Goal: Task Accomplishment & Management: Manage account settings

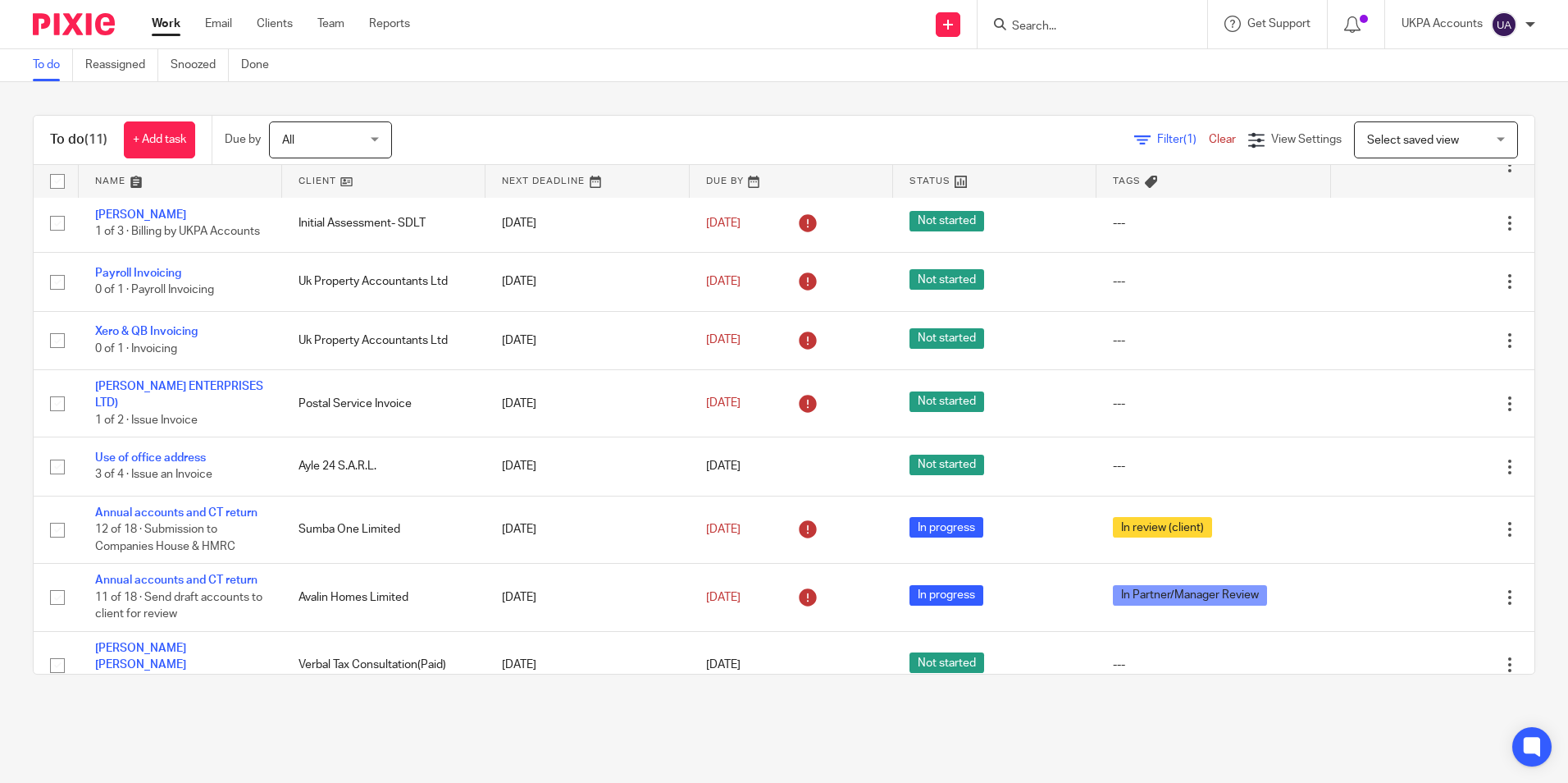
scroll to position [232, 0]
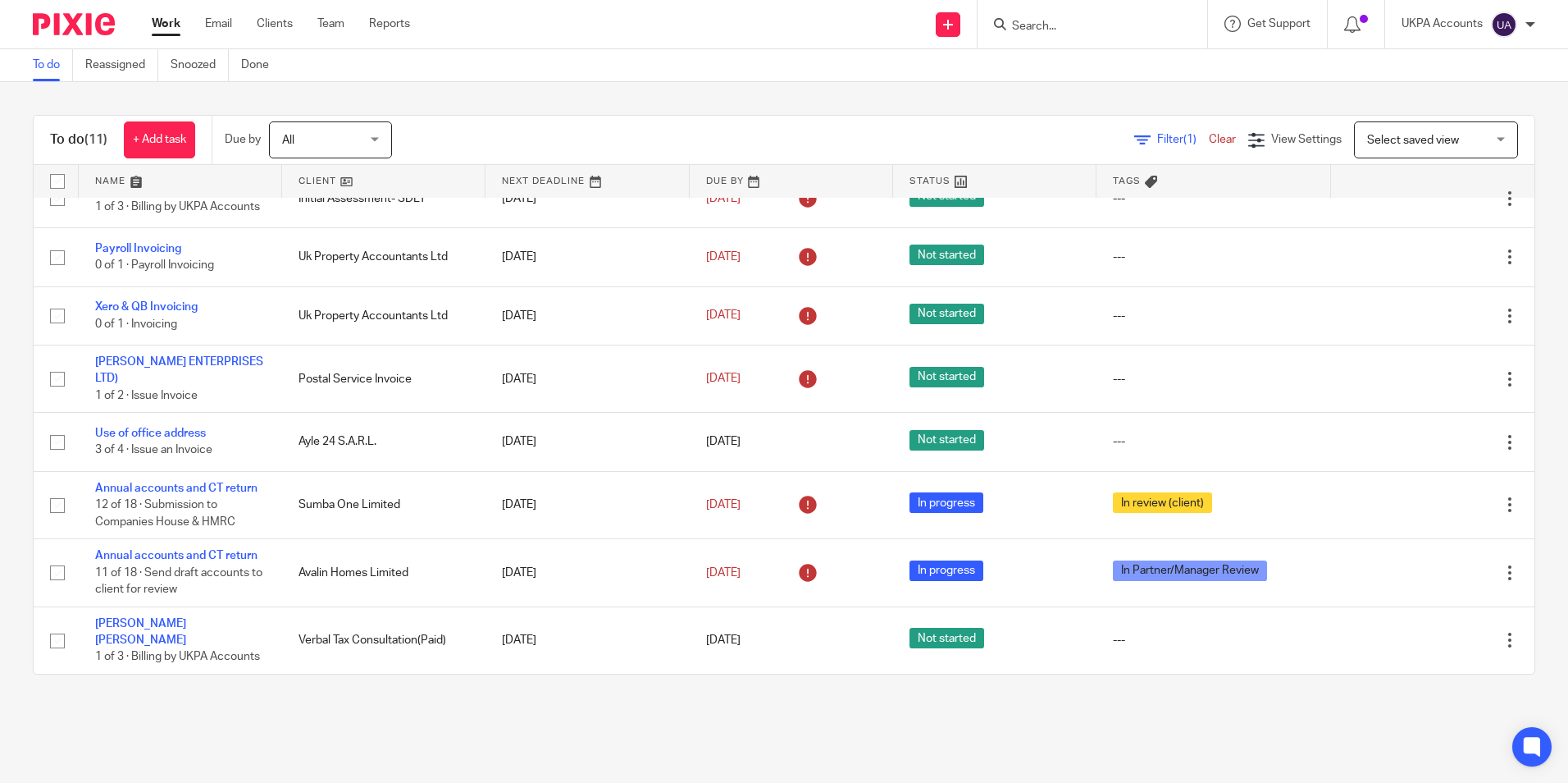
click at [50, 68] on link "To do" at bounding box center [53, 65] width 40 height 32
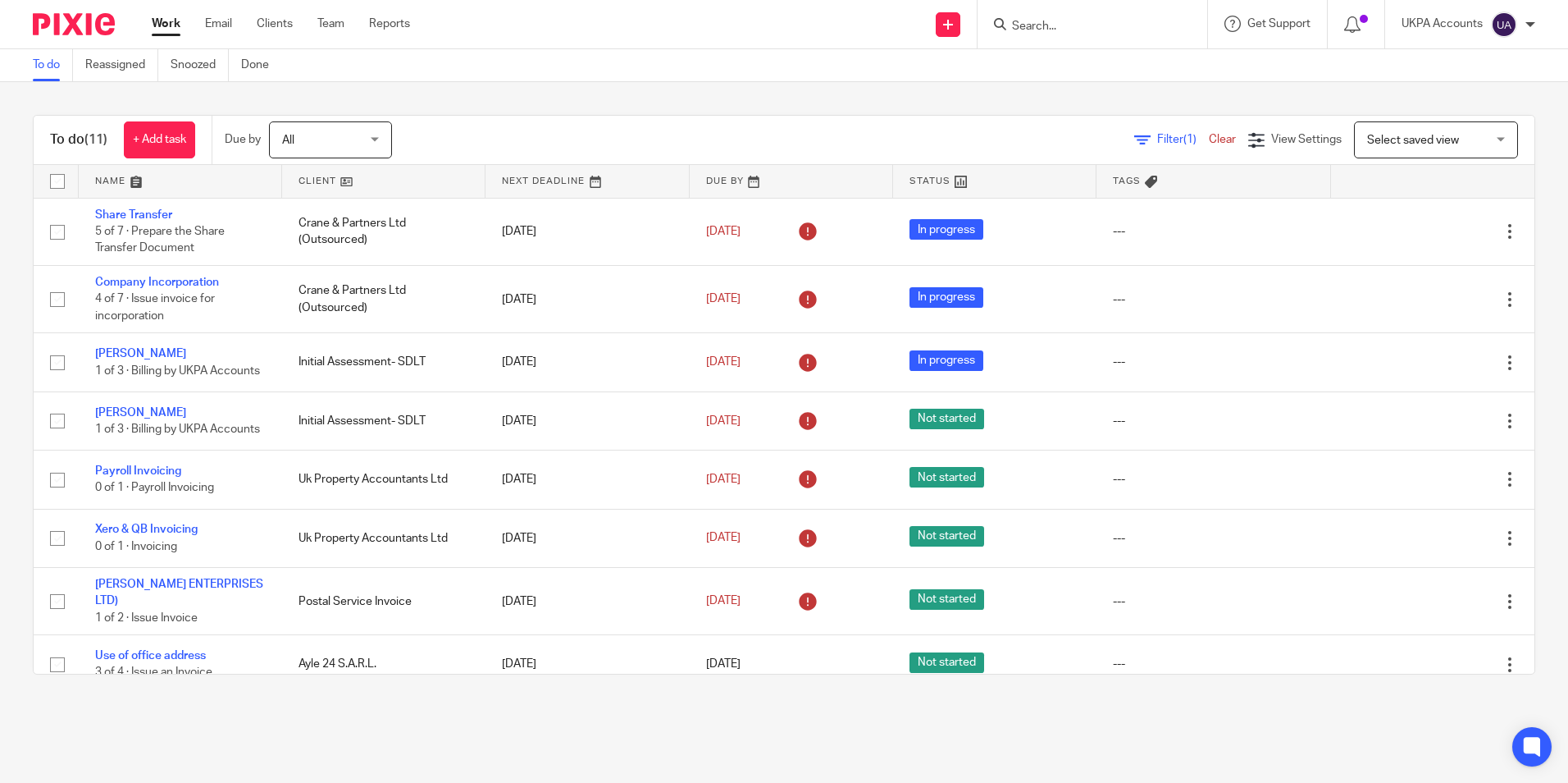
scroll to position [232, 0]
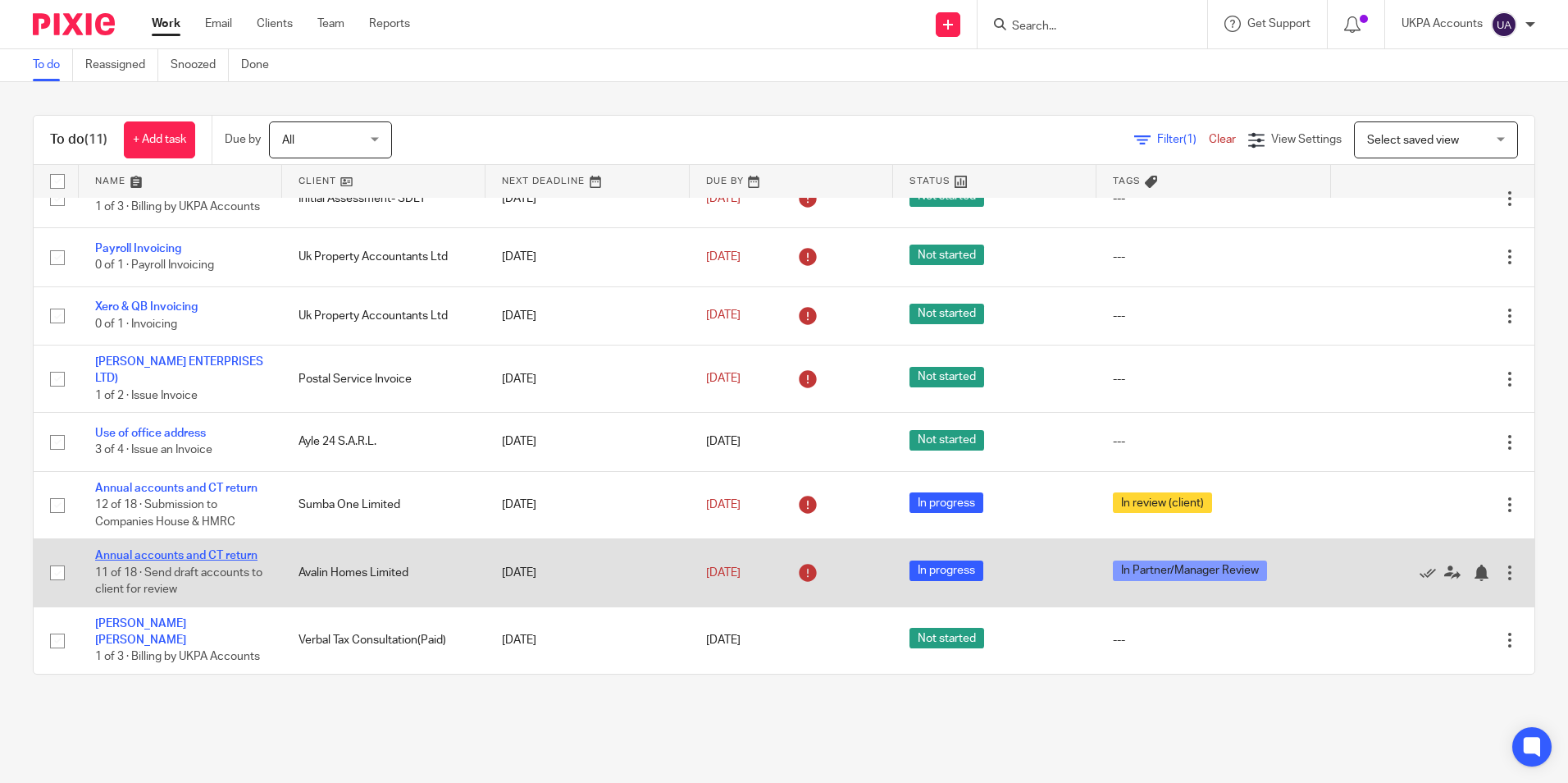
click at [200, 554] on link "Annual accounts and CT return" at bounding box center [176, 555] width 162 height 12
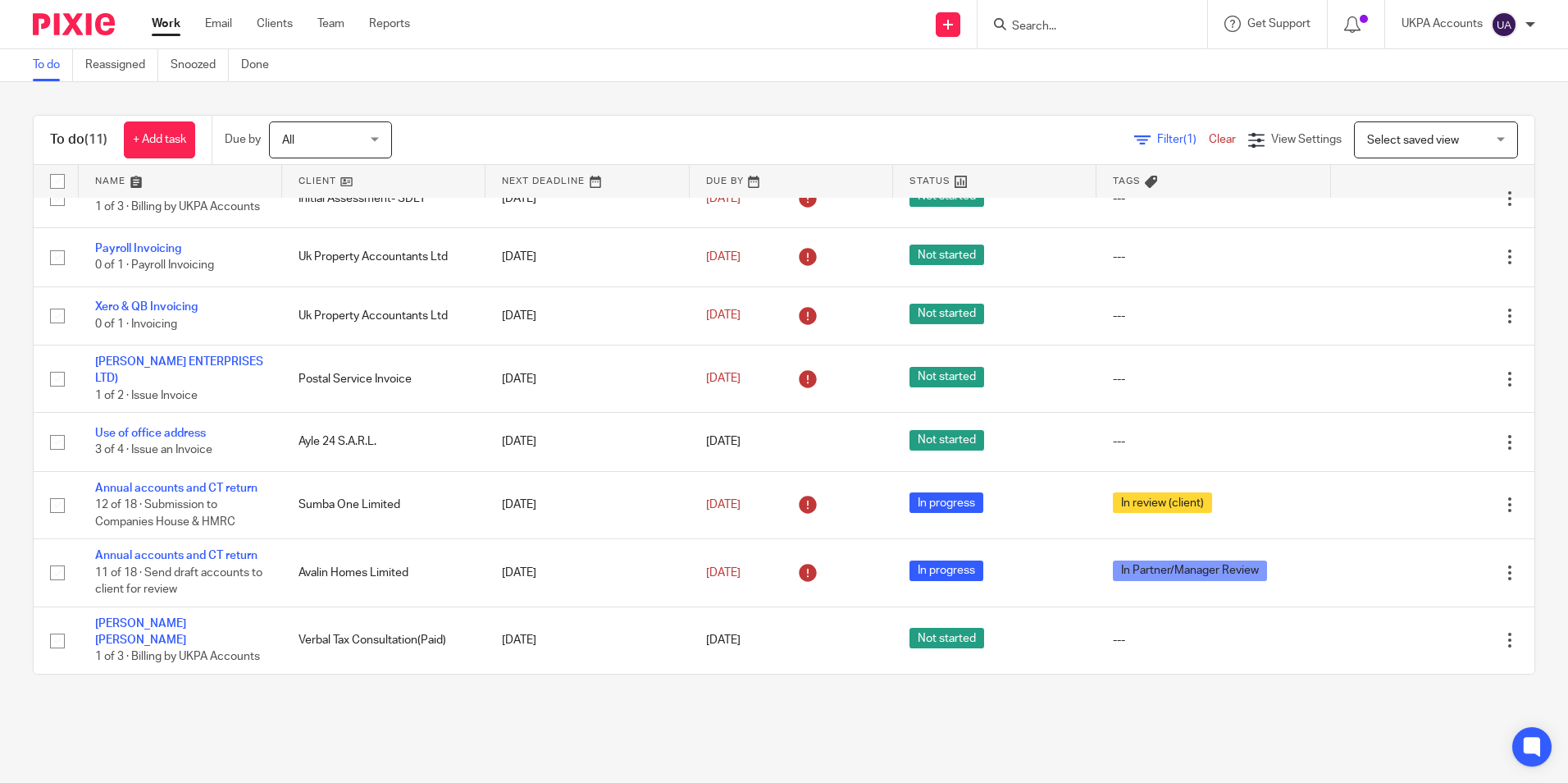
click at [53, 76] on link "To do" at bounding box center [53, 65] width 40 height 32
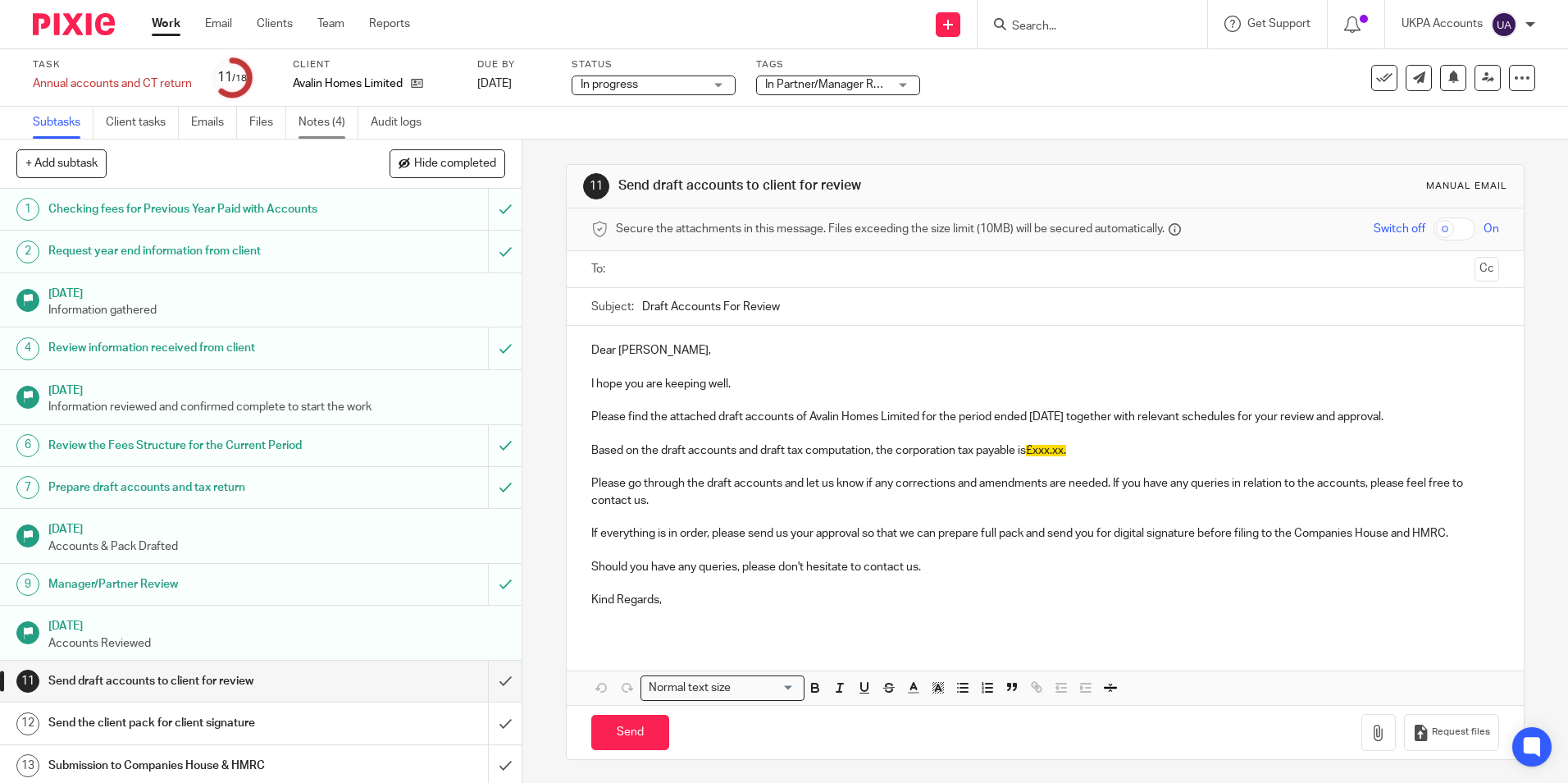
click at [332, 132] on link "Notes (4)" at bounding box center [328, 123] width 60 height 32
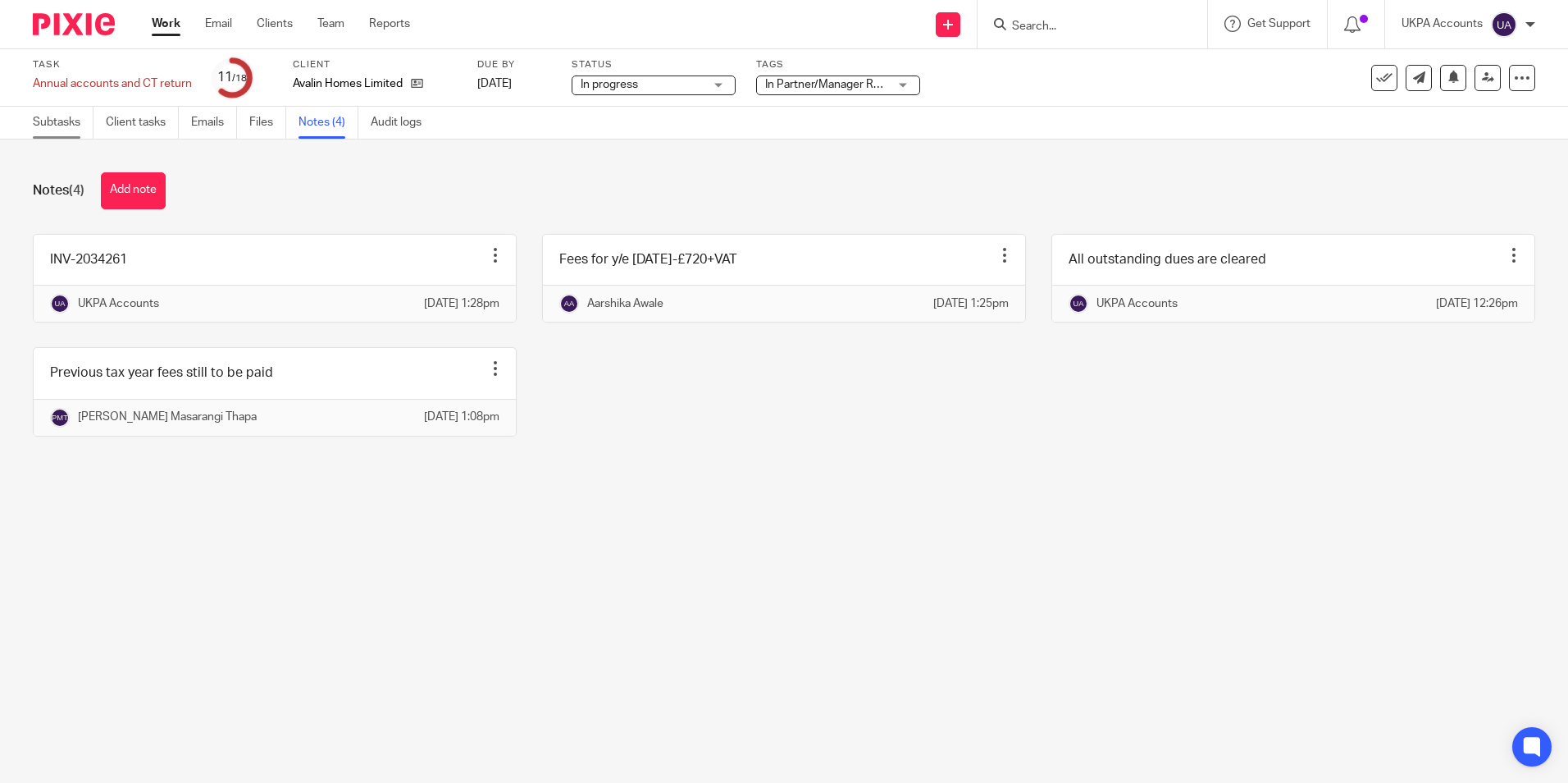
click at [68, 130] on link "Subtasks" at bounding box center [63, 123] width 61 height 32
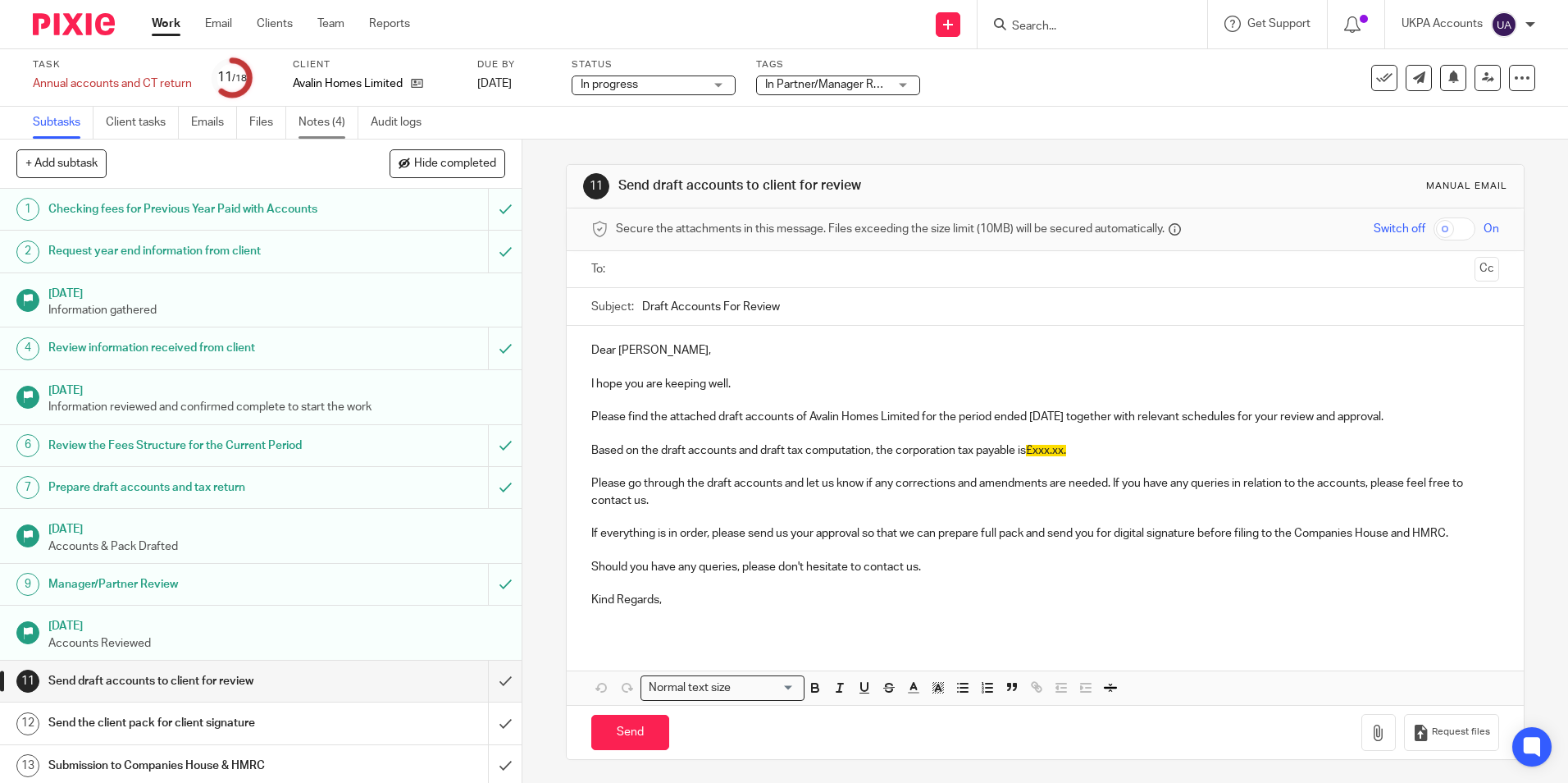
click at [329, 125] on link "Notes (4)" at bounding box center [328, 123] width 60 height 32
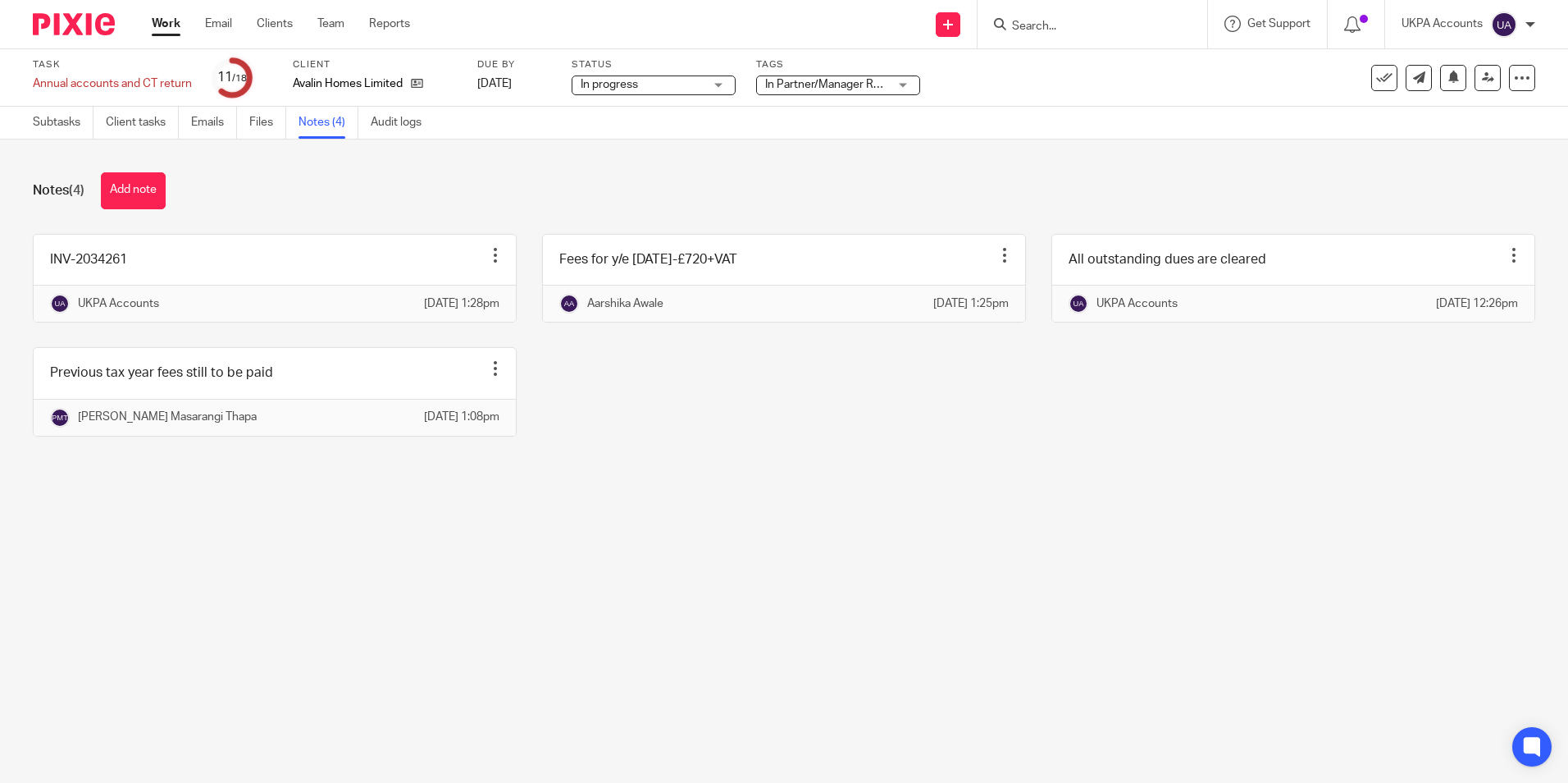
click at [391, 128] on link "Audit logs" at bounding box center [402, 123] width 63 height 32
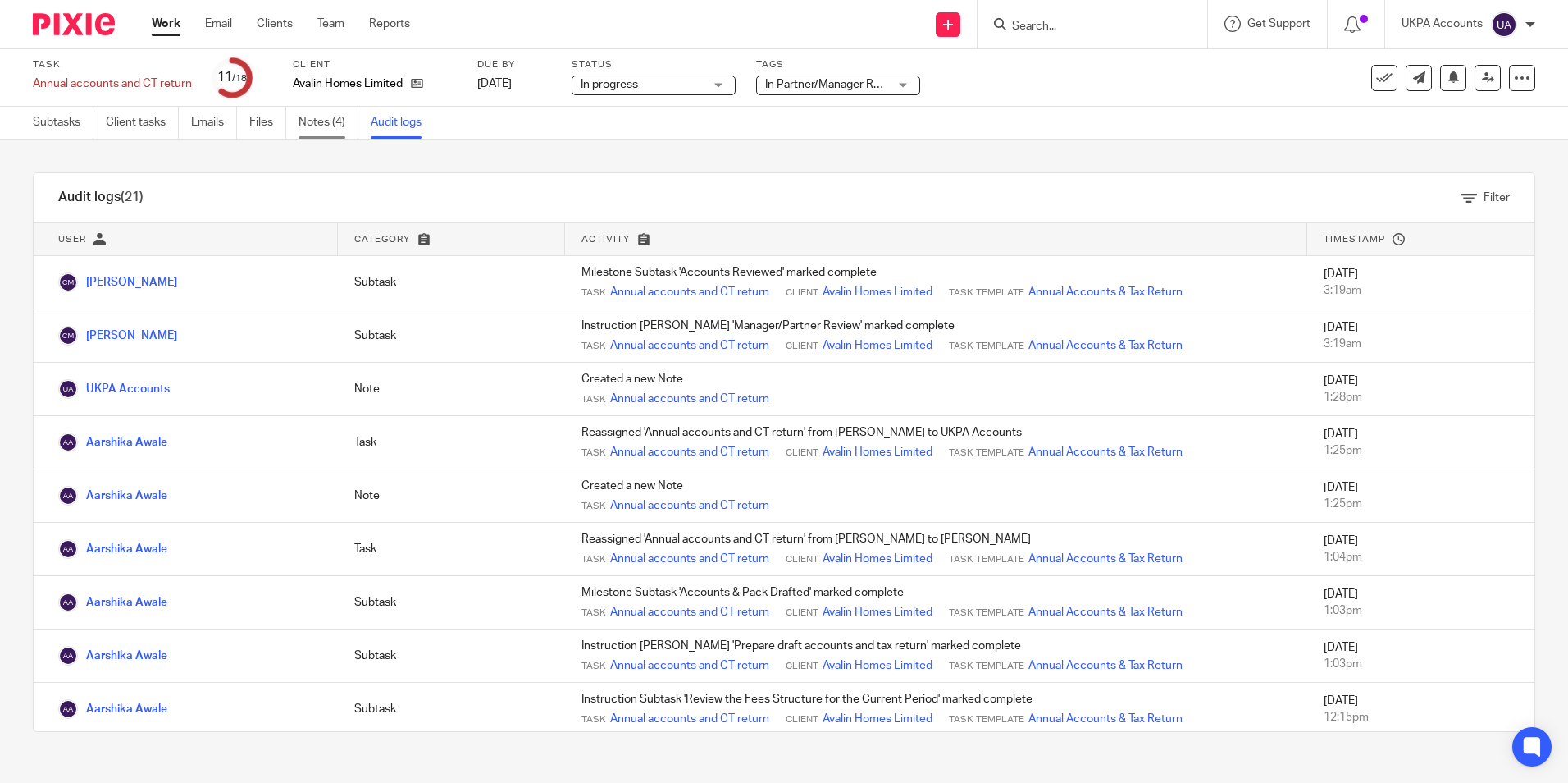
click at [325, 128] on link "Notes (4)" at bounding box center [328, 123] width 60 height 32
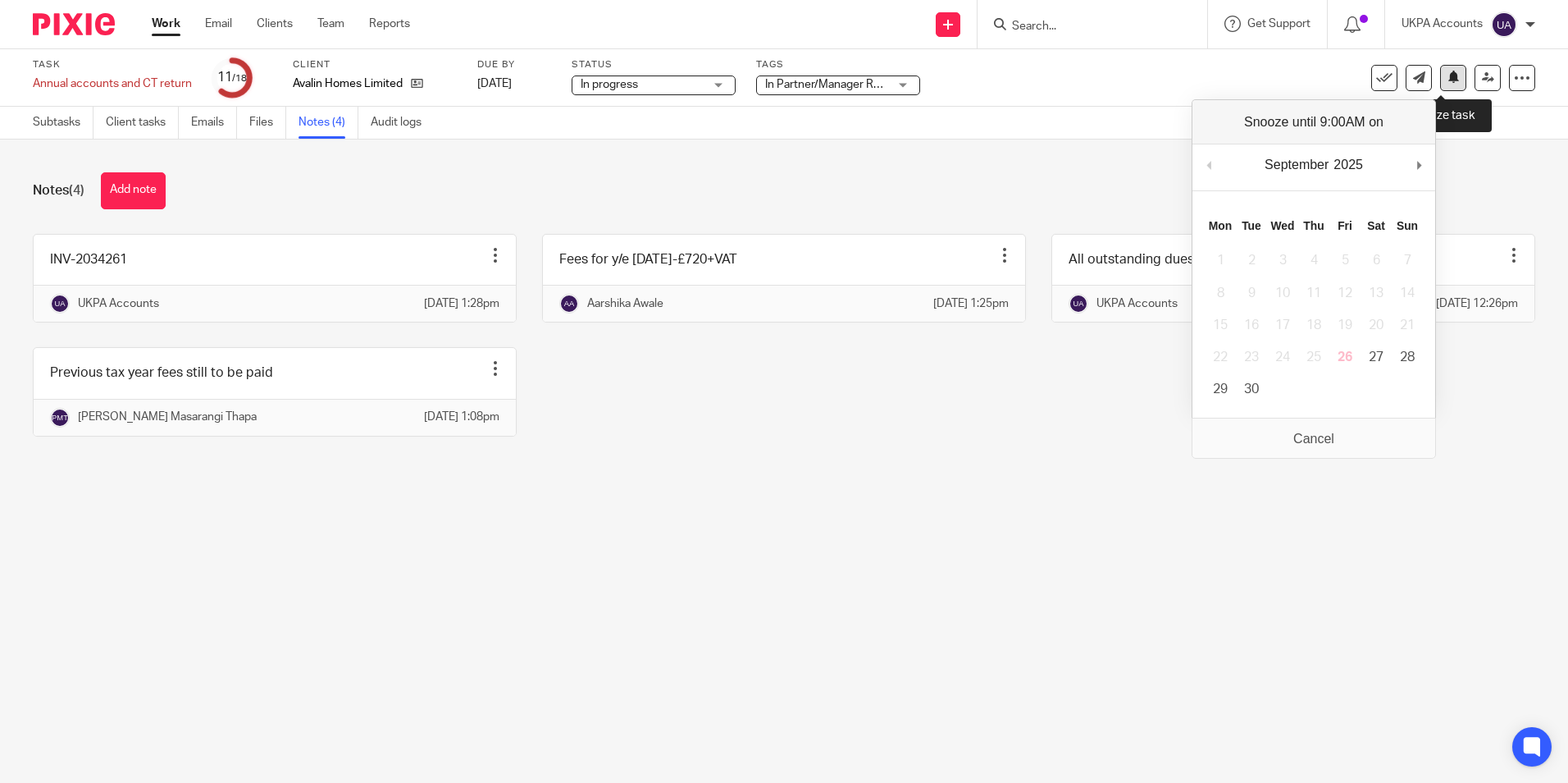
click at [1448, 79] on icon at bounding box center [1454, 77] width 12 height 12
click at [1353, 359] on td "26" at bounding box center [1345, 357] width 31 height 32
click at [1350, 359] on td "26" at bounding box center [1345, 357] width 31 height 32
click at [1441, 77] on button at bounding box center [1453, 77] width 26 height 26
click at [1036, 494] on div "Notes (4) Add note INV-2034261 Edit note Delete note UKPA Accounts 25 Sep 2025 …" at bounding box center [784, 317] width 1568 height 355
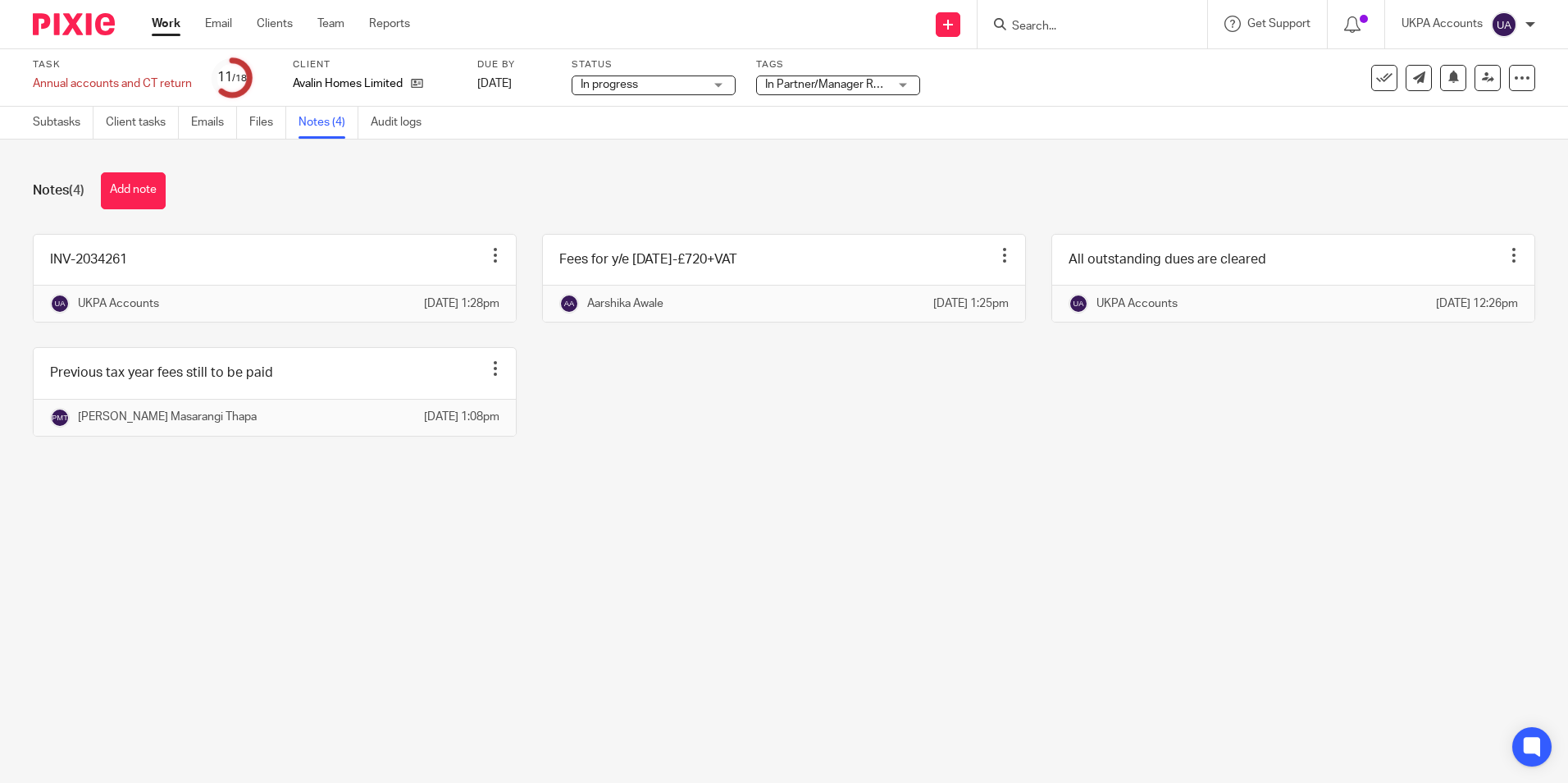
click at [167, 24] on link "Work" at bounding box center [166, 24] width 28 height 16
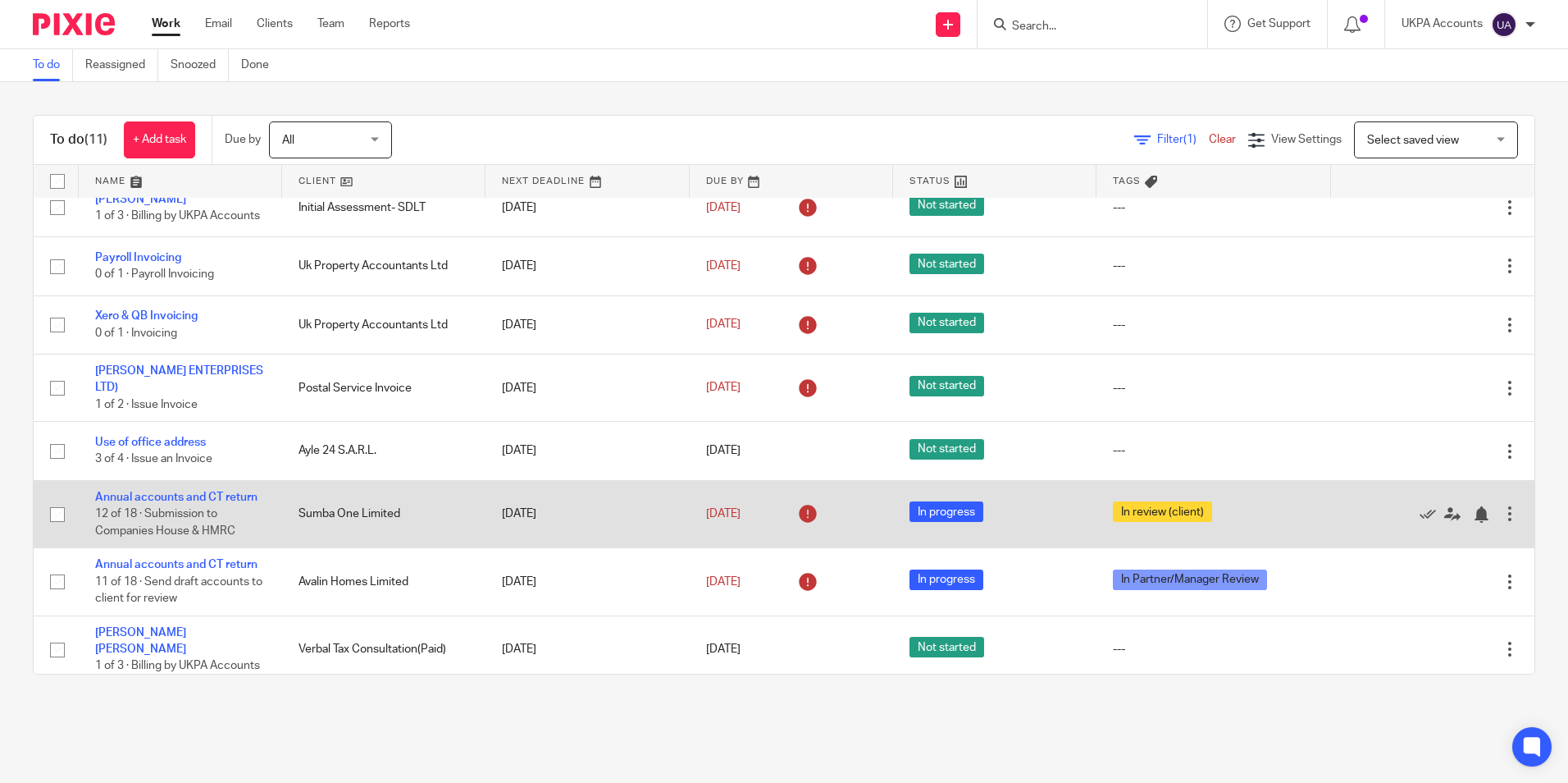
scroll to position [232, 0]
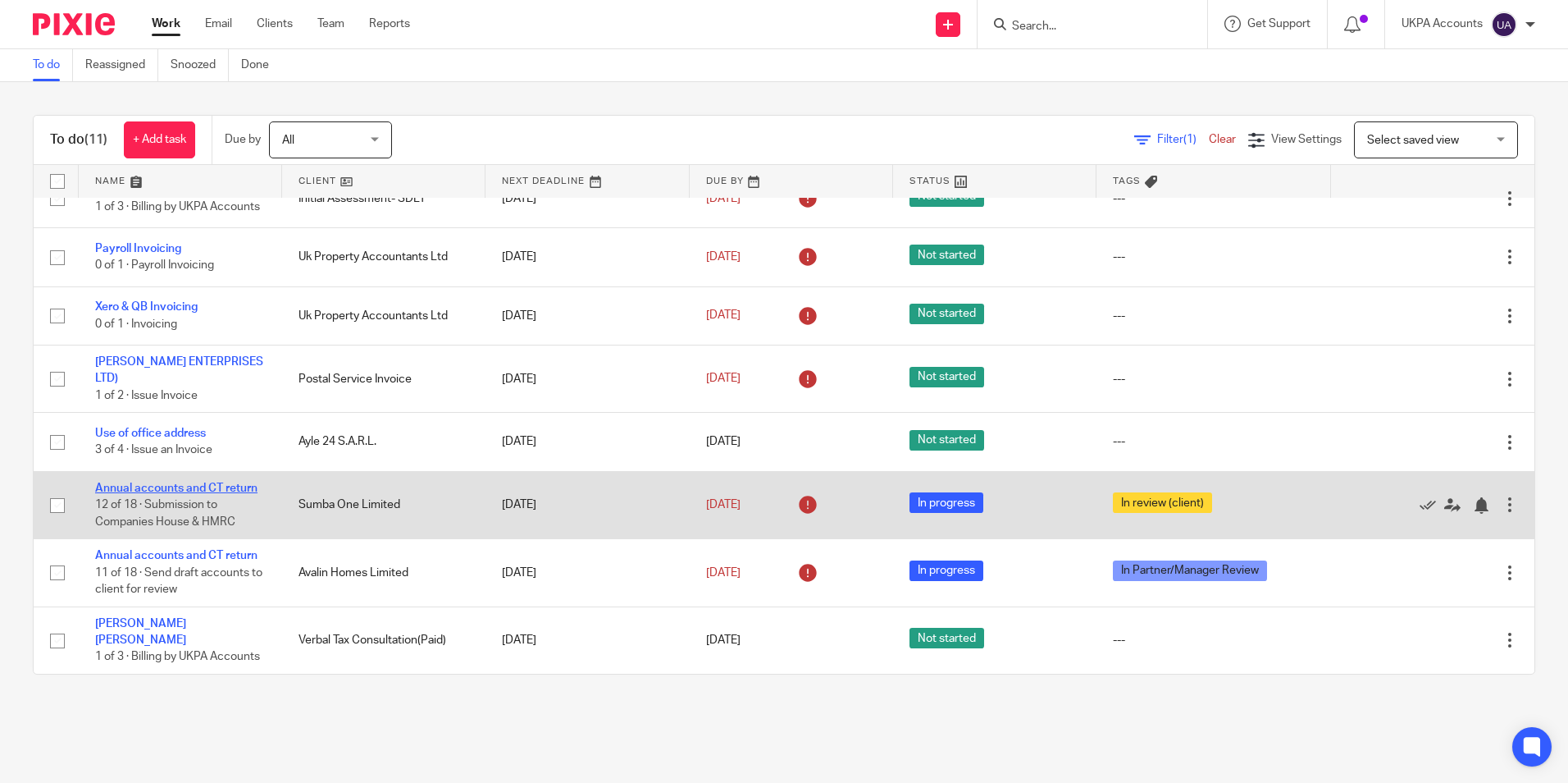
click at [209, 488] on link "Annual accounts and CT return" at bounding box center [176, 488] width 162 height 12
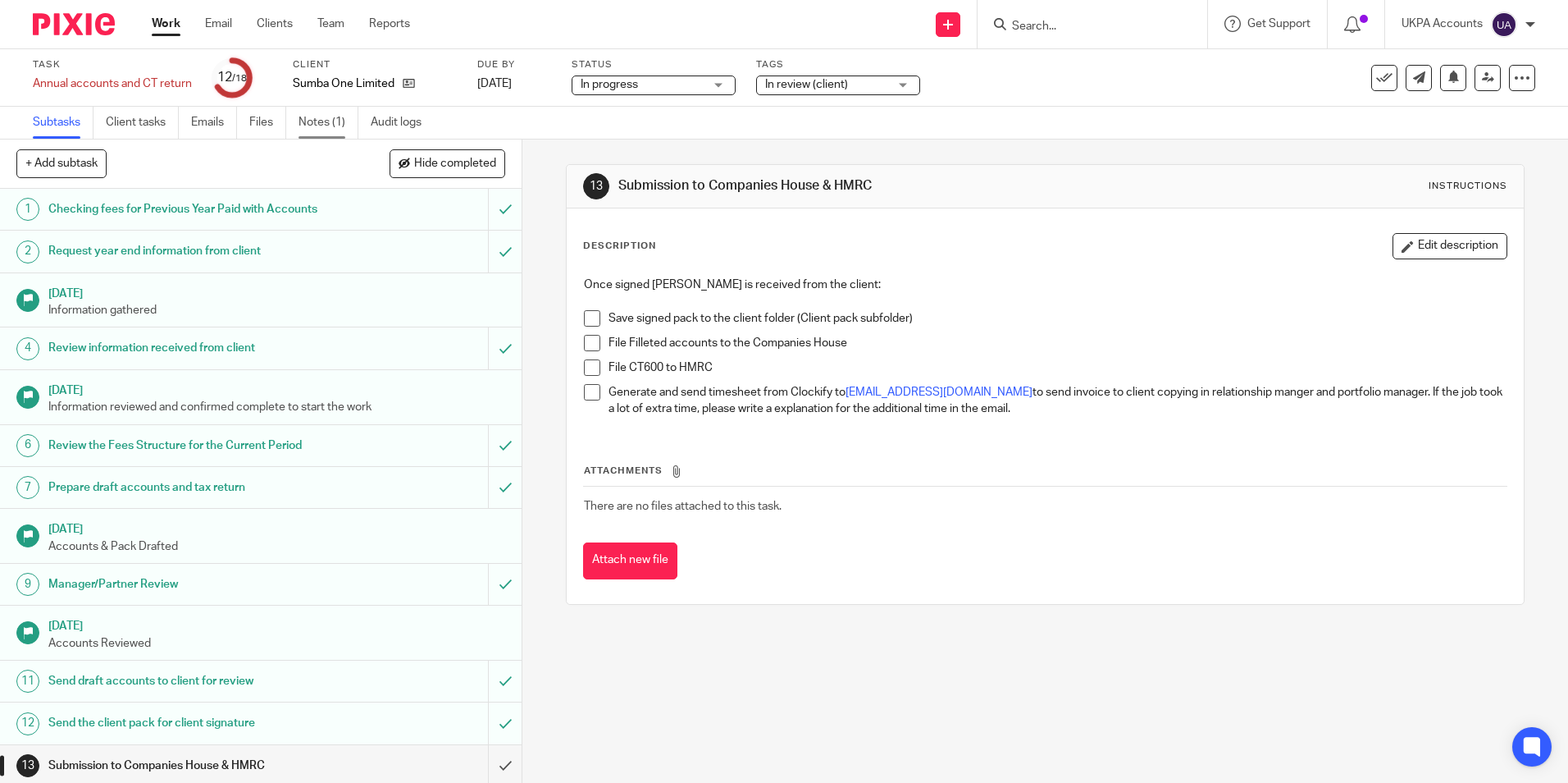
click at [329, 132] on link "Notes (1)" at bounding box center [328, 123] width 60 height 32
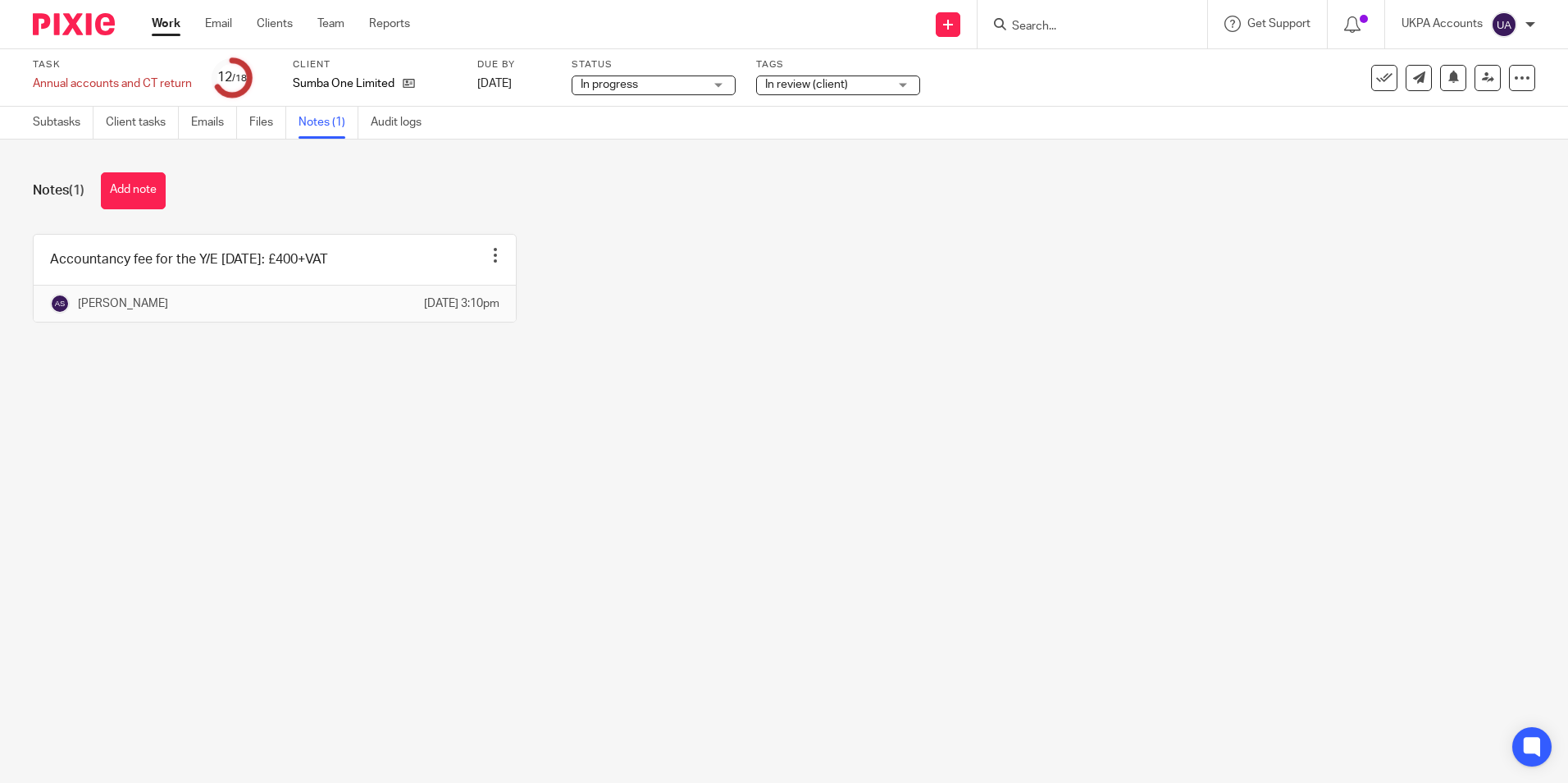
click at [399, 452] on main "Task Annual accounts and CT return Save Annual accounts and CT return 12 /18 Cl…" at bounding box center [784, 391] width 1568 height 783
click at [410, 85] on icon at bounding box center [409, 84] width 12 height 12
drag, startPoint x: 133, startPoint y: 193, endPoint x: 169, endPoint y: 192, distance: 36.0
click at [134, 193] on button "Add note" at bounding box center [133, 190] width 65 height 37
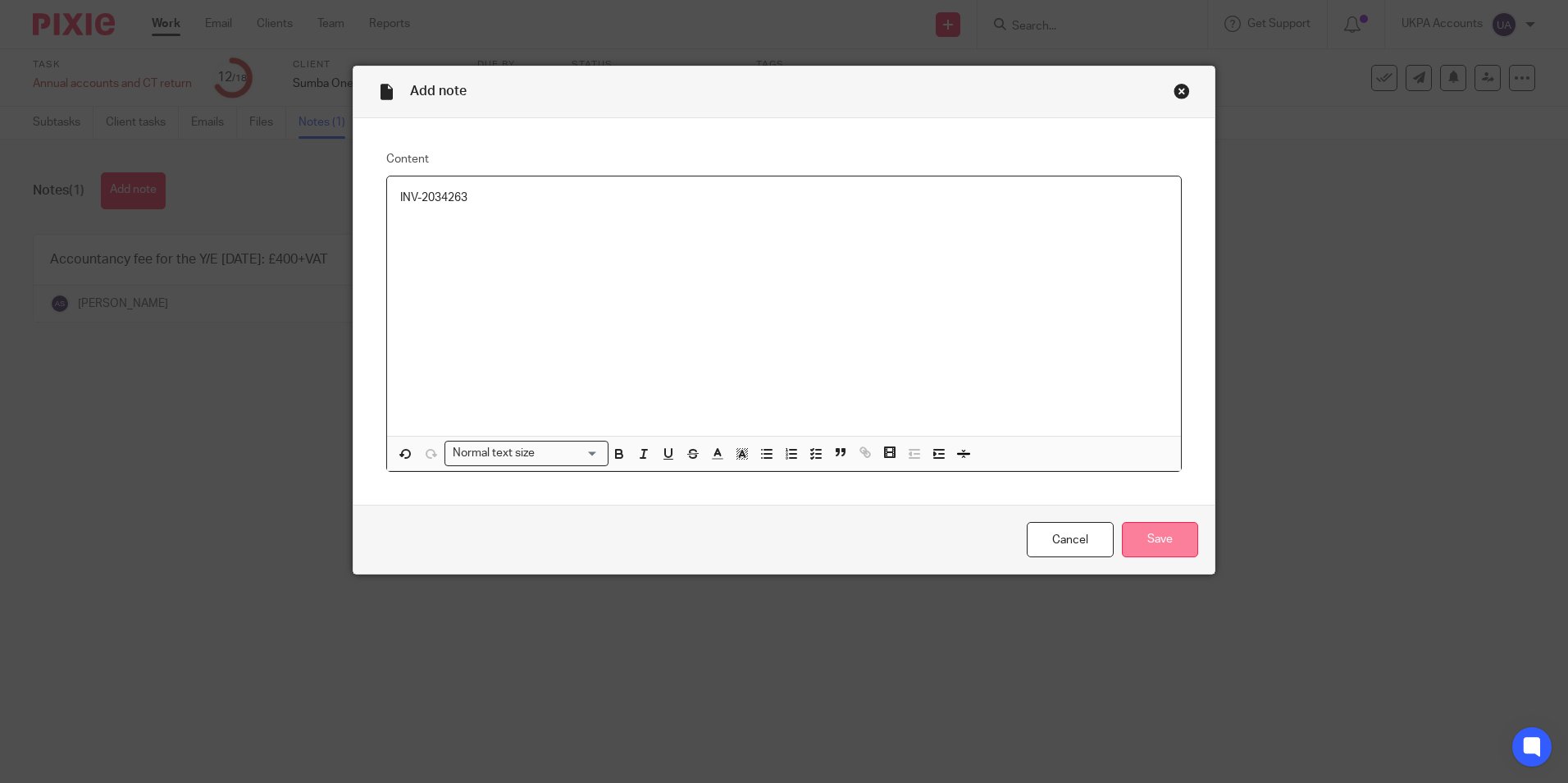
click at [1176, 547] on input "Save" at bounding box center [1160, 540] width 77 height 36
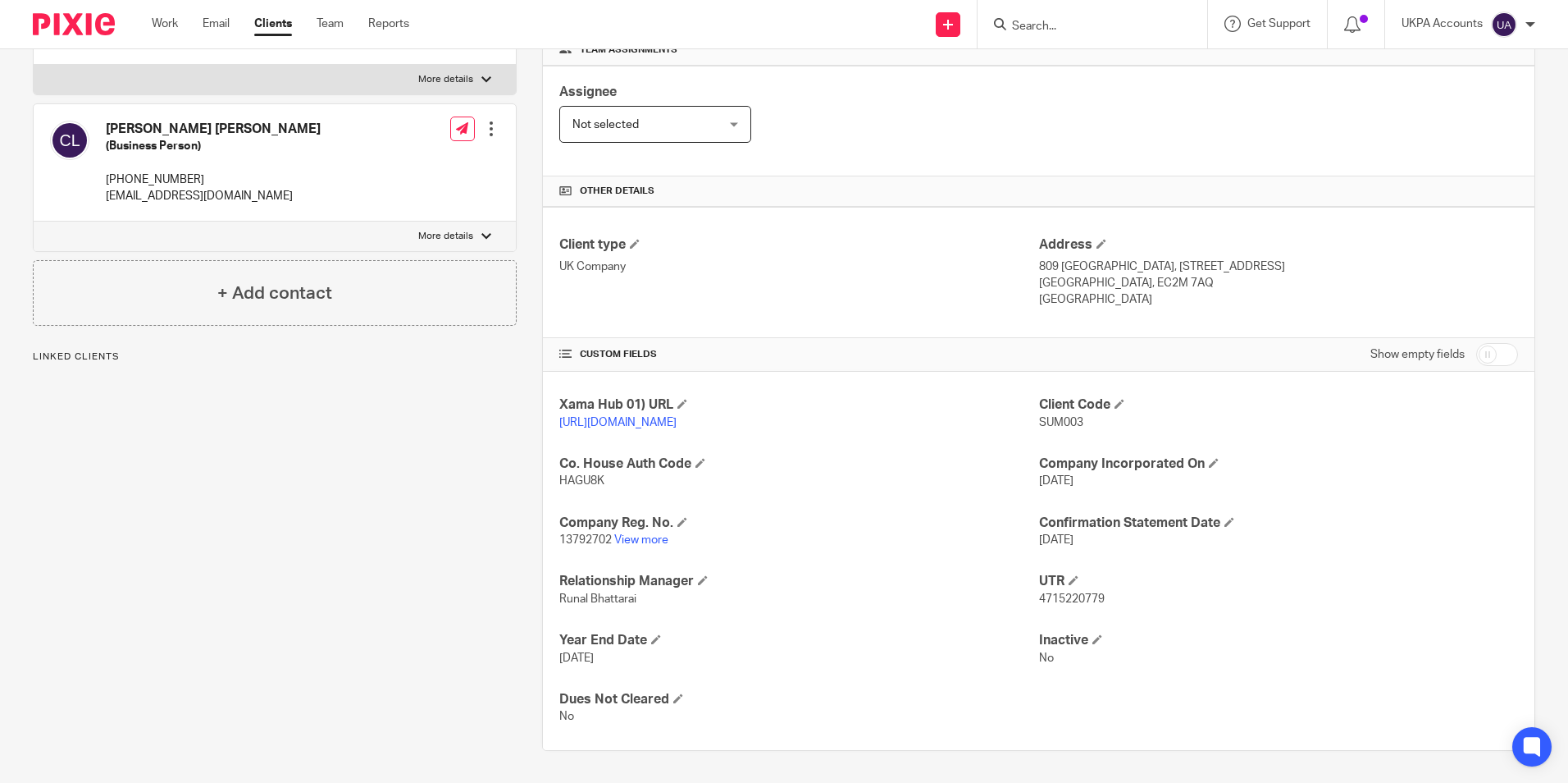
scroll to position [276, 0]
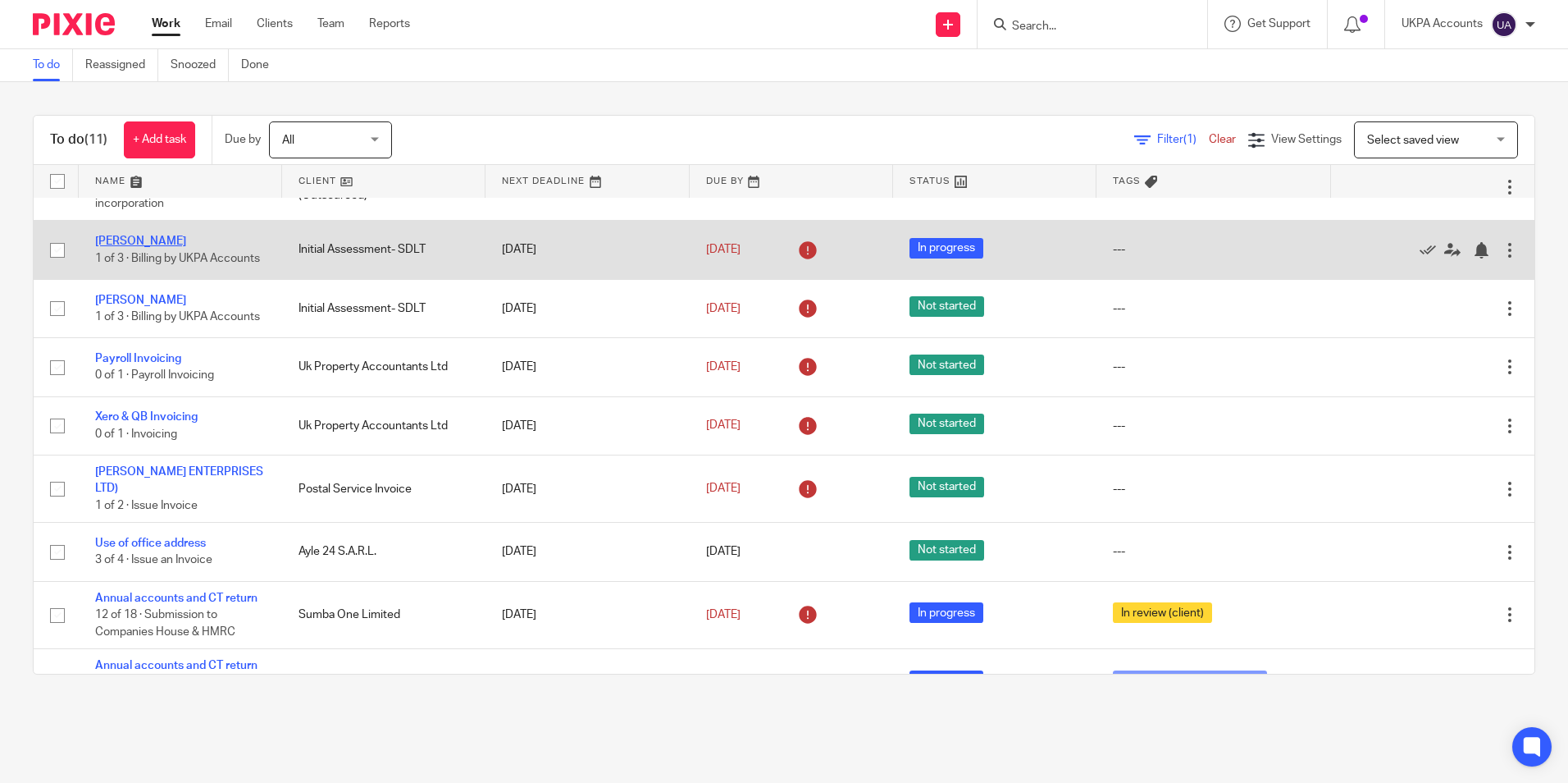
scroll to position [232, 0]
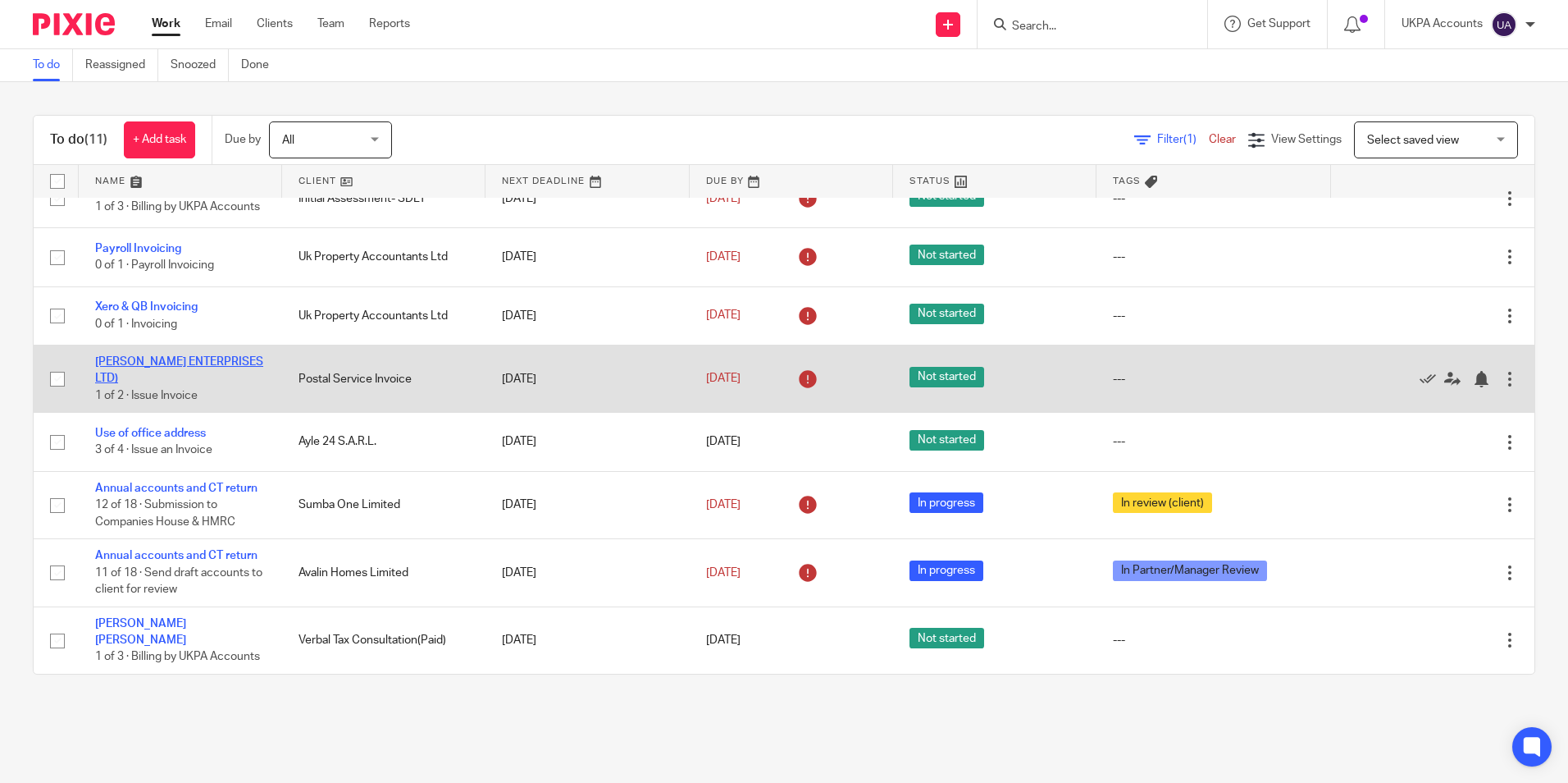
click at [210, 379] on link "[PERSON_NAME] ENTERPRISES LTD)" at bounding box center [179, 370] width 168 height 28
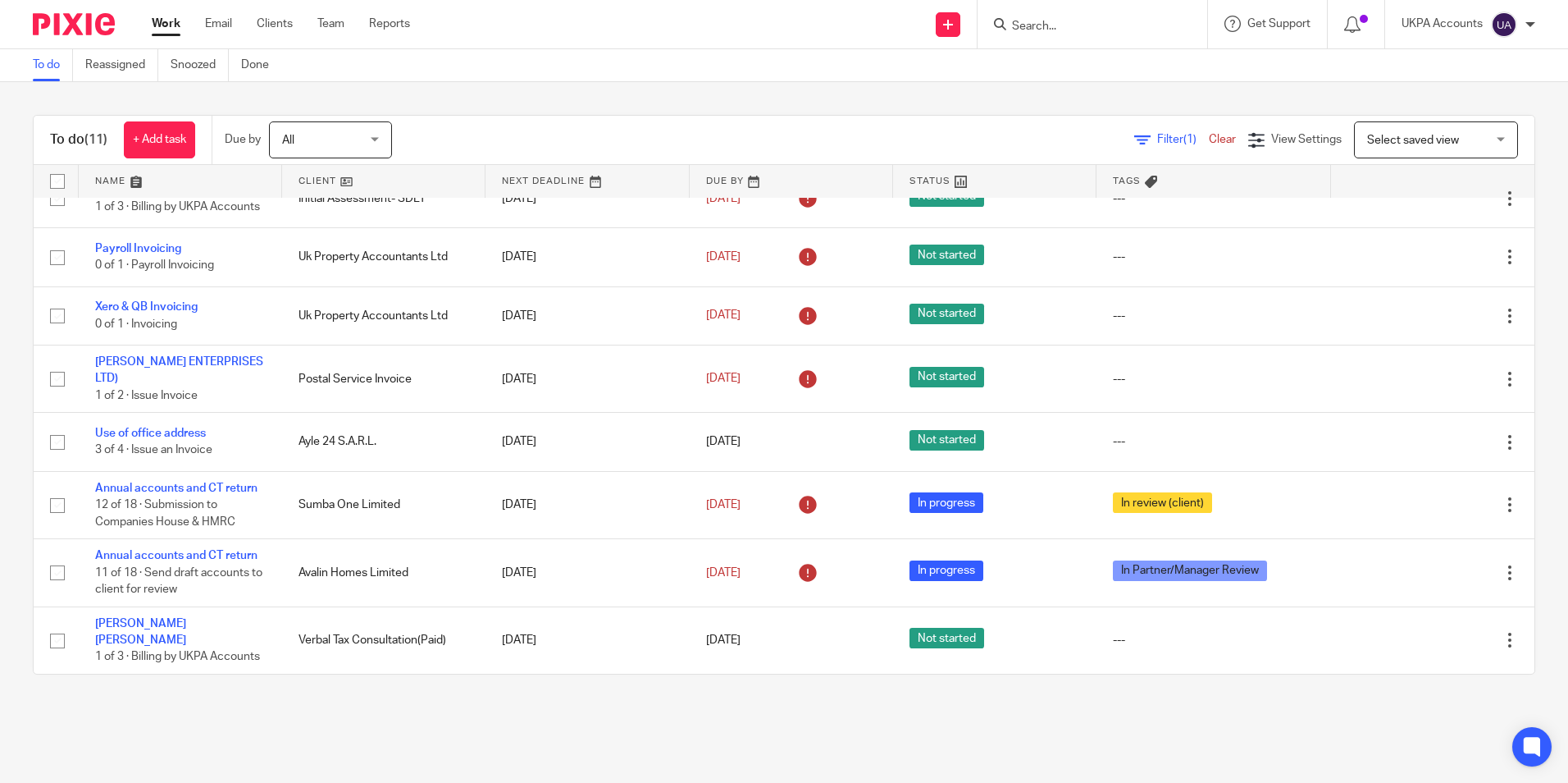
click at [49, 65] on link "To do" at bounding box center [53, 65] width 40 height 32
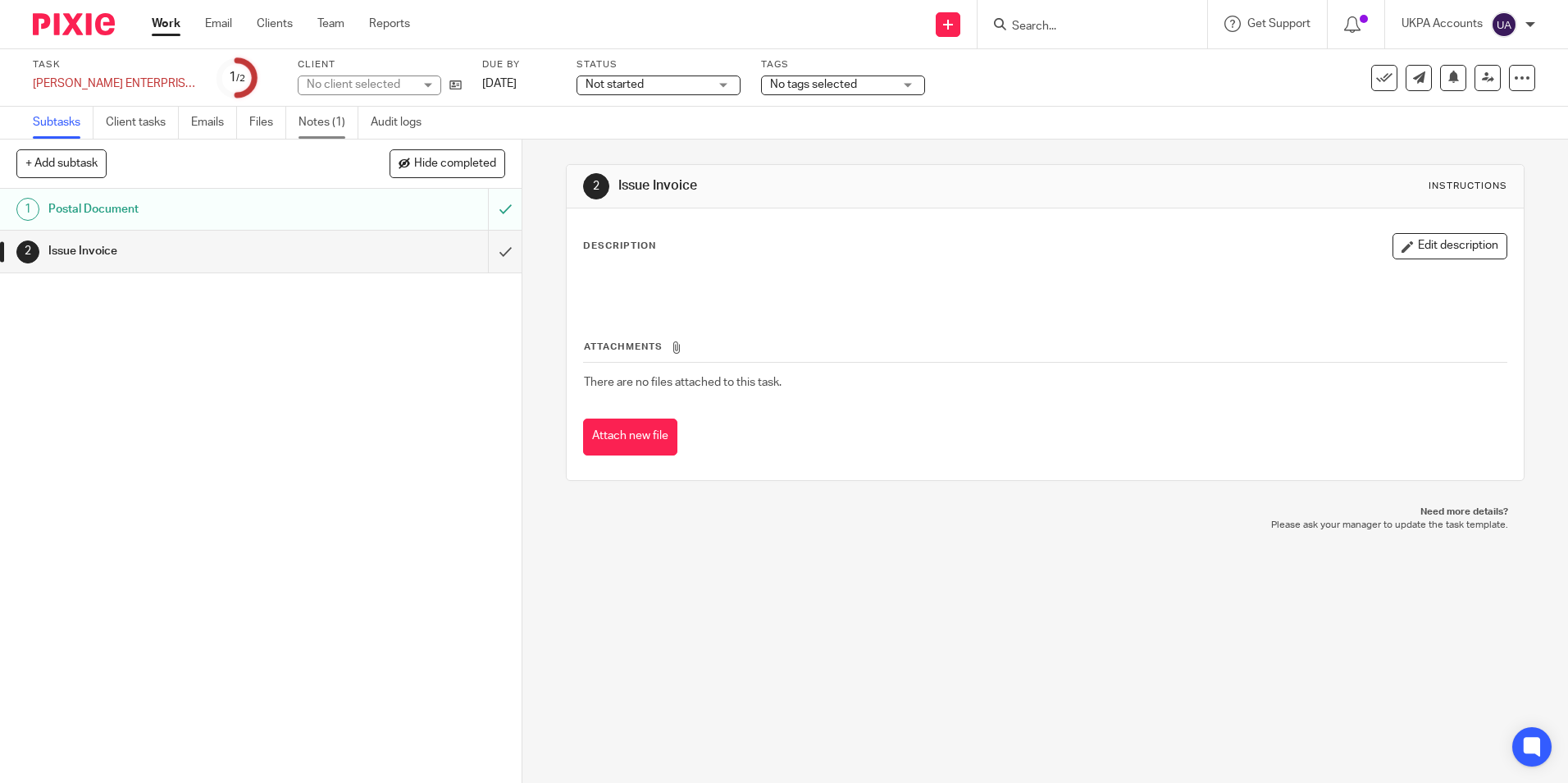
click at [314, 119] on link "Notes (1)" at bounding box center [328, 123] width 60 height 32
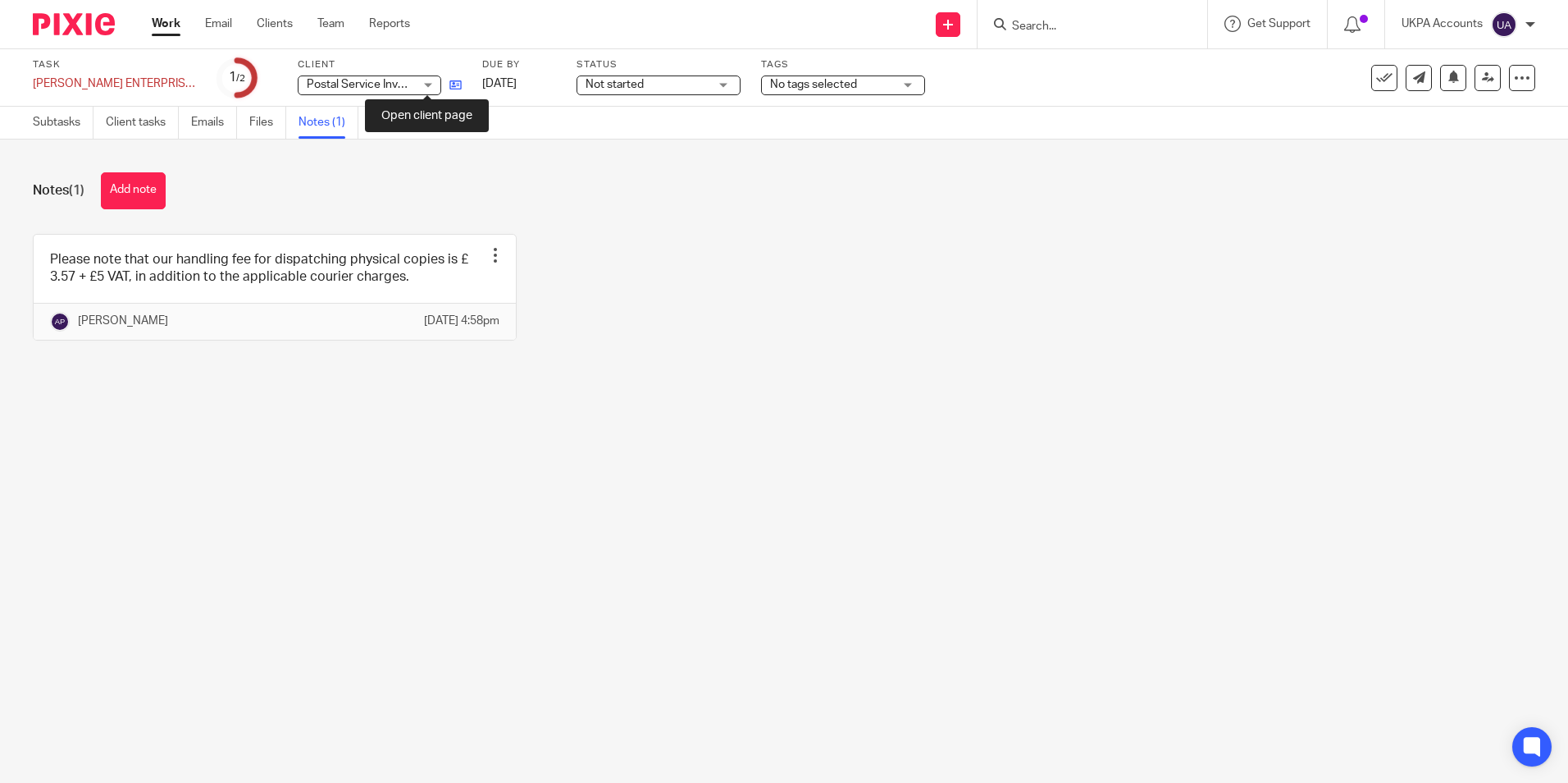
click at [450, 87] on icon at bounding box center [456, 85] width 12 height 12
click at [145, 195] on button "Add note" at bounding box center [133, 190] width 65 height 37
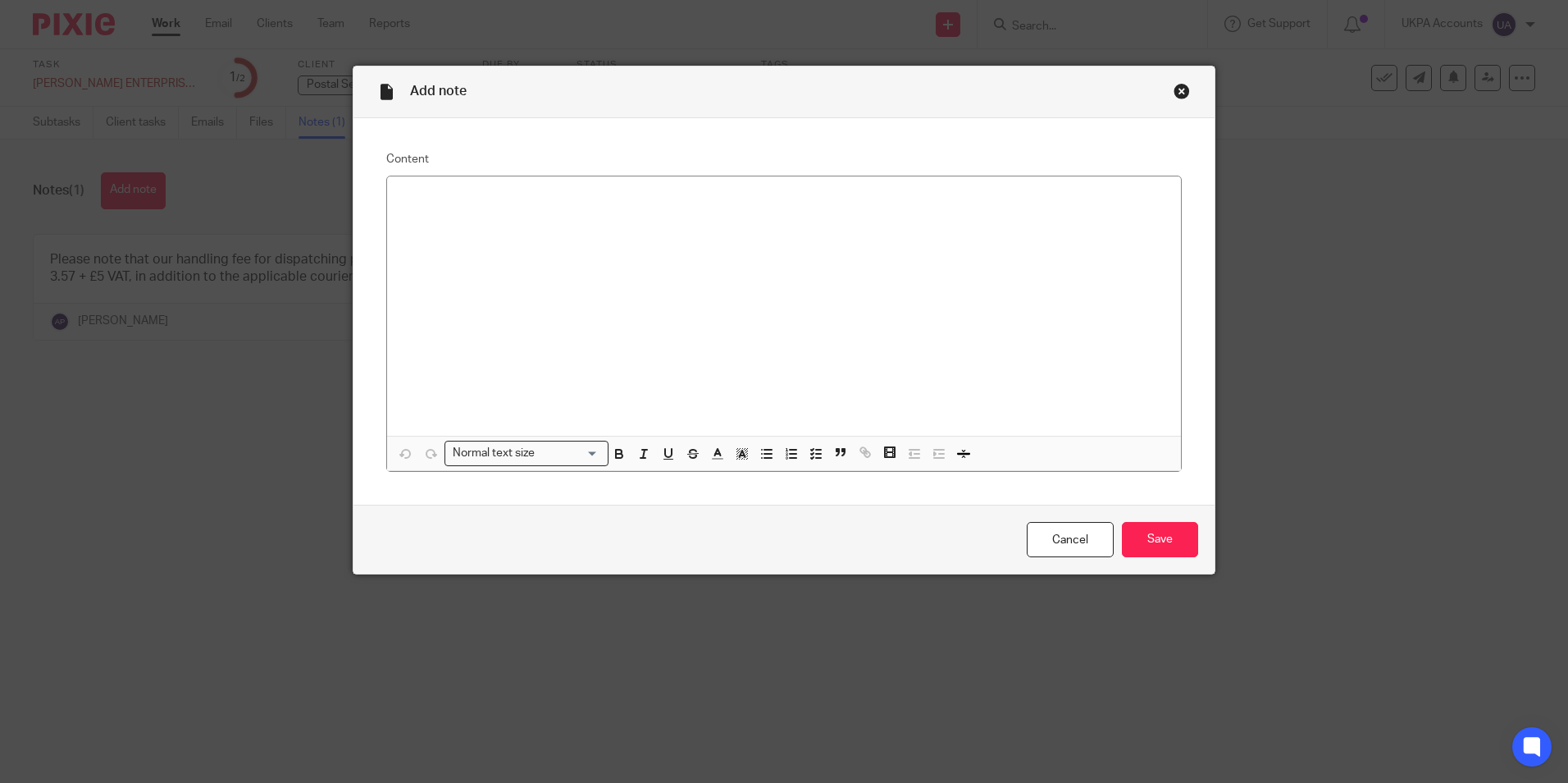
click at [466, 252] on div at bounding box center [784, 306] width 794 height 259
click at [1138, 534] on input "Save" at bounding box center [1160, 540] width 77 height 36
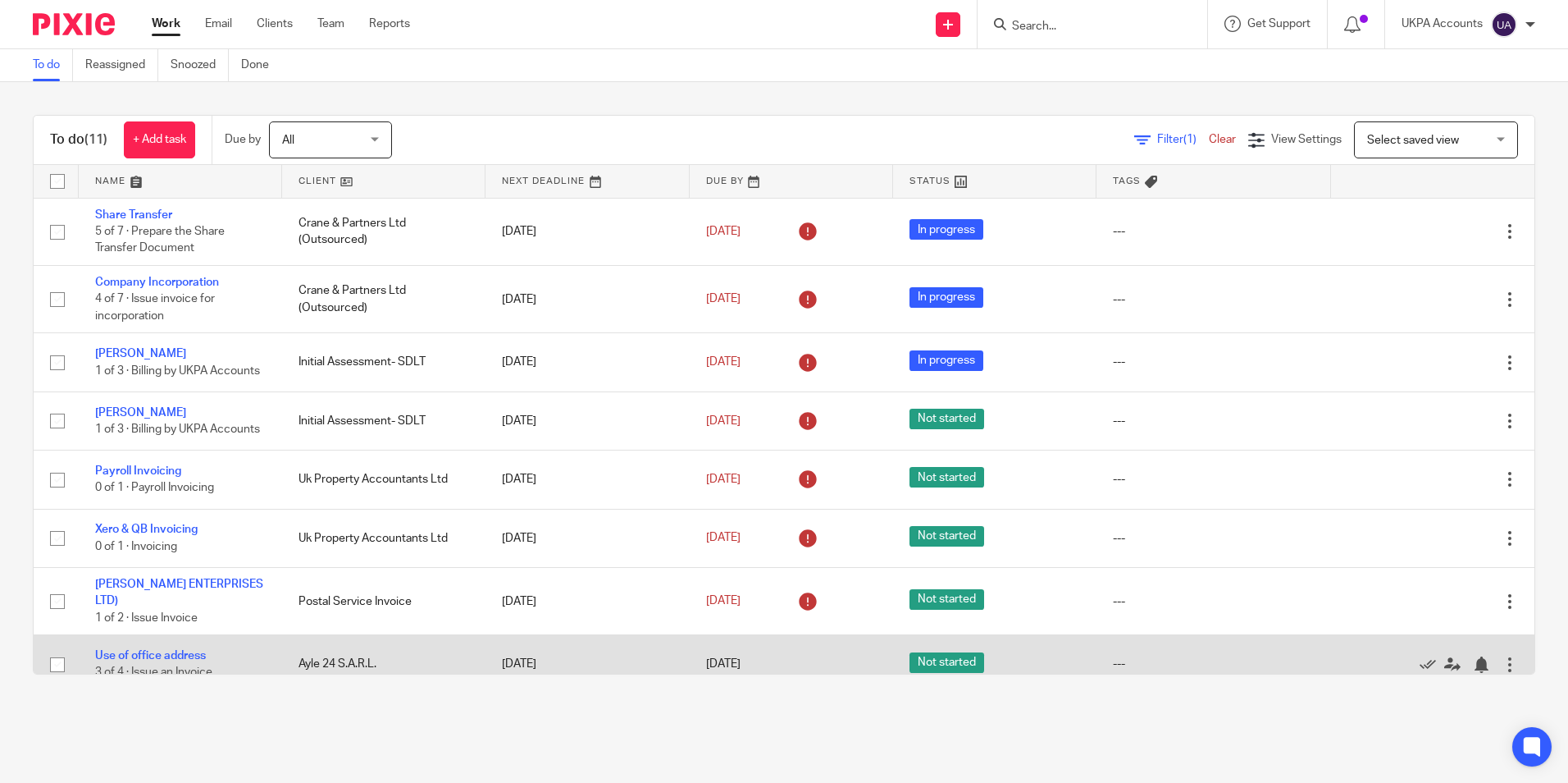
scroll to position [232, 0]
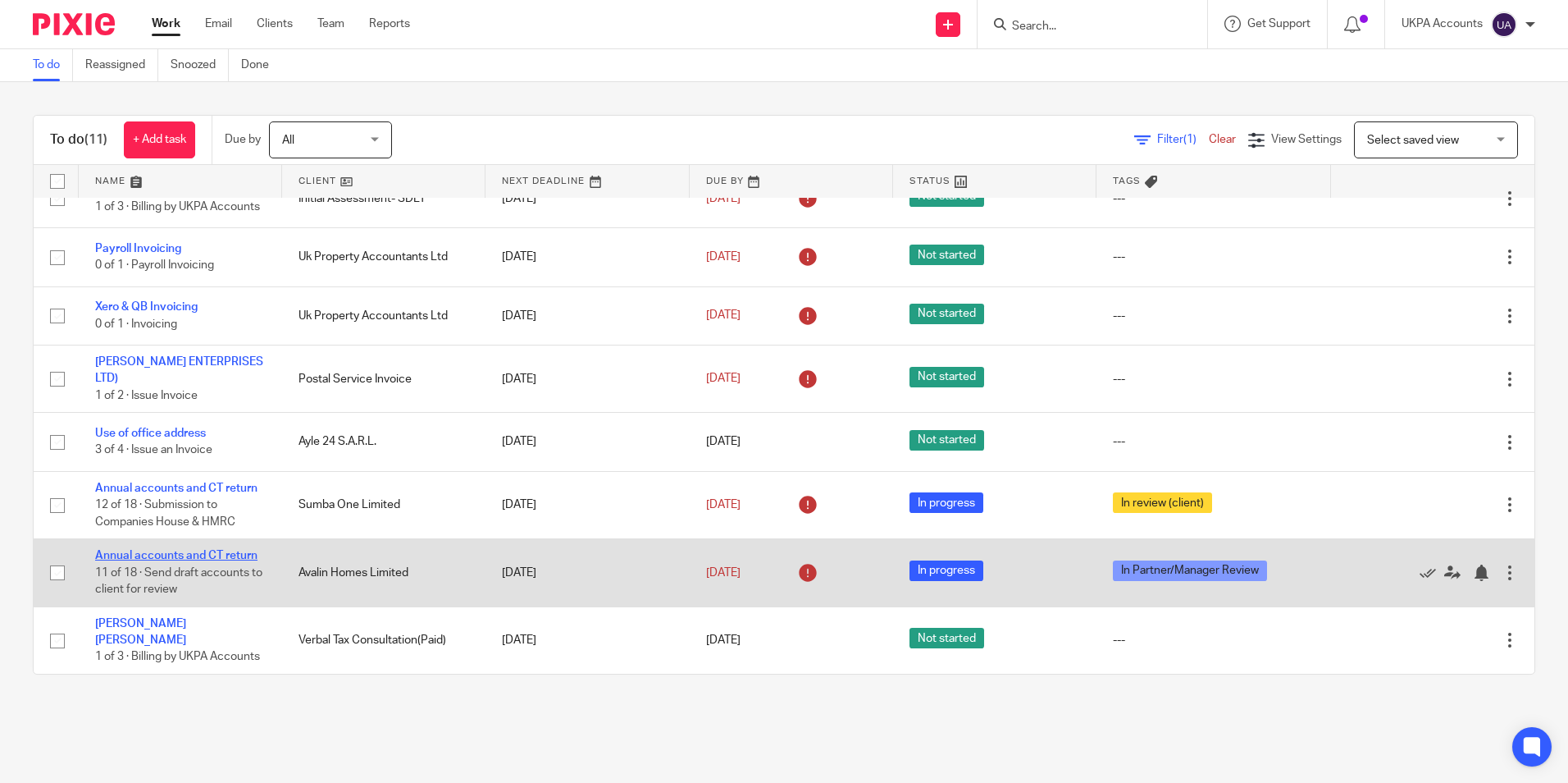
click at [220, 559] on link "Annual accounts and CT return" at bounding box center [176, 555] width 162 height 12
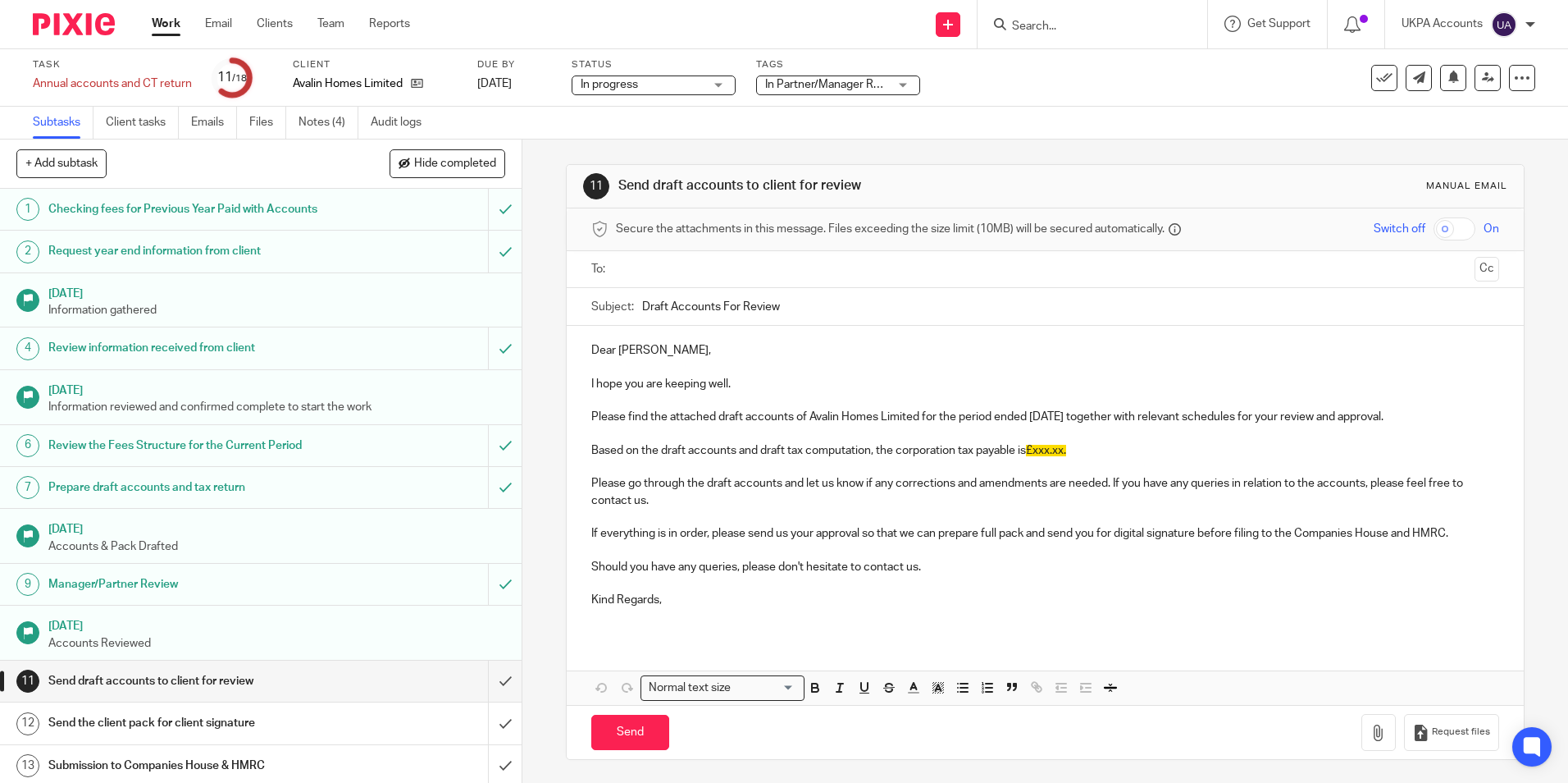
click at [171, 22] on link "Work" at bounding box center [166, 24] width 28 height 16
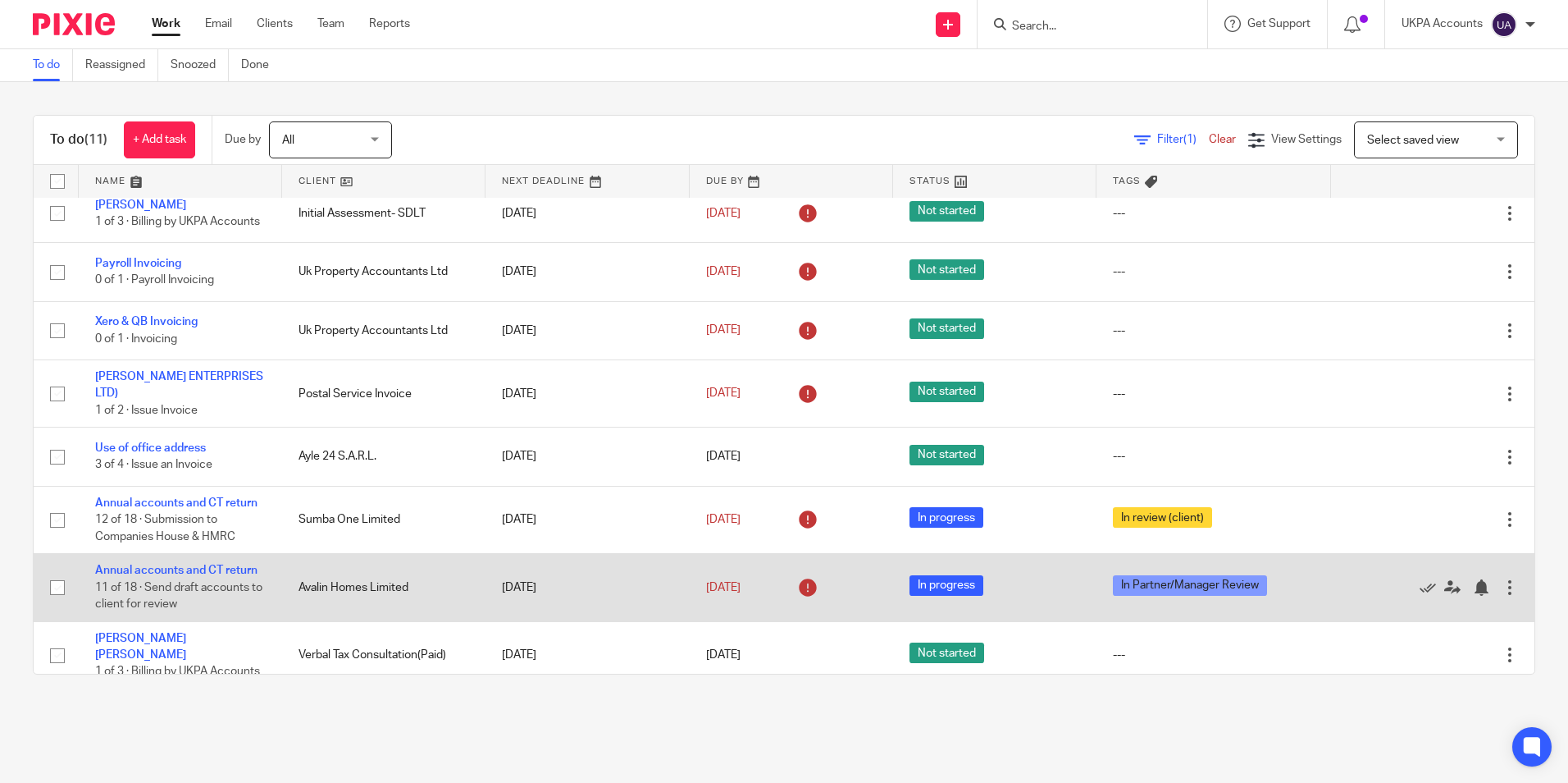
scroll to position [232, 0]
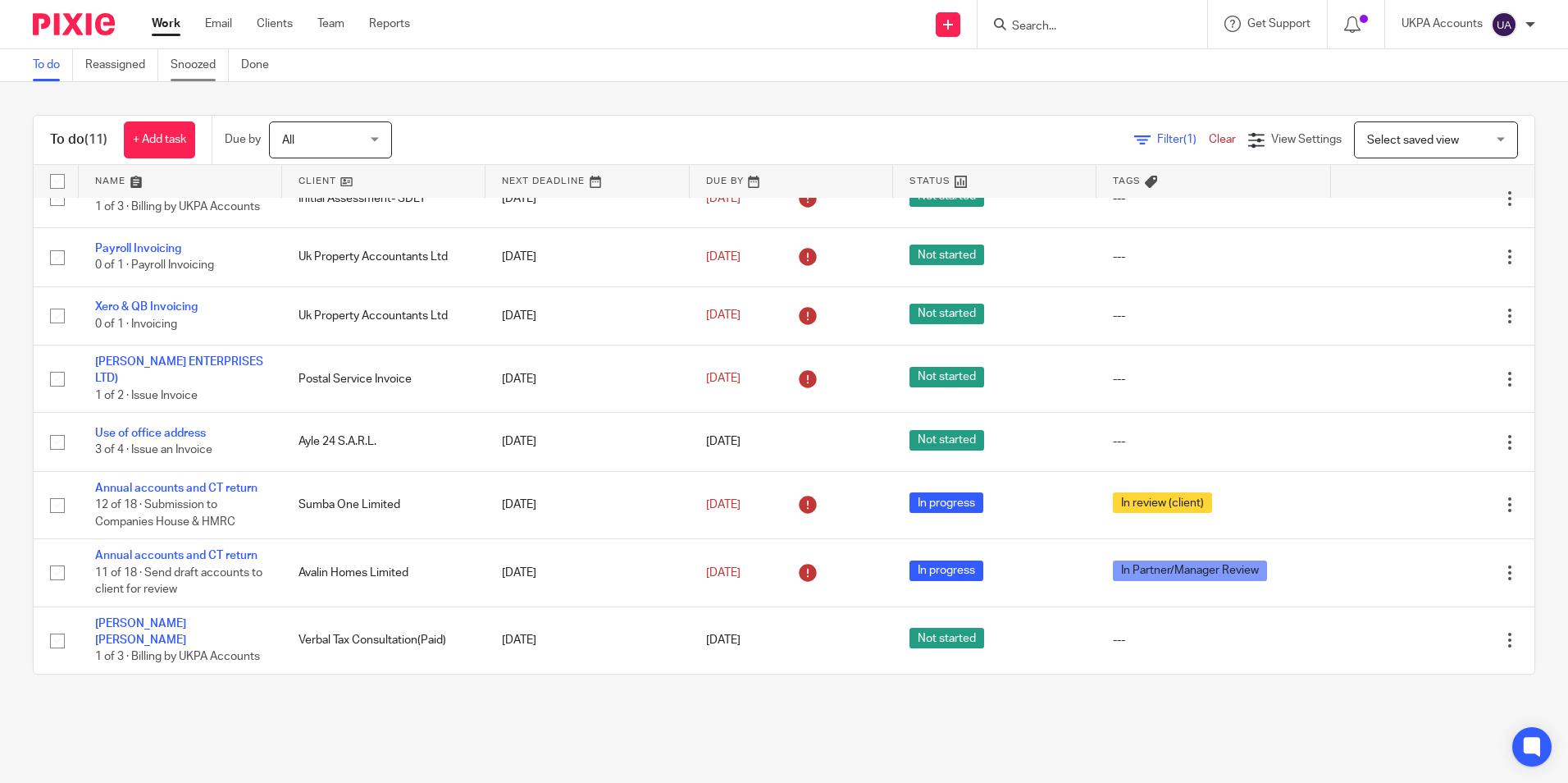
click at [191, 62] on link "Snoozed" at bounding box center [199, 65] width 58 height 32
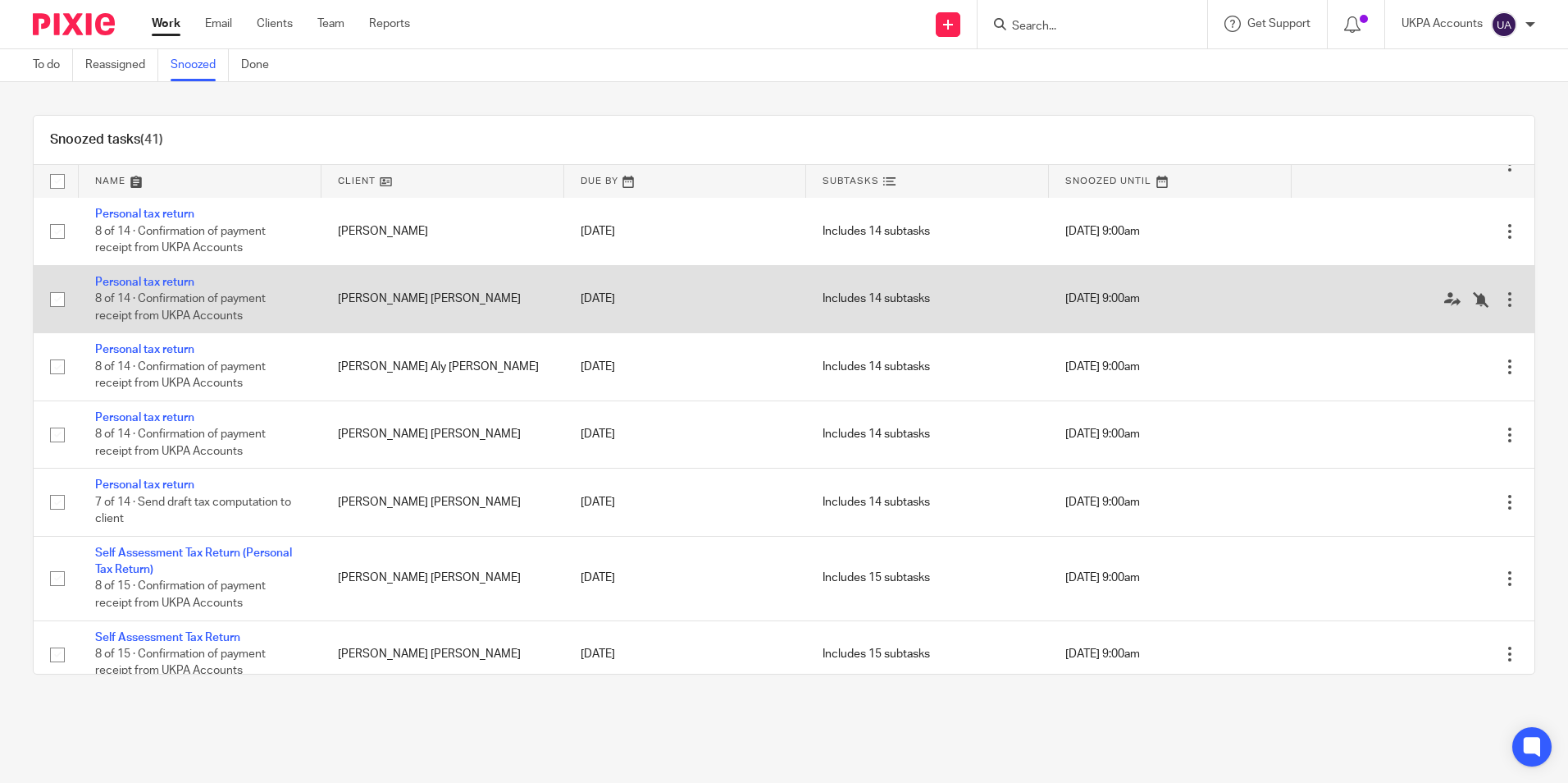
scroll to position [2352, 0]
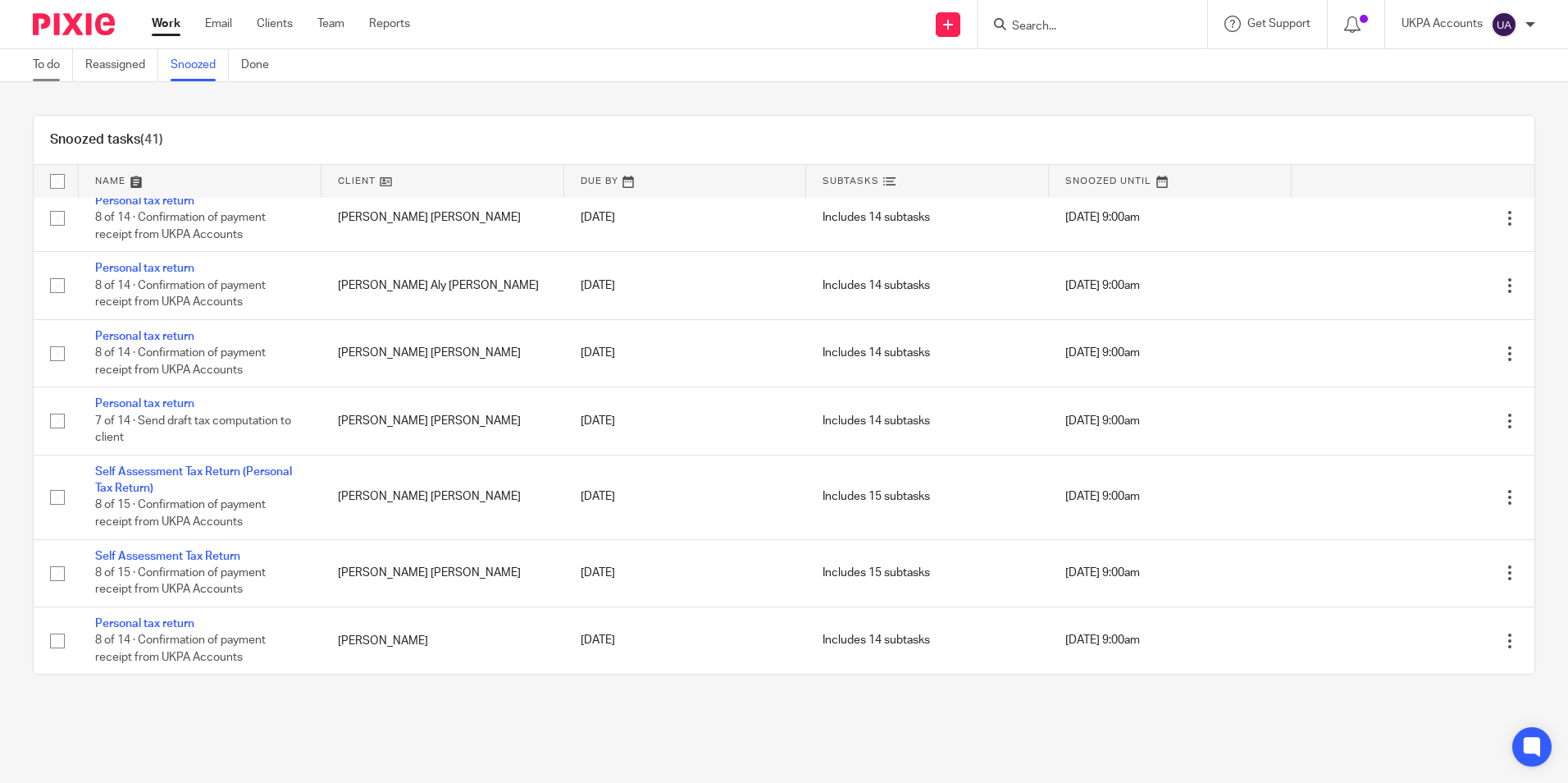
click at [46, 65] on link "To do" at bounding box center [53, 65] width 40 height 32
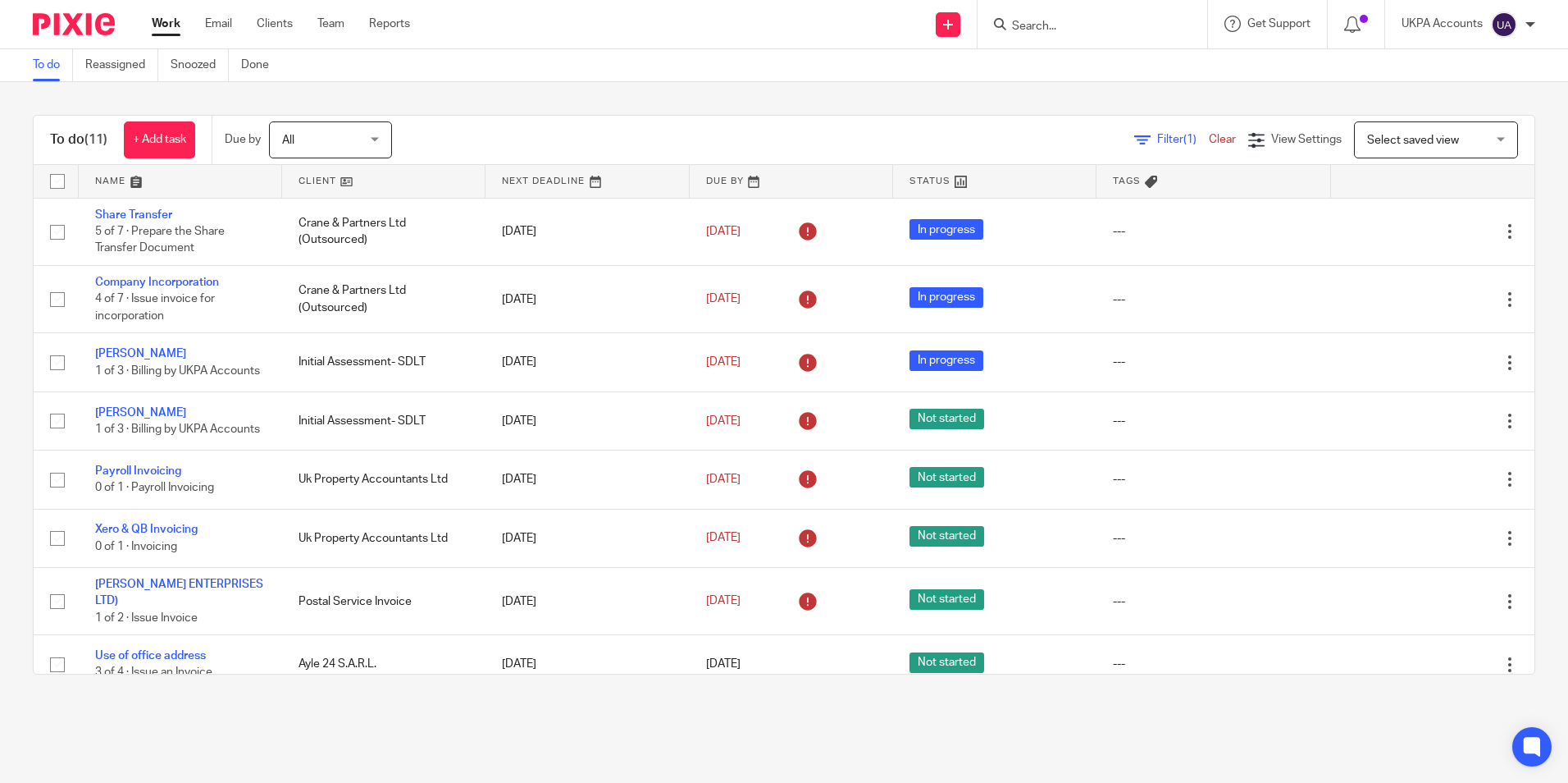
scroll to position [232, 0]
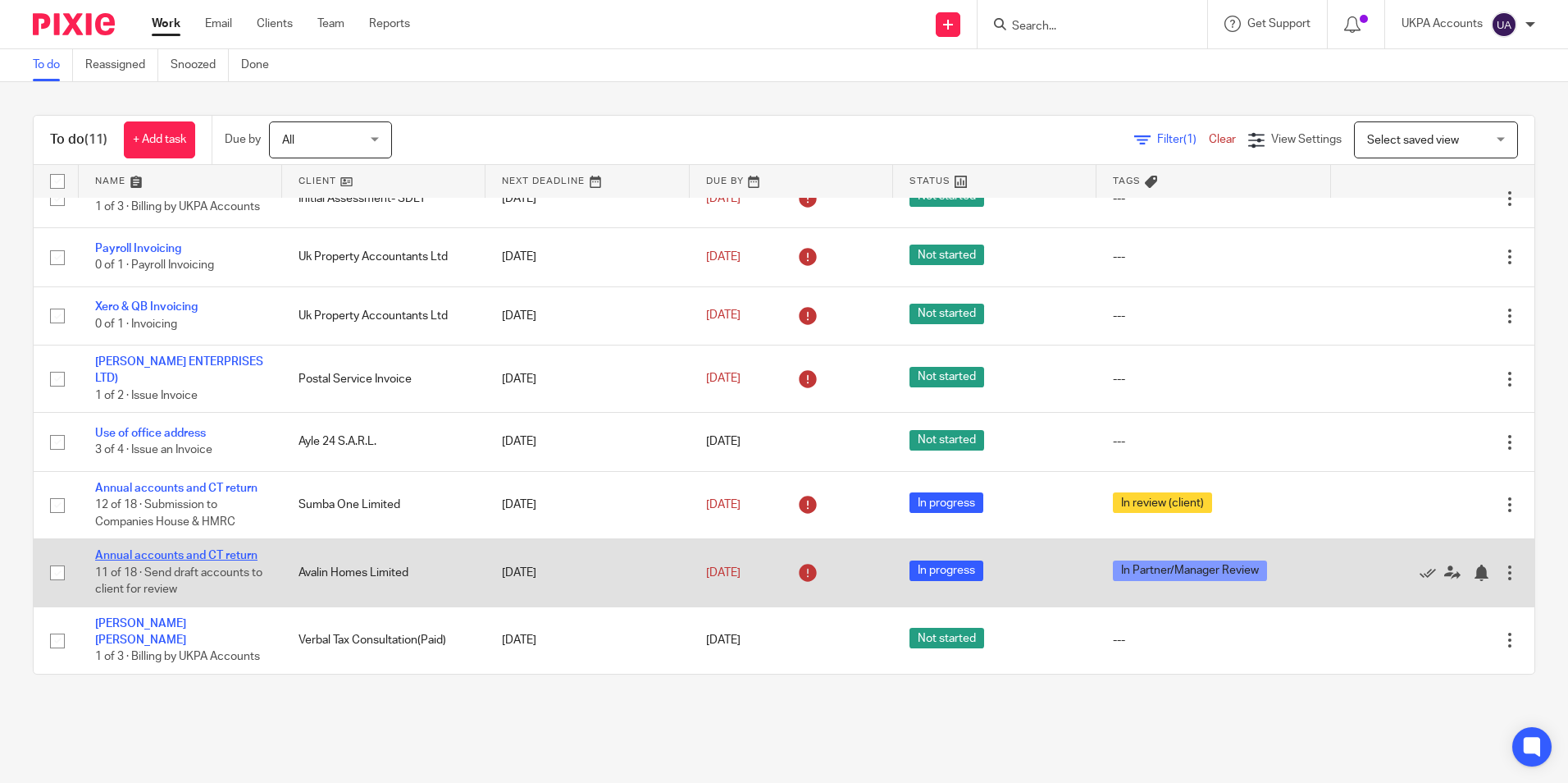
click at [199, 557] on link "Annual accounts and CT return" at bounding box center [176, 555] width 162 height 12
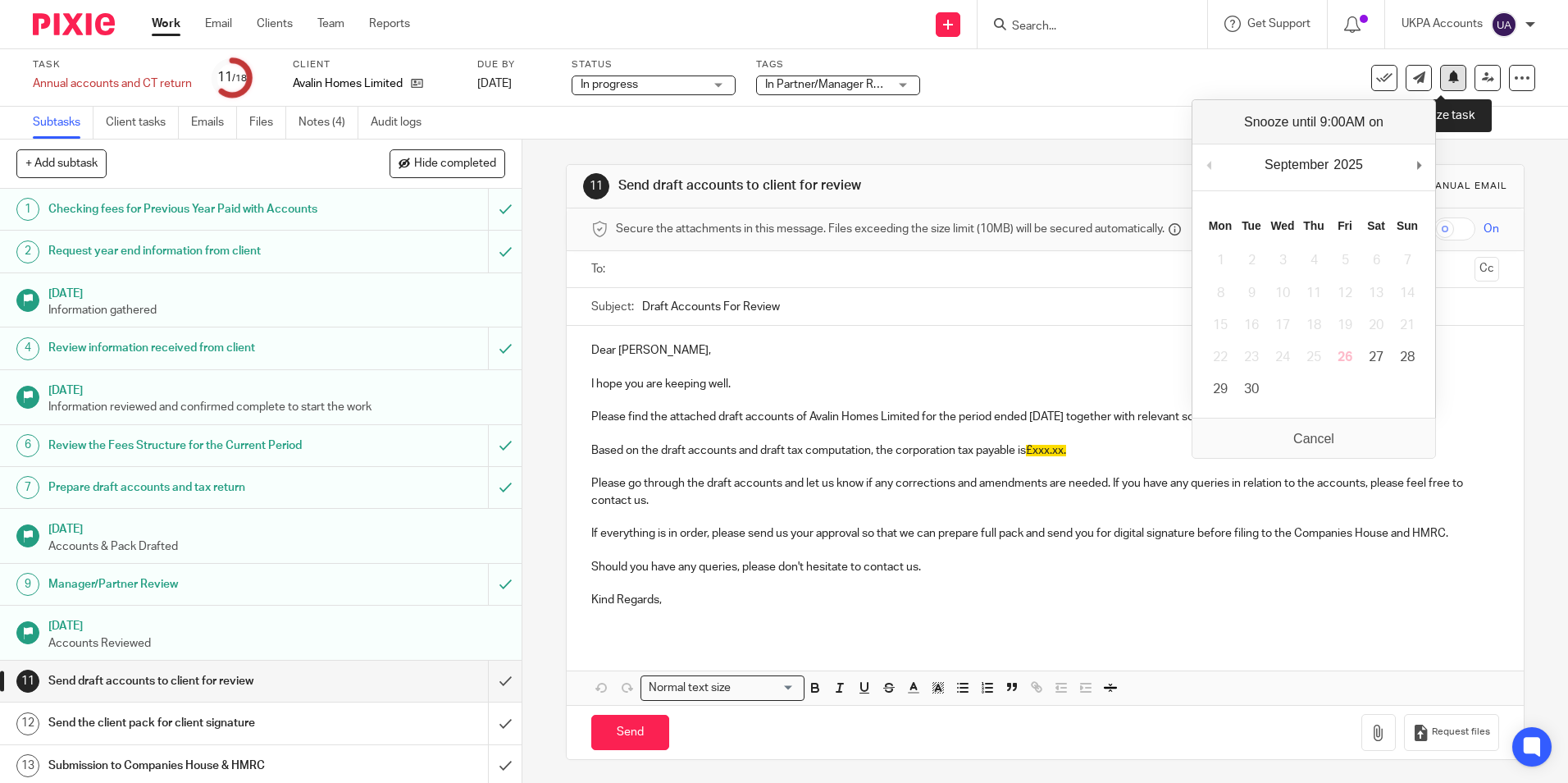
click at [1448, 82] on icon at bounding box center [1454, 77] width 12 height 12
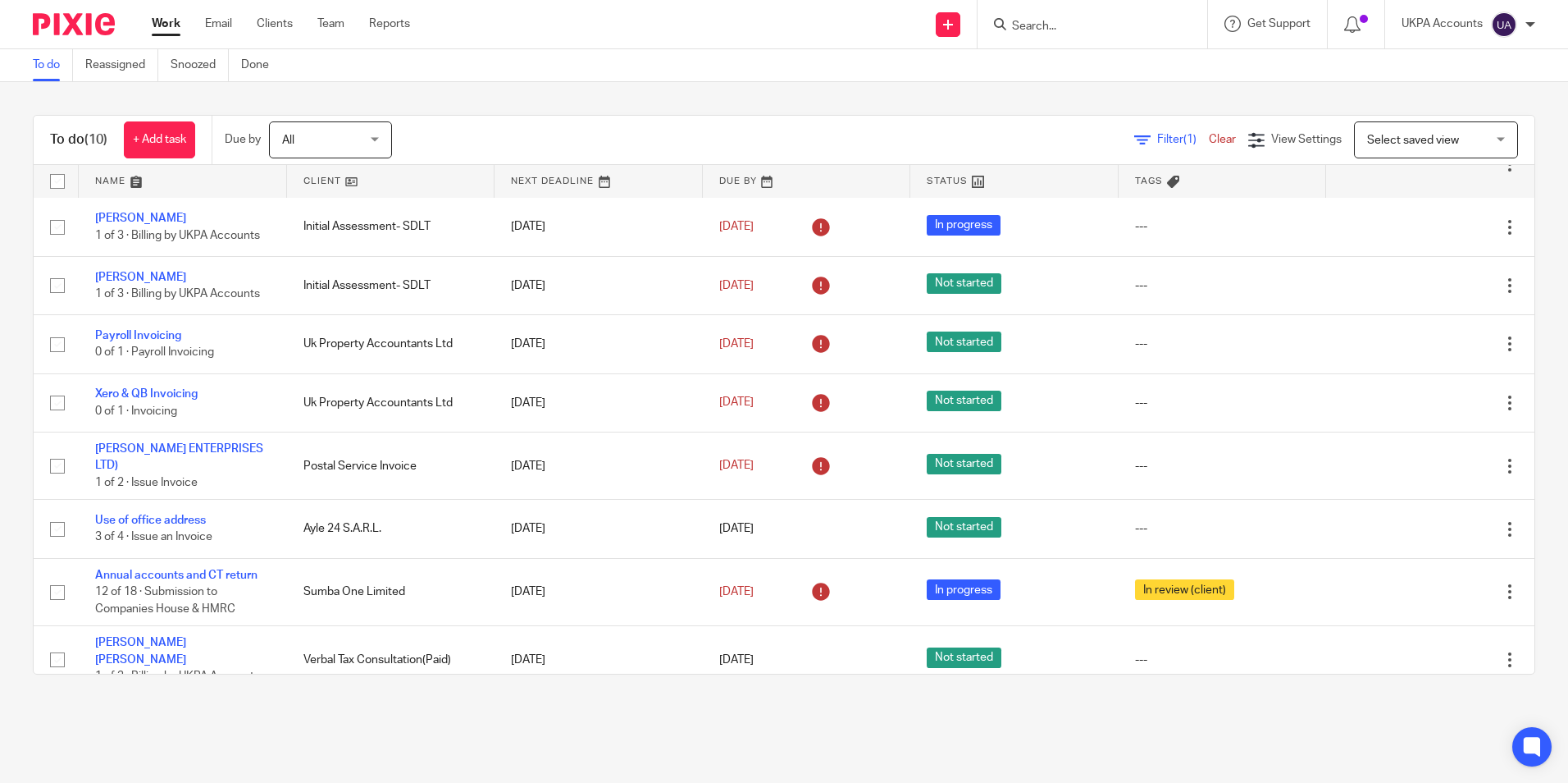
scroll to position [137, 0]
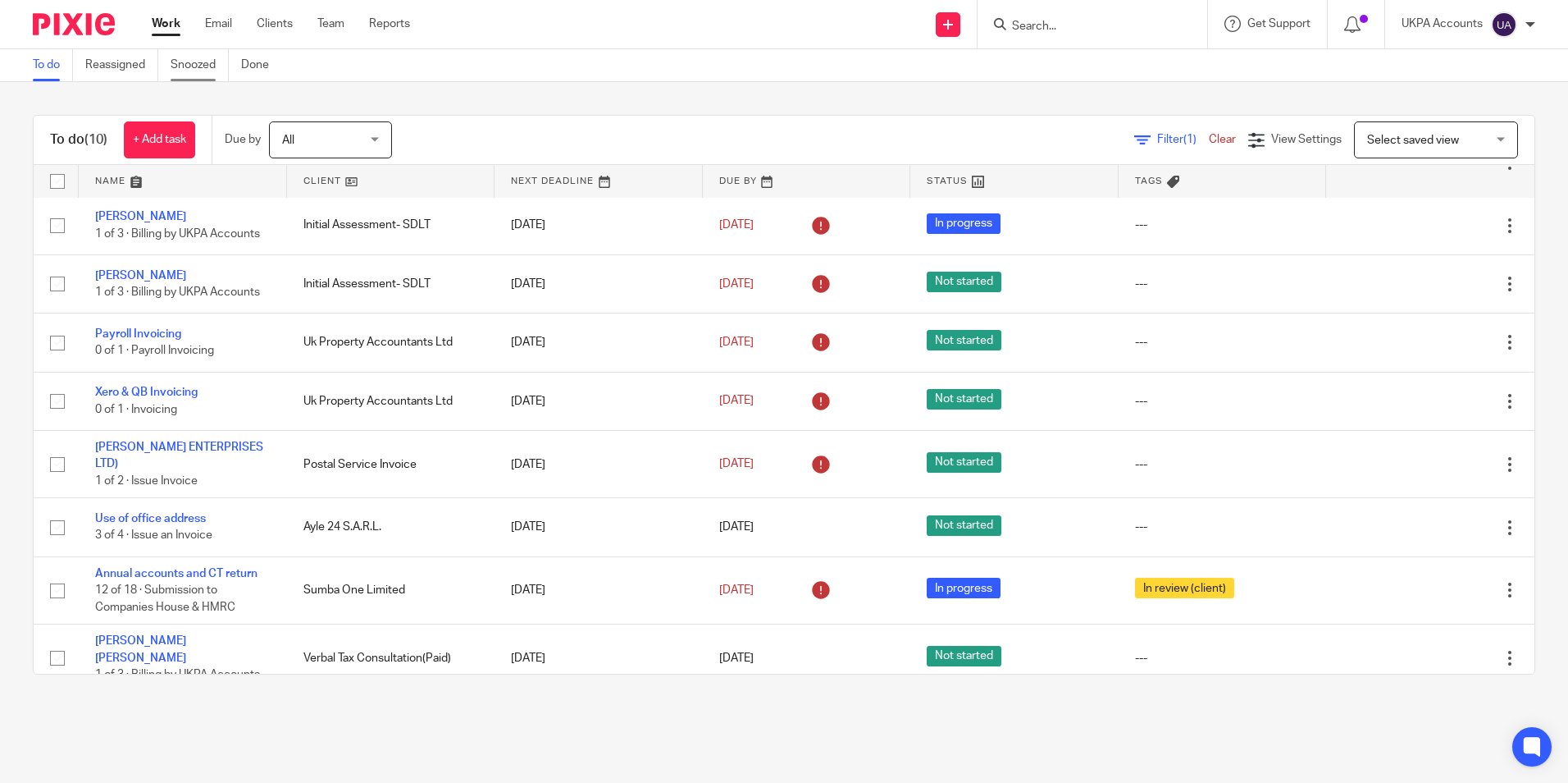
click at [191, 75] on link "Snoozed" at bounding box center [199, 65] width 58 height 32
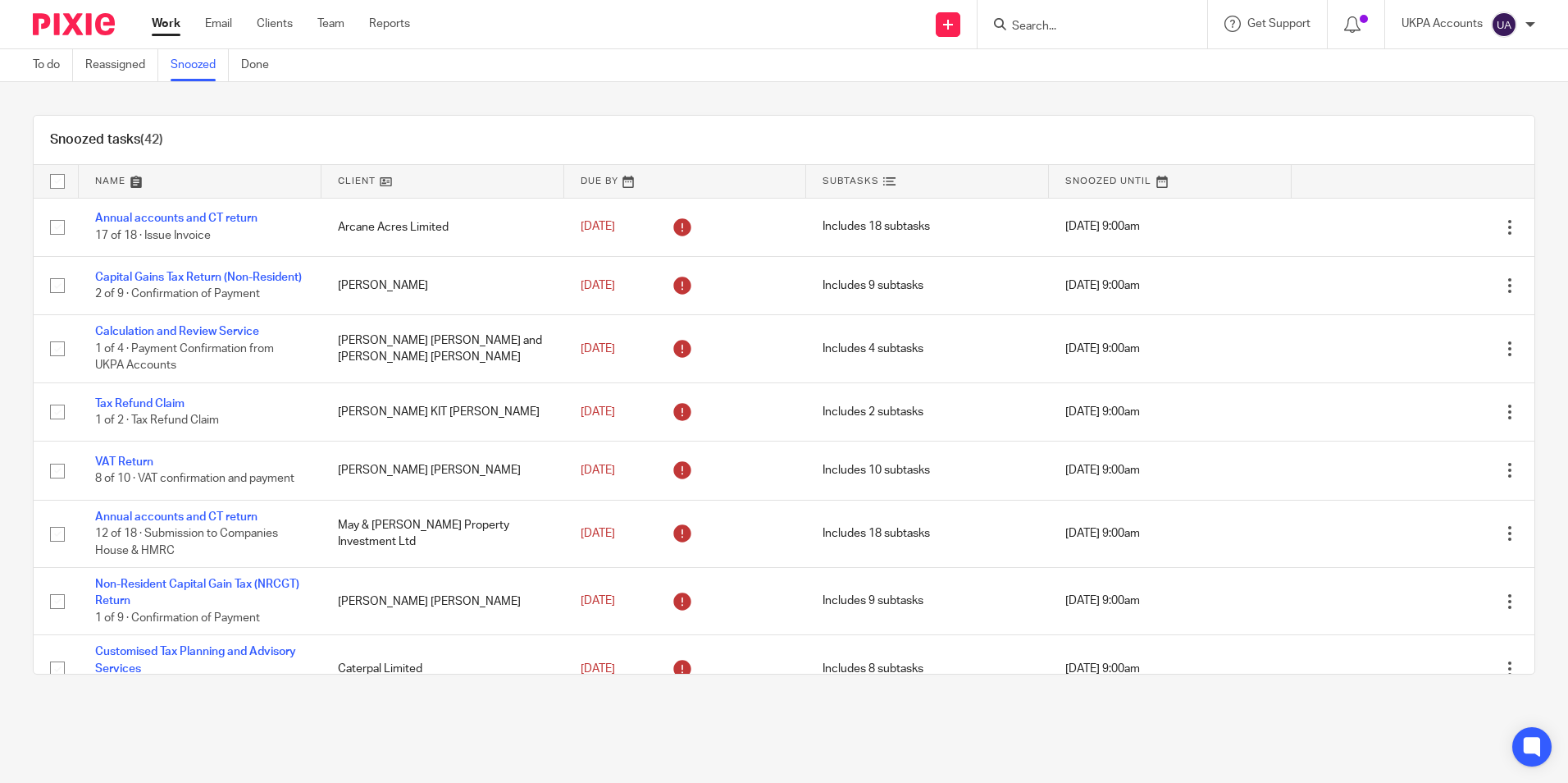
click at [619, 182] on link at bounding box center [686, 181] width 243 height 33
click at [375, 183] on link at bounding box center [443, 181] width 243 height 33
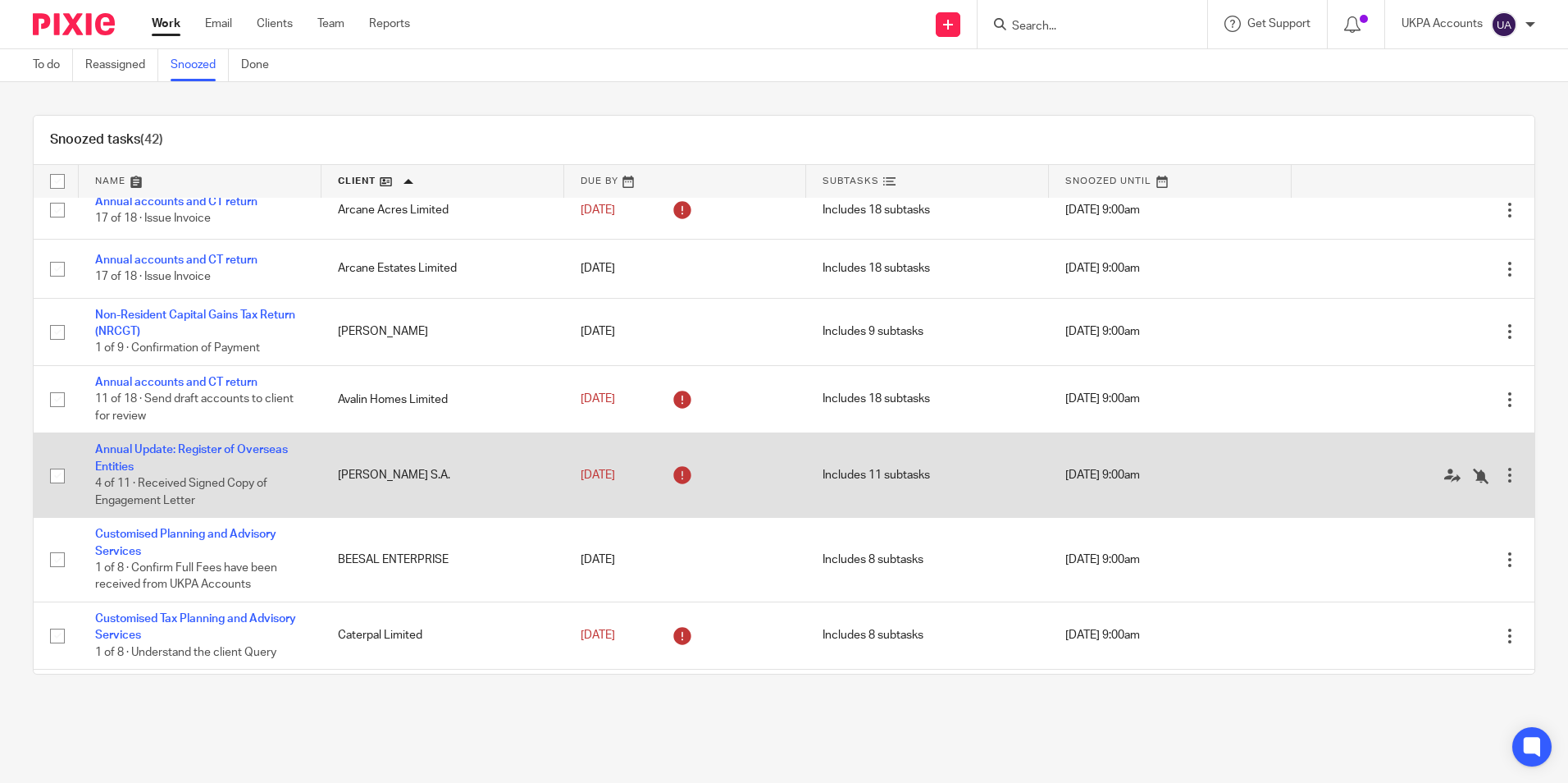
scroll to position [246, 0]
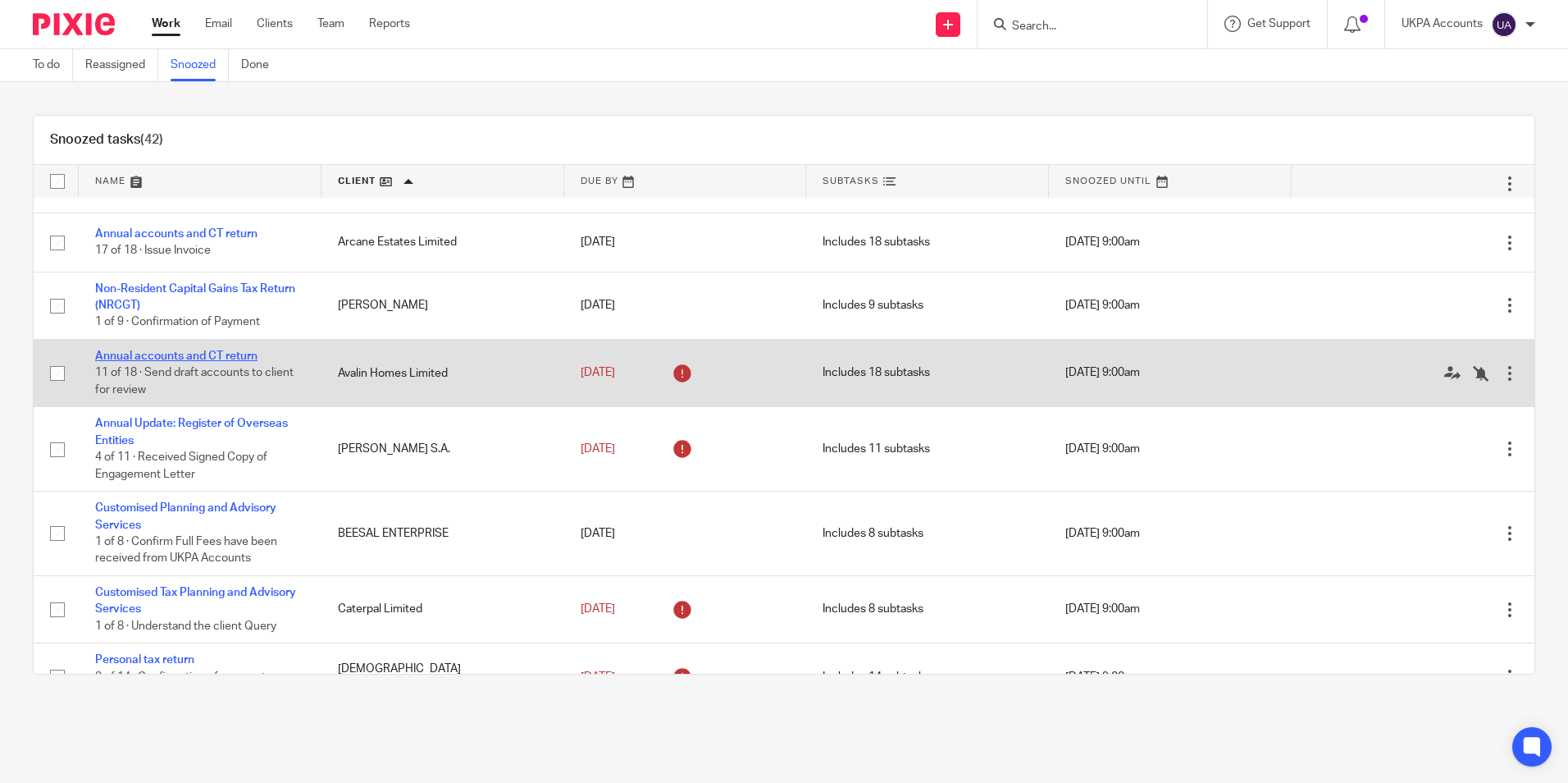
click at [192, 354] on link "Annual accounts and CT return" at bounding box center [176, 355] width 162 height 12
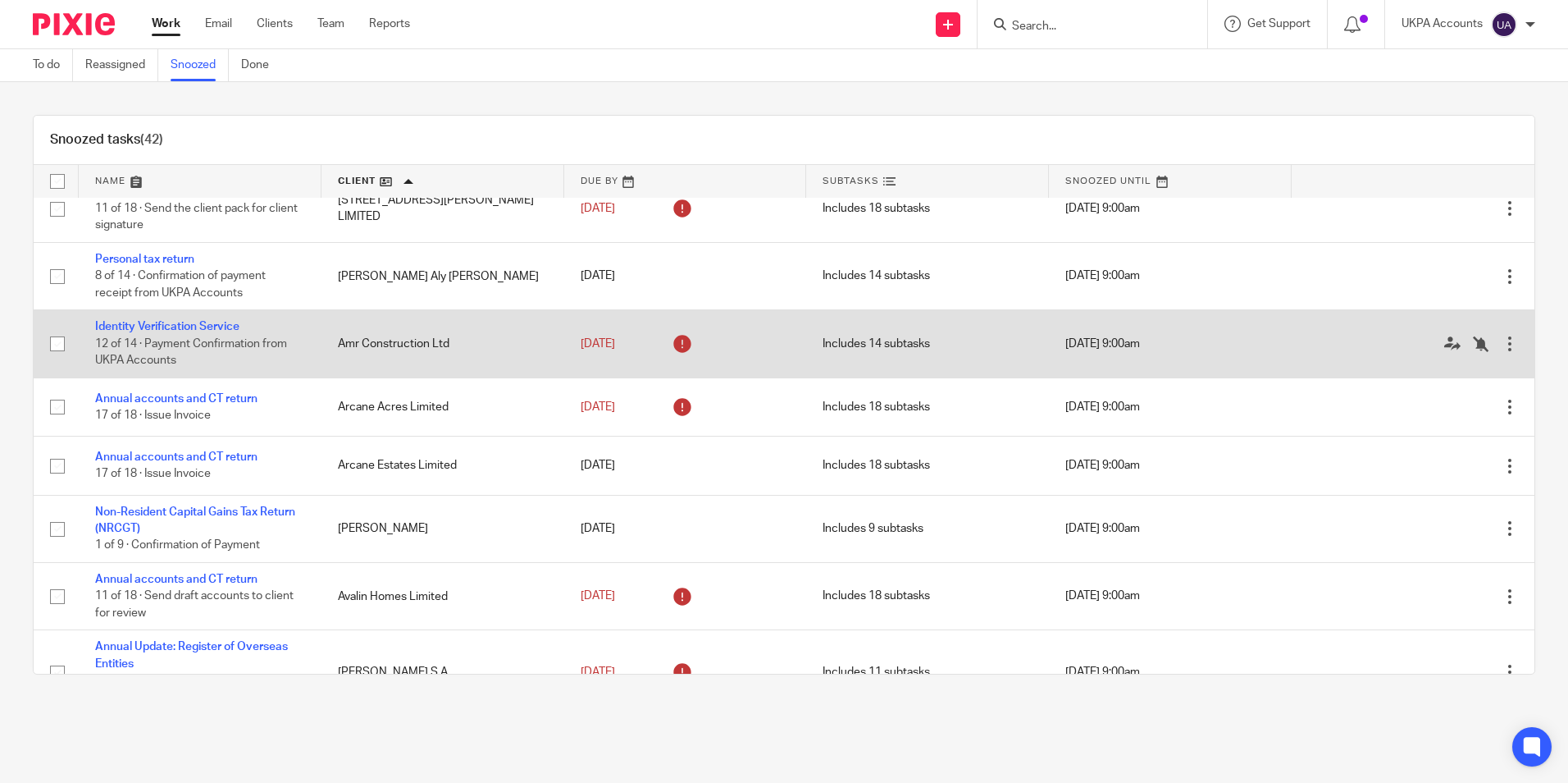
scroll to position [0, 0]
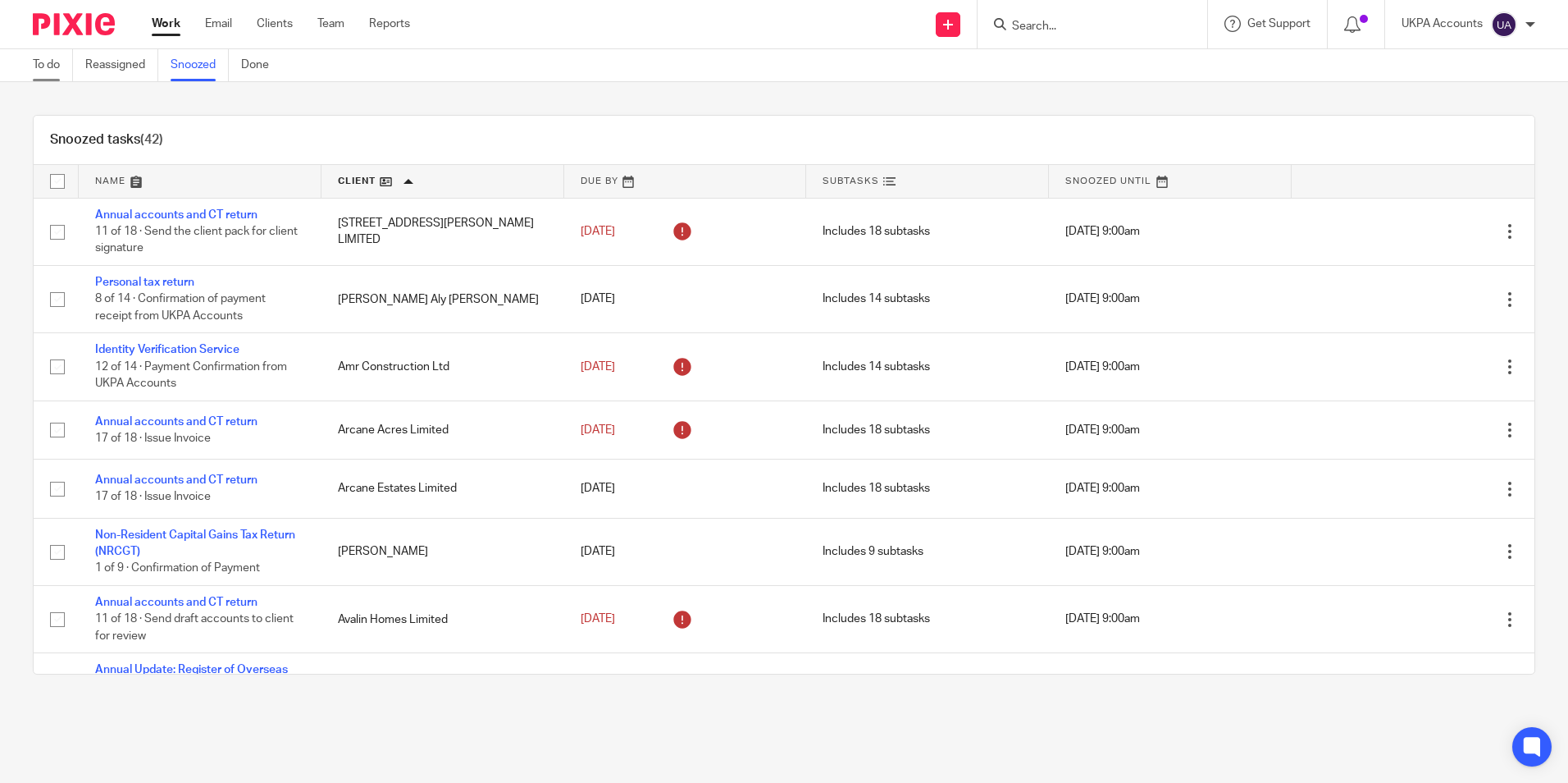
click at [66, 71] on link "To do" at bounding box center [53, 65] width 40 height 32
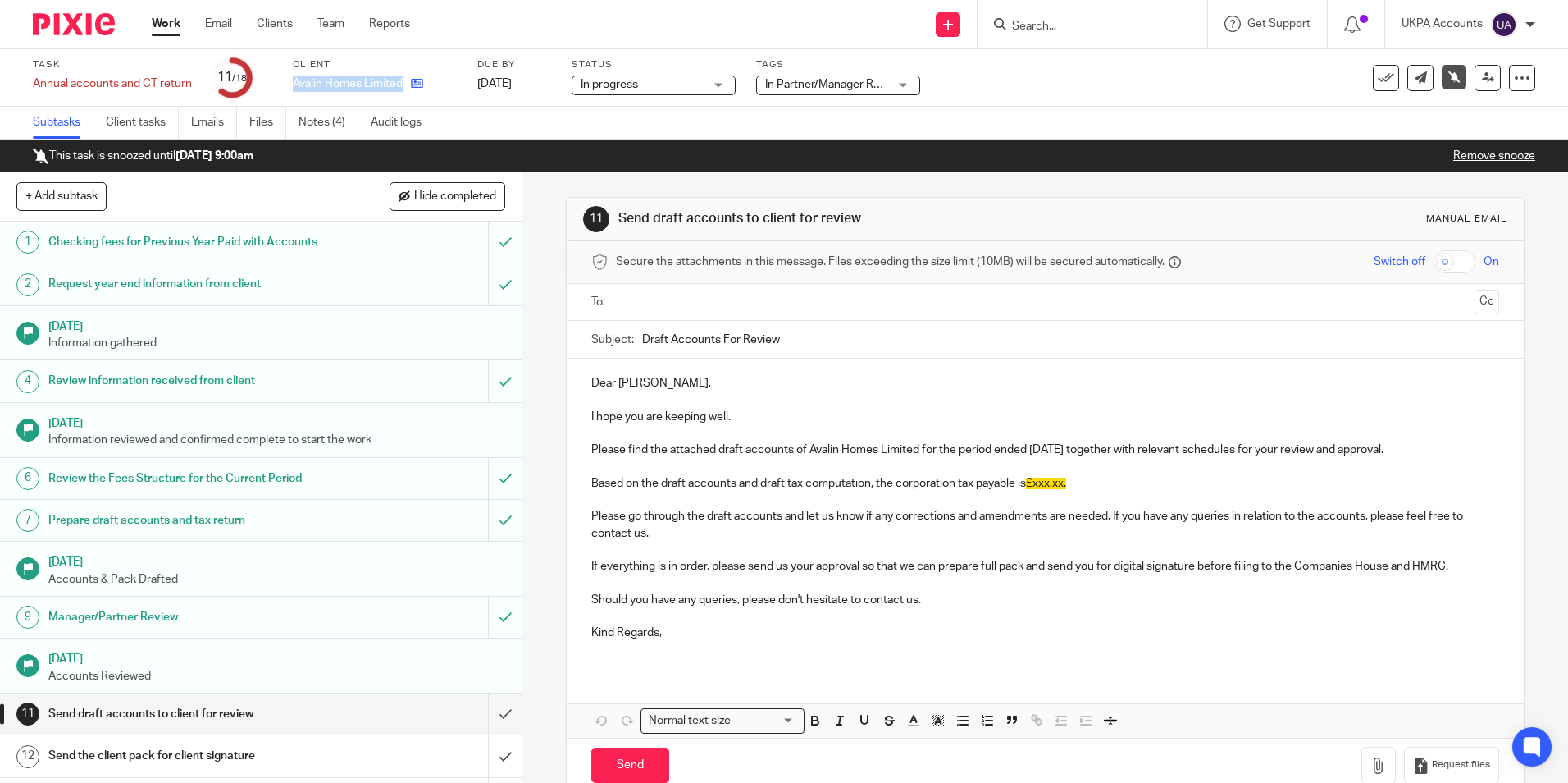
drag, startPoint x: 295, startPoint y: 83, endPoint x: 407, endPoint y: 88, distance: 112.1
click at [407, 88] on div "Avalin Homes Limited" at bounding box center [375, 84] width 164 height 16
copy div "Avalin Homes Limited"
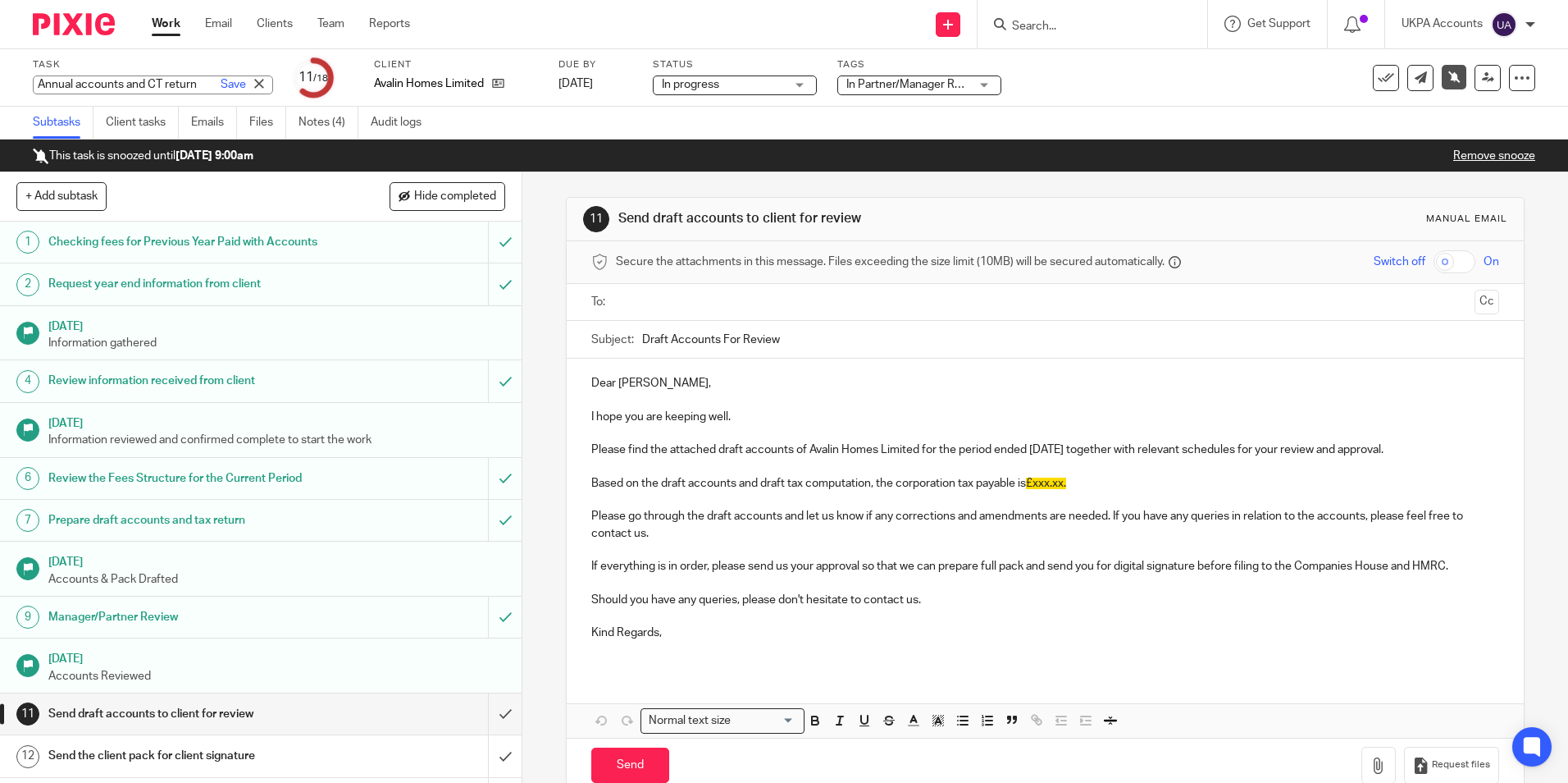
click at [45, 86] on div "Annual accounts and CT return Save Annual accounts and CT return" at bounding box center [153, 85] width 240 height 19
click at [45, 86] on input "Annual accounts and CT return" at bounding box center [153, 85] width 240 height 19
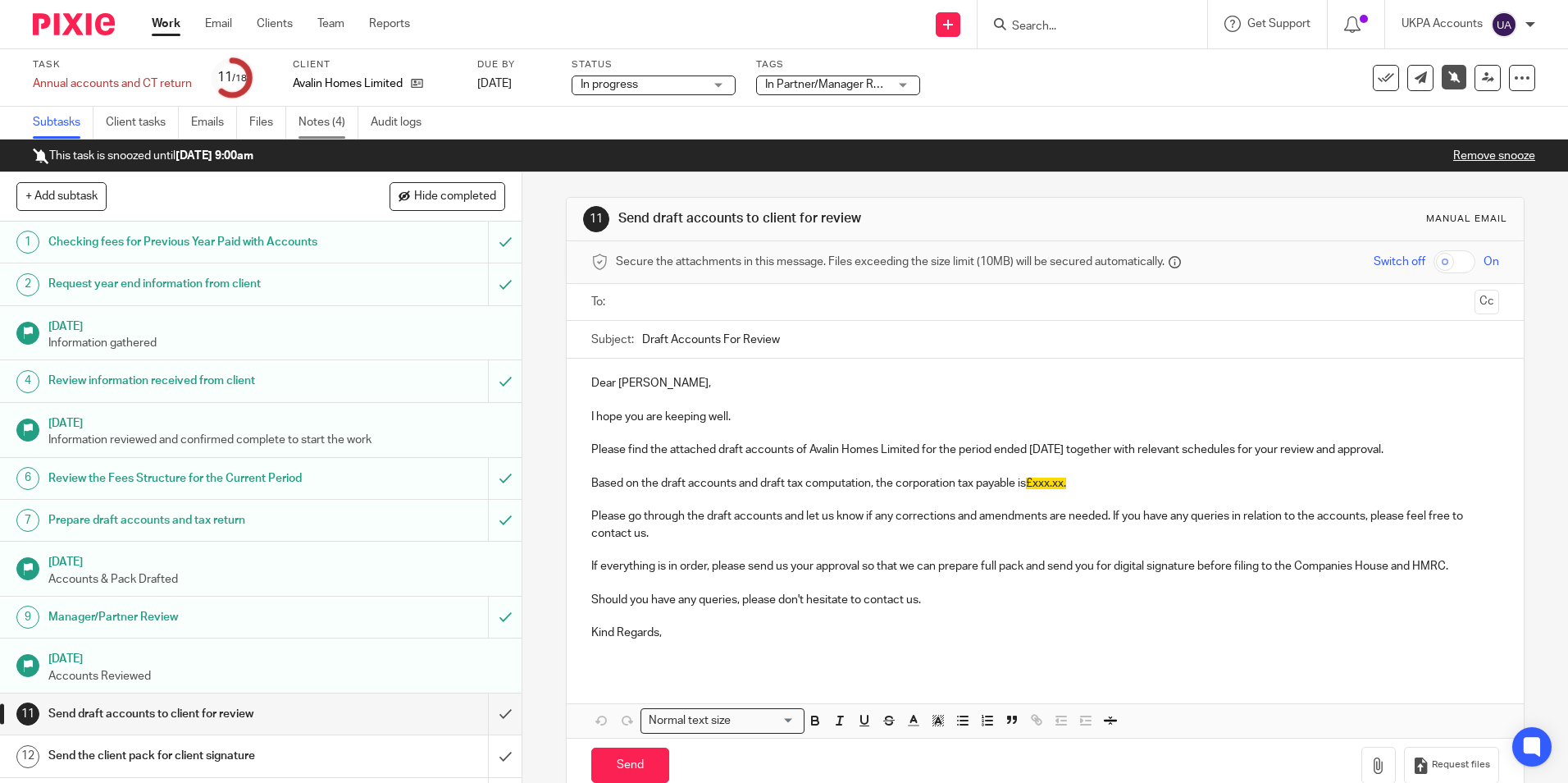
click at [317, 126] on link "Notes (4)" at bounding box center [328, 123] width 60 height 32
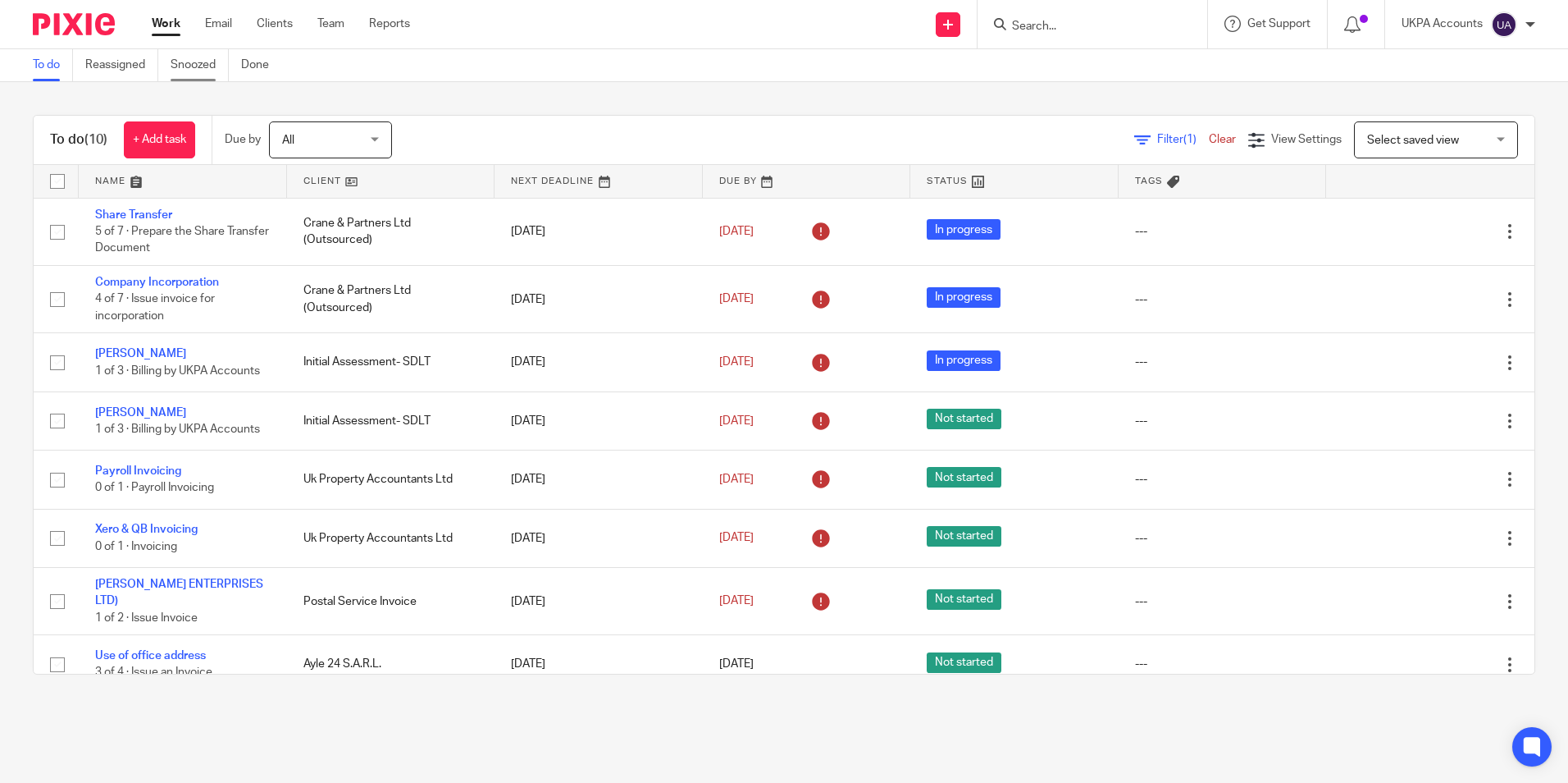
click at [196, 77] on link "Snoozed" at bounding box center [199, 65] width 58 height 32
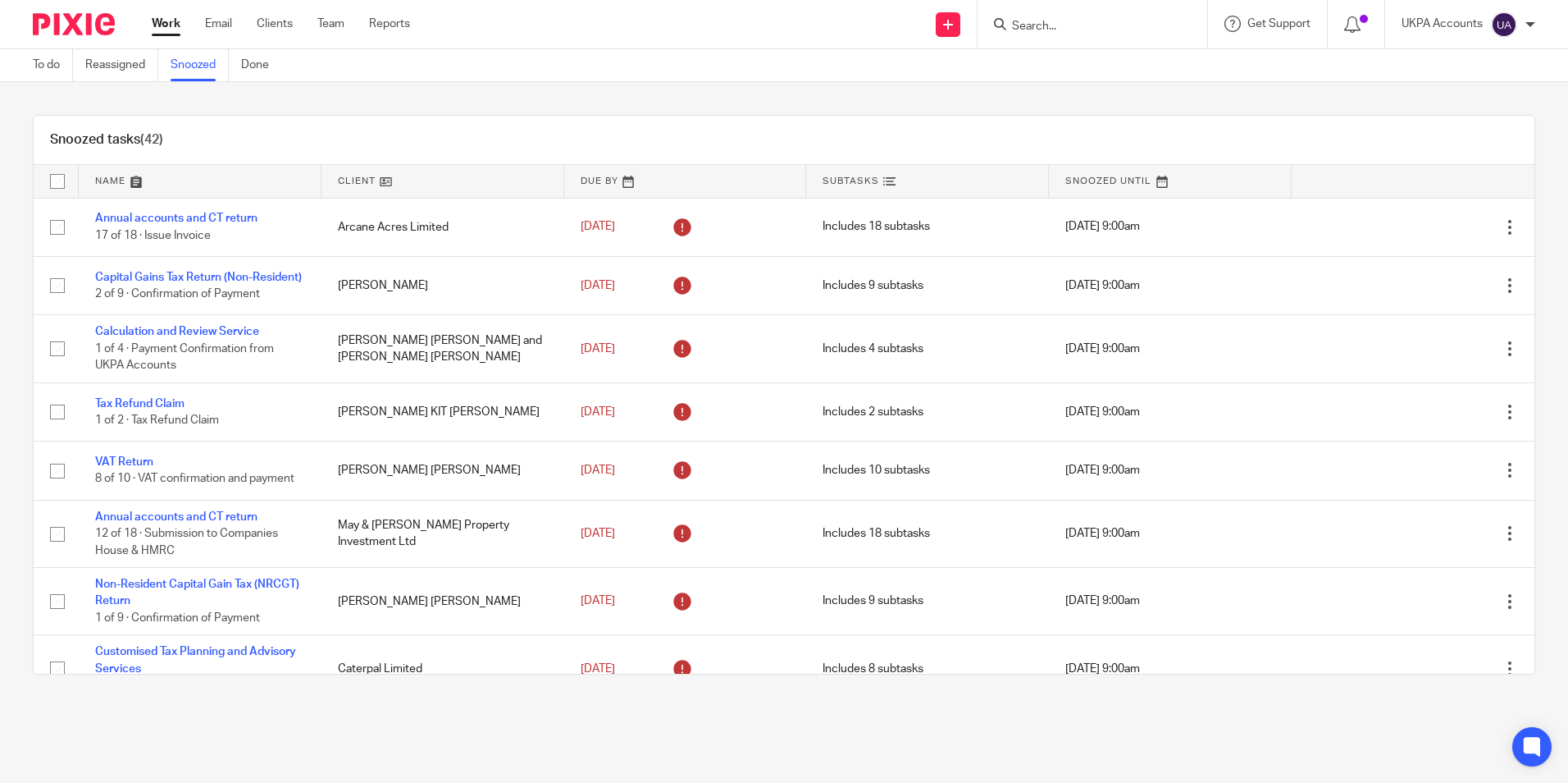
click at [375, 182] on link at bounding box center [443, 181] width 243 height 33
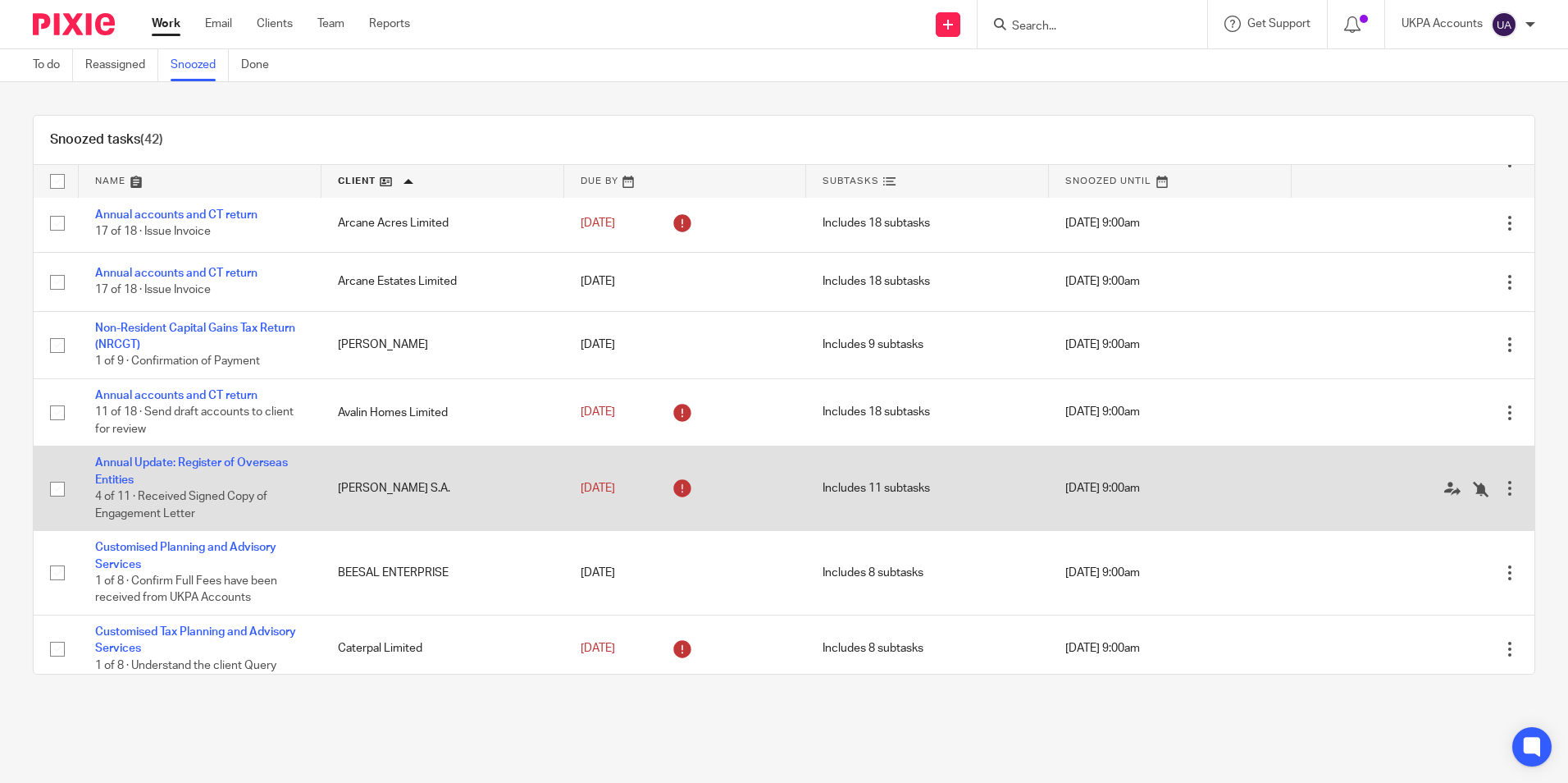
scroll to position [246, 0]
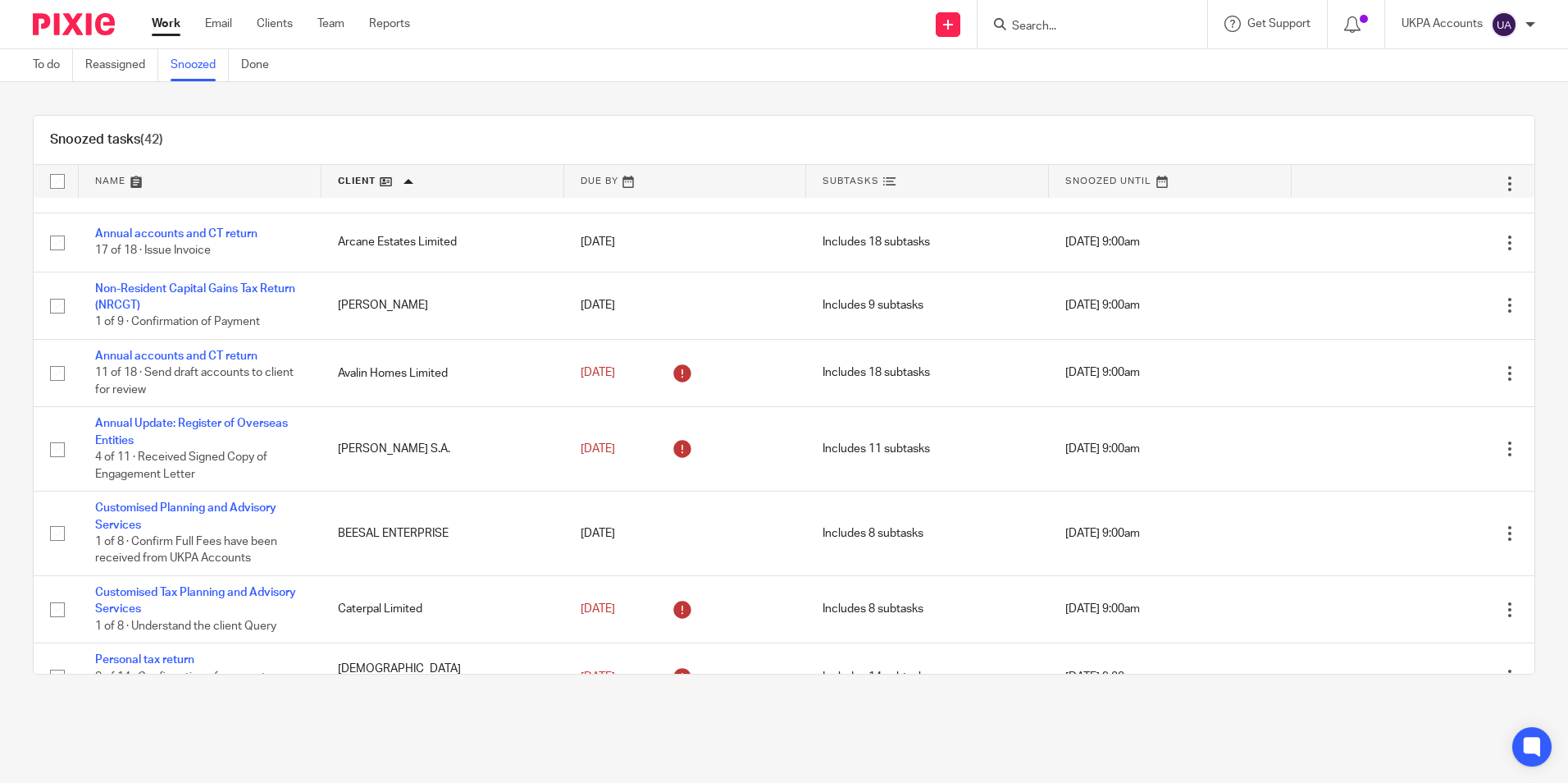
click at [1059, 29] on input "Search" at bounding box center [1085, 27] width 148 height 15
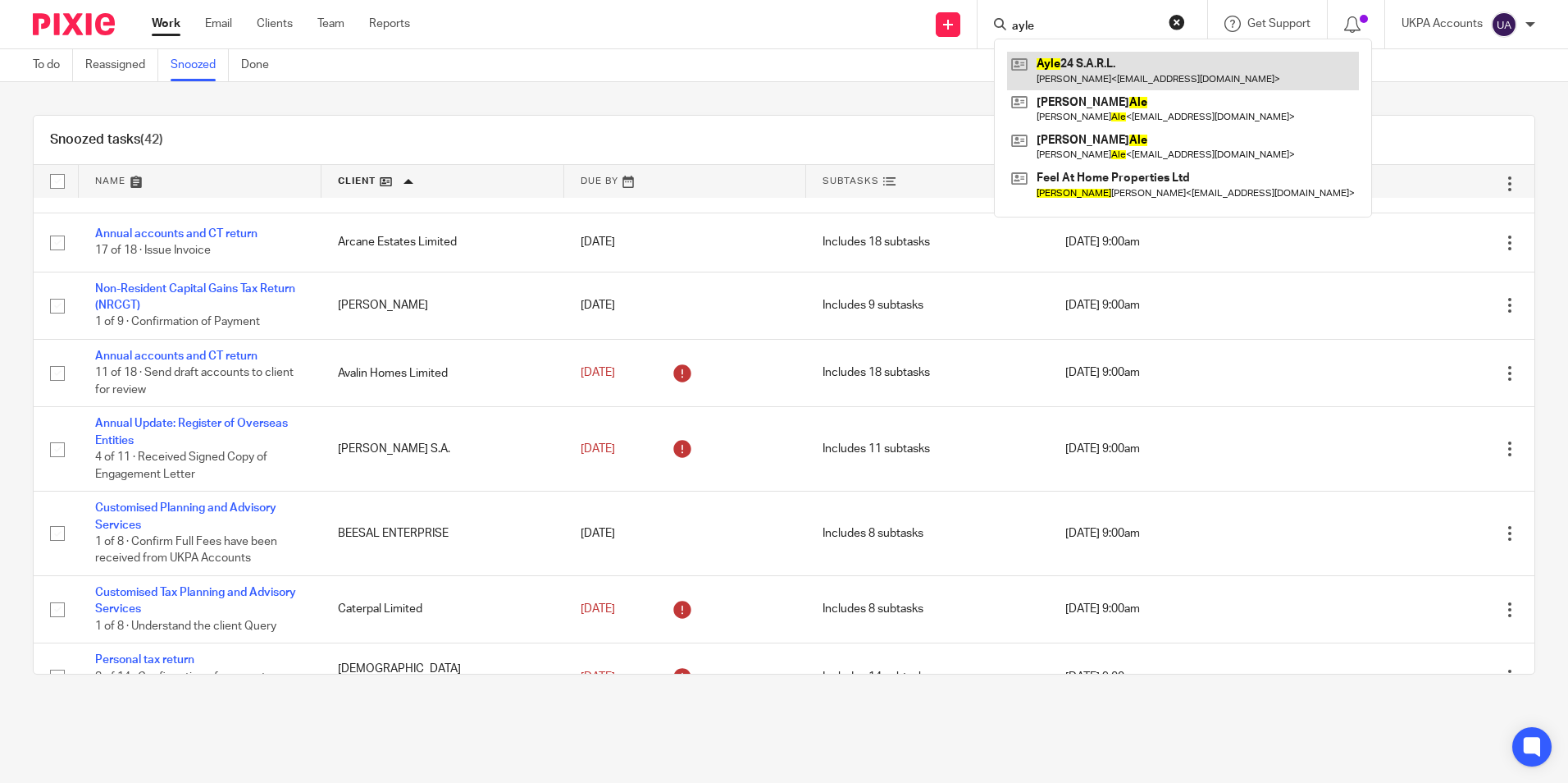
type input "ayle"
click at [1073, 69] on link at bounding box center [1182, 70] width 352 height 37
click at [196, 67] on link "Snoozed" at bounding box center [199, 65] width 58 height 32
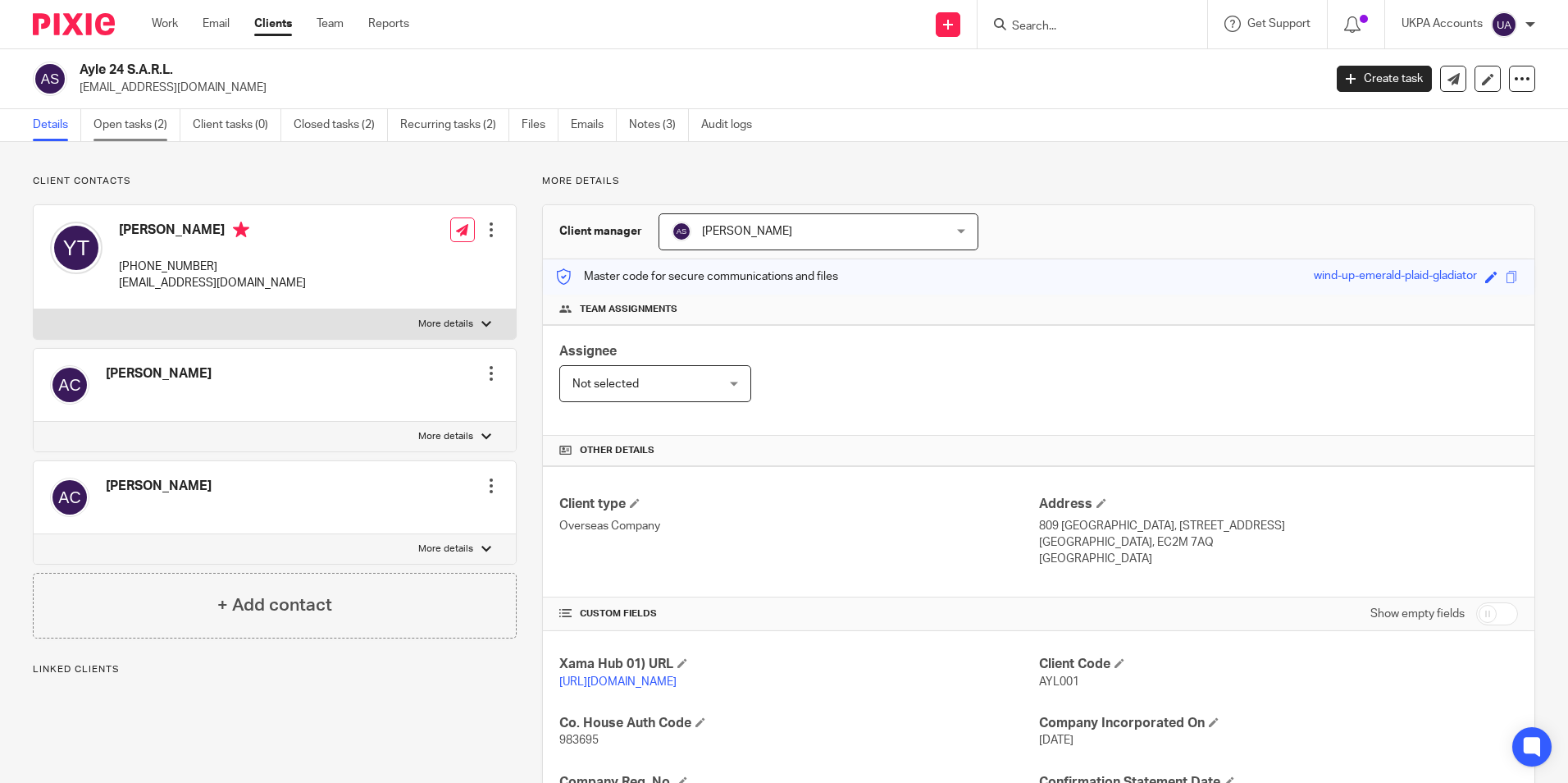
click at [134, 125] on link "Open tasks (2)" at bounding box center [137, 126] width 87 height 32
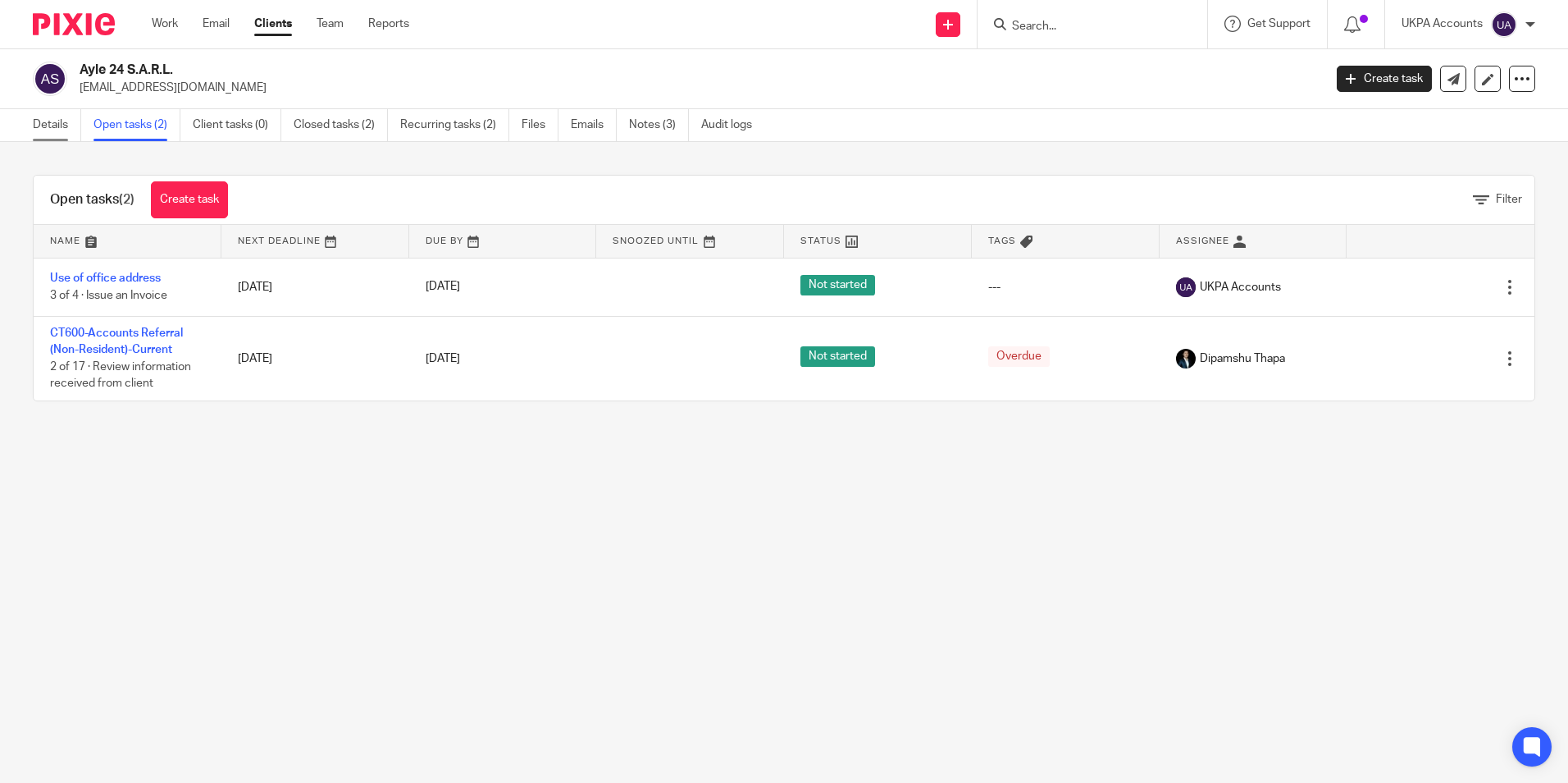
click at [57, 130] on link "Details" at bounding box center [57, 126] width 48 height 32
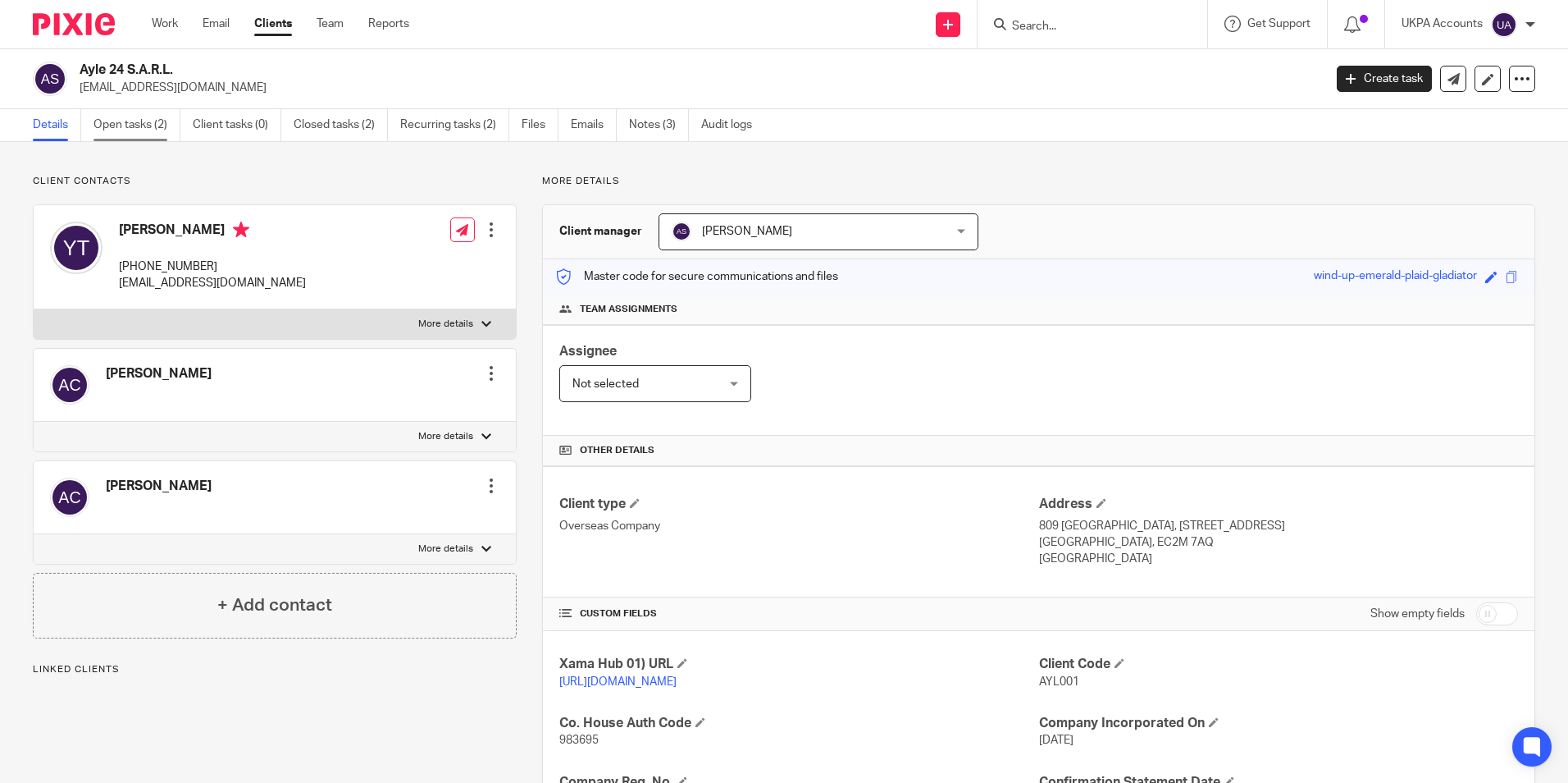
click at [132, 129] on link "Open tasks (2)" at bounding box center [137, 126] width 87 height 32
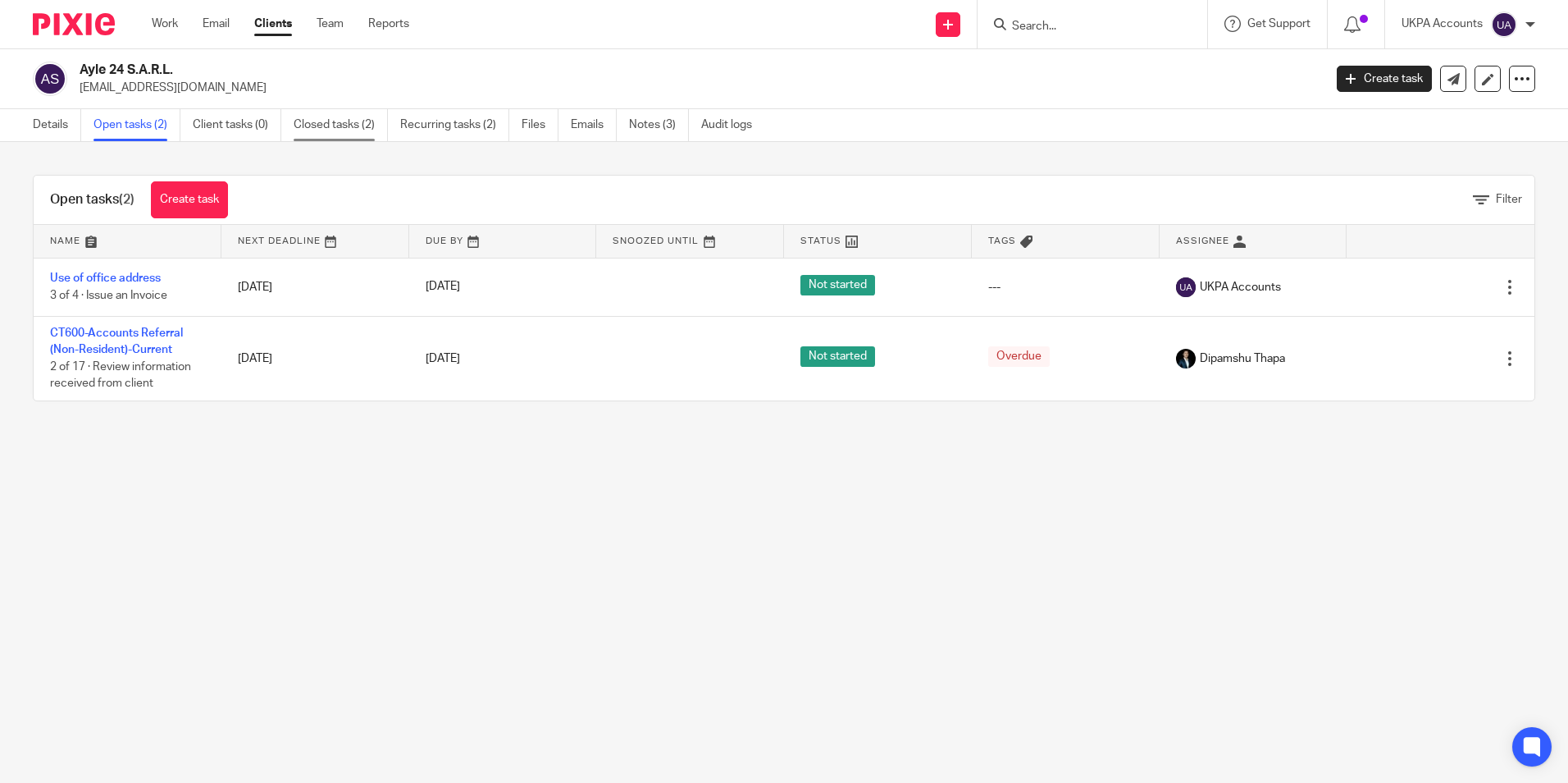
click at [360, 129] on link "Closed tasks (2)" at bounding box center [341, 126] width 94 height 32
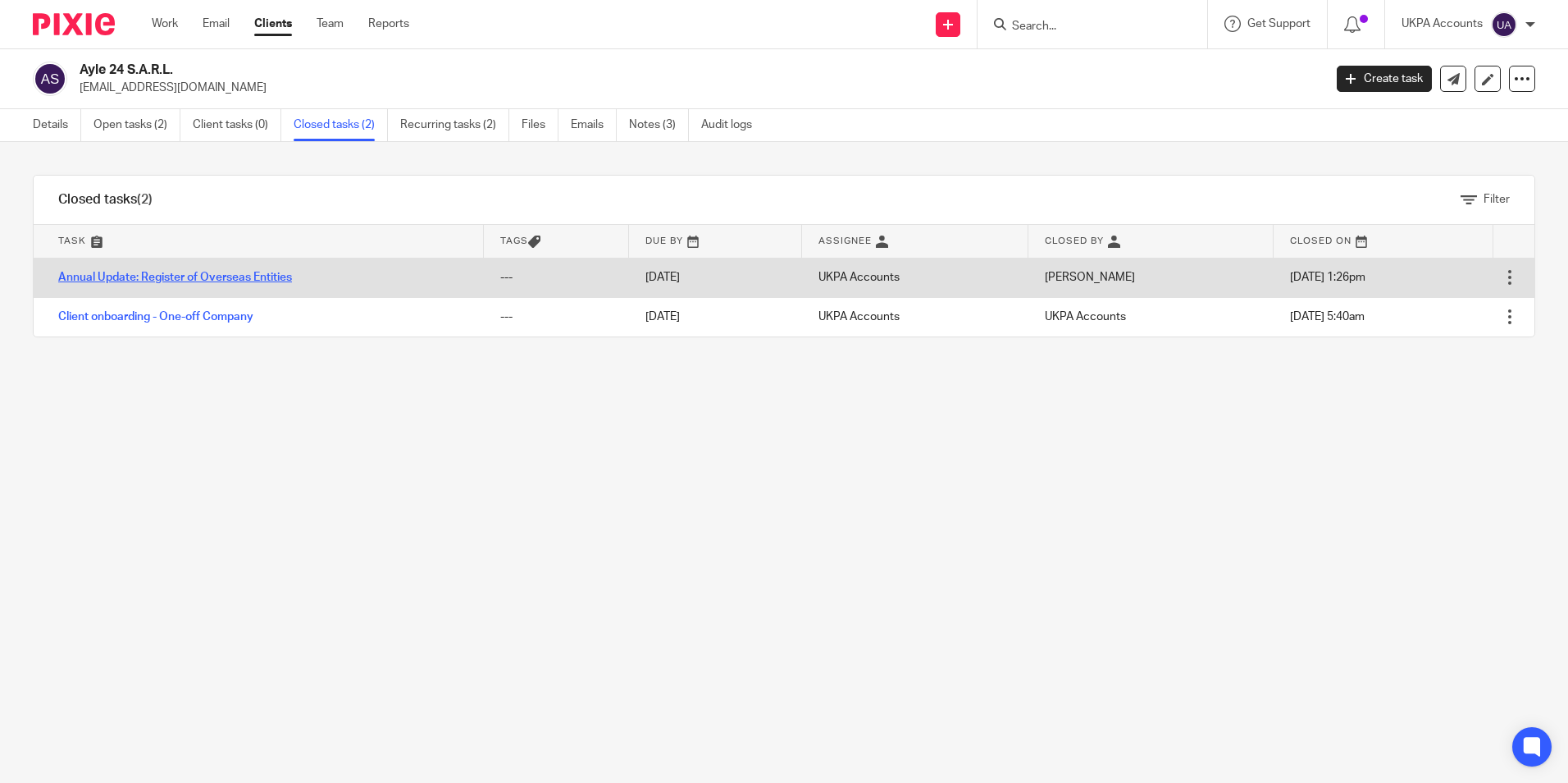
click at [234, 278] on link "Annual Update: Register of Overseas Entities" at bounding box center [175, 277] width 234 height 12
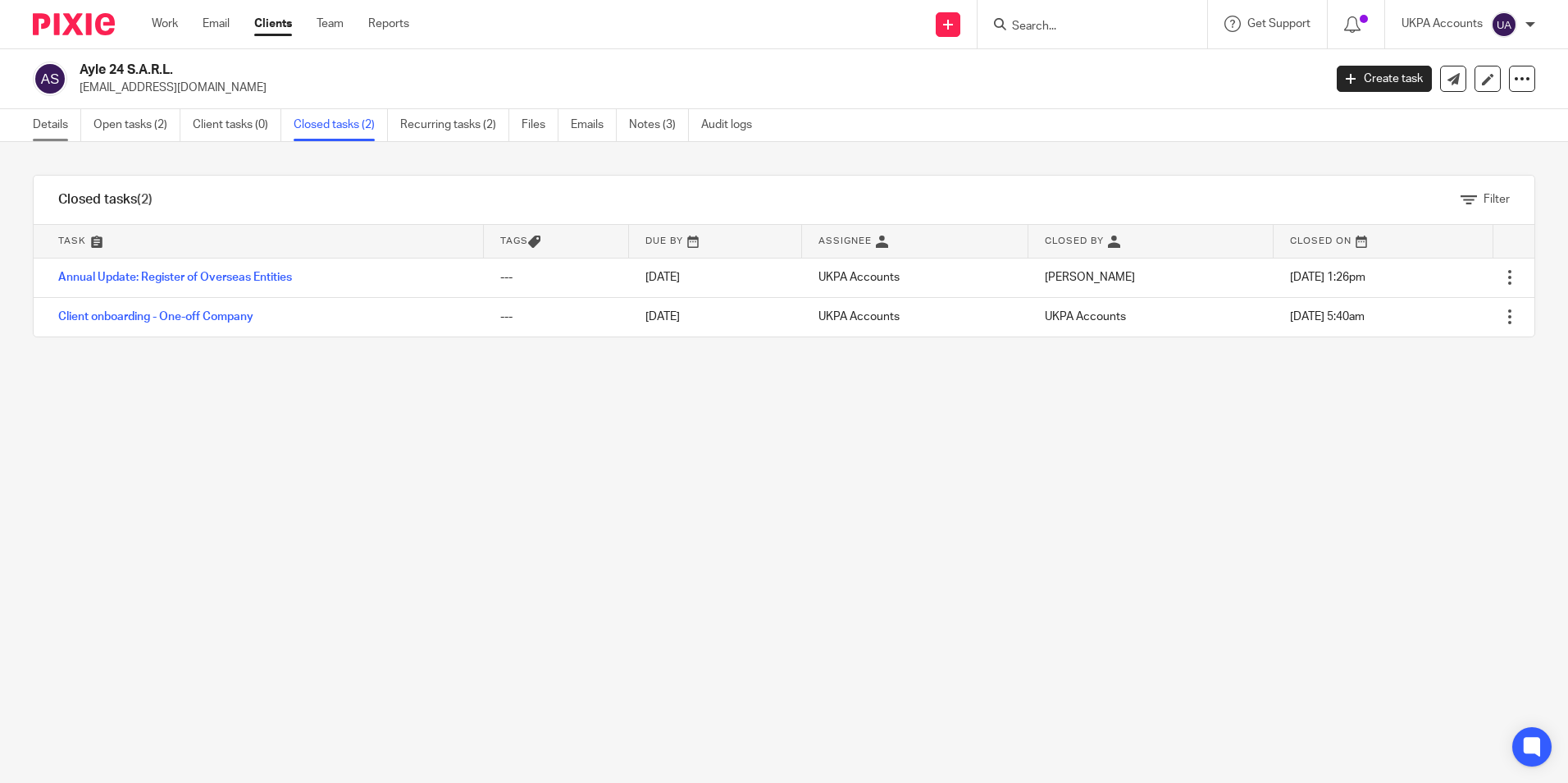
click at [62, 127] on link "Details" at bounding box center [57, 126] width 48 height 32
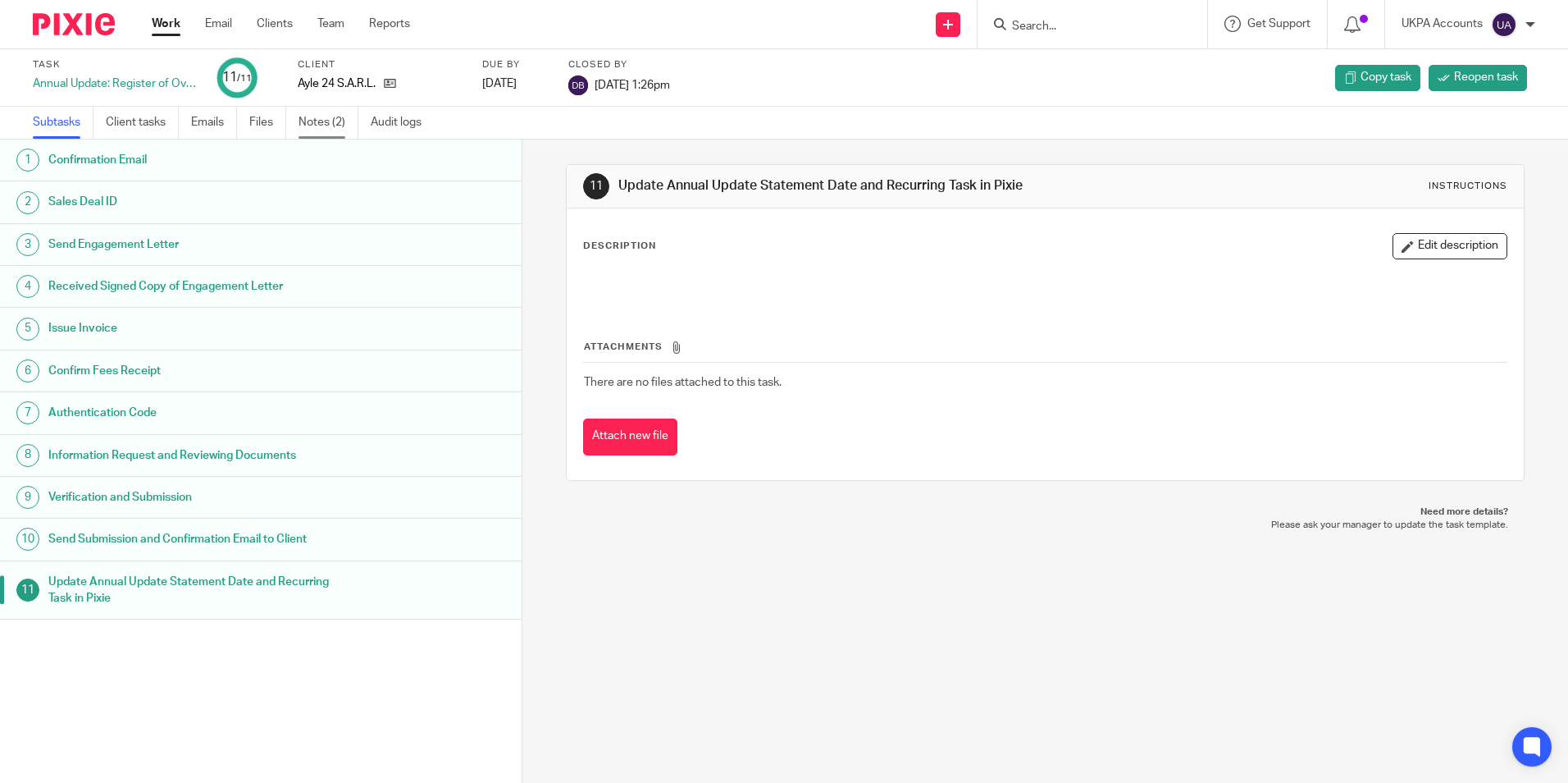
click at [338, 124] on link "Notes (2)" at bounding box center [328, 123] width 60 height 32
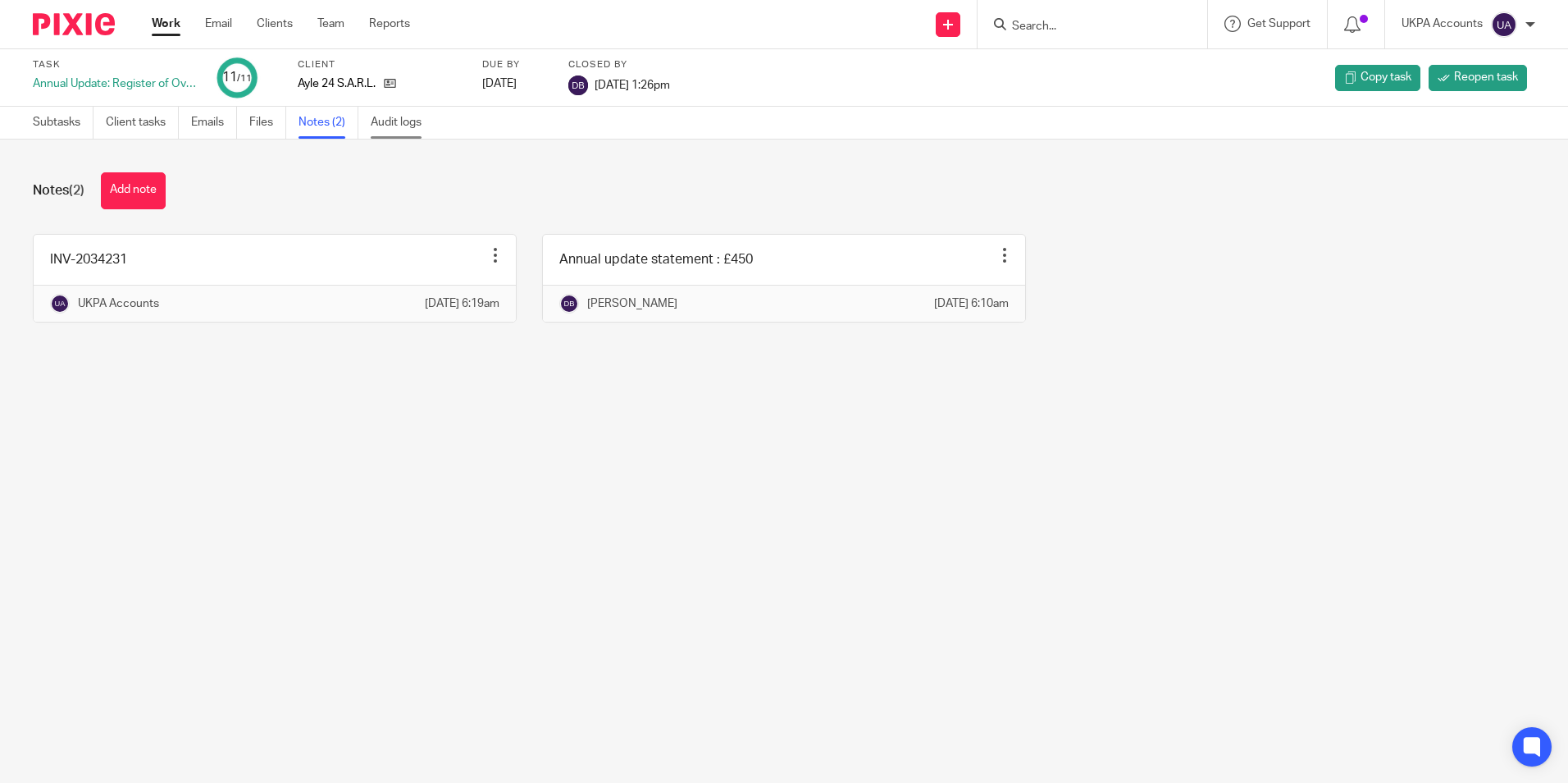
click at [406, 130] on link "Audit logs" at bounding box center [402, 123] width 63 height 32
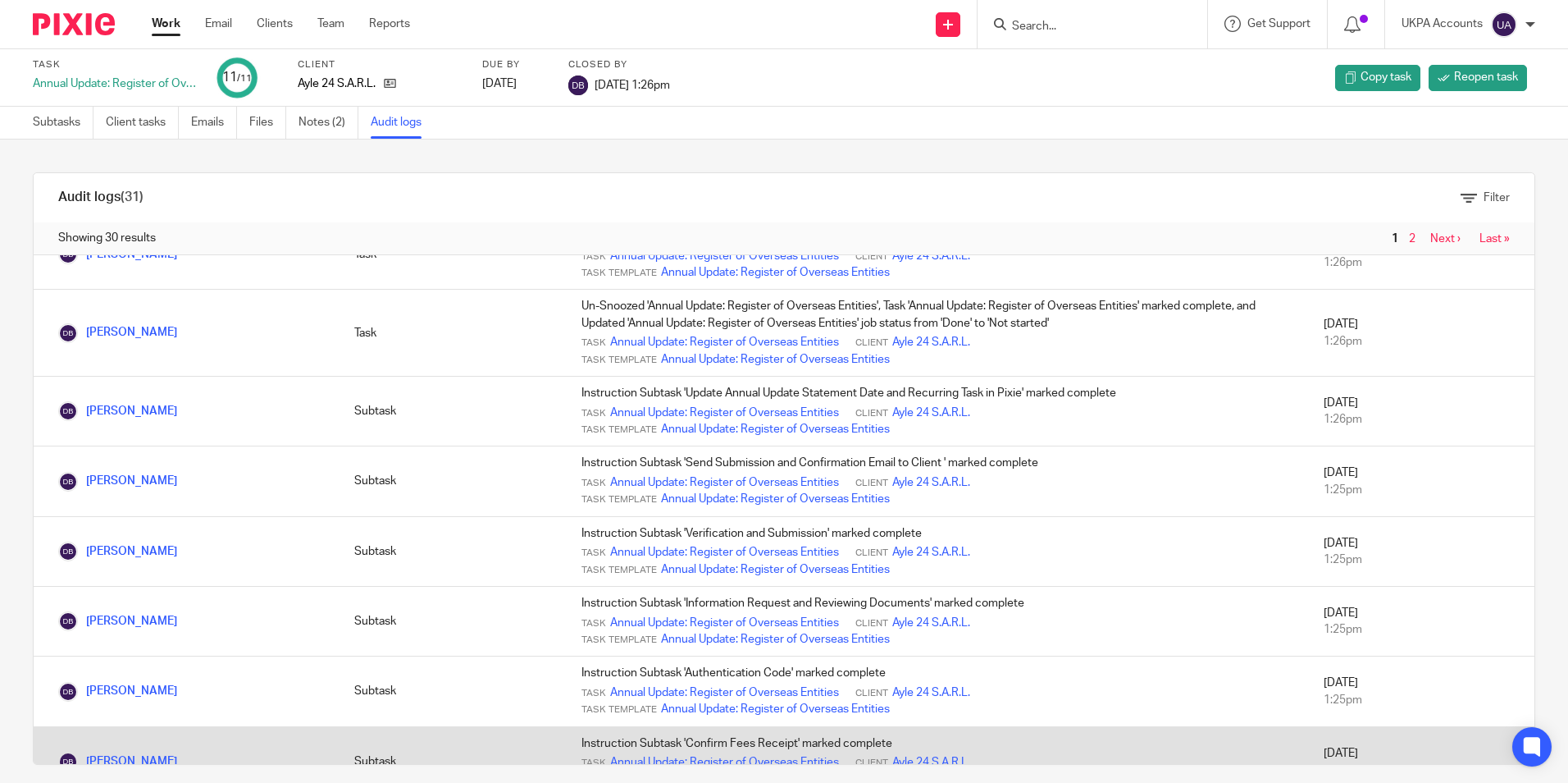
scroll to position [164, 0]
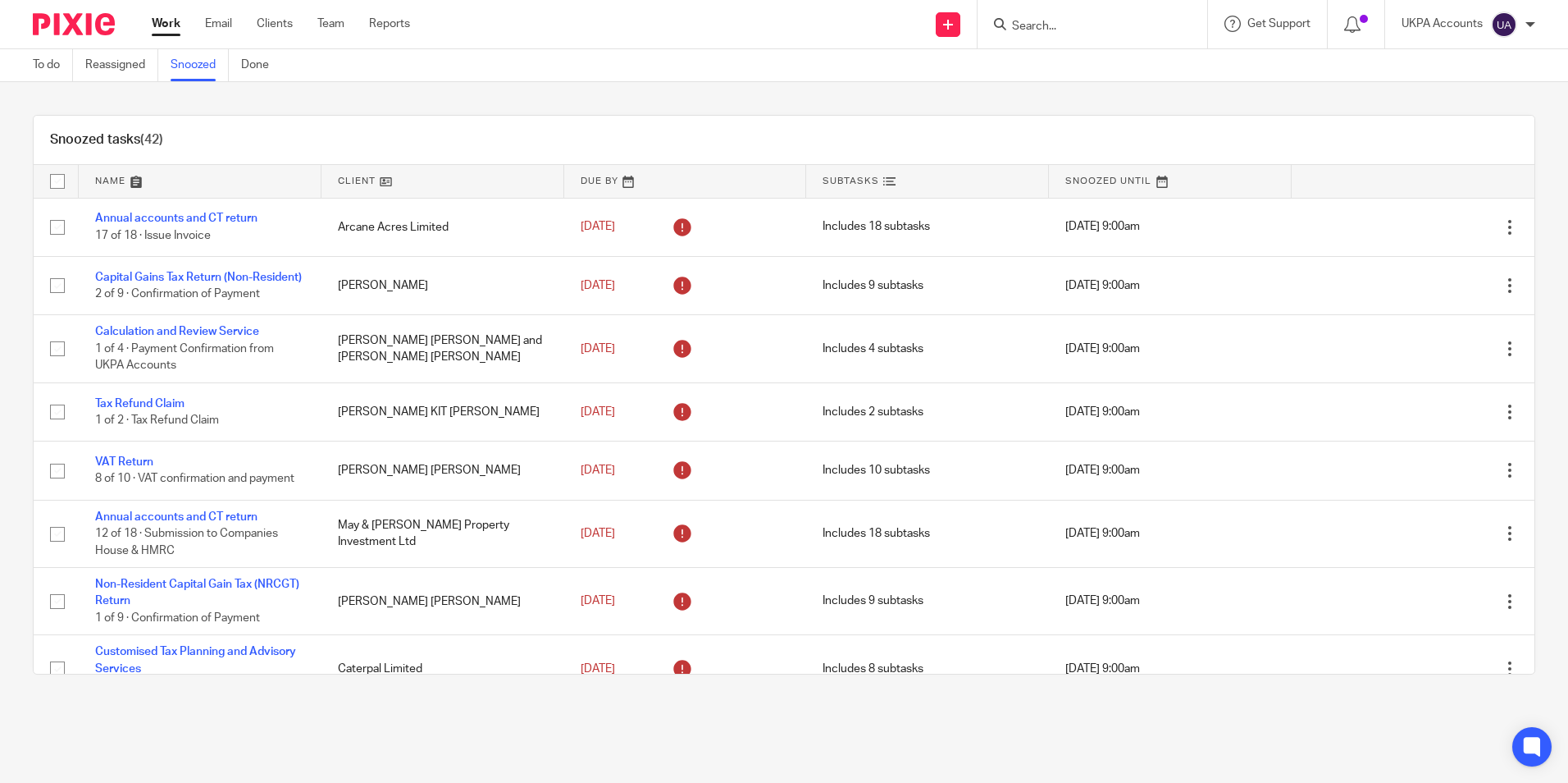
click at [437, 109] on div "Snoozed tasks (42) Name Client Due By Subtasks Snoozed Until Annual accounts an…" at bounding box center [784, 395] width 1568 height 625
click at [339, 129] on div "Snoozed tasks (42)" at bounding box center [784, 140] width 1501 height 49
click at [1036, 25] on input "Search" at bounding box center [1085, 27] width 148 height 15
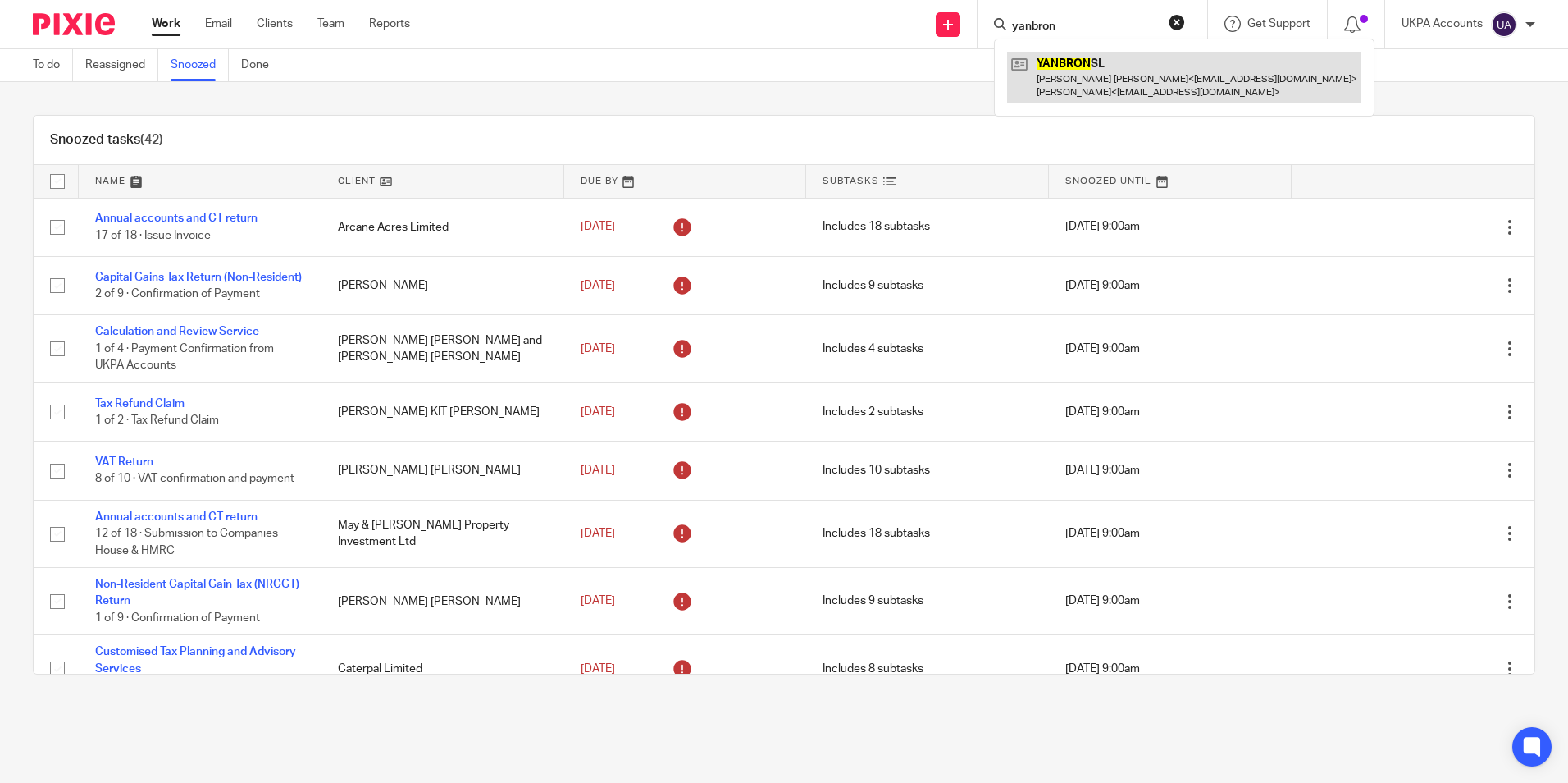
type input "yanbron"
click at [1067, 77] on link at bounding box center [1184, 77] width 354 height 51
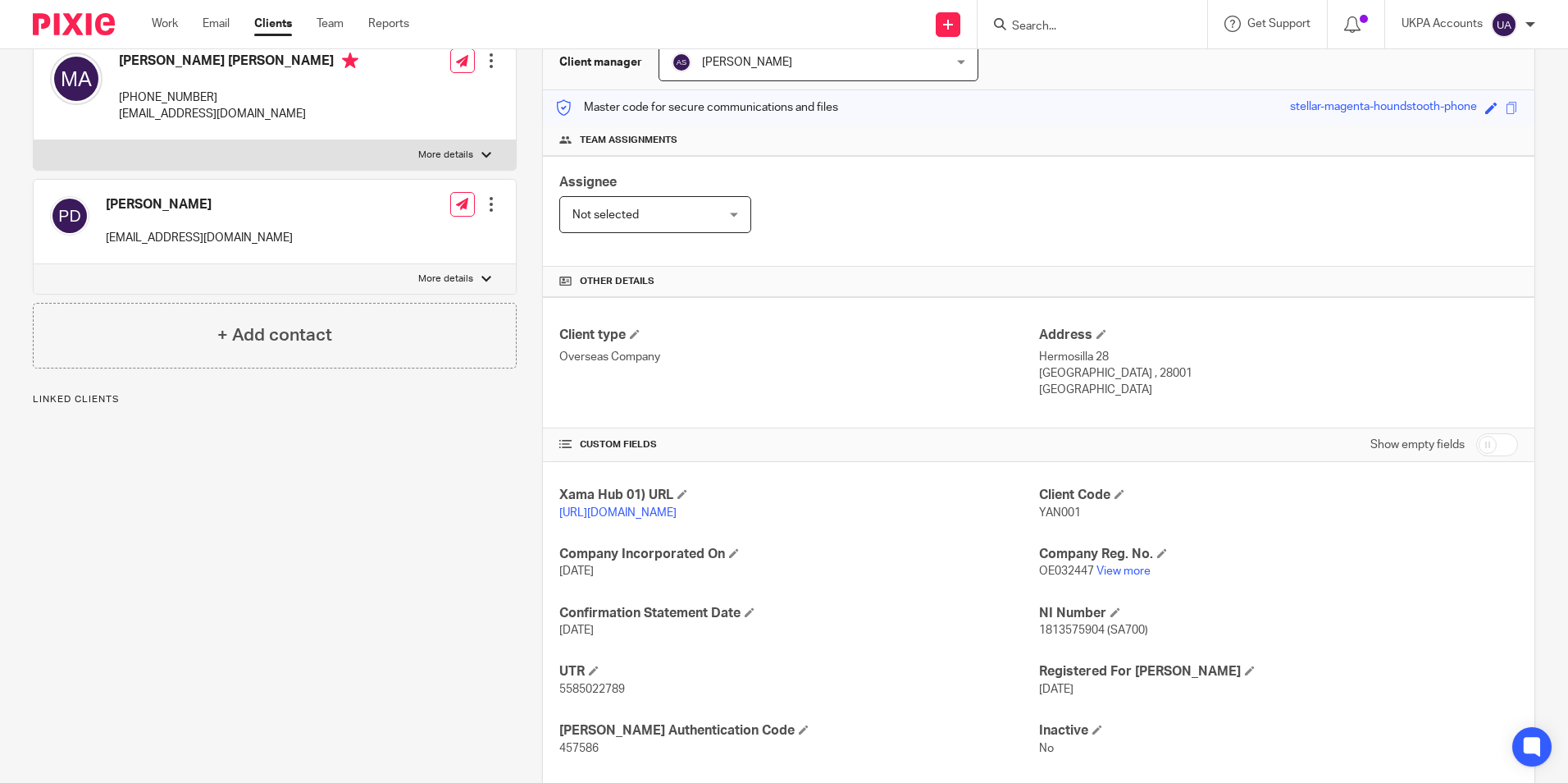
scroll to position [246, 0]
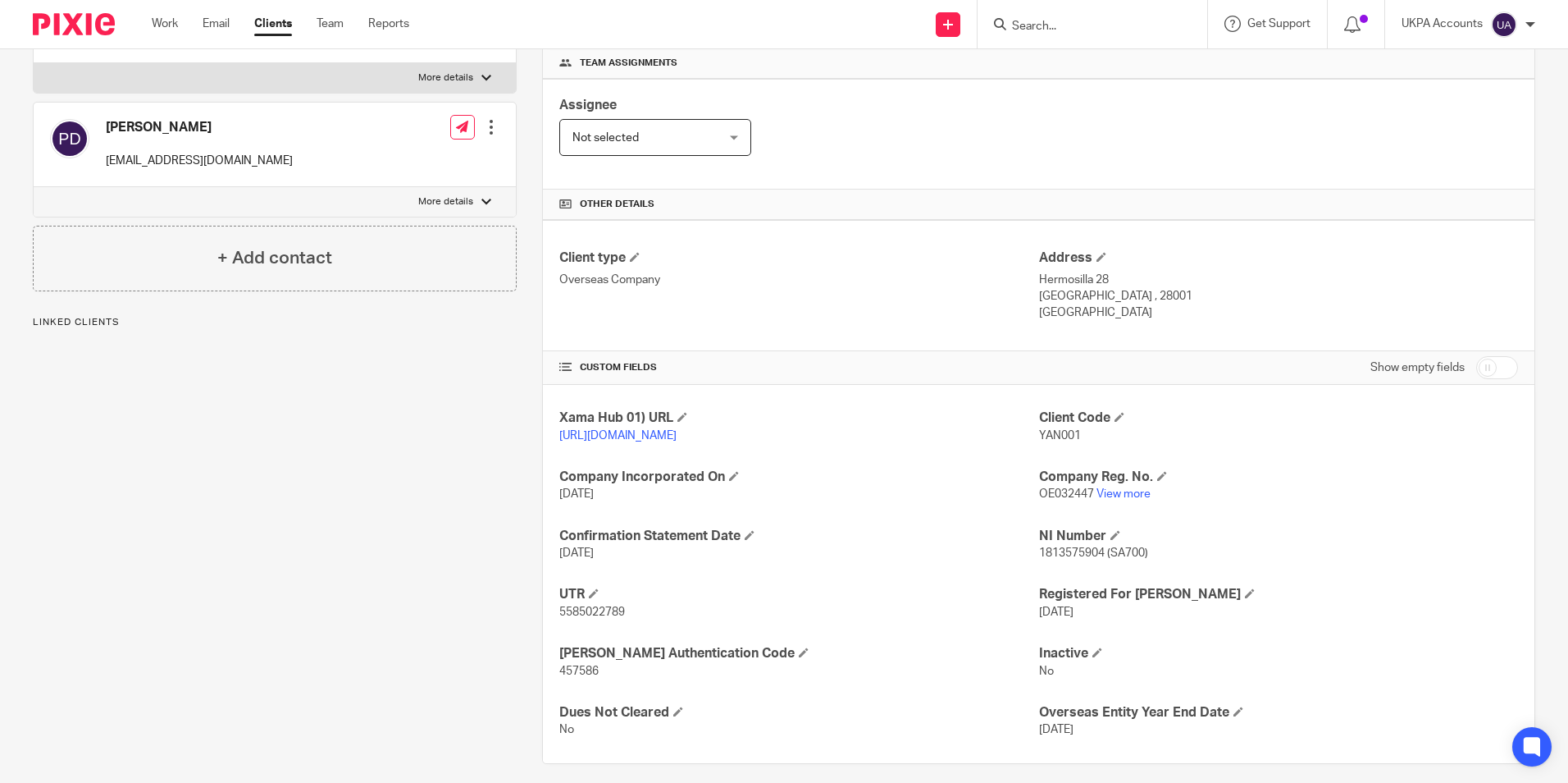
drag, startPoint x: 1071, startPoint y: 436, endPoint x: 1021, endPoint y: 436, distance: 50.0
click at [1021, 436] on div "Xama Hub 01) URL https://platform.xamatech.com/portal/crm/clients/a9402af0-c185…" at bounding box center [1039, 574] width 992 height 379
drag, startPoint x: 1021, startPoint y: 436, endPoint x: 1016, endPoint y: 453, distance: 17.7
click at [1003, 444] on p "https://platform.xamatech.com/portal/crm/clients/a9402af0-c185-11ee-a0c8-cda434…" at bounding box center [799, 436] width 479 height 16
click at [1102, 470] on div "Xama Hub 01) URL https://platform.xamatech.com/portal/crm/clients/a9402af0-c185…" at bounding box center [1039, 574] width 992 height 379
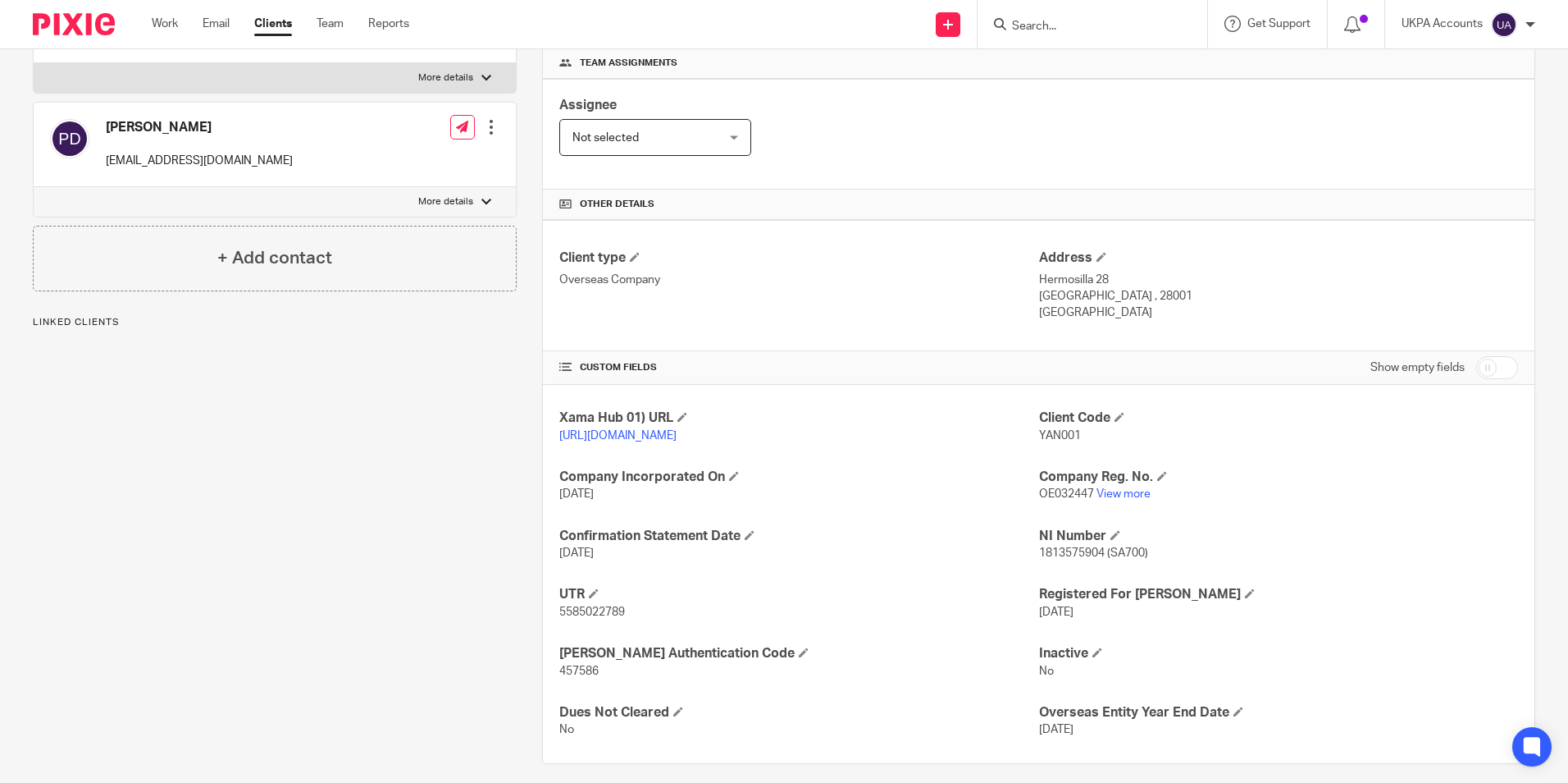
click at [1102, 470] on div "Xama Hub 01) URL https://platform.xamatech.com/portal/crm/clients/a9402af0-c185…" at bounding box center [1039, 574] width 992 height 379
drag, startPoint x: 1031, startPoint y: 433, endPoint x: 1083, endPoint y: 436, distance: 52.1
click at [1083, 436] on p "YAN001" at bounding box center [1279, 436] width 479 height 16
copy span "YAN001"
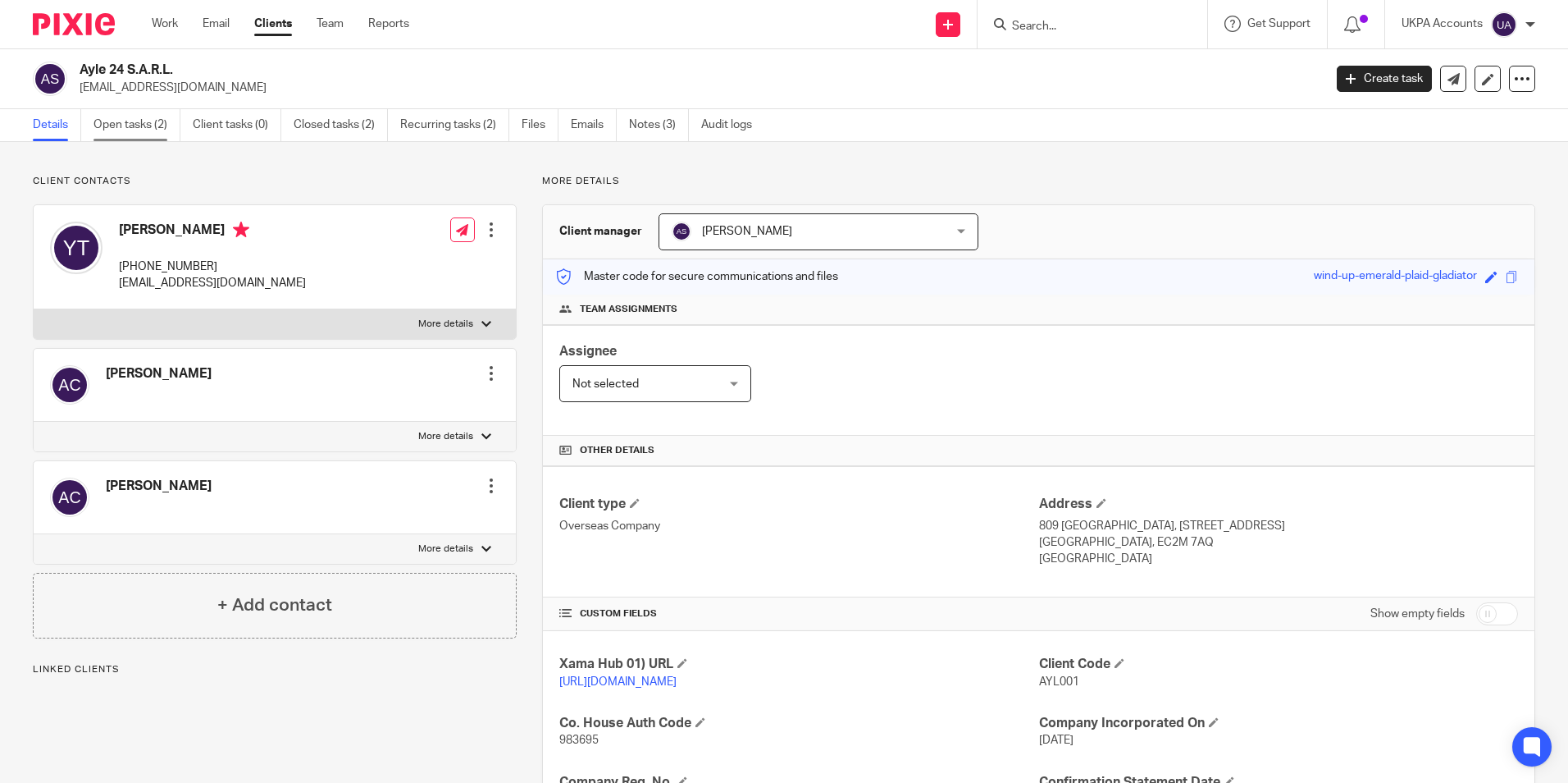
click at [138, 126] on link "Open tasks (2)" at bounding box center [137, 126] width 87 height 32
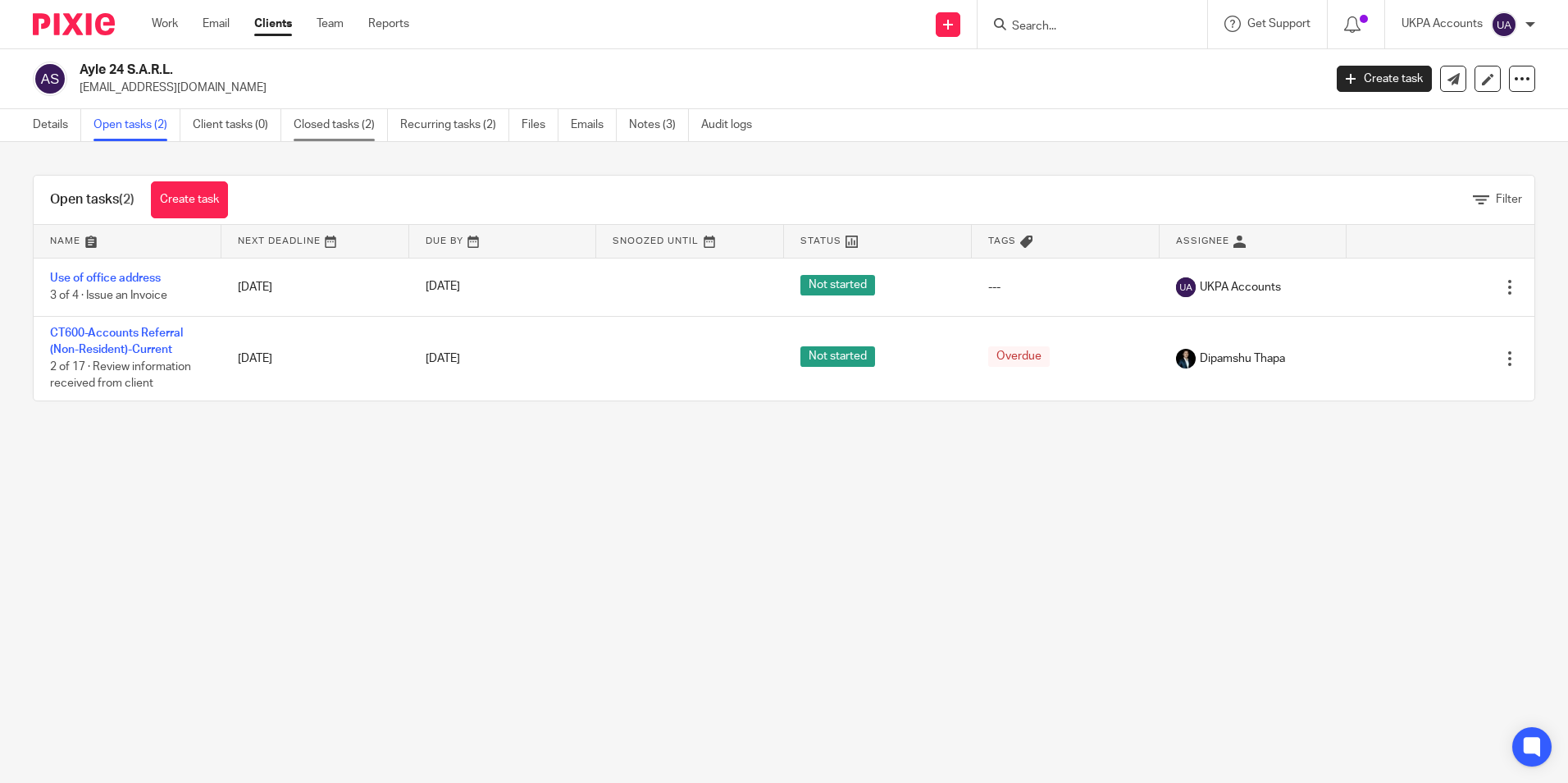
click at [364, 125] on link "Closed tasks (2)" at bounding box center [341, 126] width 94 height 32
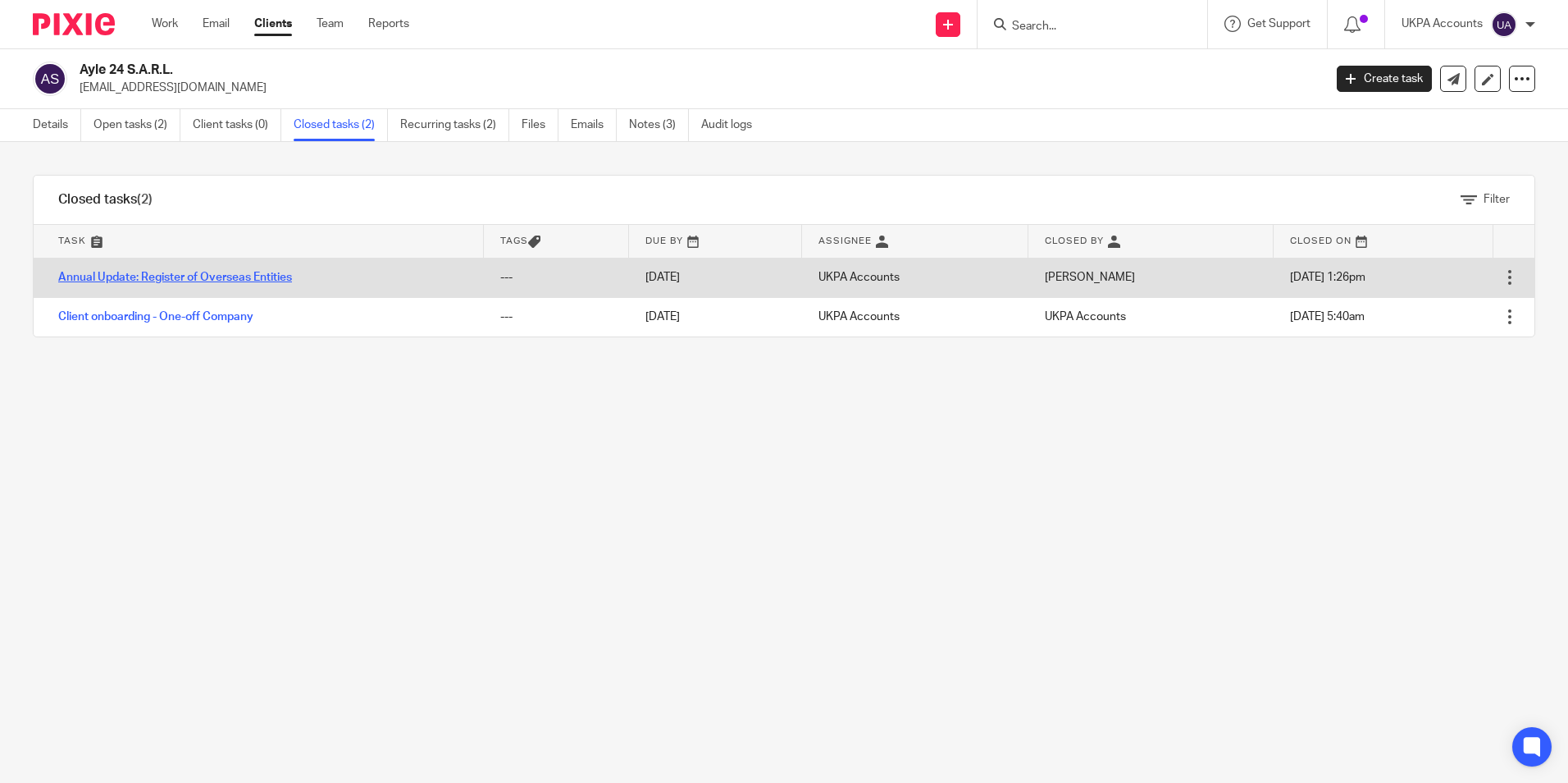
click at [255, 281] on link "Annual Update: Register of Overseas Entities" at bounding box center [175, 277] width 234 height 12
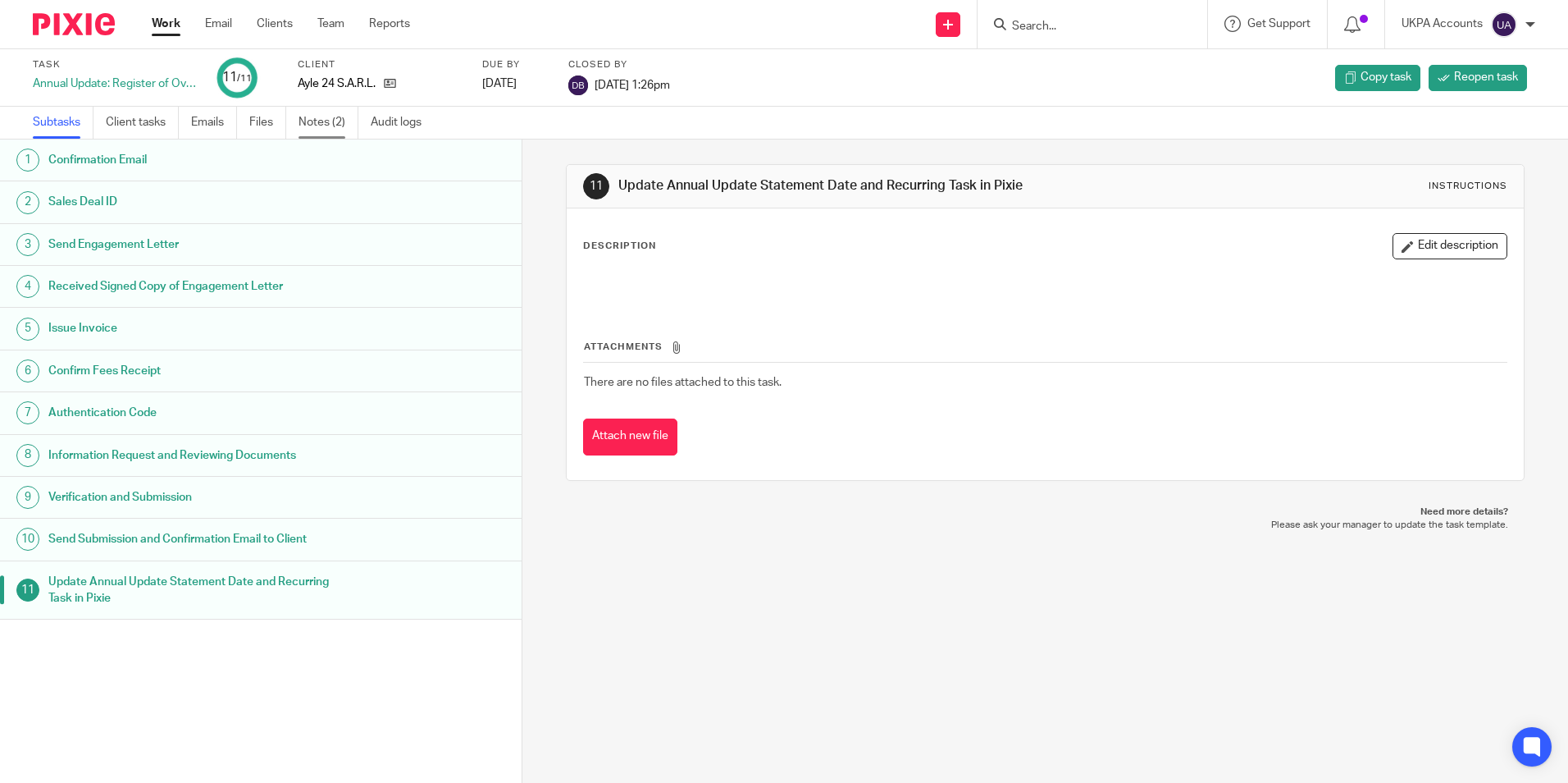
click at [313, 116] on link "Notes (2)" at bounding box center [328, 123] width 60 height 32
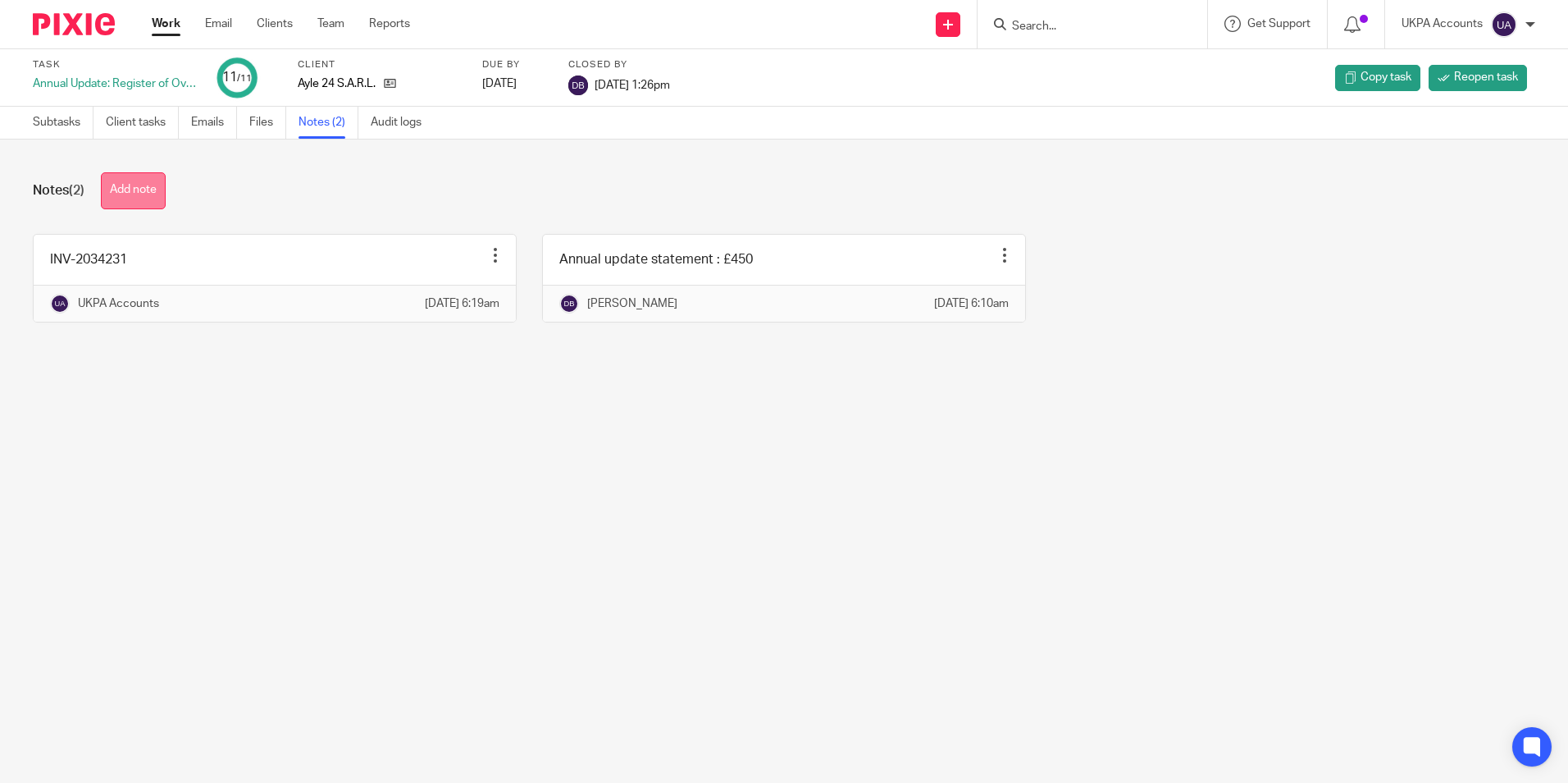
click at [150, 196] on button "Add note" at bounding box center [133, 190] width 65 height 37
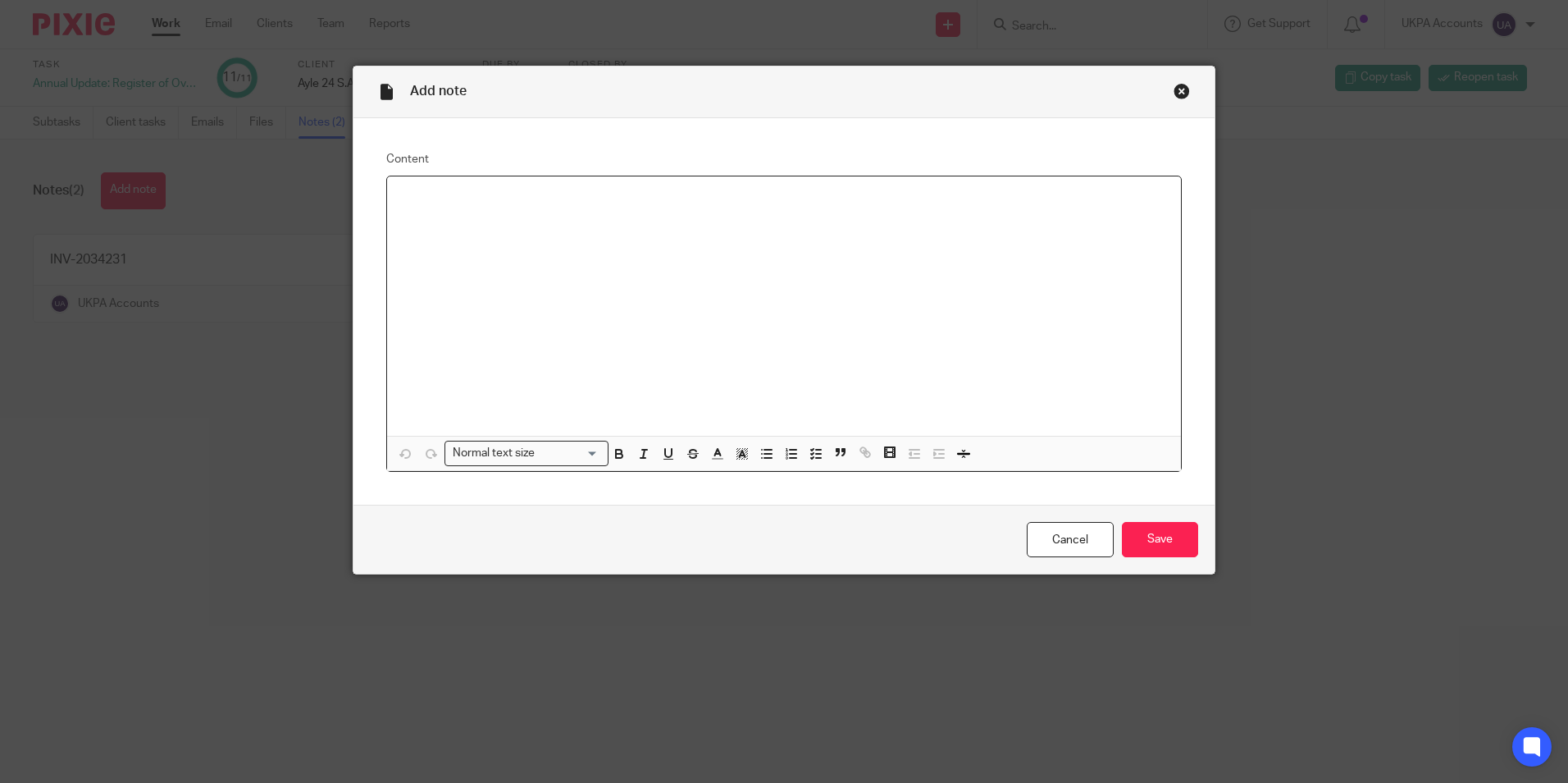
click at [417, 208] on div at bounding box center [784, 306] width 794 height 259
click at [1164, 537] on input "Save" at bounding box center [1160, 540] width 77 height 36
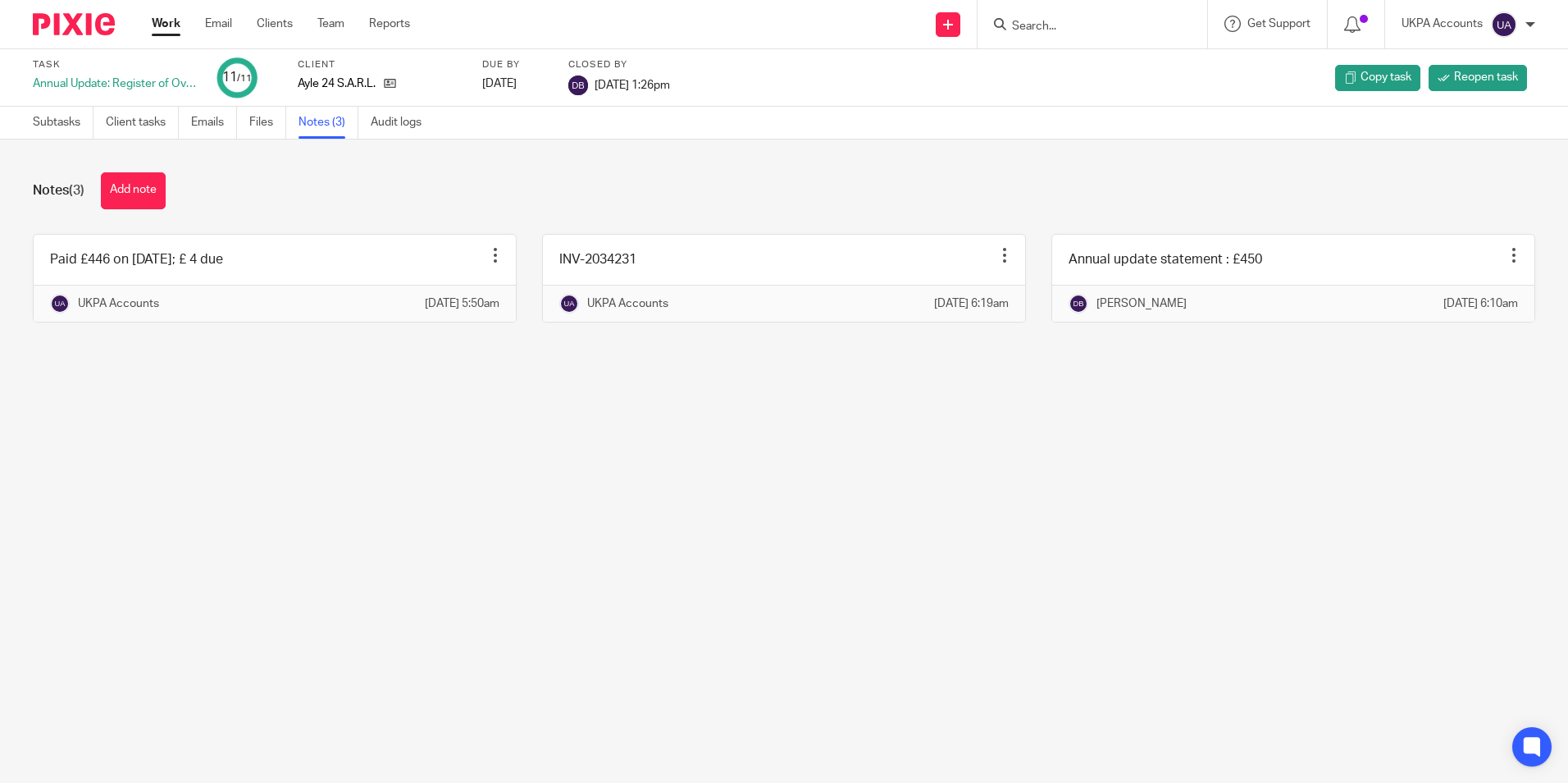
click at [165, 27] on link "Work" at bounding box center [166, 24] width 28 height 16
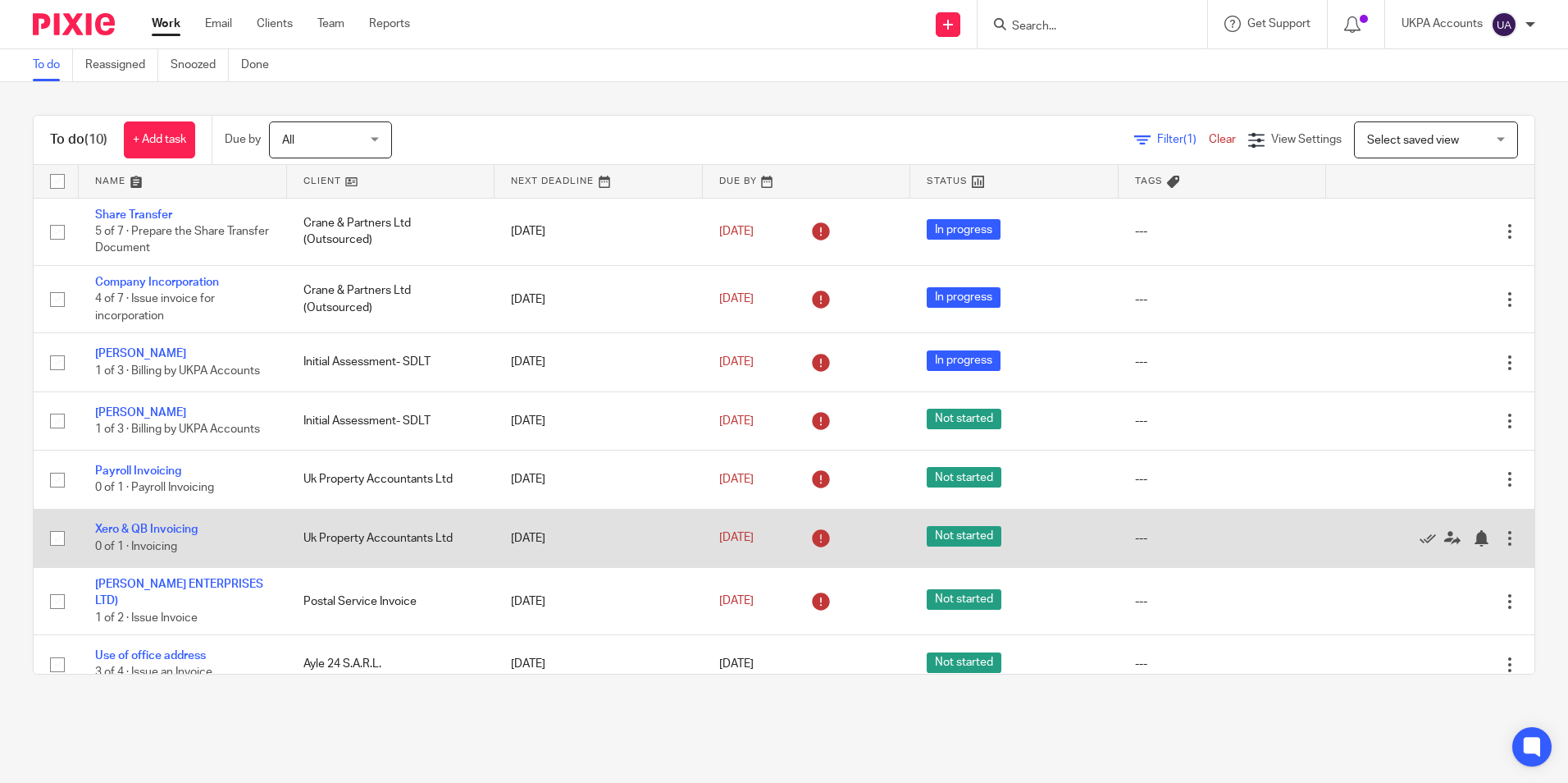
scroll to position [137, 0]
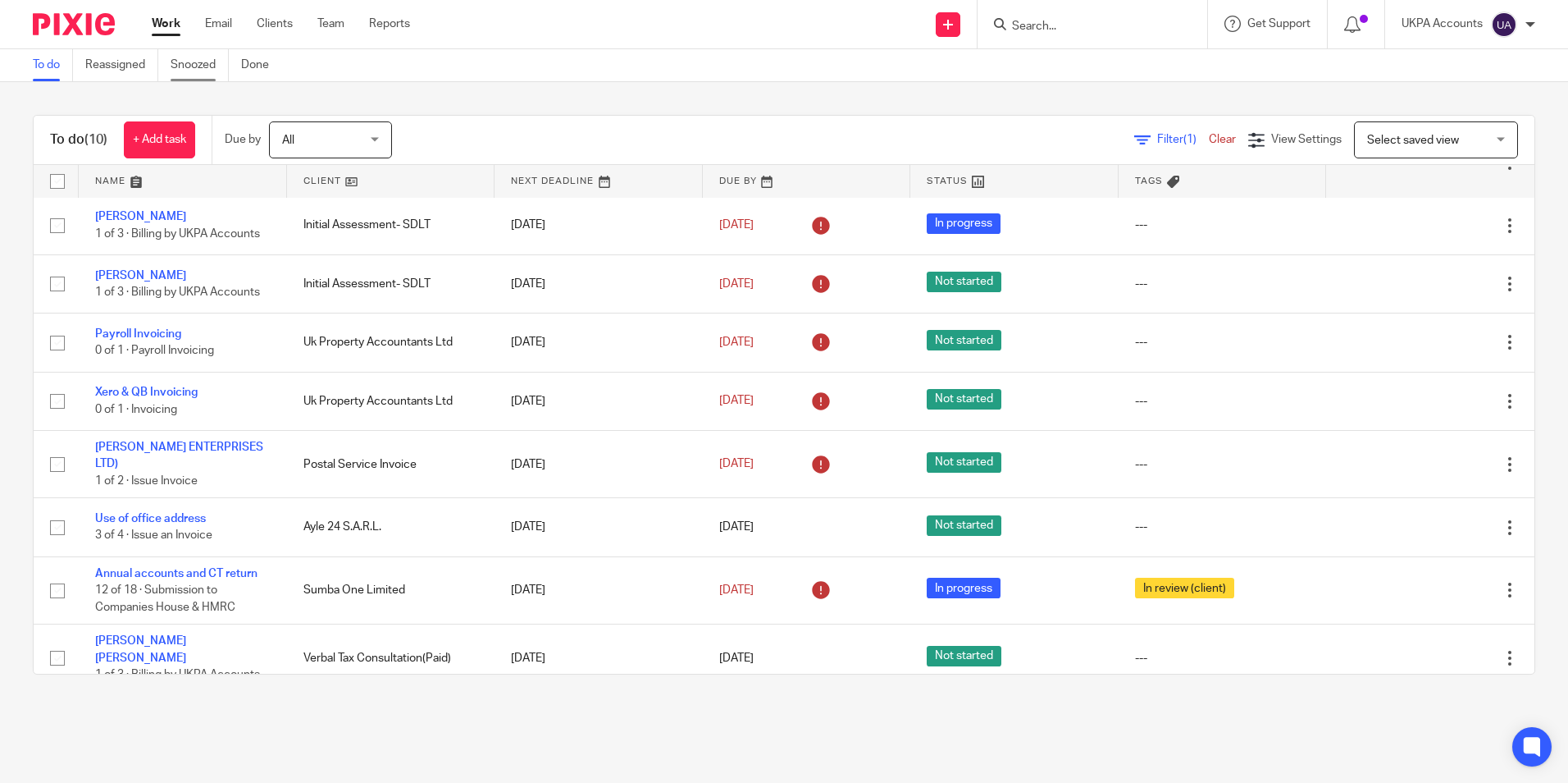
click at [192, 67] on link "Snoozed" at bounding box center [199, 65] width 58 height 32
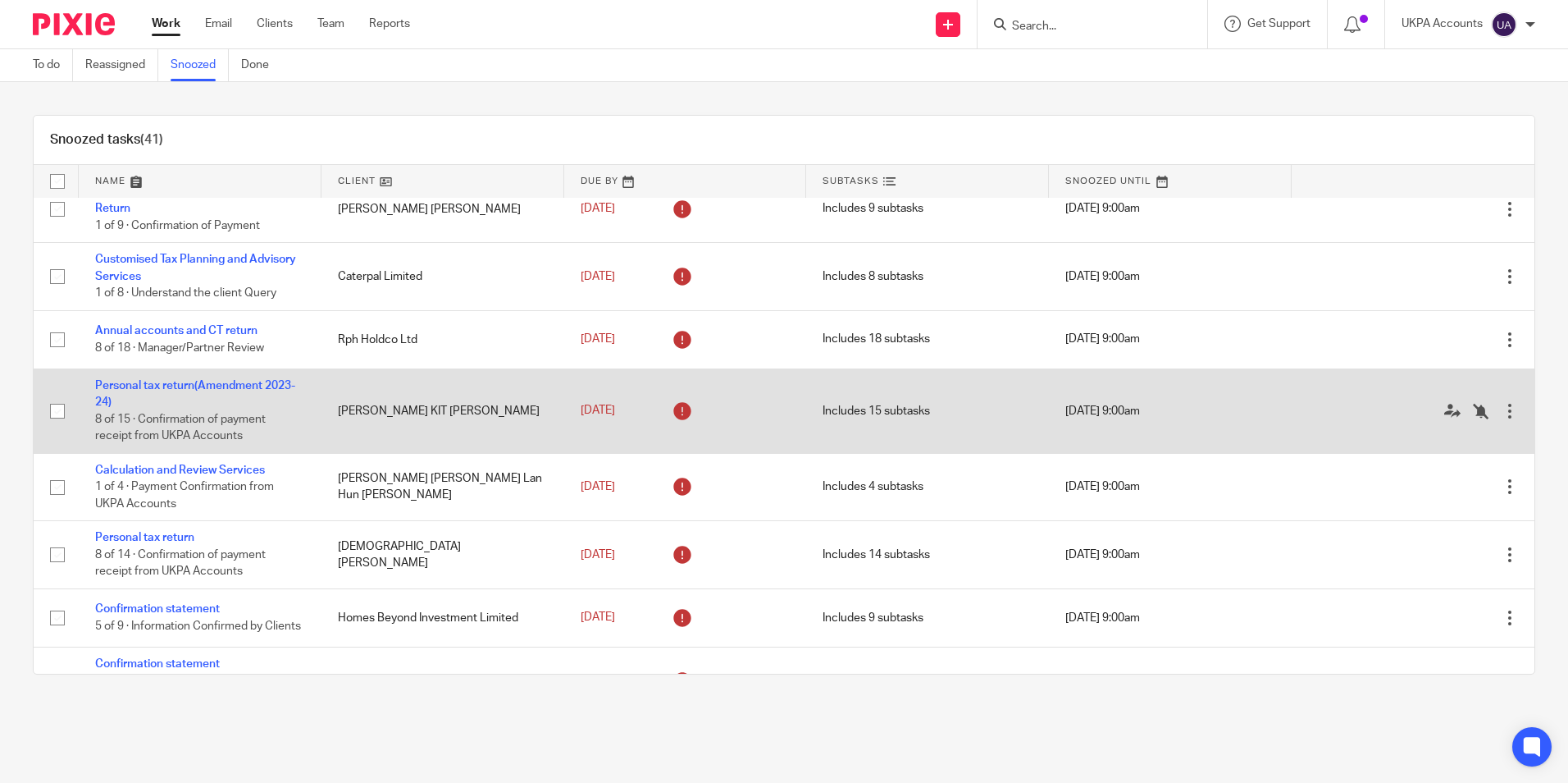
scroll to position [575, 0]
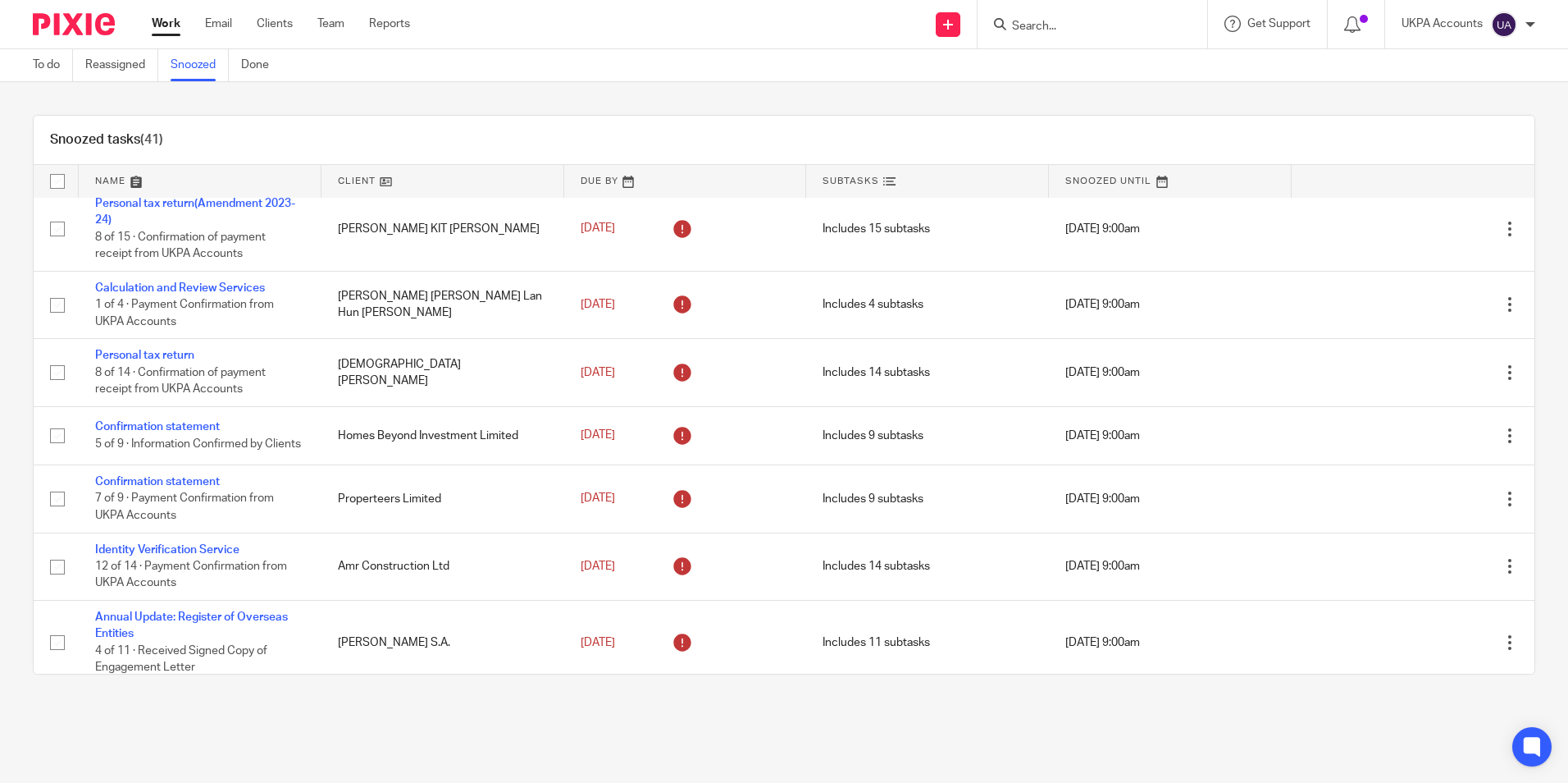
click at [452, 129] on div "Snoozed tasks (41)" at bounding box center [784, 140] width 1501 height 49
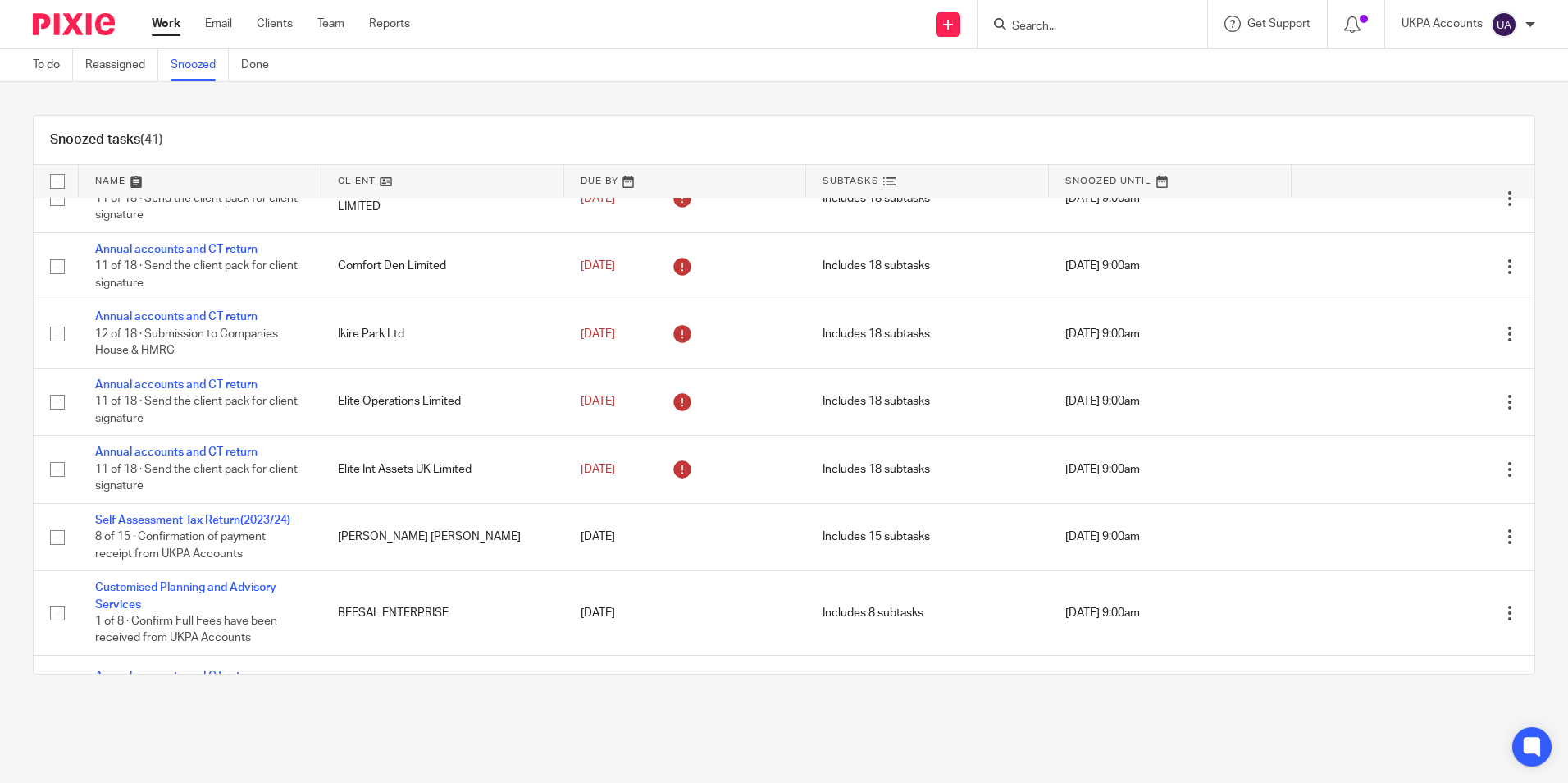
scroll to position [2352, 0]
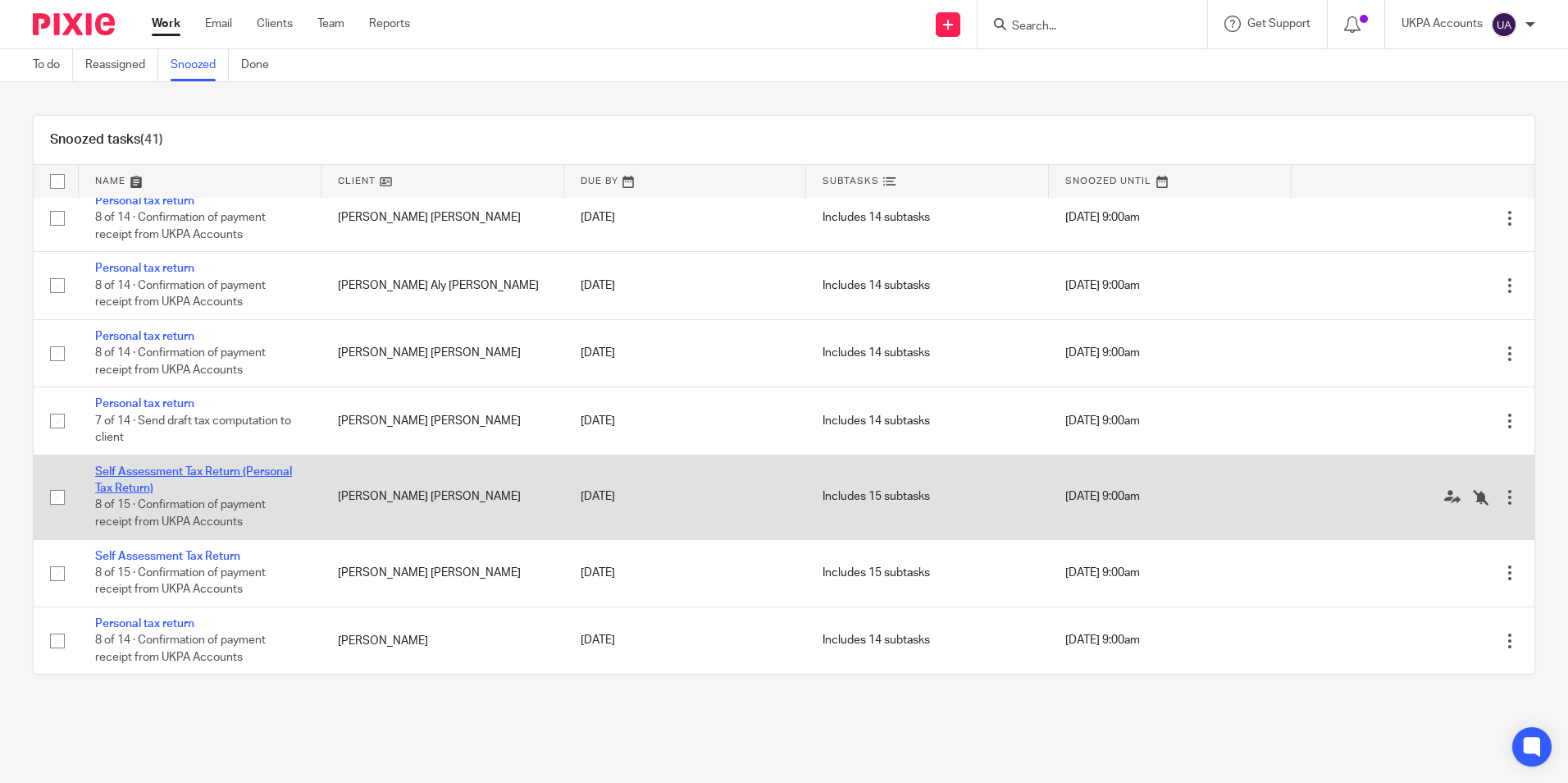
click at [245, 474] on link "Self Assessment Tax Return (Personal Tax Return)" at bounding box center [193, 479] width 197 height 28
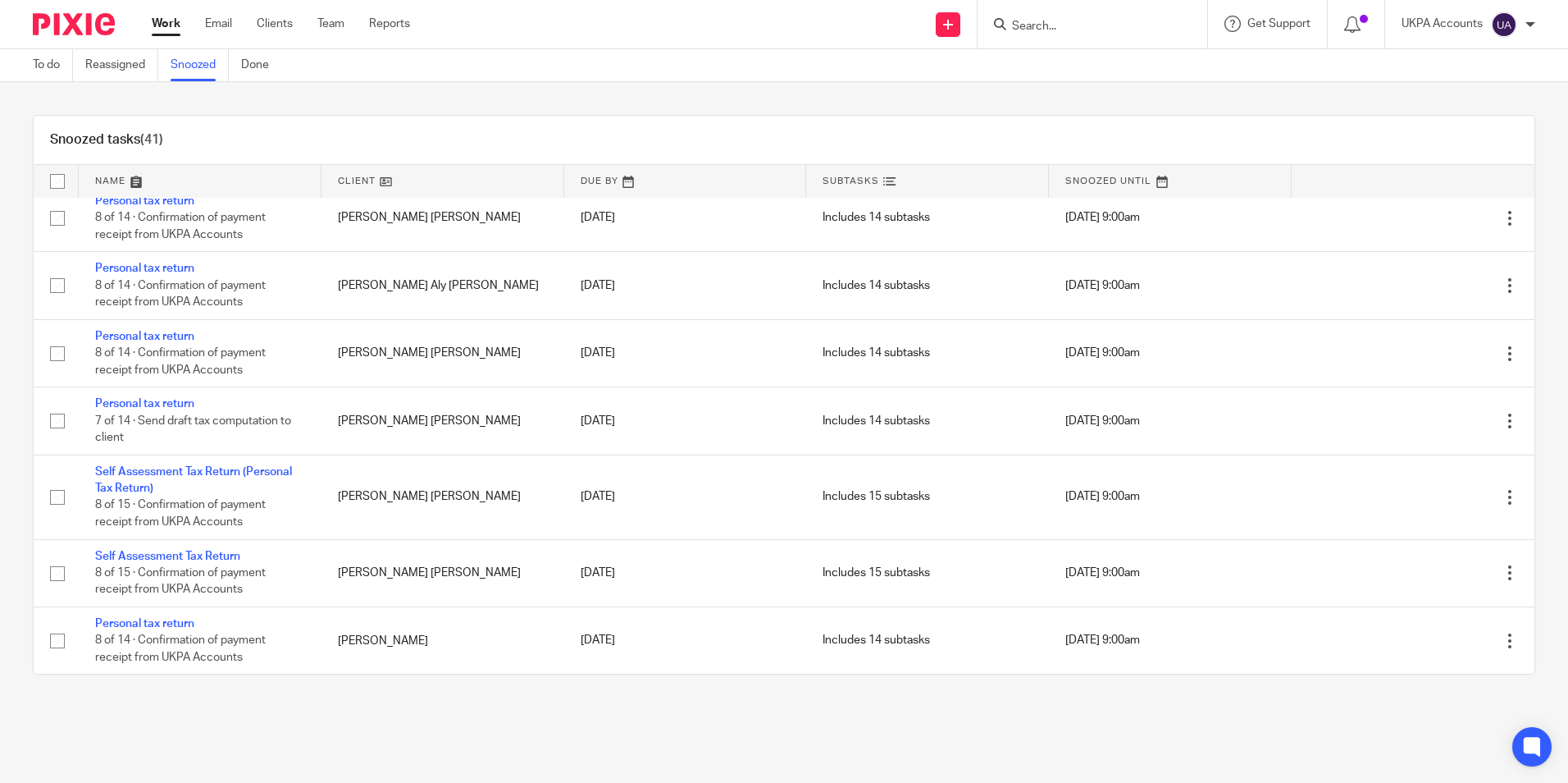
click at [196, 69] on link "Snoozed" at bounding box center [199, 65] width 58 height 32
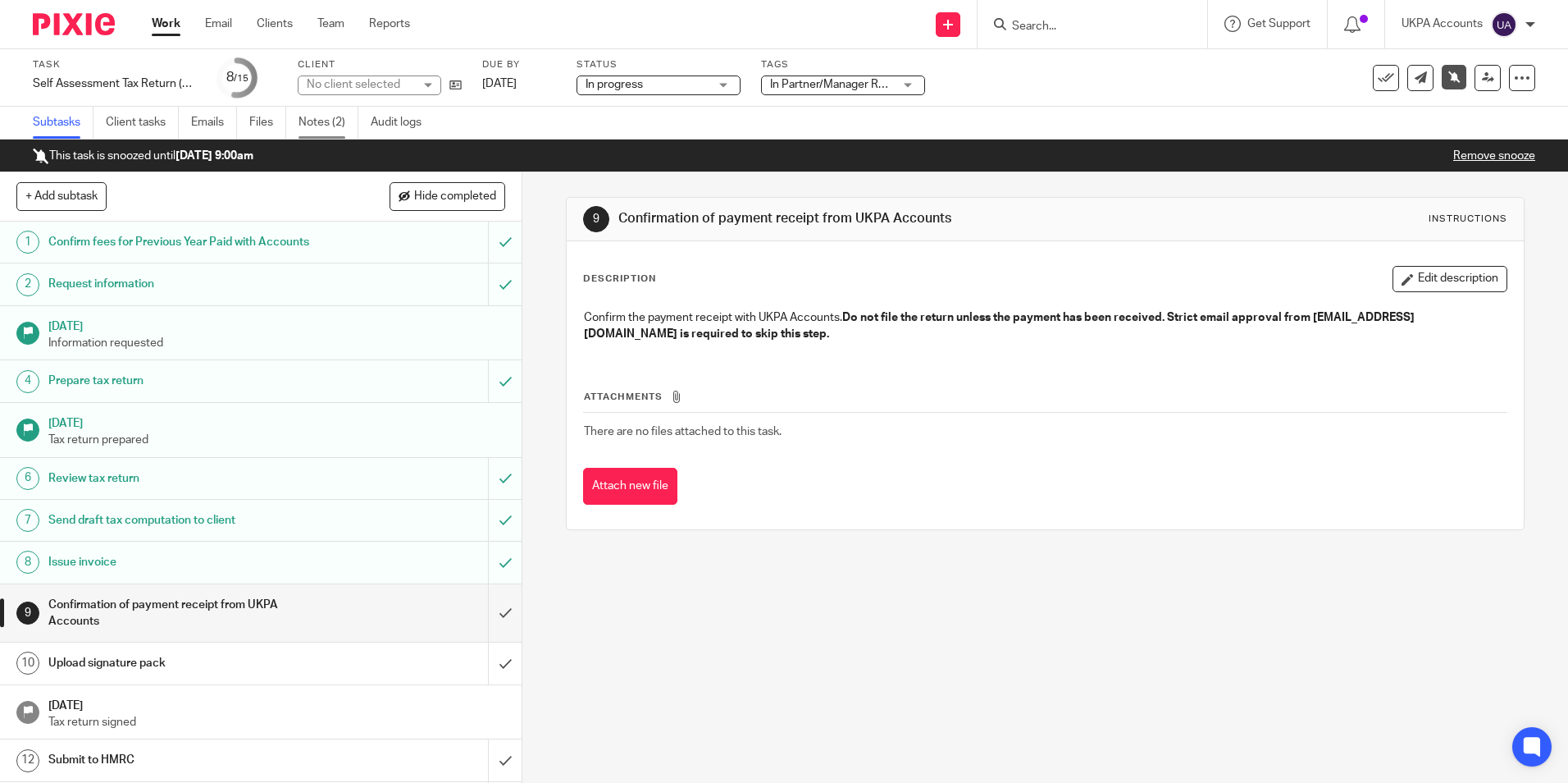
click at [325, 118] on link "Notes (2)" at bounding box center [328, 123] width 60 height 32
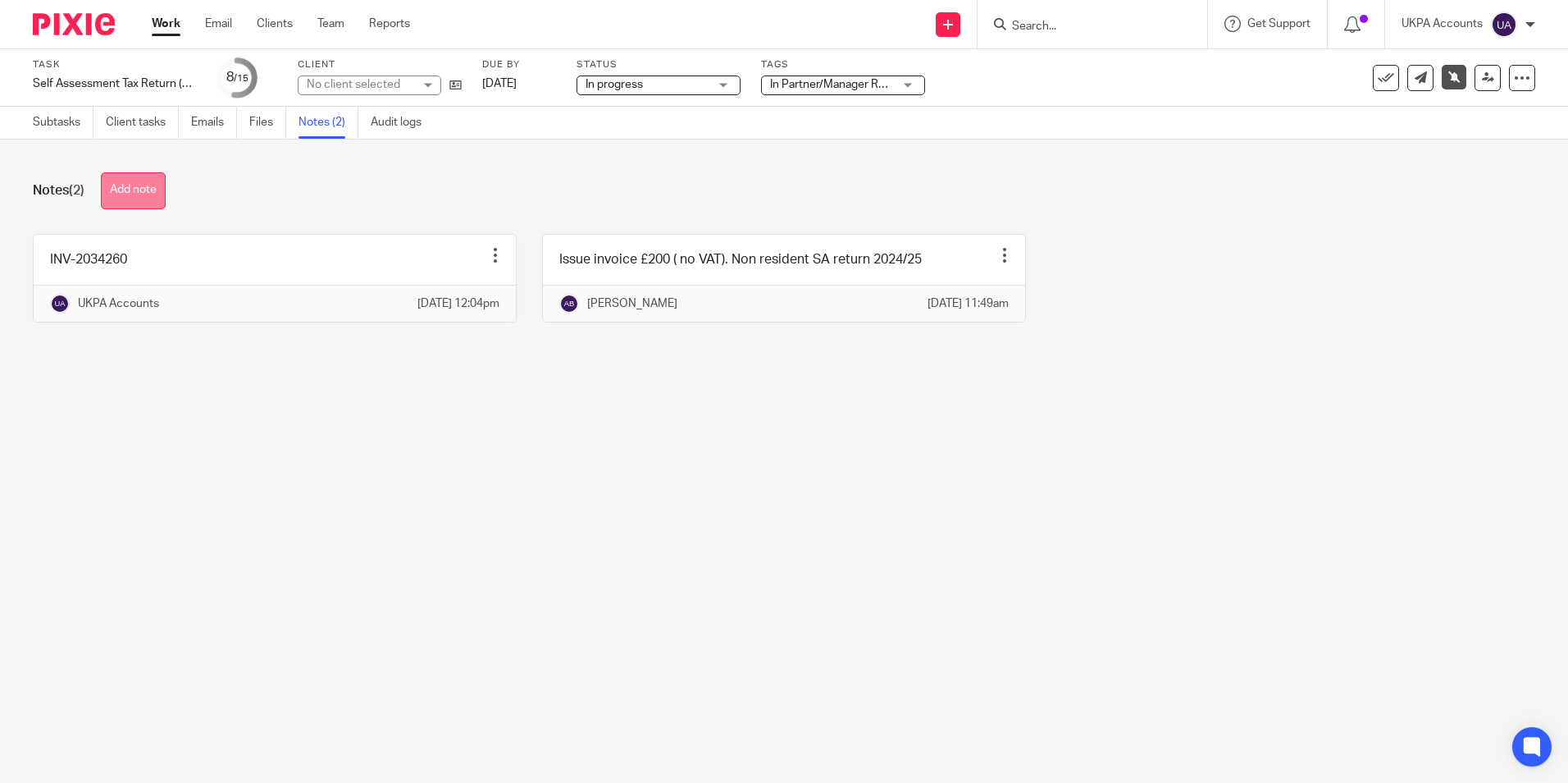
click at [151, 199] on button "Add note" at bounding box center [133, 190] width 65 height 37
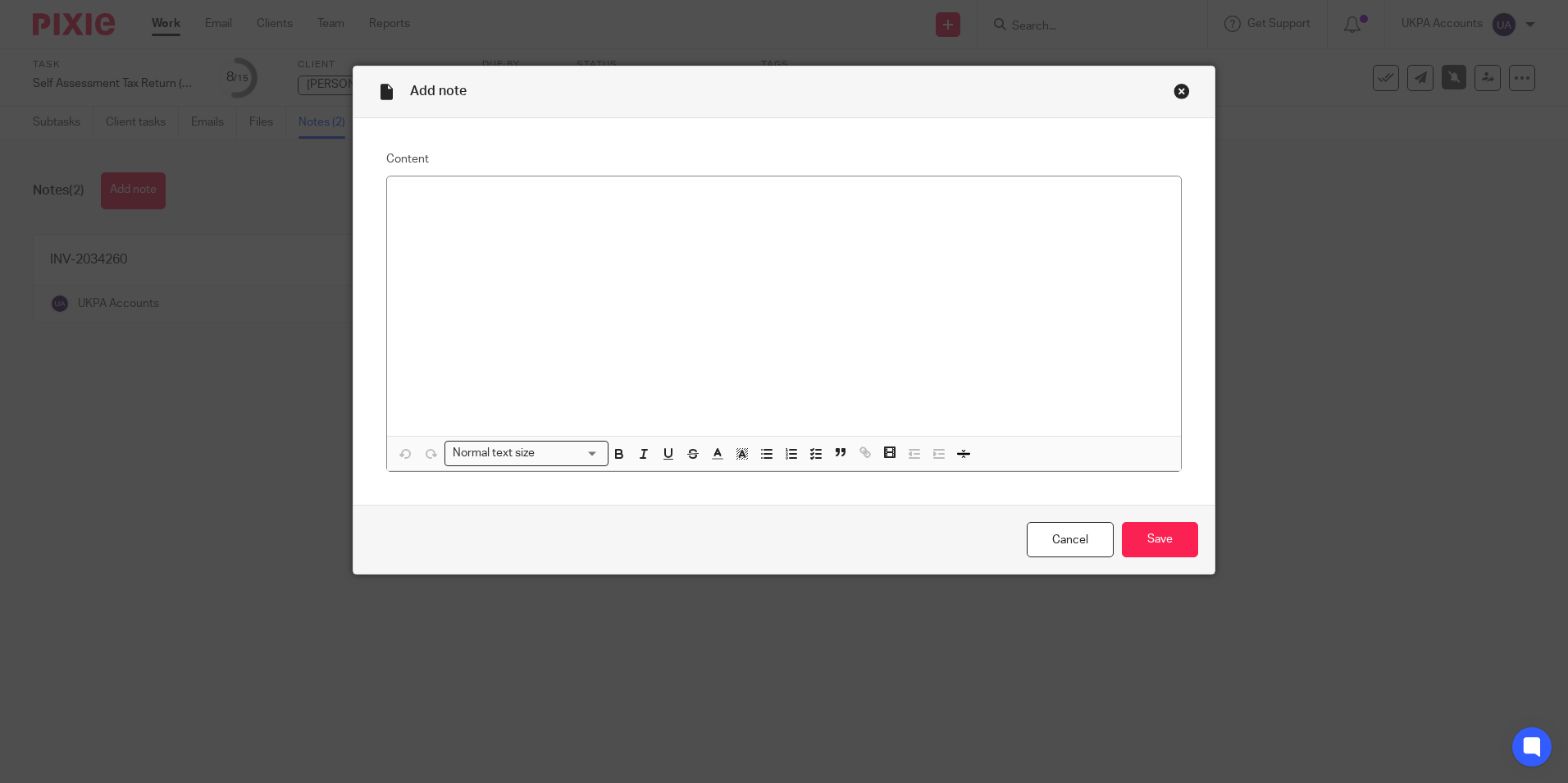
click at [542, 257] on div at bounding box center [784, 306] width 794 height 259
click at [1146, 532] on input "Save" at bounding box center [1160, 540] width 77 height 36
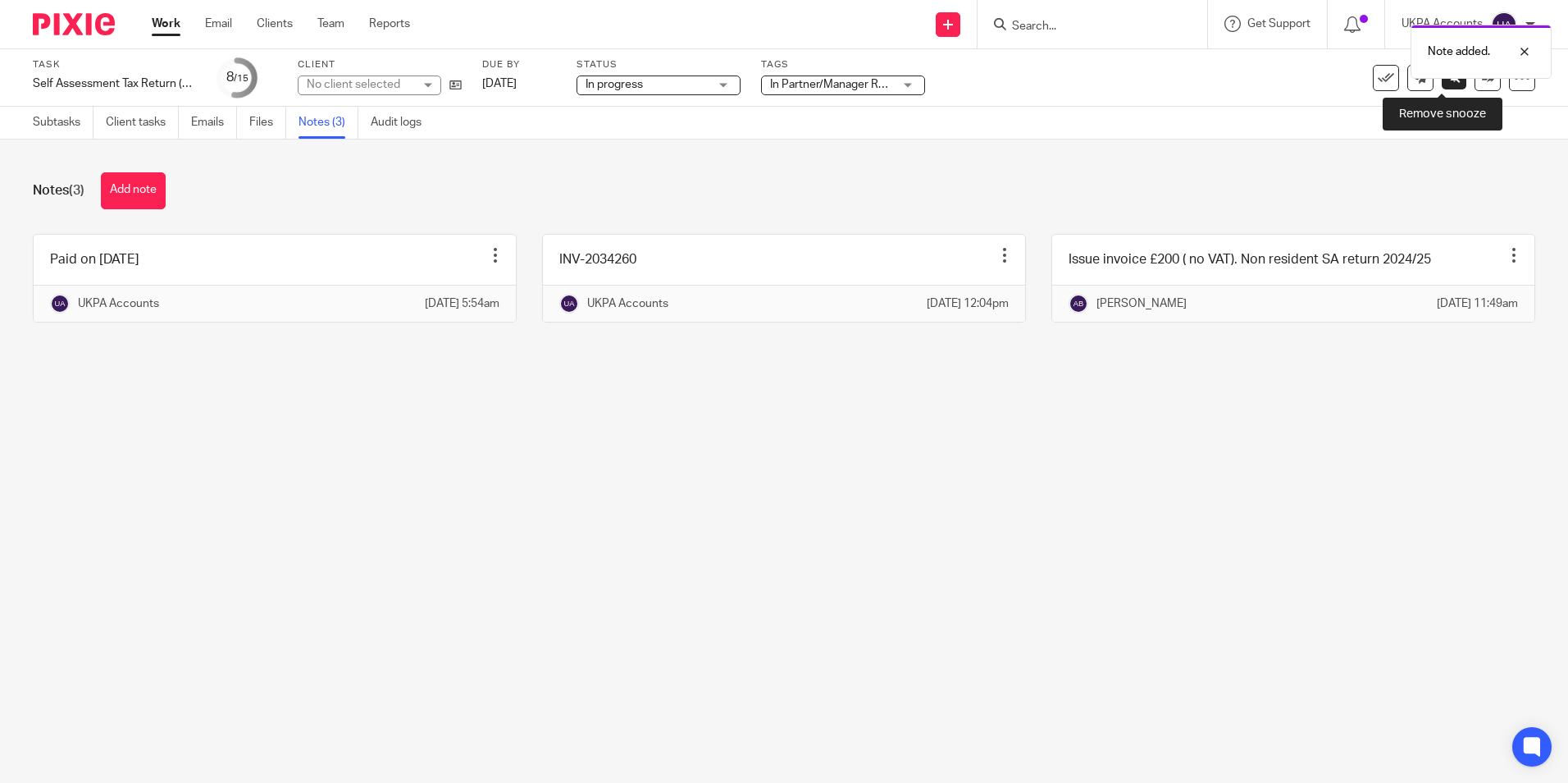
click at [1449, 82] on icon at bounding box center [1455, 77] width 12 height 12
click at [77, 129] on link "Subtasks" at bounding box center [63, 123] width 61 height 32
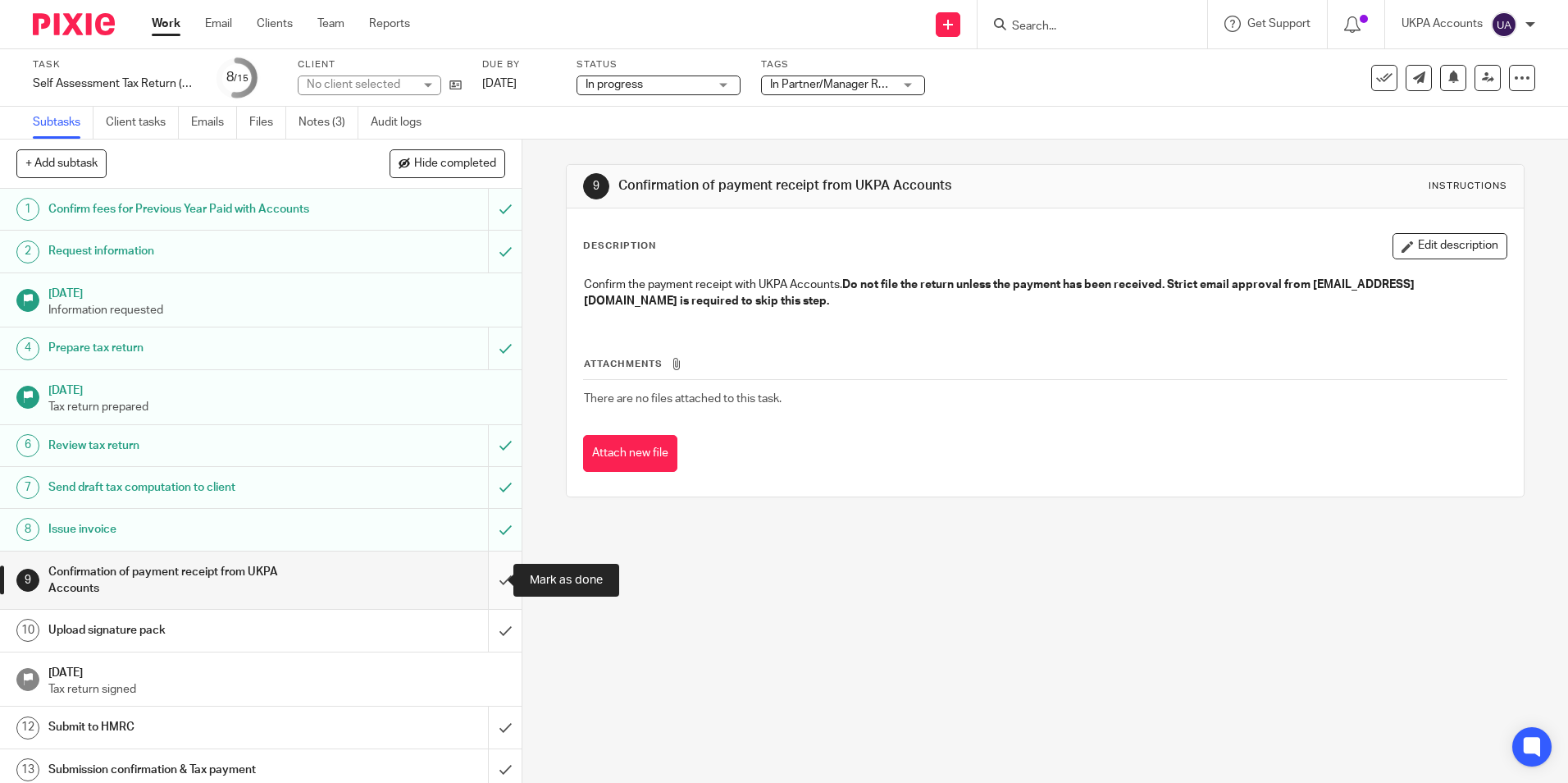
click at [487, 581] on input "submit" at bounding box center [261, 580] width 522 height 58
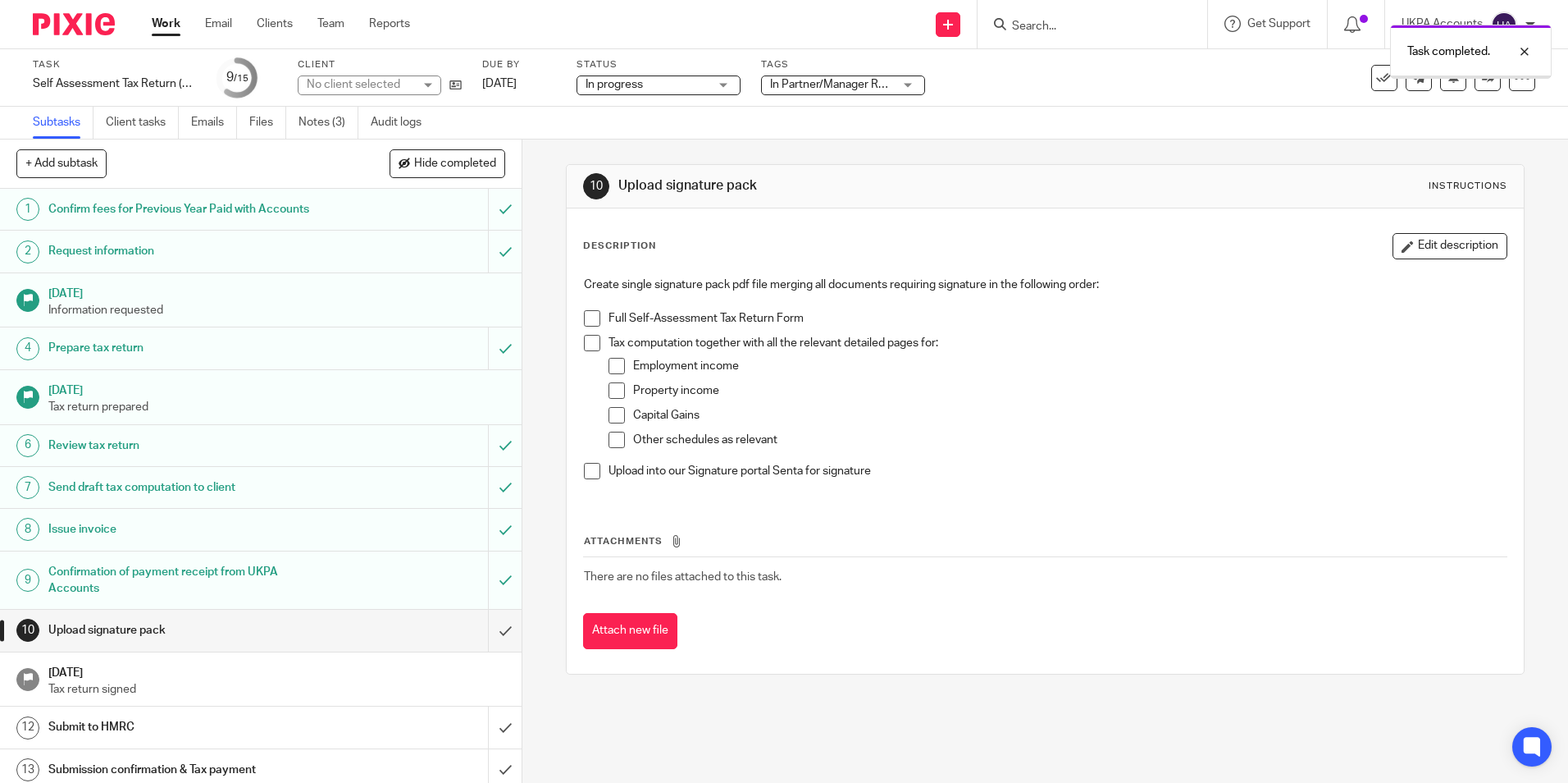
click at [325, 122] on link "Notes (3)" at bounding box center [328, 123] width 60 height 32
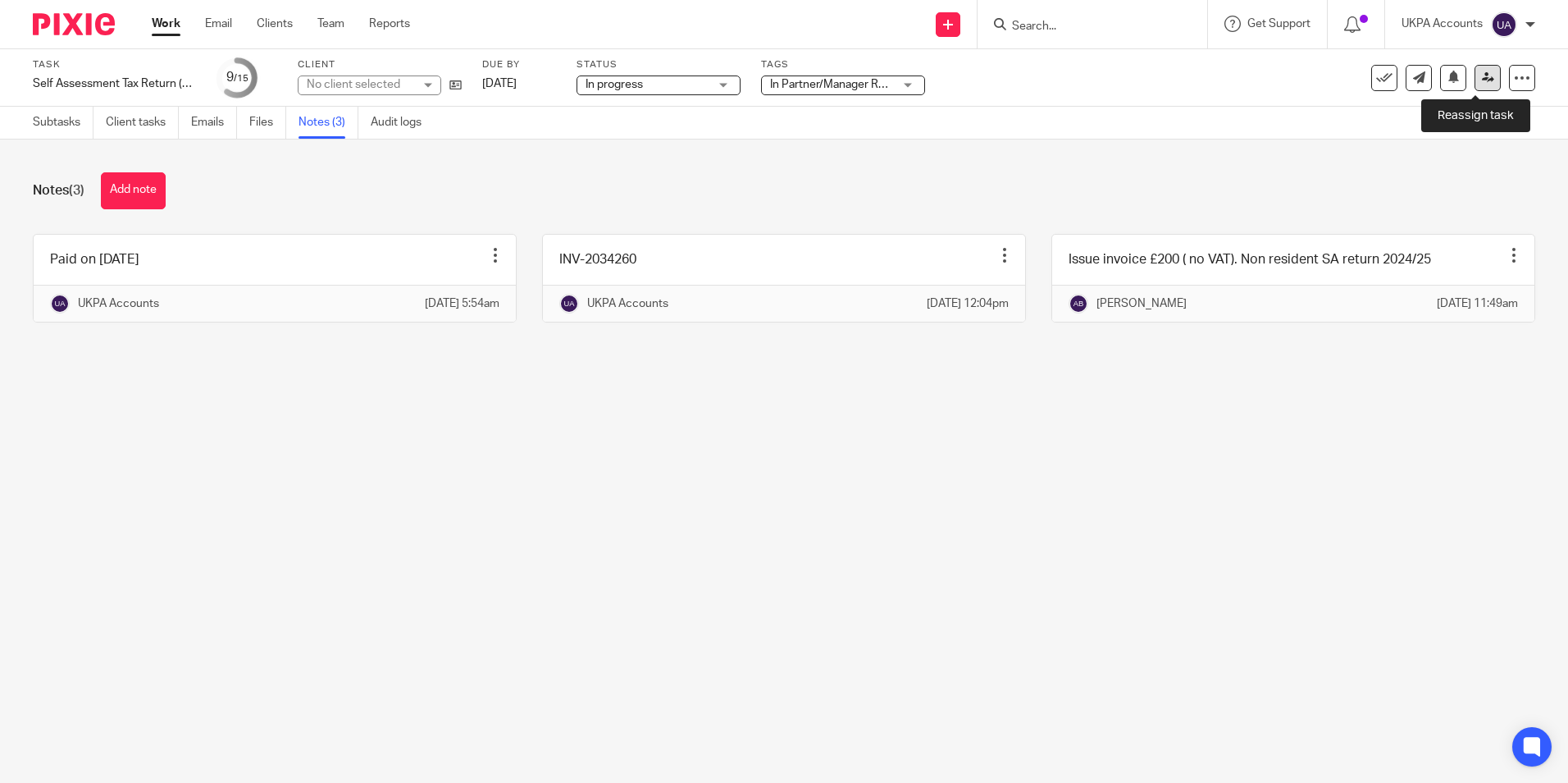
click at [1483, 78] on icon at bounding box center [1489, 77] width 12 height 12
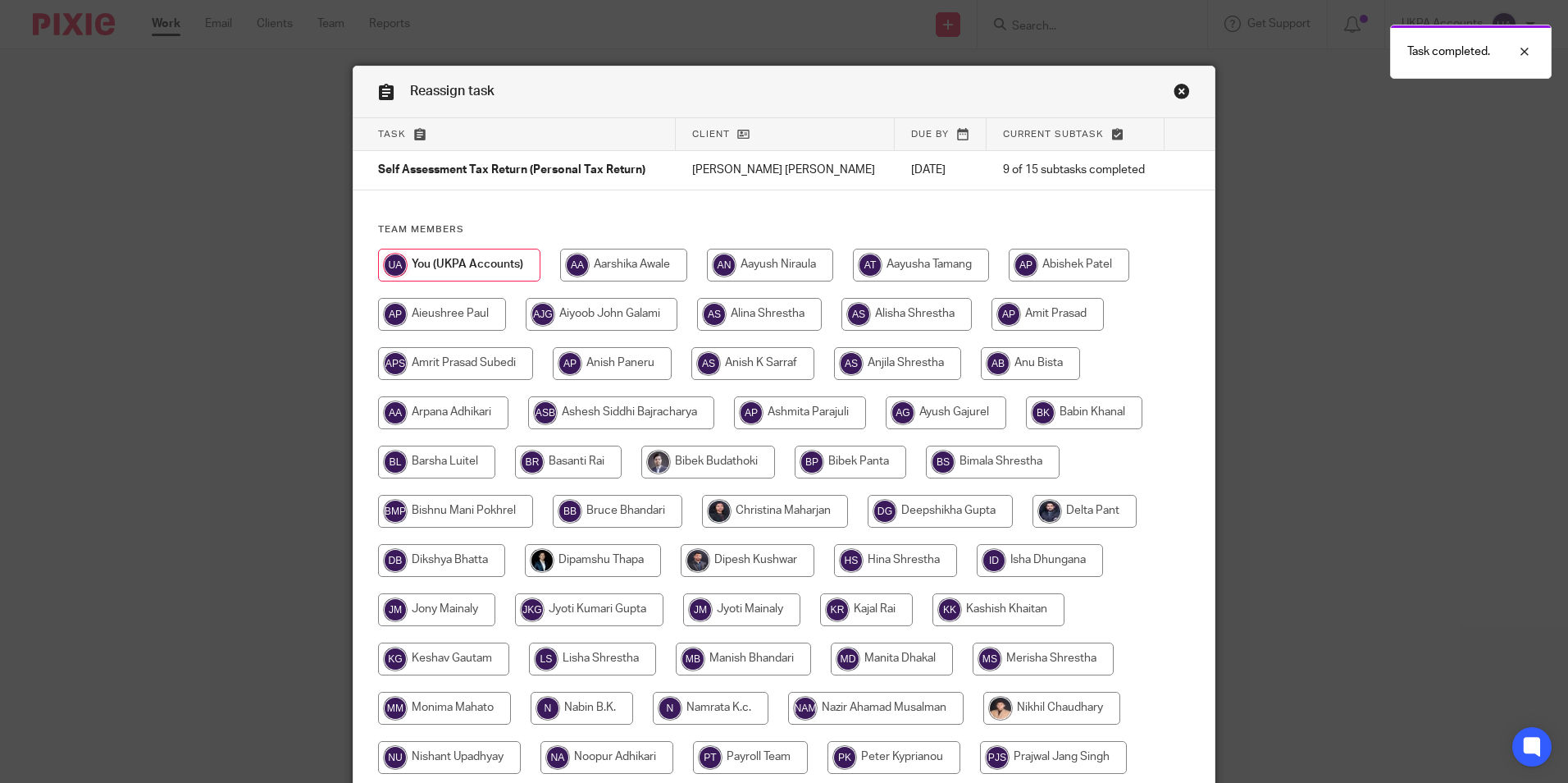
click at [1024, 363] on input "radio" at bounding box center [1030, 363] width 99 height 33
radio input "true"
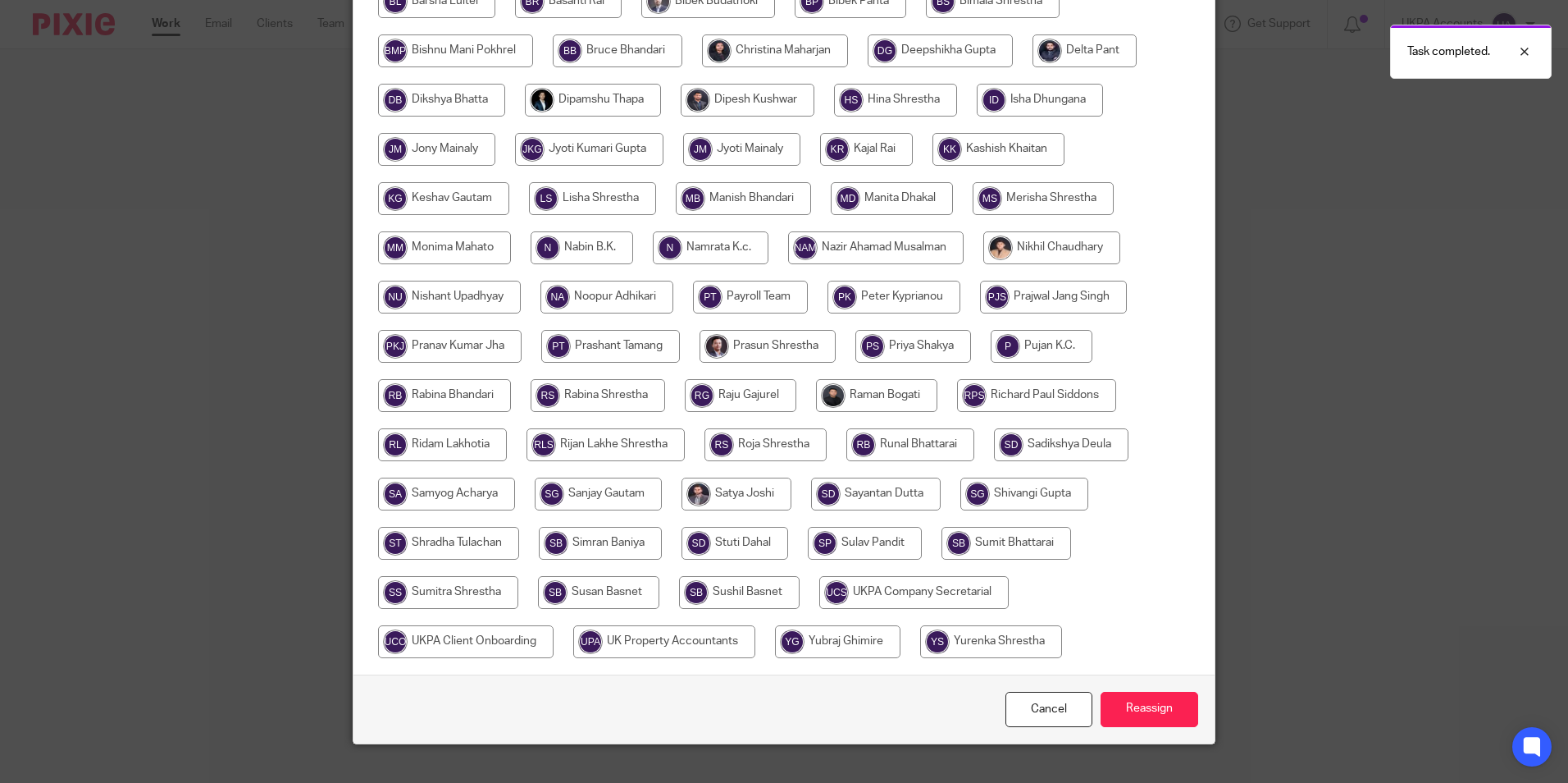
scroll to position [487, 0]
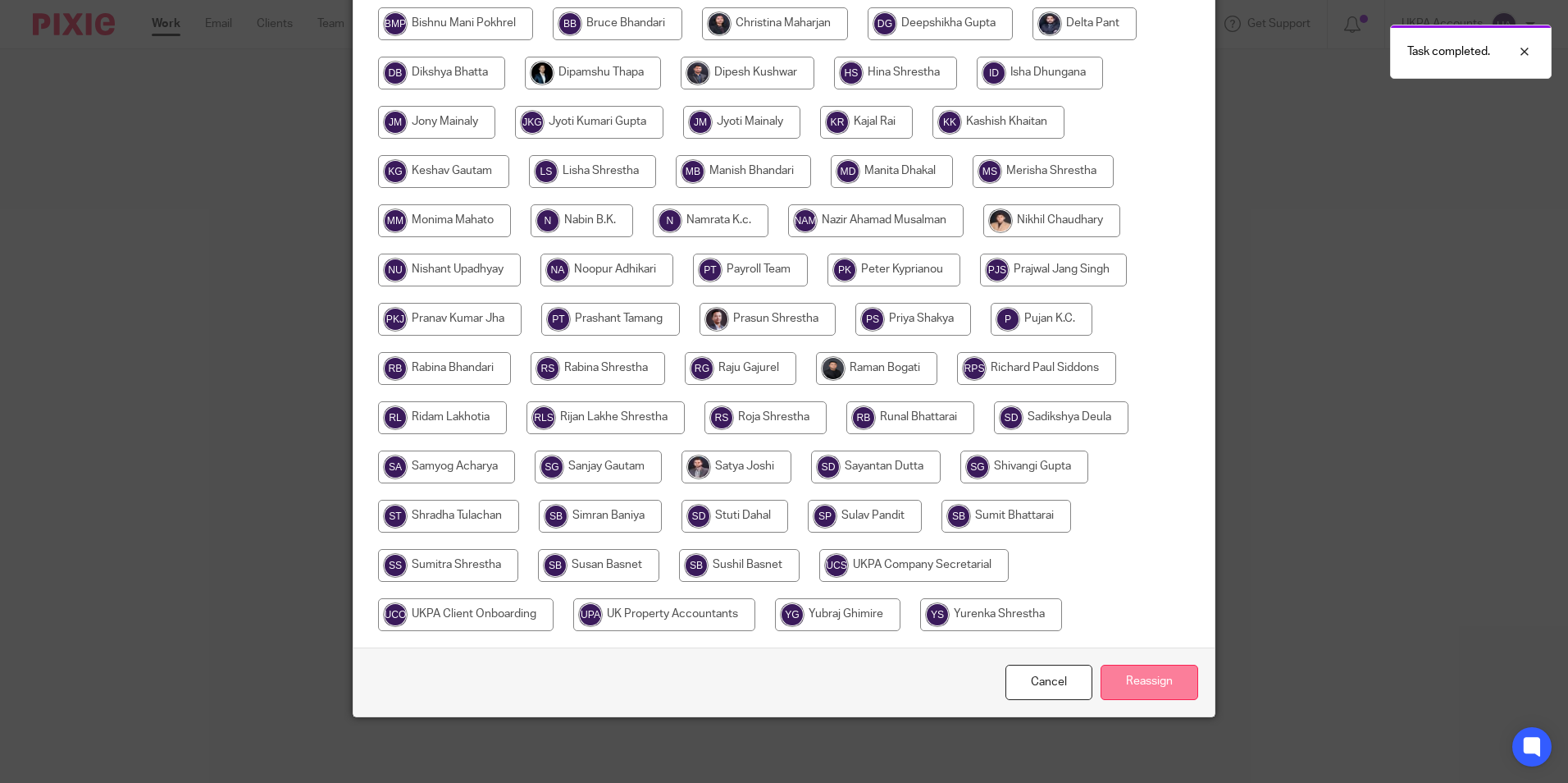
click at [1162, 678] on input "Reassign" at bounding box center [1150, 682] width 98 height 36
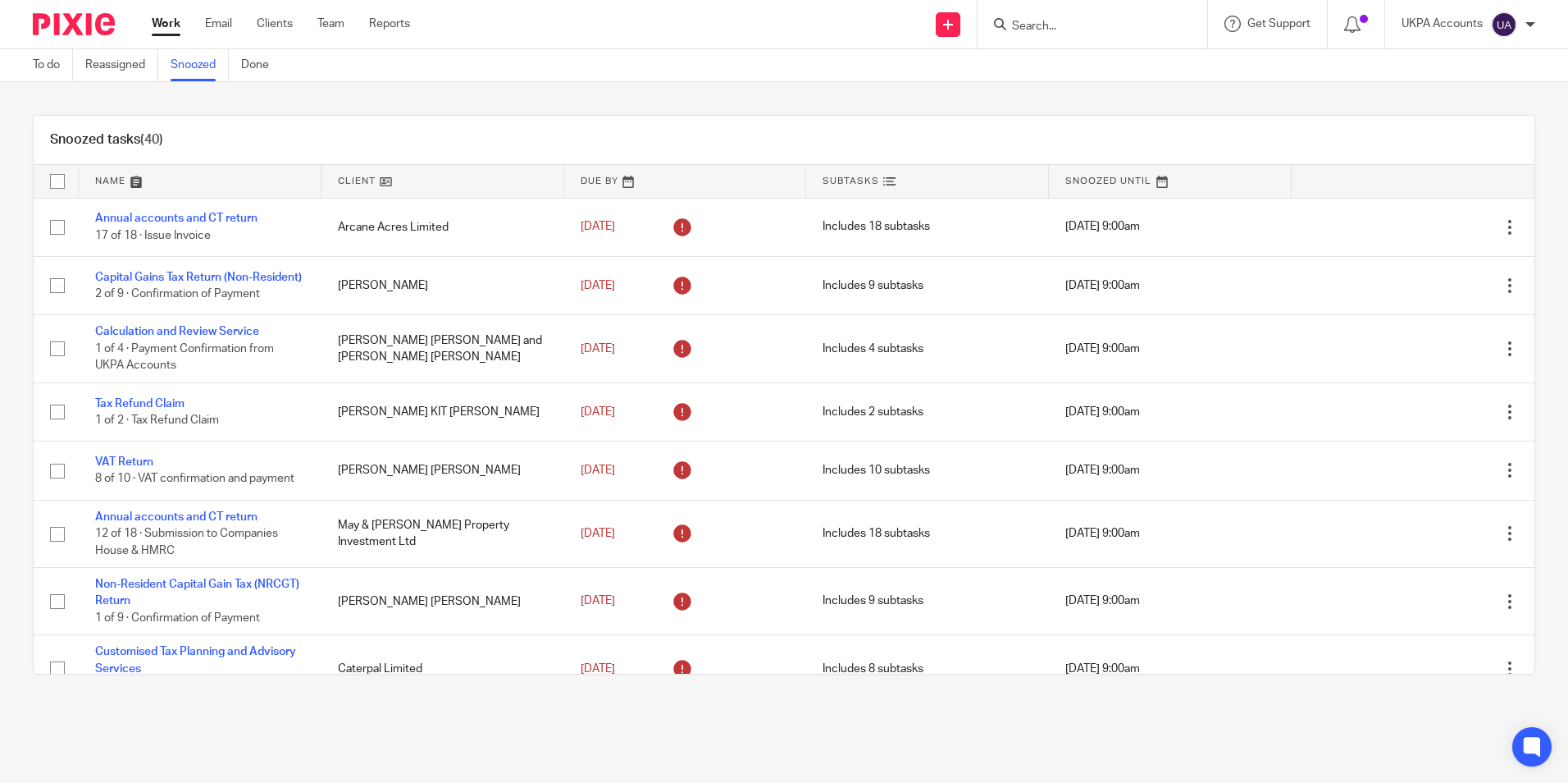
click at [786, 152] on div "Snoozed tasks (40)" at bounding box center [784, 140] width 1501 height 49
click at [792, 140] on div "Snoozed tasks (40)" at bounding box center [784, 140] width 1501 height 49
click at [381, 183] on link at bounding box center [443, 181] width 243 height 33
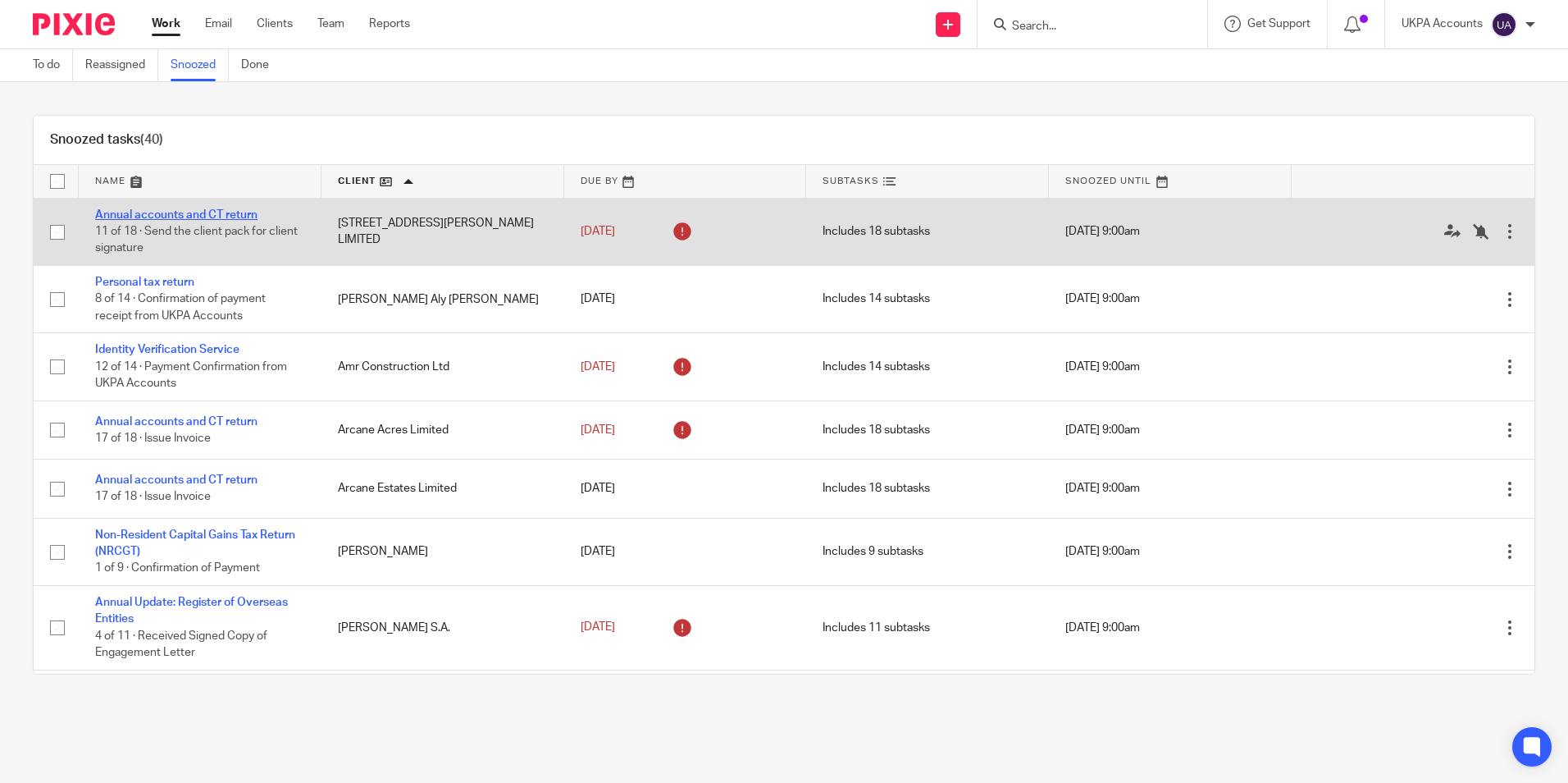
click at [223, 216] on link "Annual accounts and CT return" at bounding box center [176, 215] width 162 height 12
click at [232, 214] on link "Annual accounts and CT return" at bounding box center [176, 215] width 162 height 12
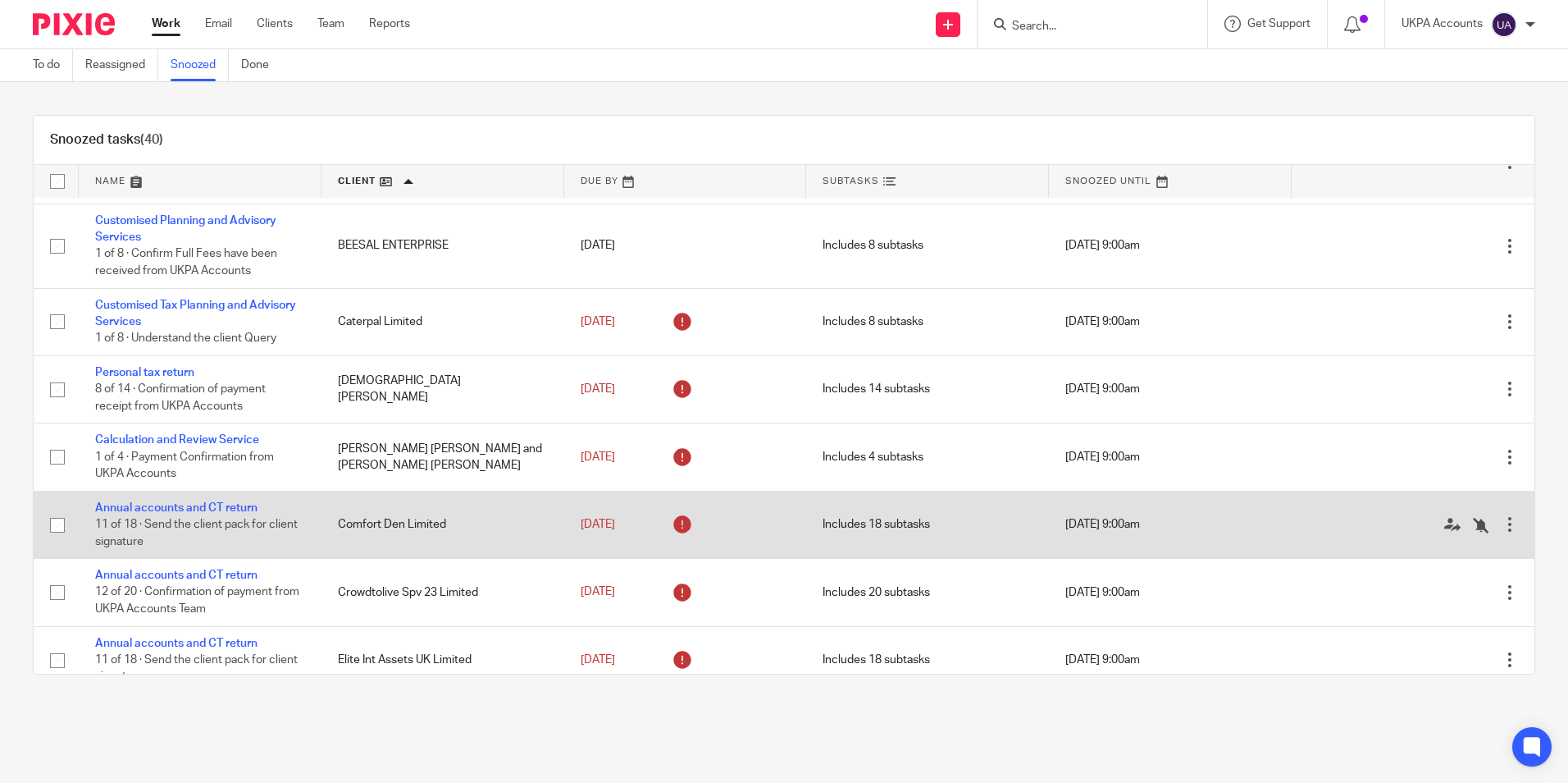
scroll to position [493, 0]
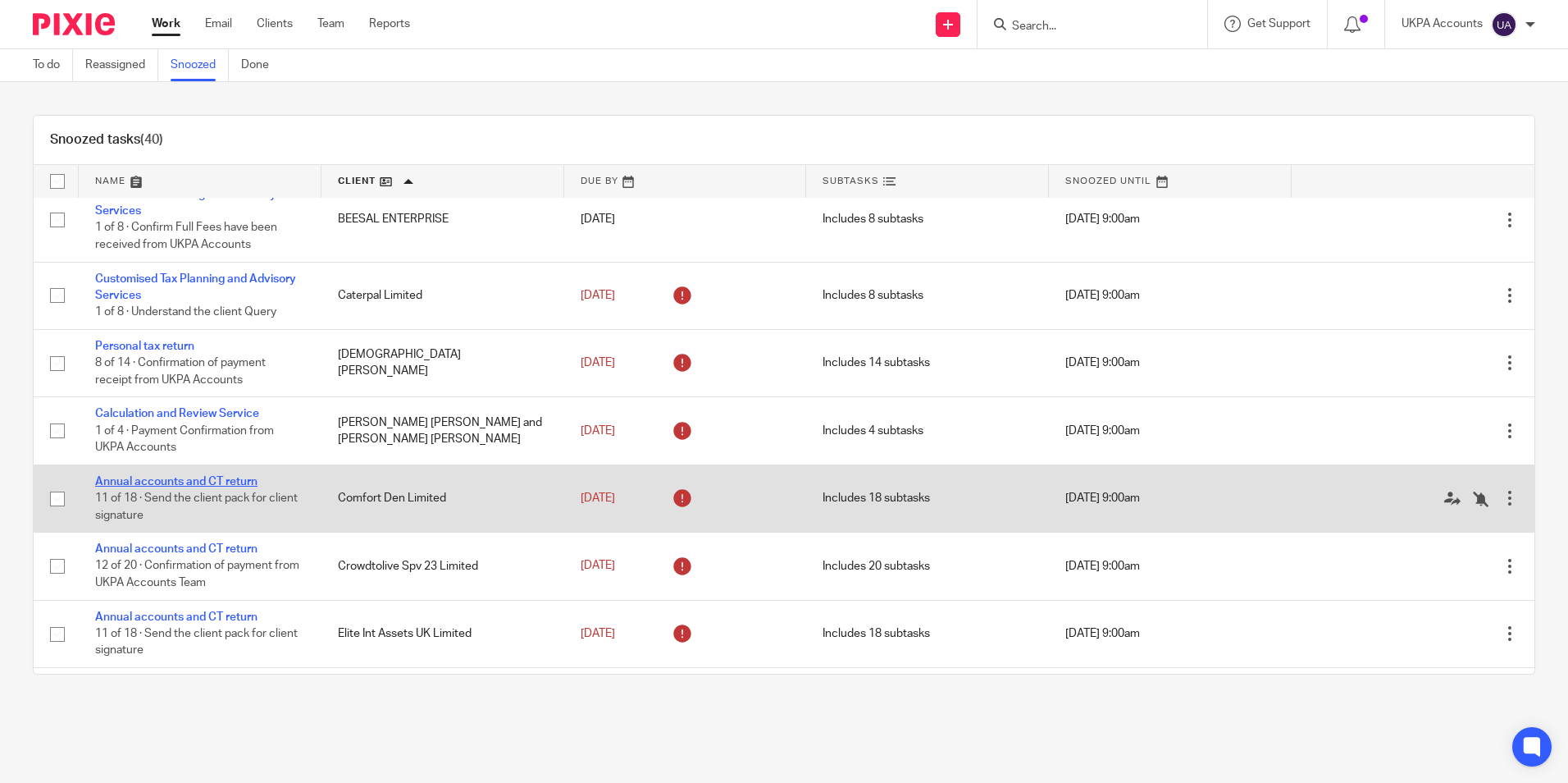
click at [244, 485] on link "Annual accounts and CT return" at bounding box center [176, 481] width 162 height 12
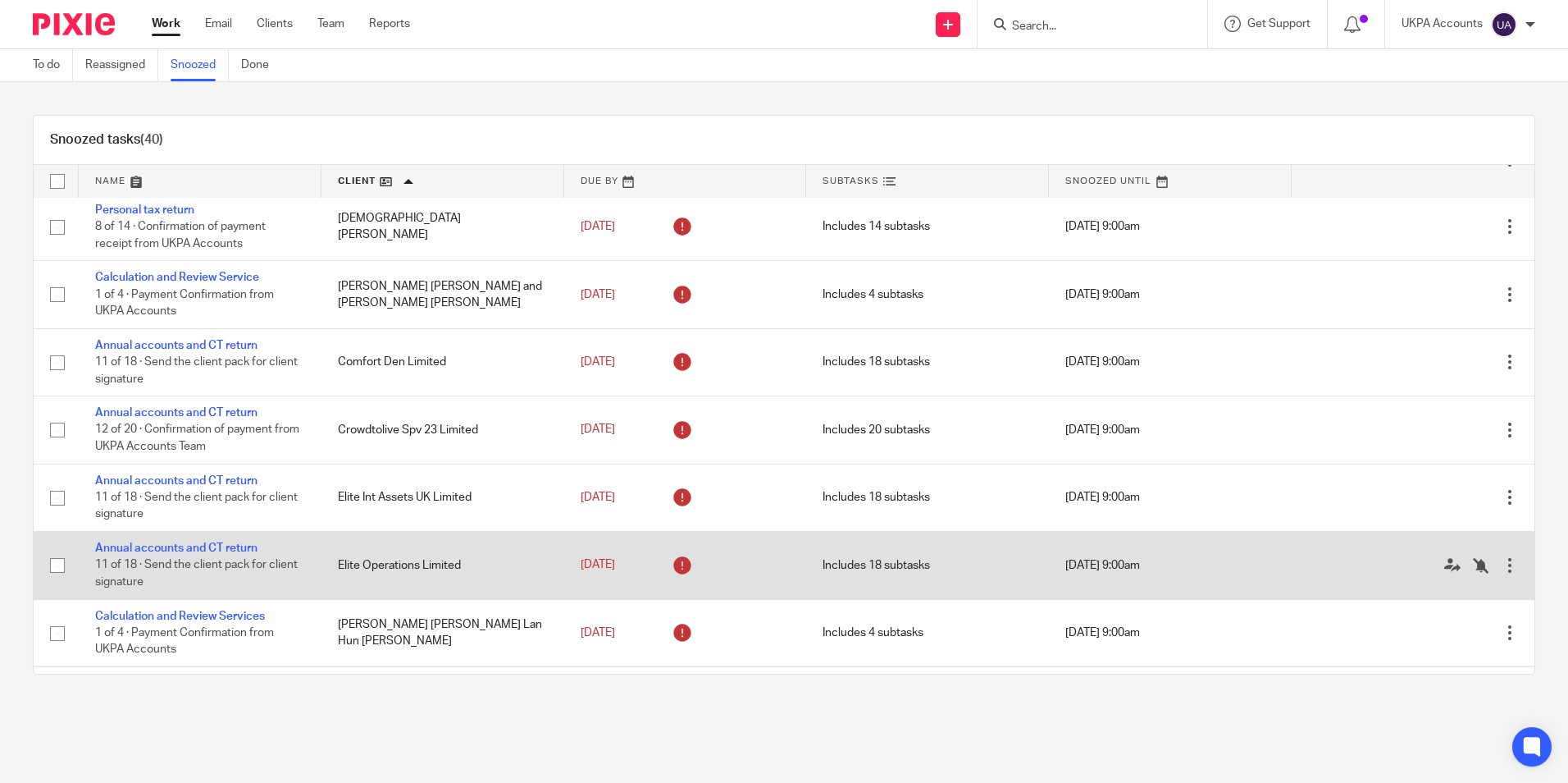
scroll to position [657, 0]
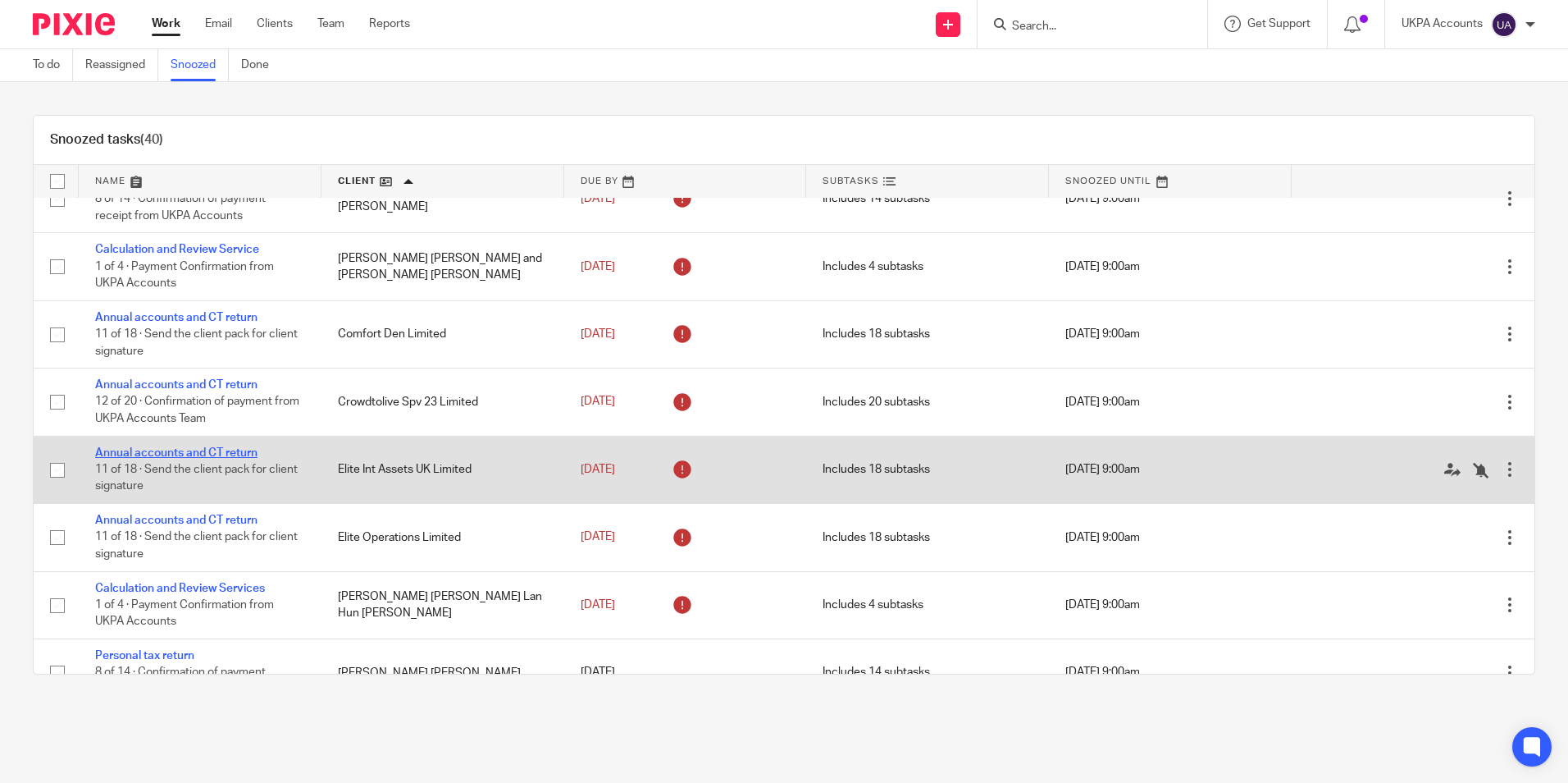
click at [203, 453] on link "Annual accounts and CT return" at bounding box center [176, 453] width 162 height 12
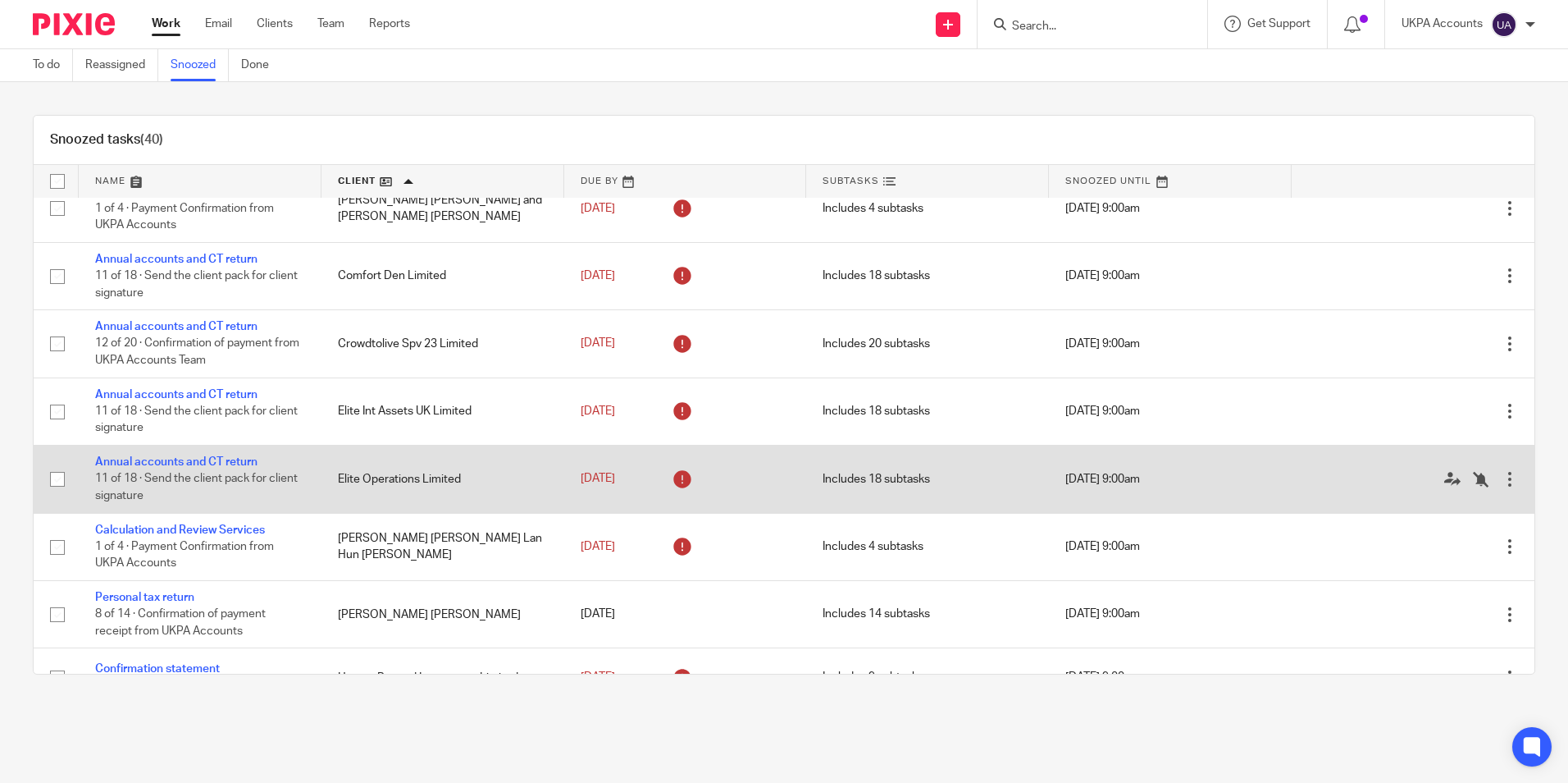
scroll to position [738, 0]
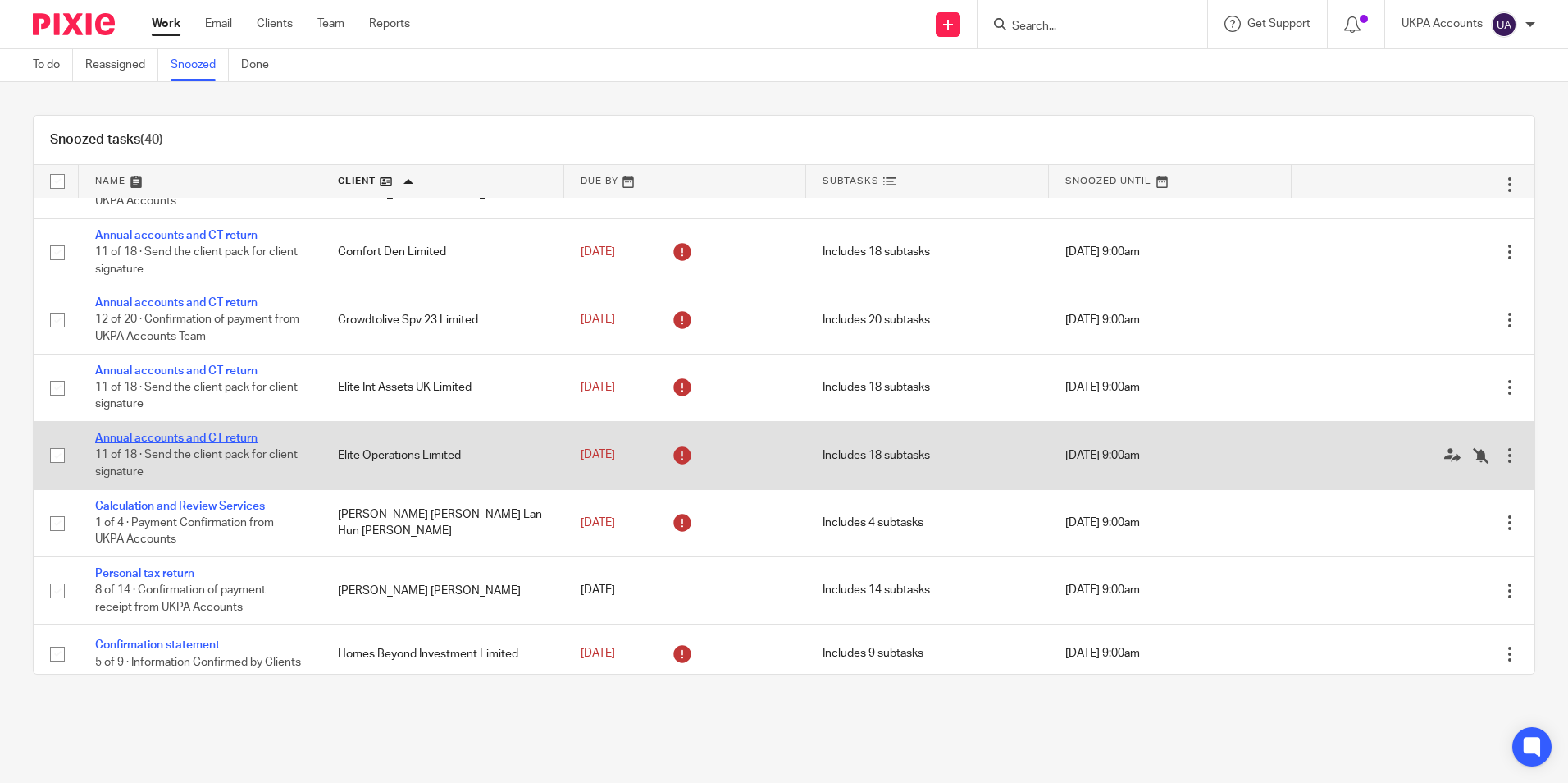
click at [223, 436] on link "Annual accounts and CT return" at bounding box center [176, 438] width 162 height 12
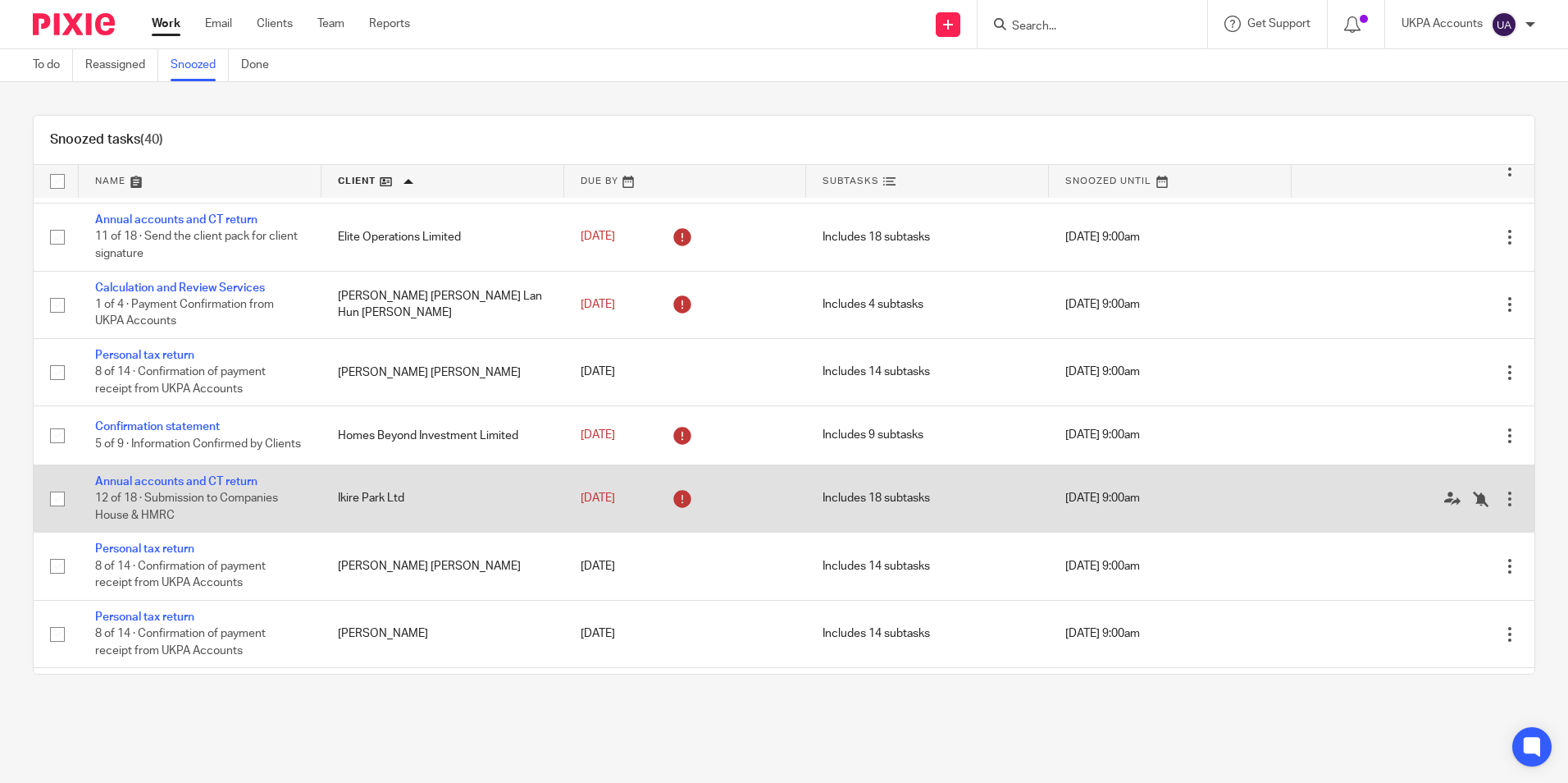
scroll to position [985, 0]
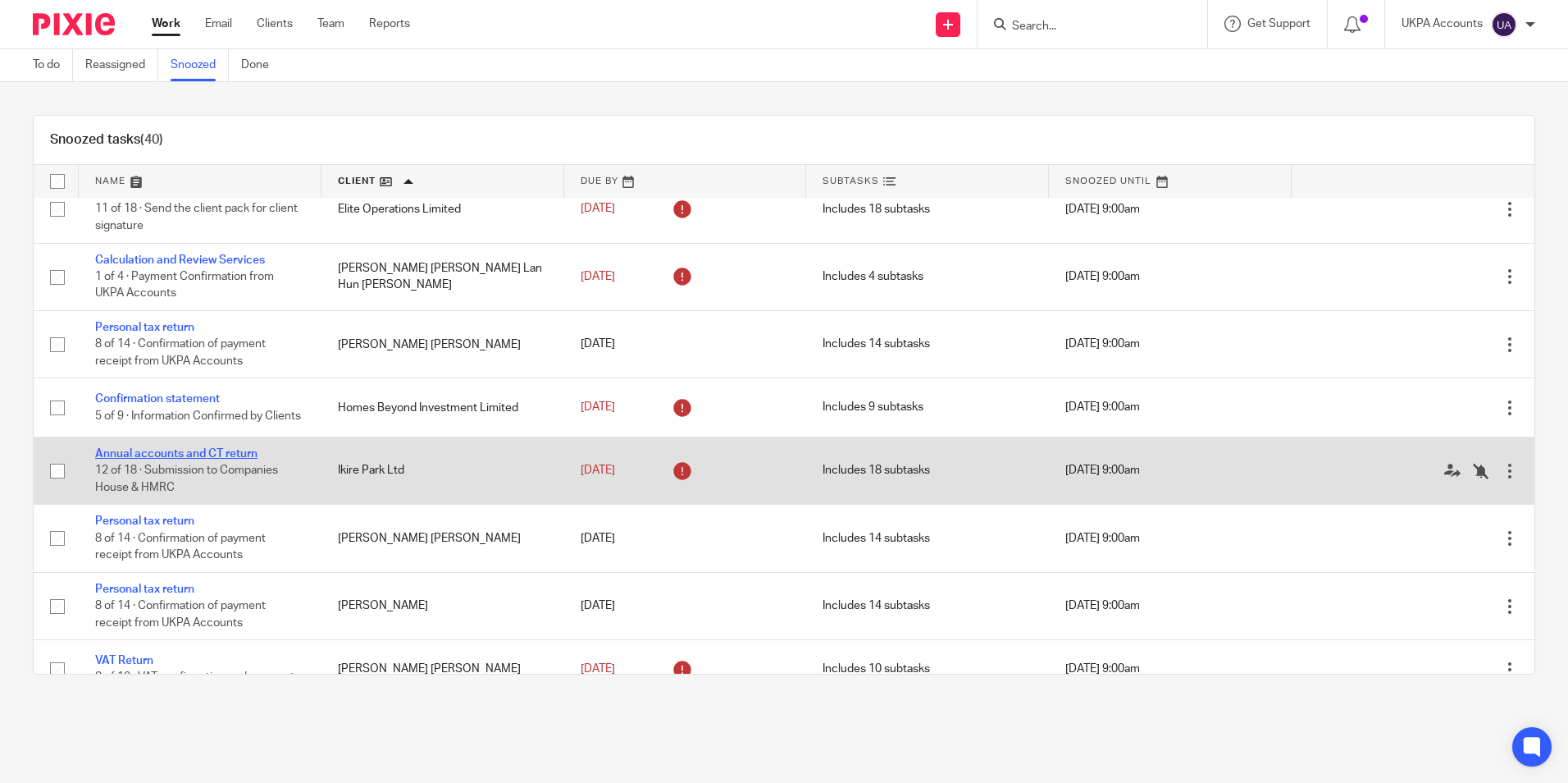
click at [202, 460] on link "Annual accounts and CT return" at bounding box center [176, 453] width 162 height 12
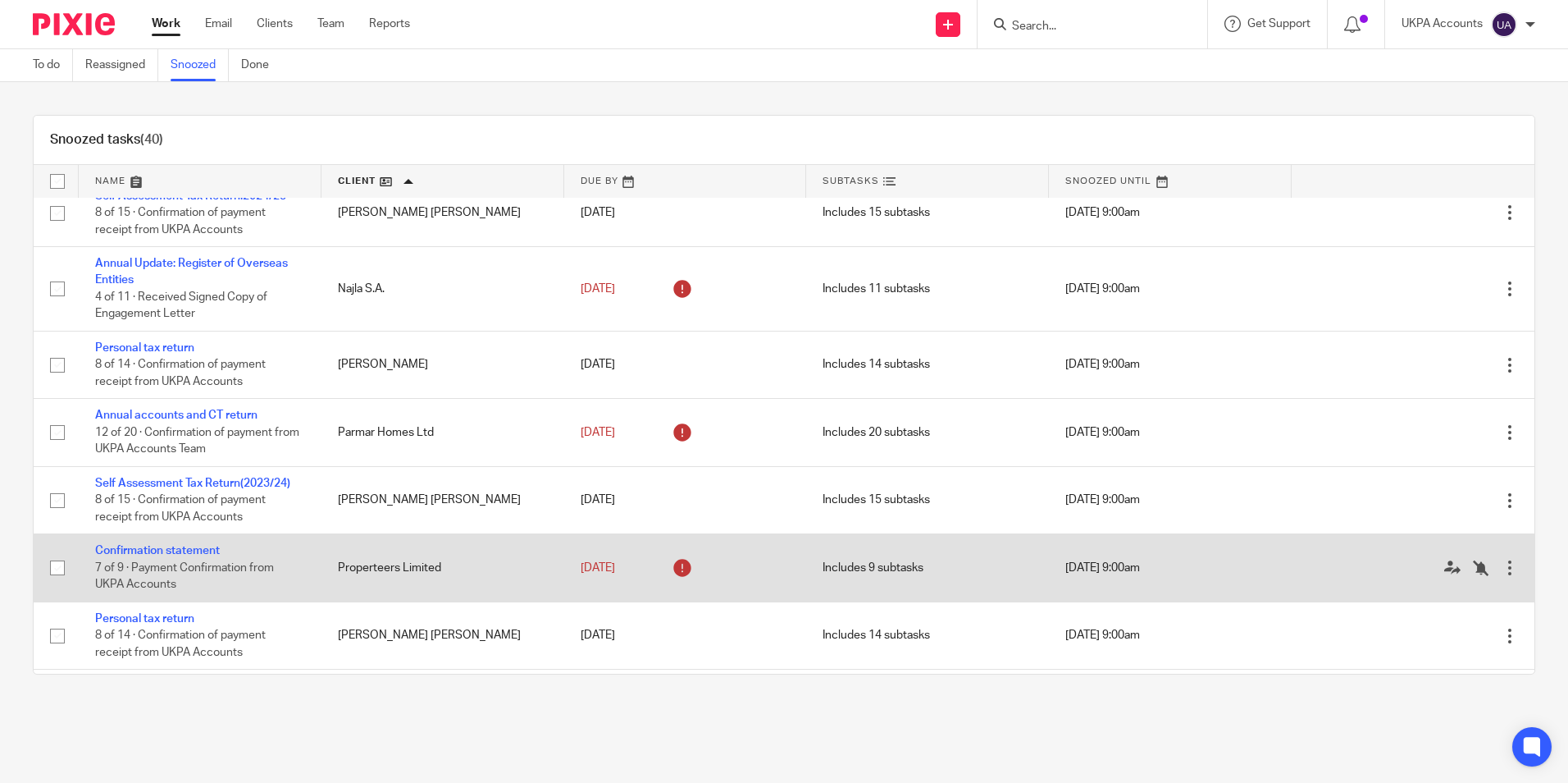
scroll to position [1642, 0]
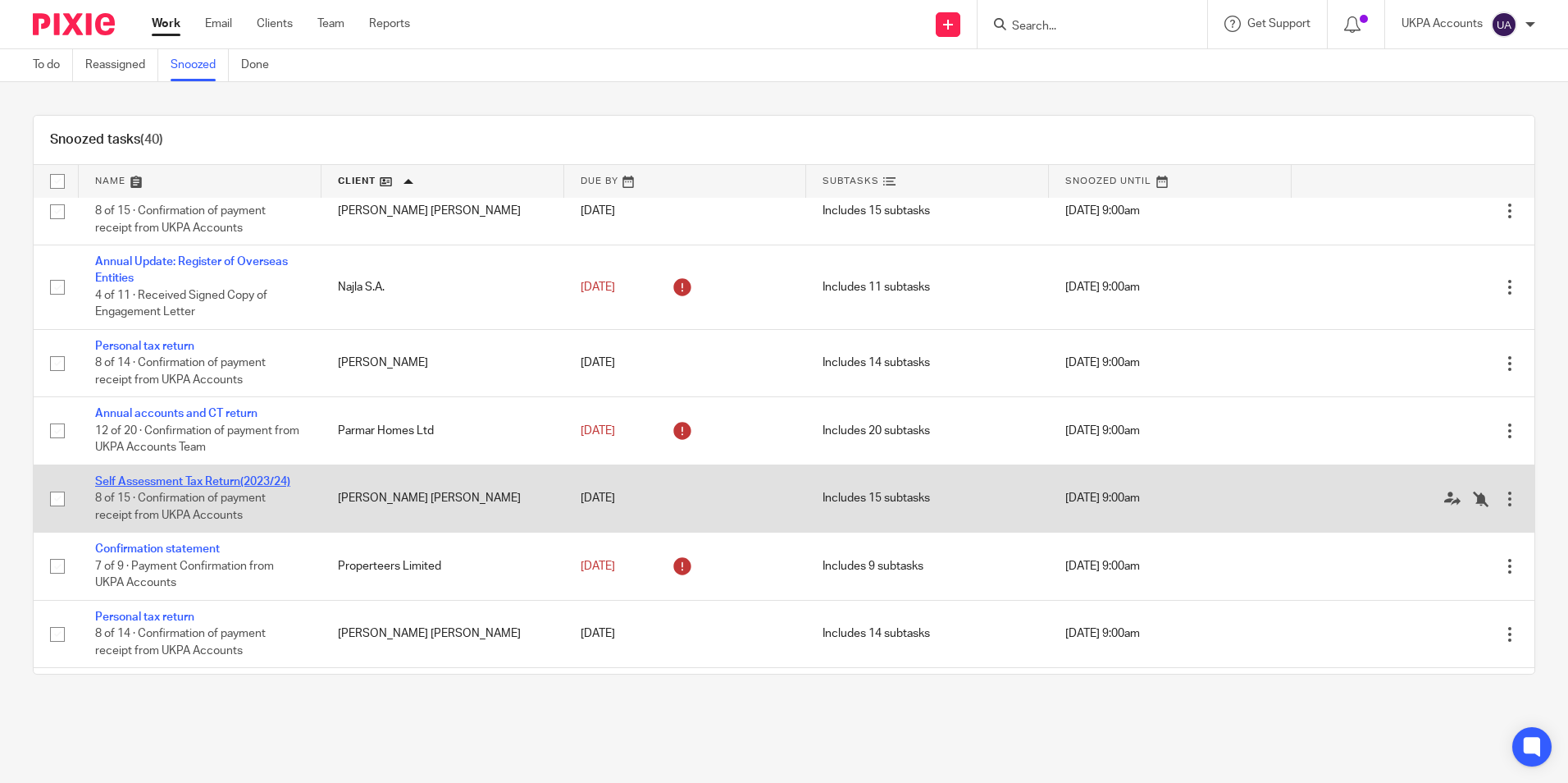
click at [210, 487] on link "Self Assessment Tax Return(2023/24)" at bounding box center [192, 481] width 195 height 12
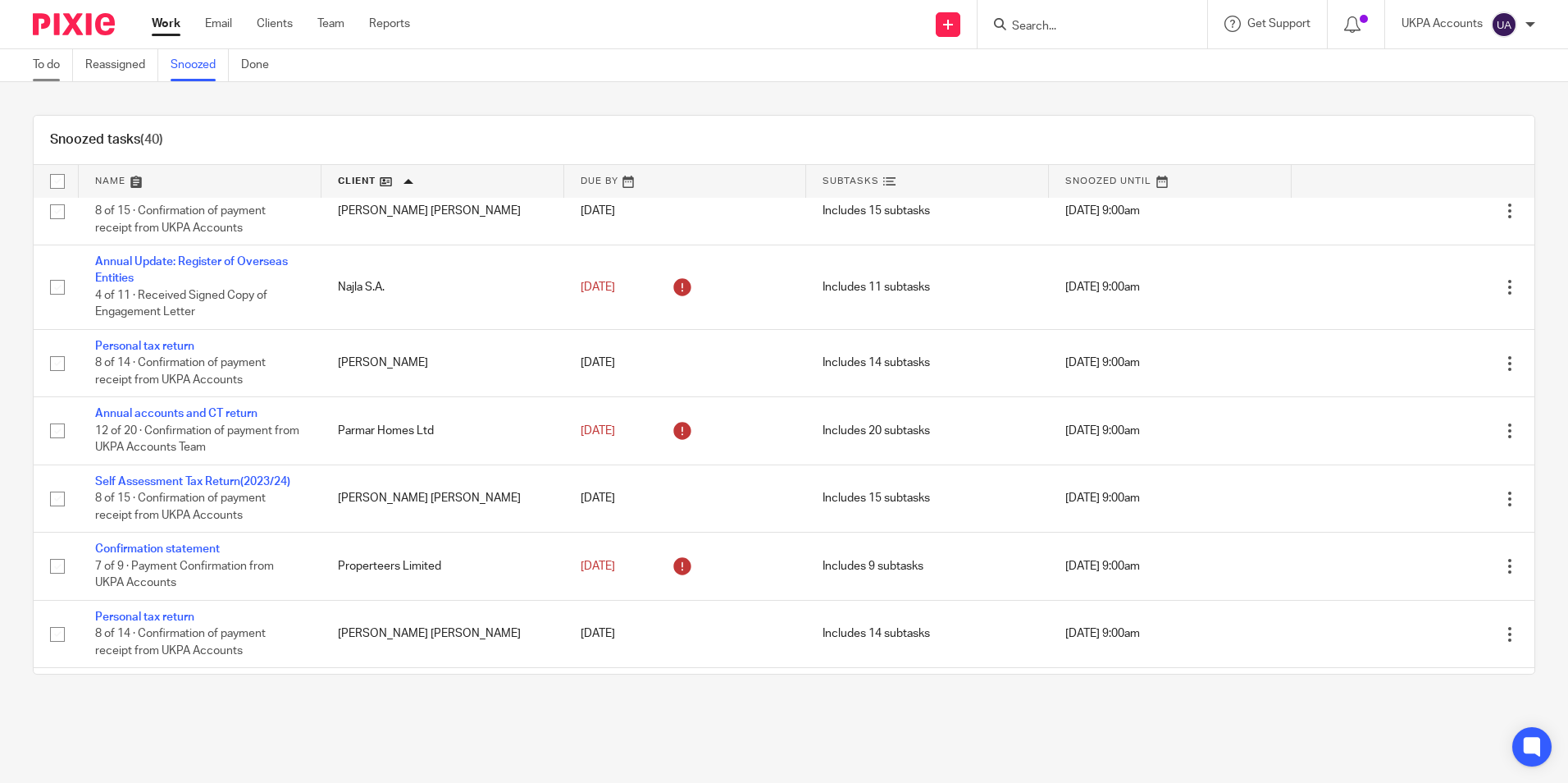
click at [58, 70] on link "To do" at bounding box center [53, 65] width 40 height 32
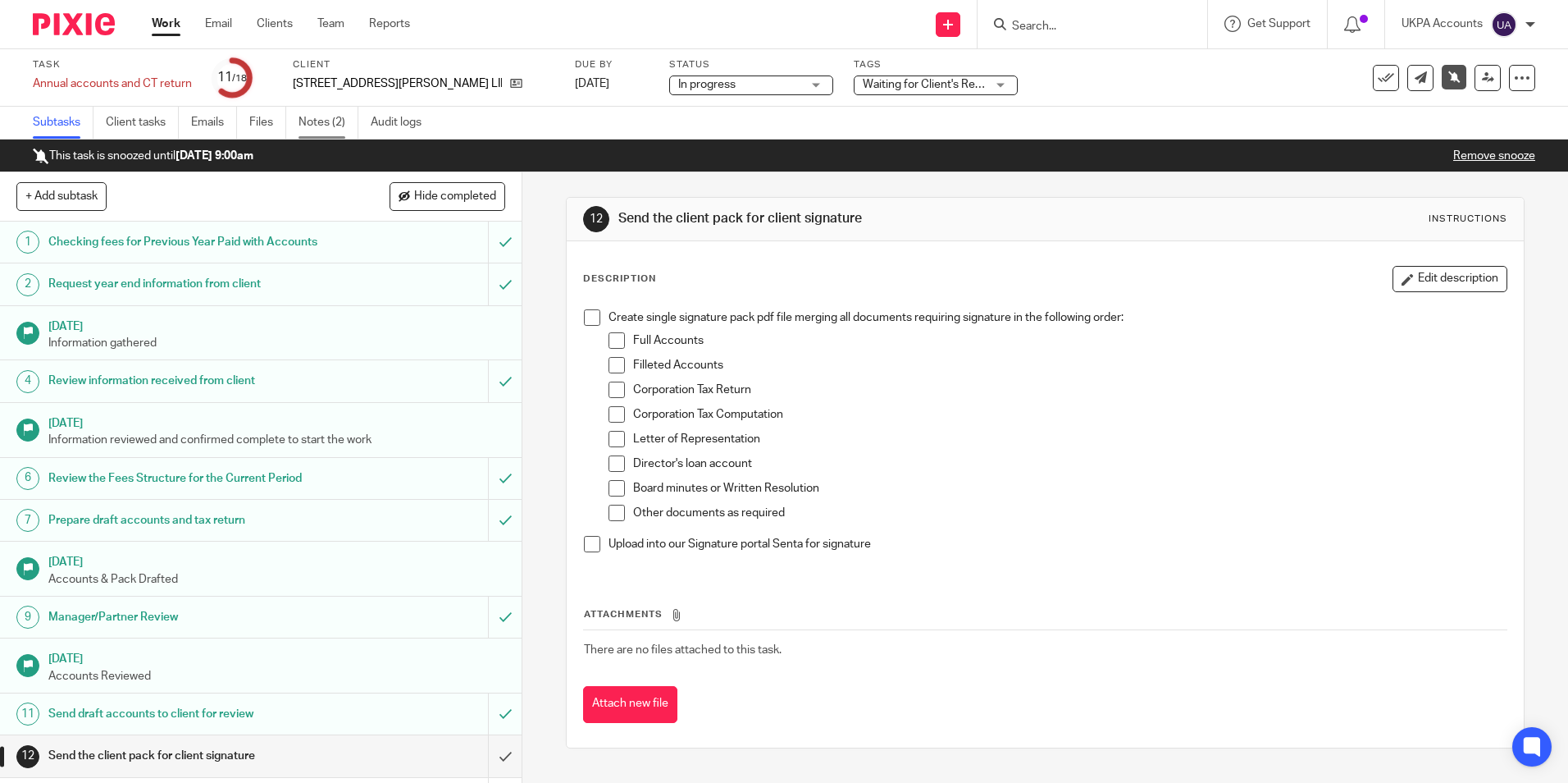
click at [338, 130] on link "Notes (2)" at bounding box center [328, 123] width 60 height 32
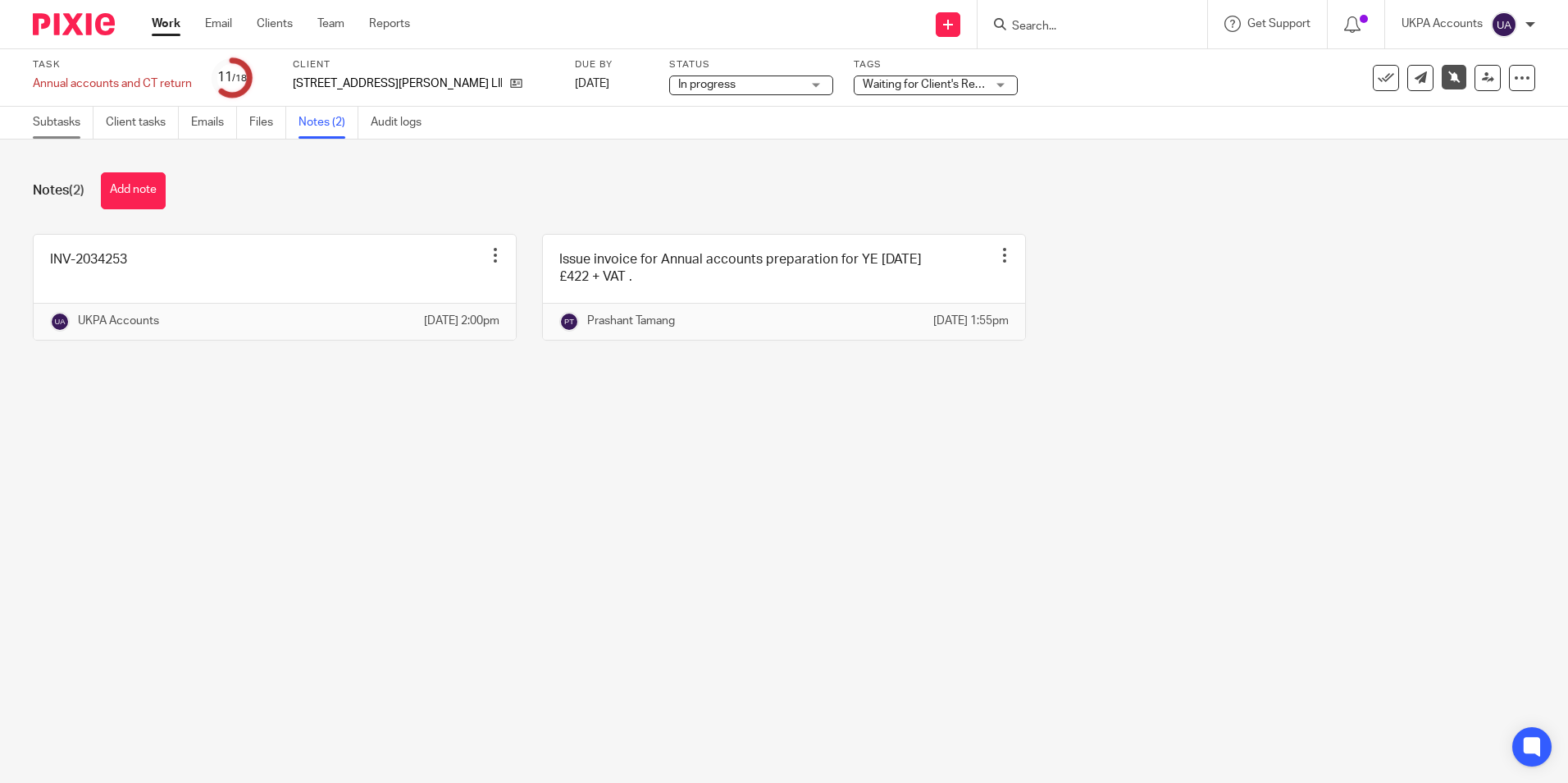
click at [77, 119] on link "Subtasks" at bounding box center [63, 123] width 61 height 32
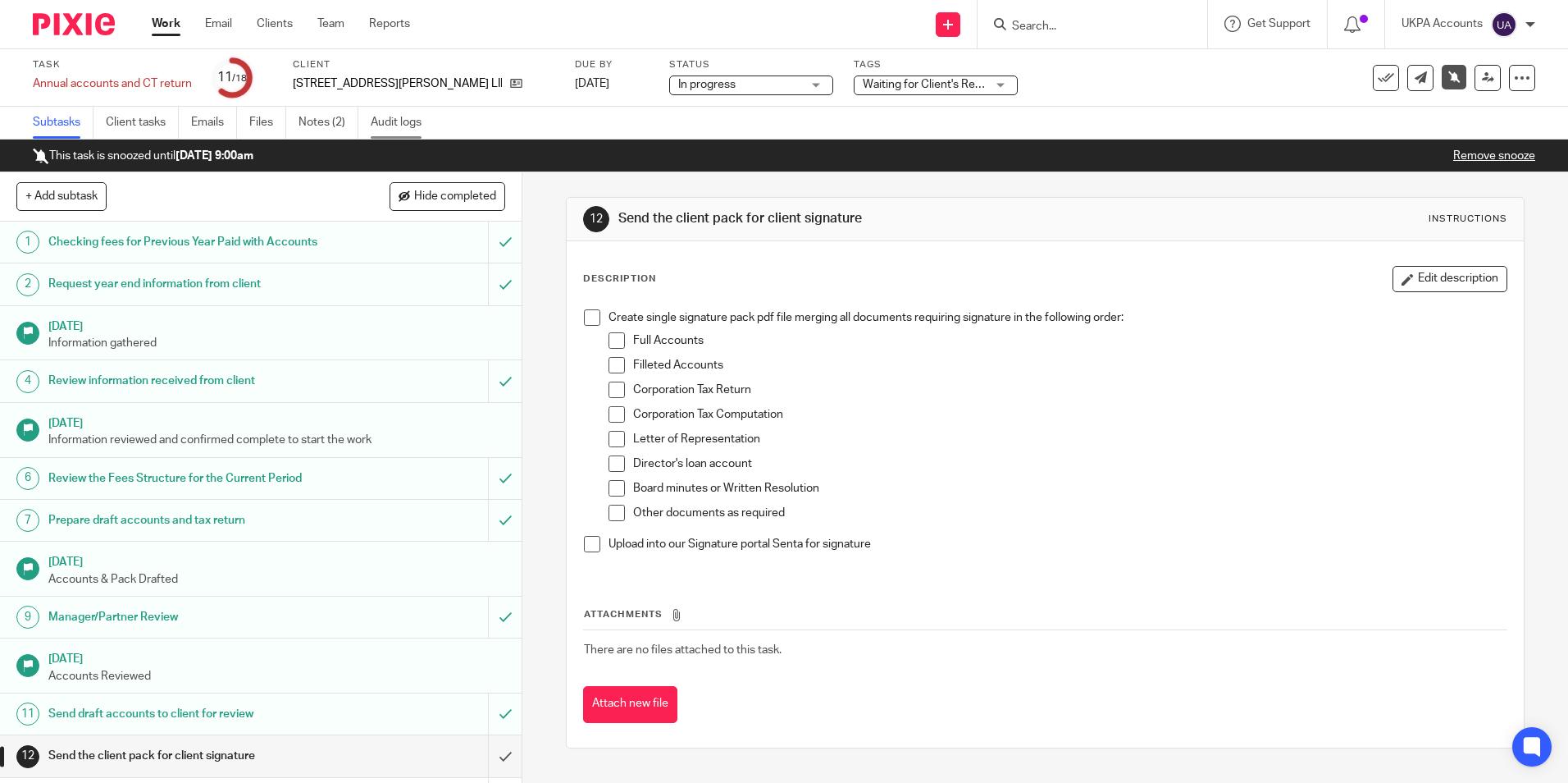
click at [411, 120] on link "Audit logs" at bounding box center [402, 123] width 63 height 32
click at [510, 86] on icon at bounding box center [516, 84] width 12 height 12
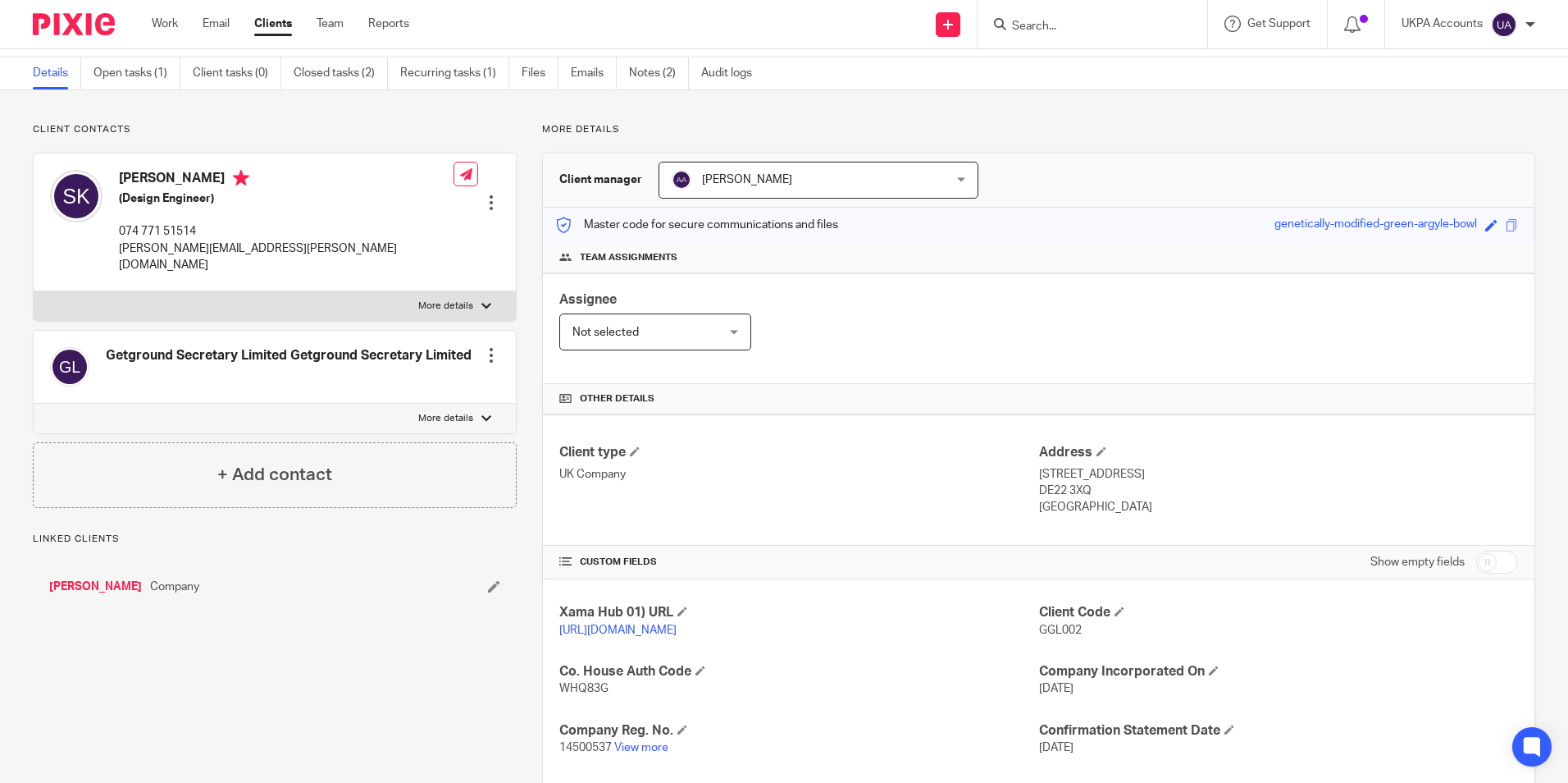
scroll to position [276, 0]
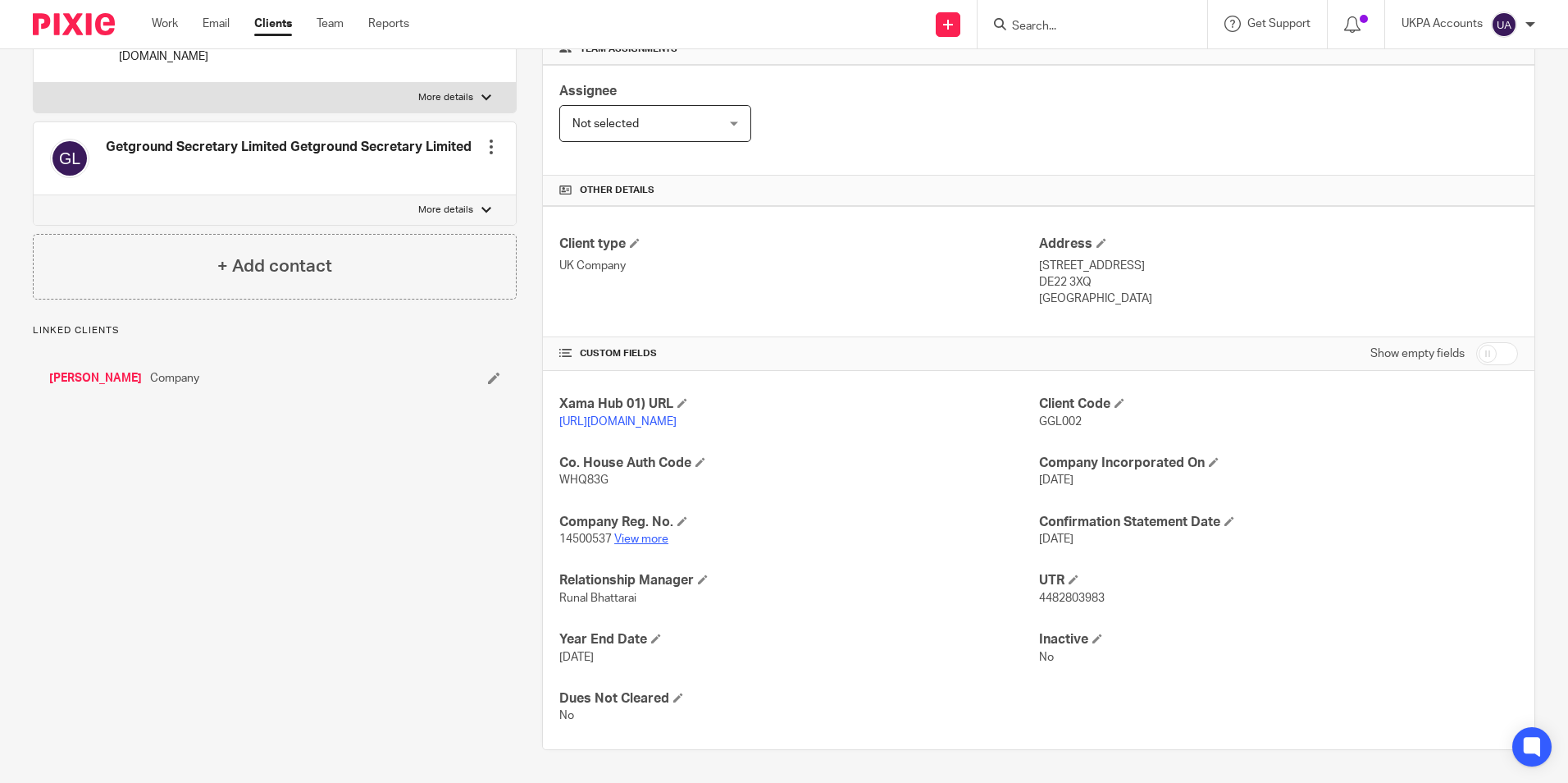
click at [646, 538] on link "View more" at bounding box center [641, 539] width 54 height 12
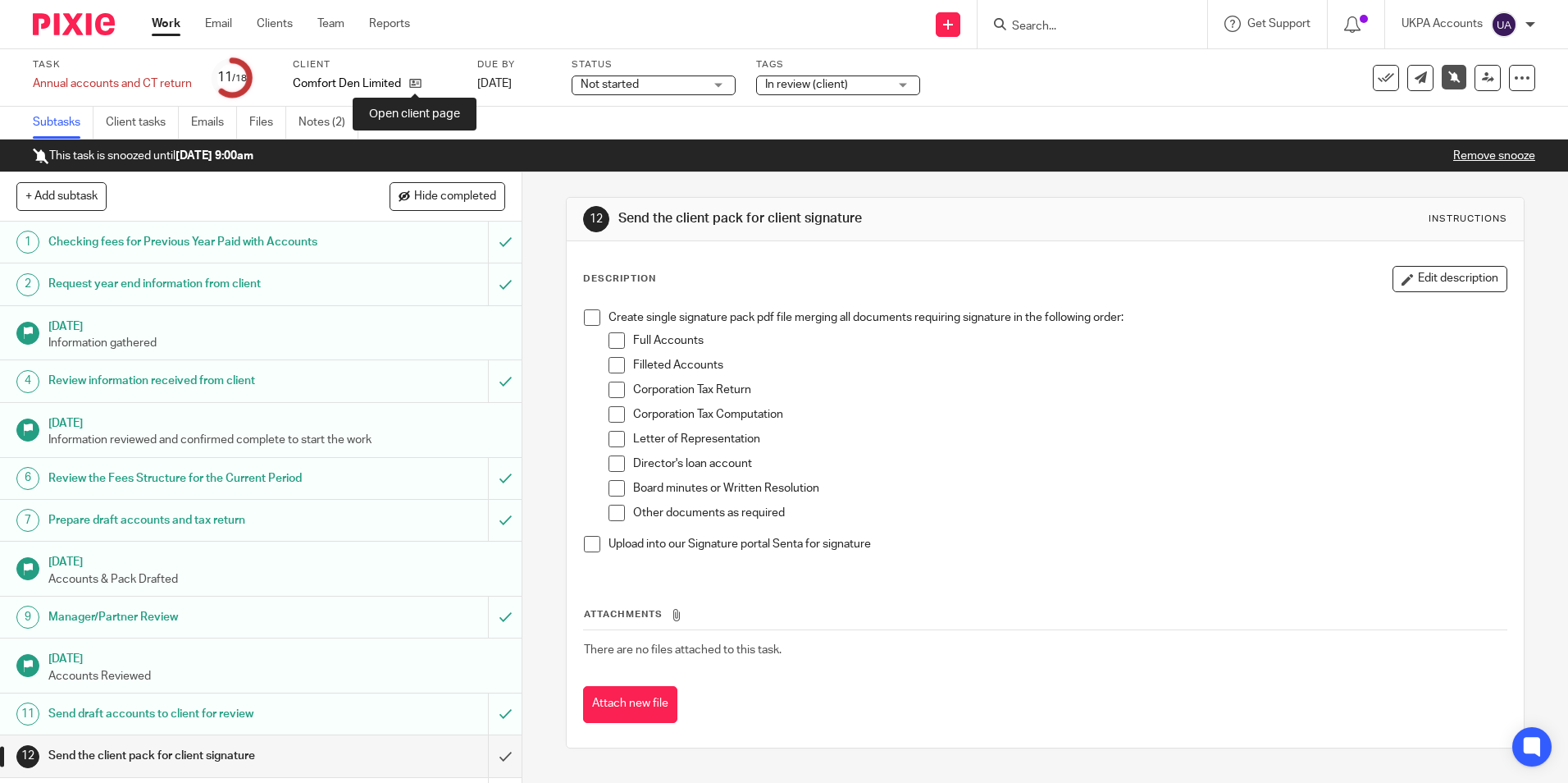
click at [413, 86] on icon at bounding box center [416, 84] width 12 height 12
click at [402, 122] on link "Audit logs" at bounding box center [402, 123] width 63 height 32
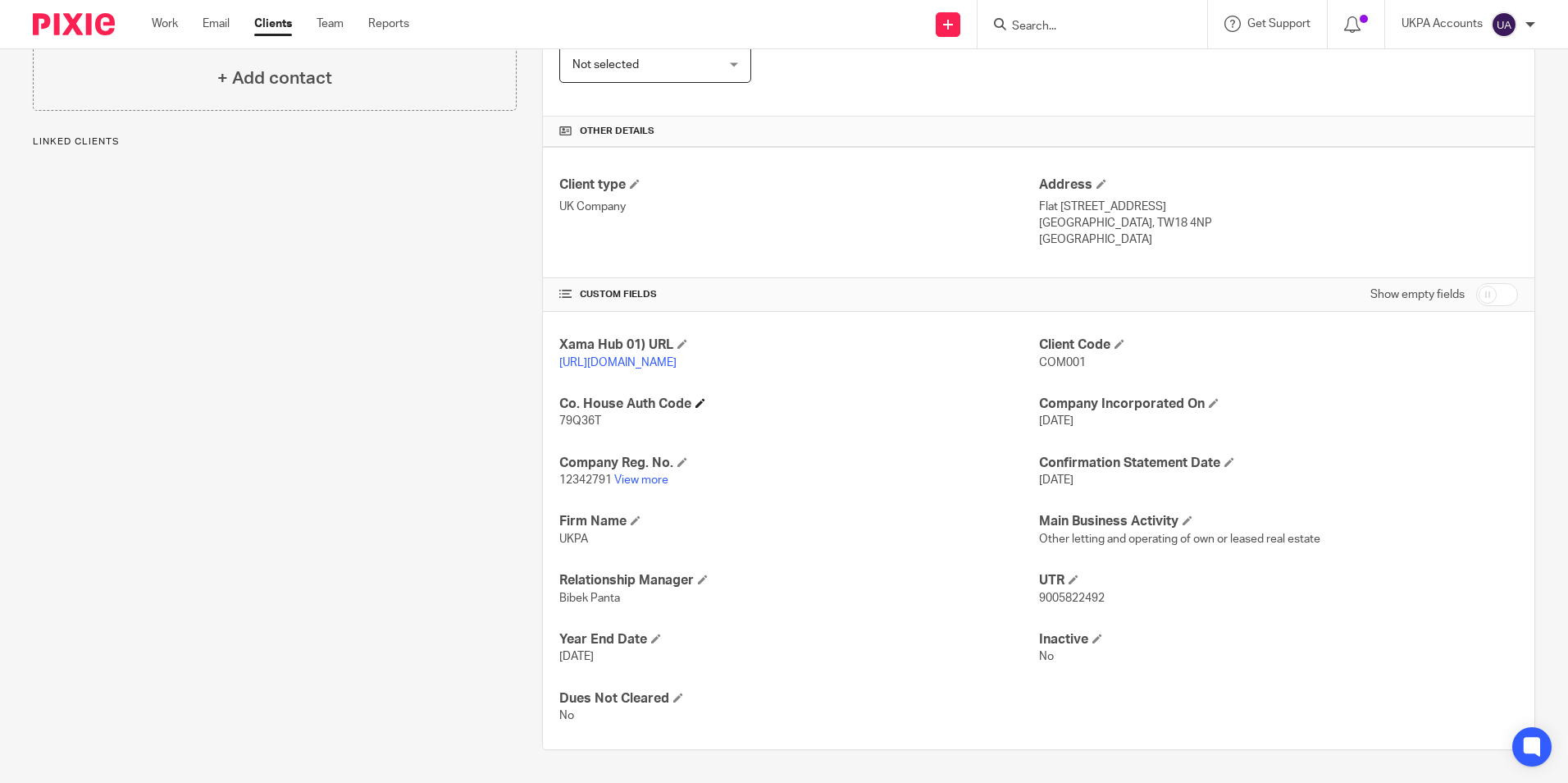
scroll to position [336, 0]
click at [647, 477] on link "View more" at bounding box center [641, 479] width 54 height 12
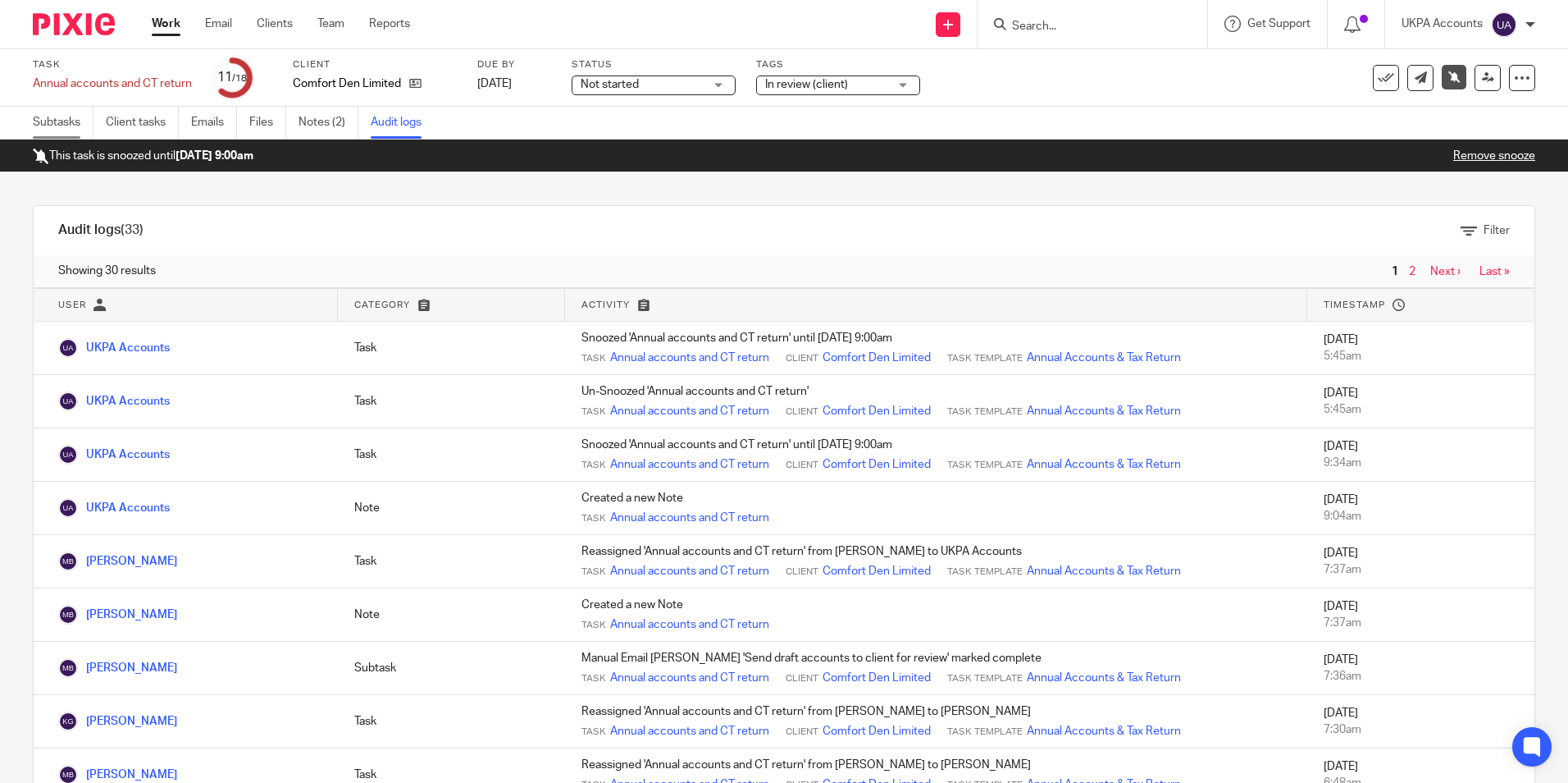
click at [57, 120] on link "Subtasks" at bounding box center [63, 123] width 61 height 32
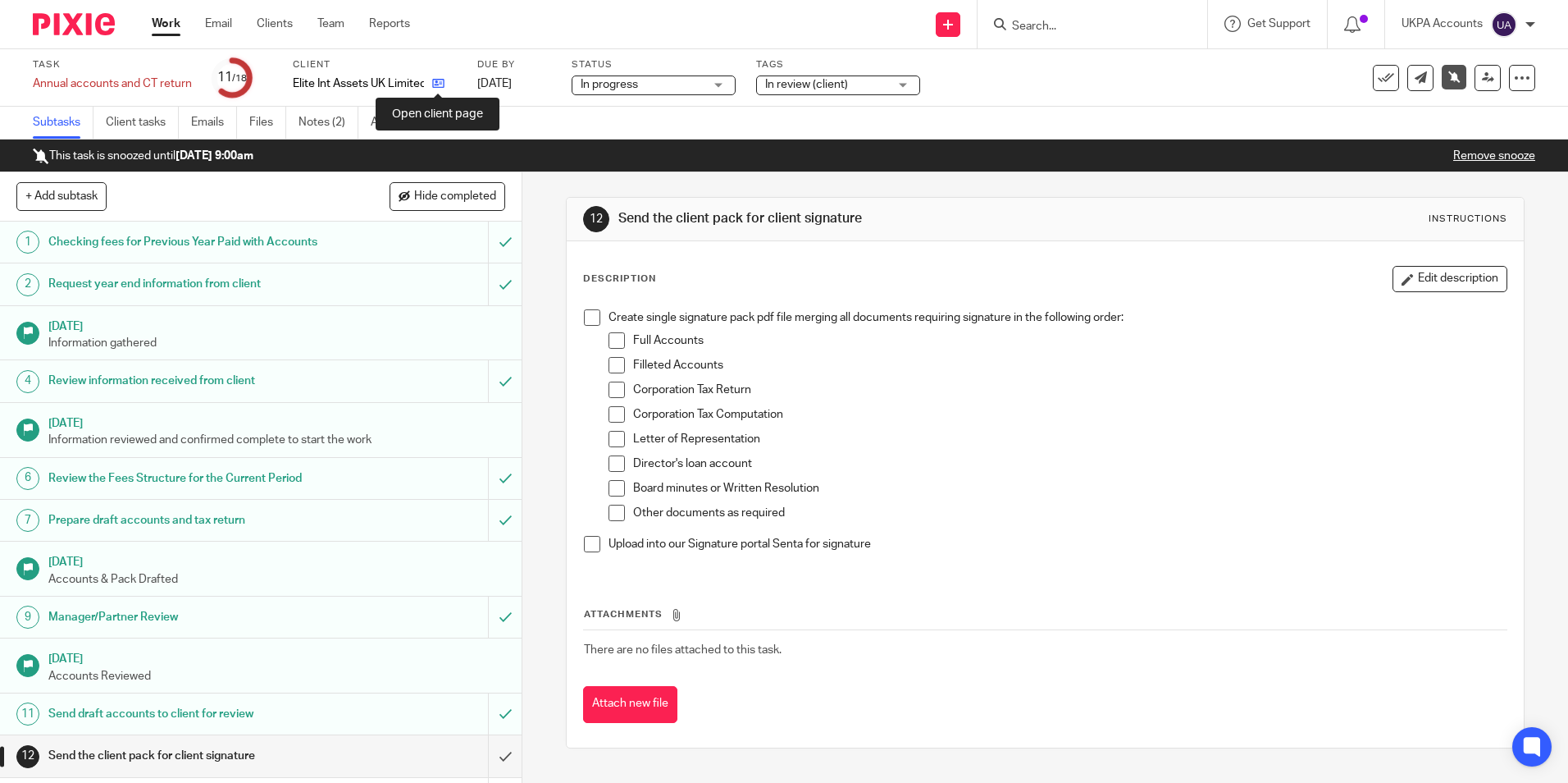
click at [435, 80] on icon at bounding box center [439, 84] width 12 height 12
click at [396, 118] on link "Audit logs" at bounding box center [402, 123] width 63 height 32
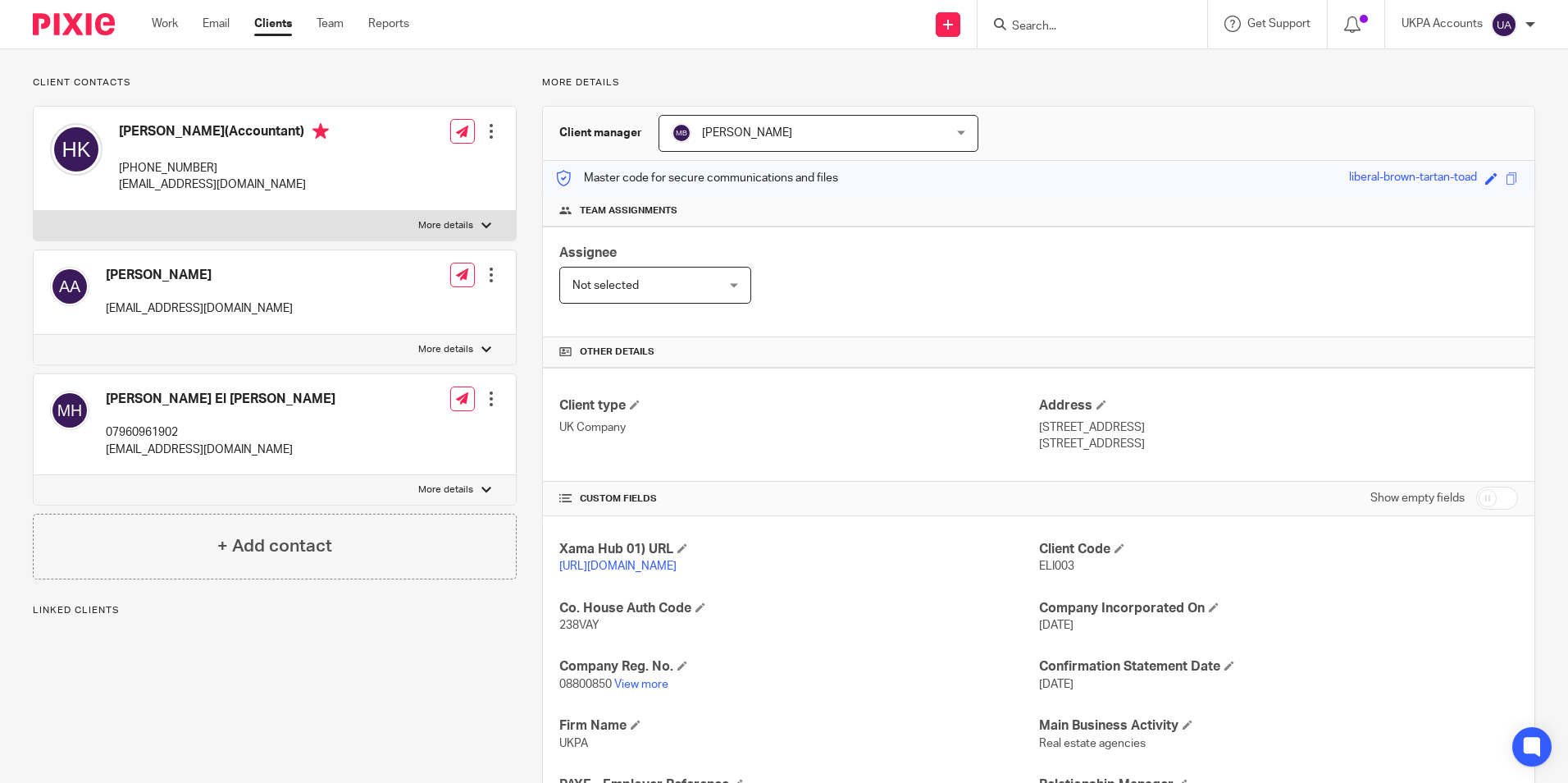
scroll to position [329, 0]
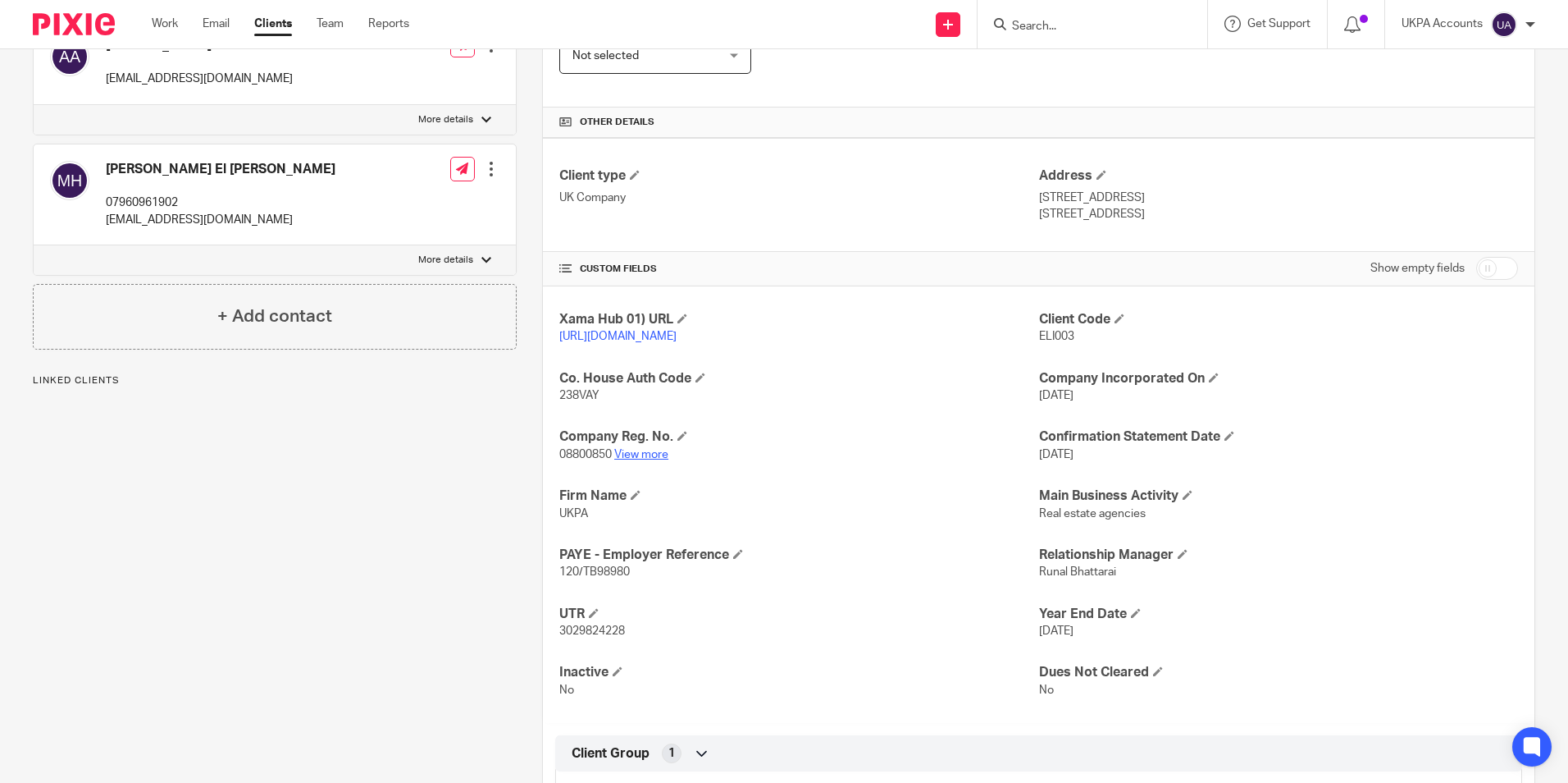
click at [650, 461] on link "View more" at bounding box center [641, 454] width 54 height 12
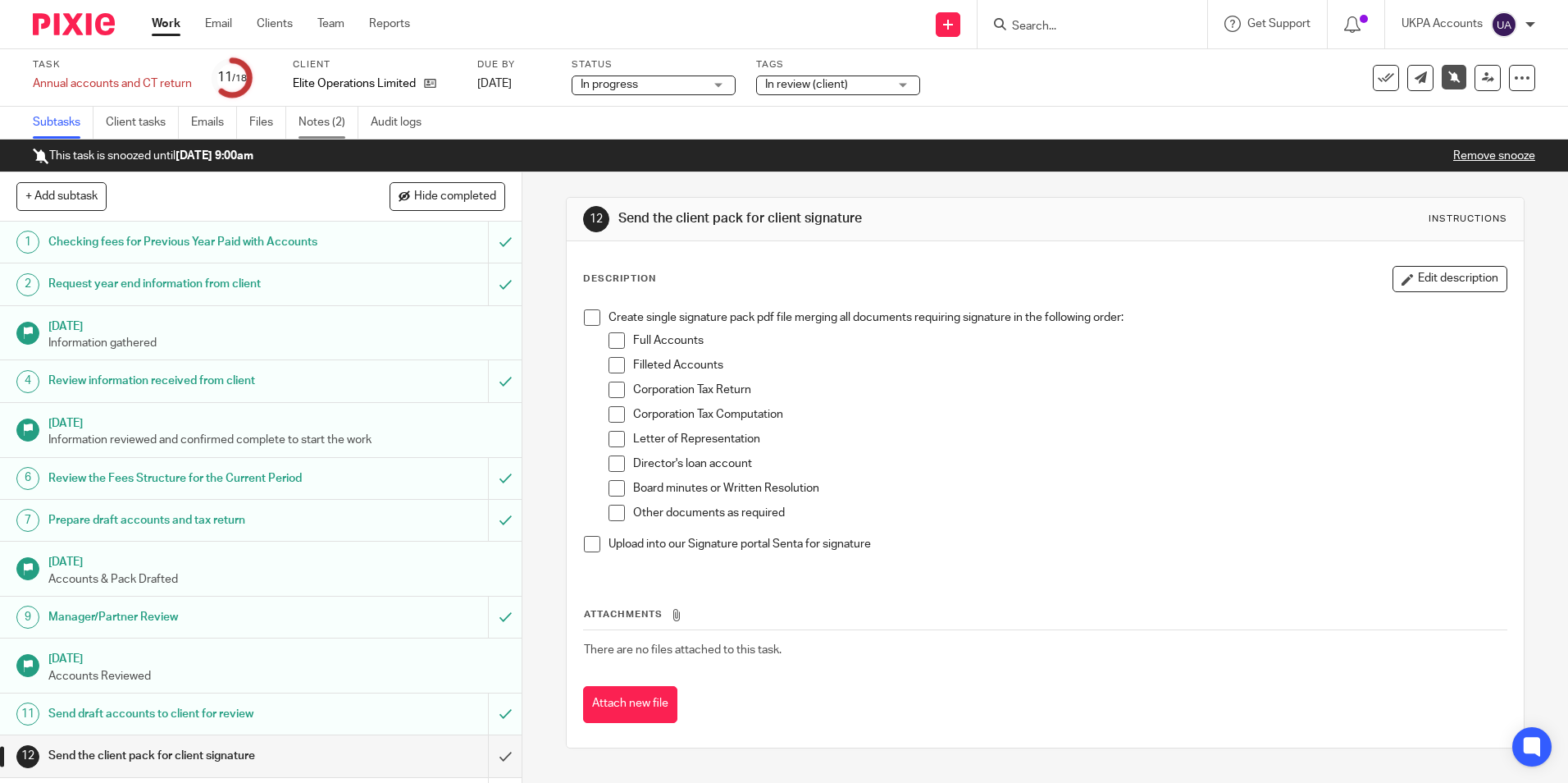
click at [320, 117] on link "Notes (2)" at bounding box center [328, 123] width 60 height 32
click at [411, 125] on link "Audit logs" at bounding box center [402, 123] width 63 height 32
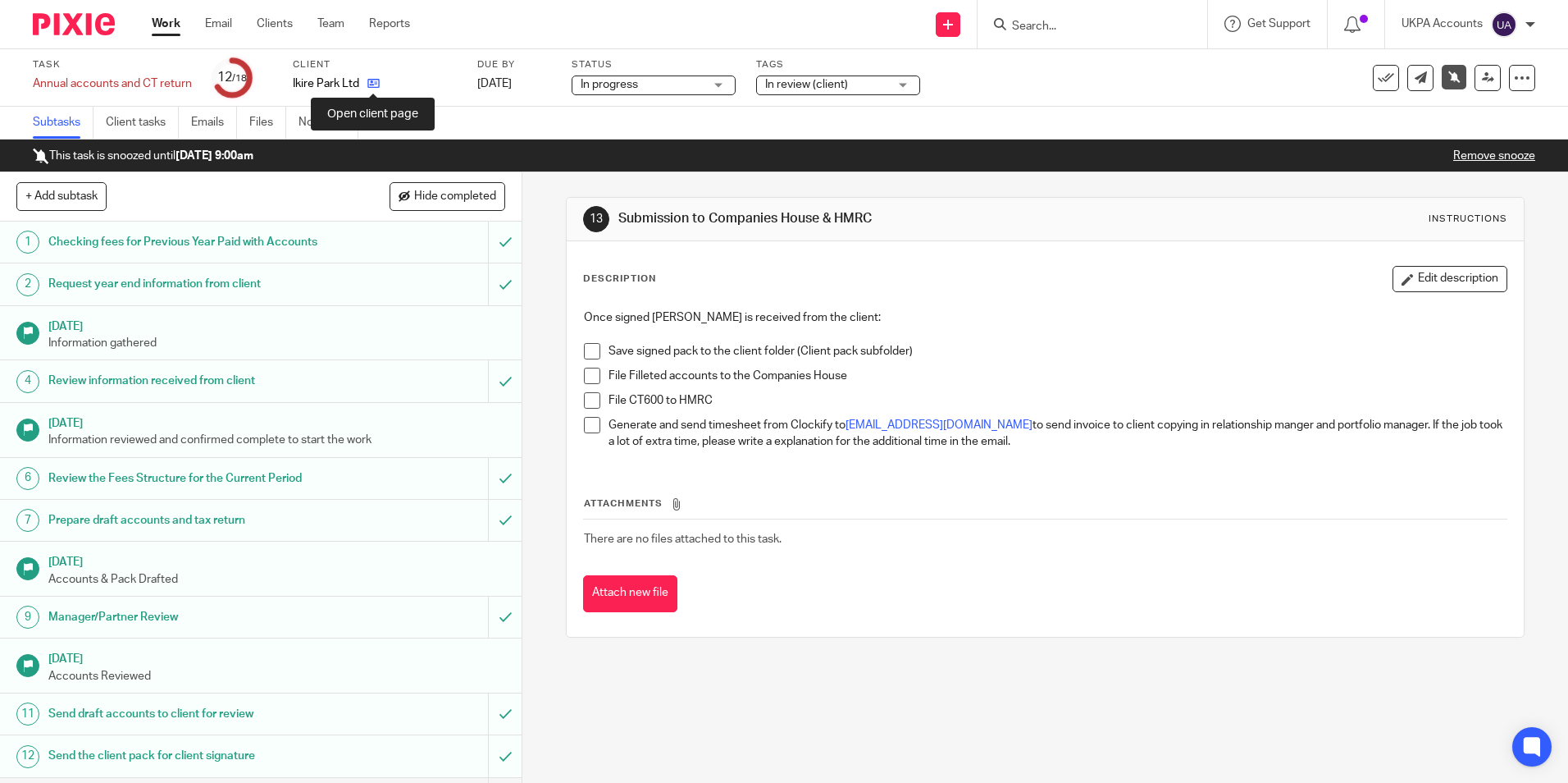
click at [376, 85] on icon at bounding box center [374, 84] width 12 height 12
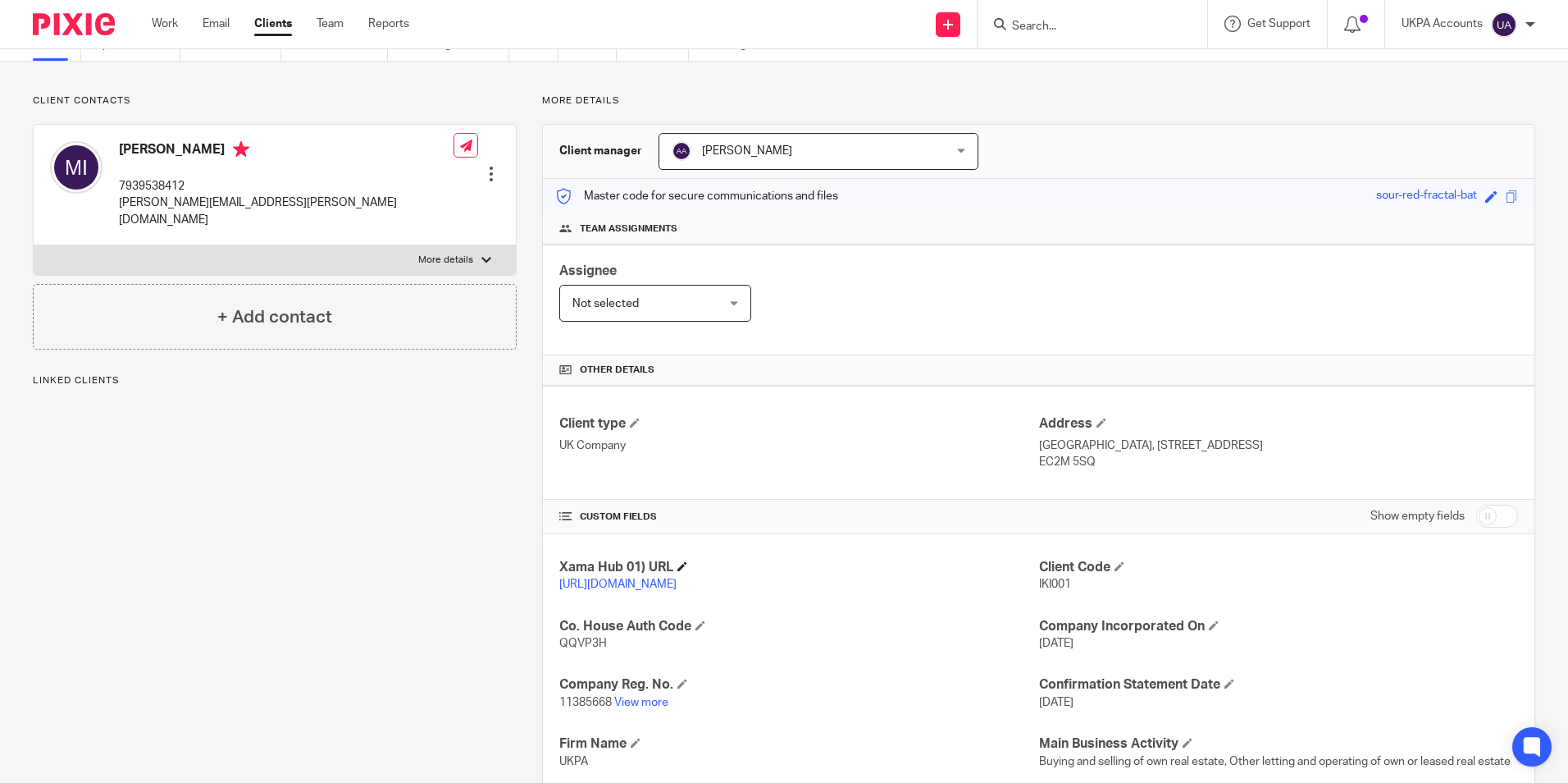
scroll to position [164, 0]
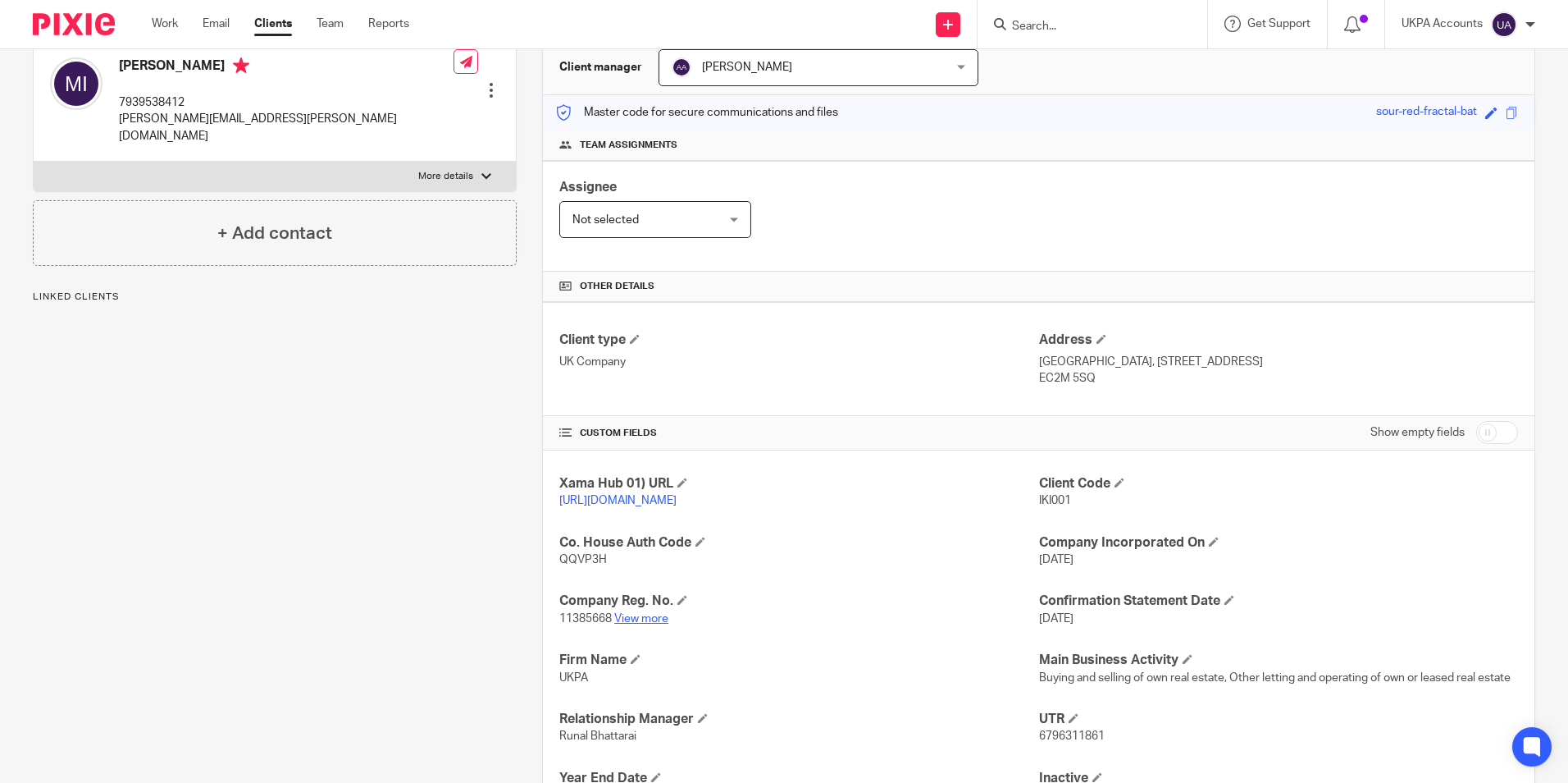
click at [640, 624] on link "View more" at bounding box center [641, 618] width 54 height 12
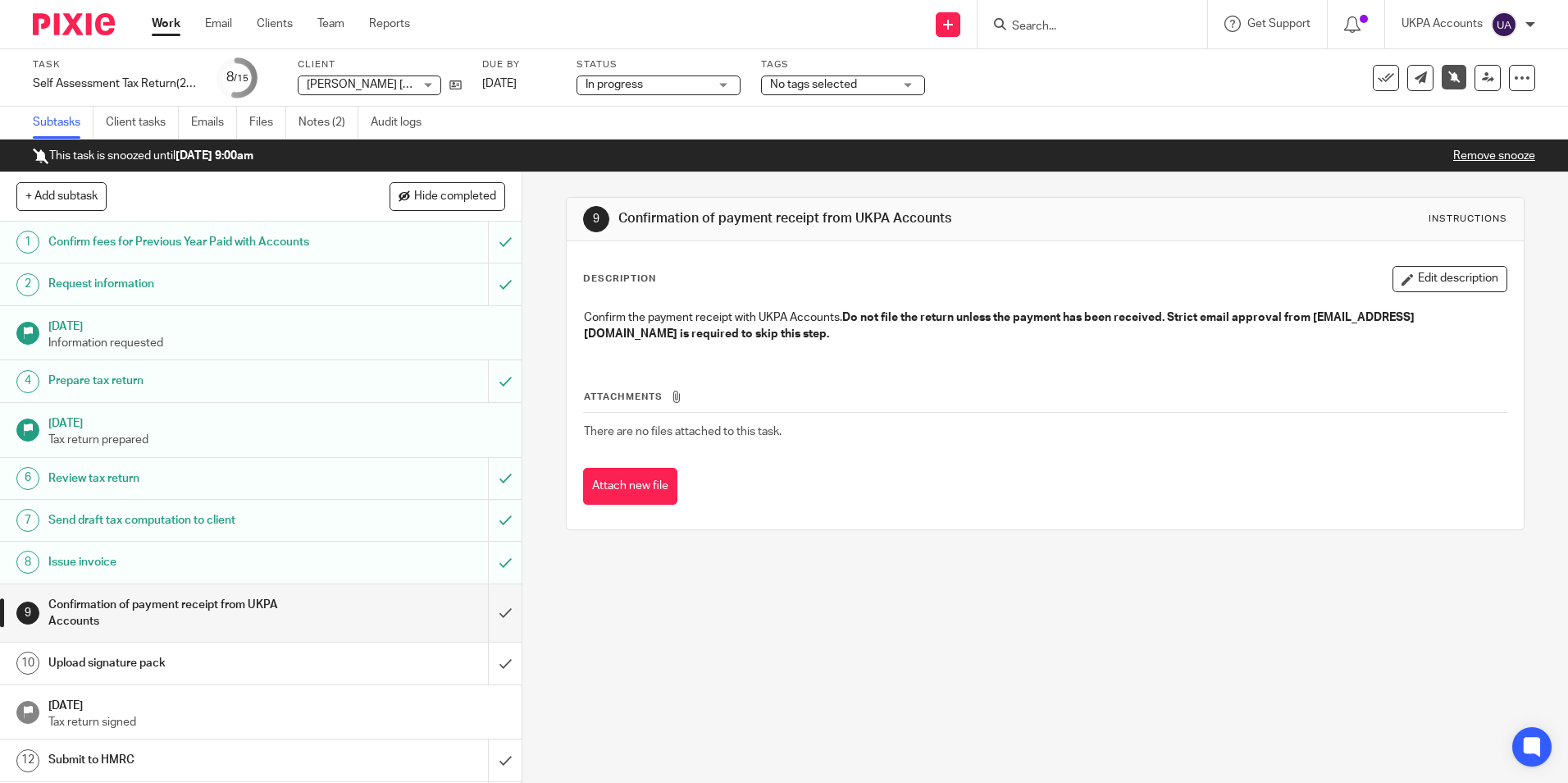
click at [175, 28] on link "Work" at bounding box center [166, 24] width 28 height 16
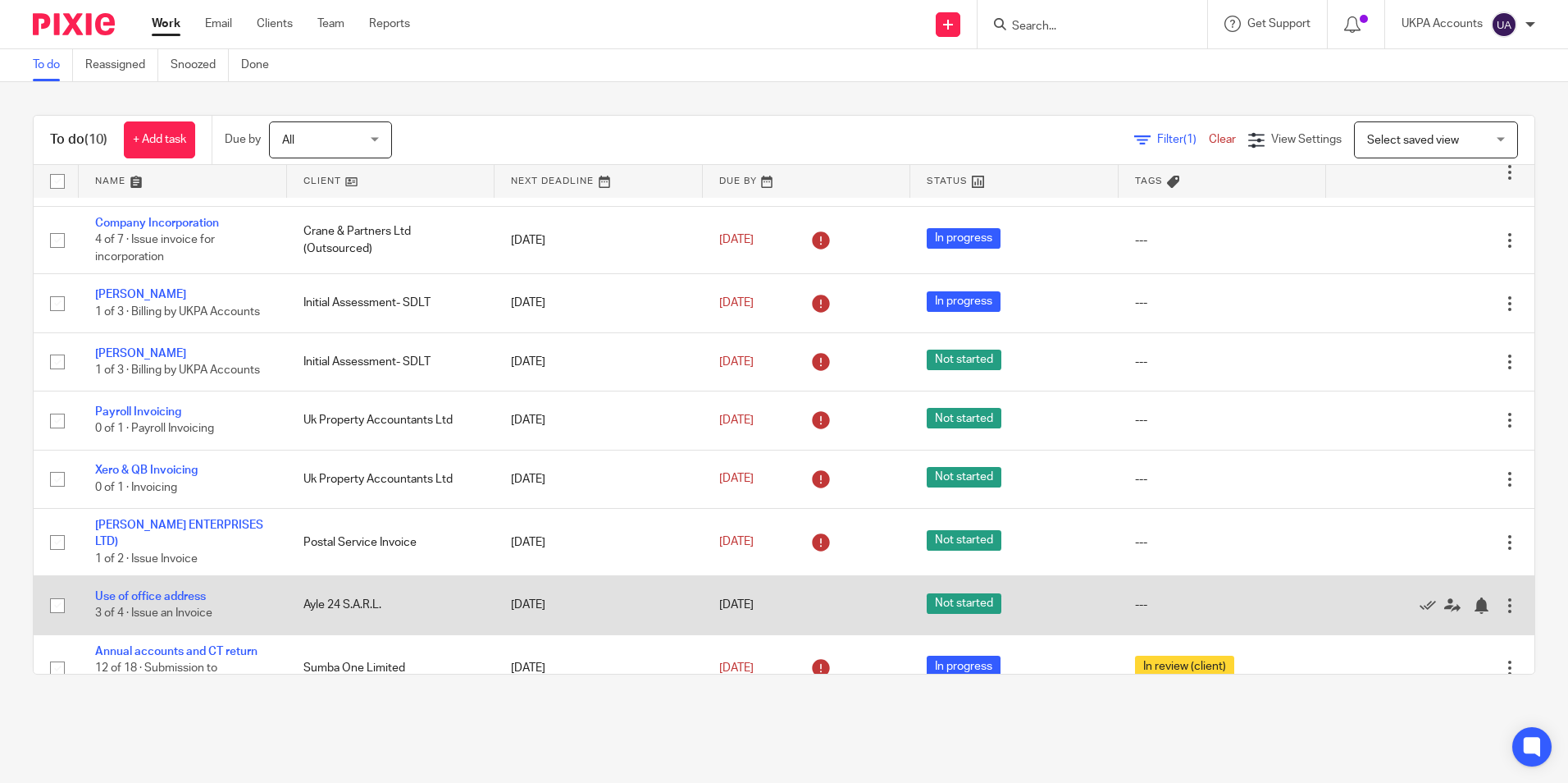
scroll to position [137, 0]
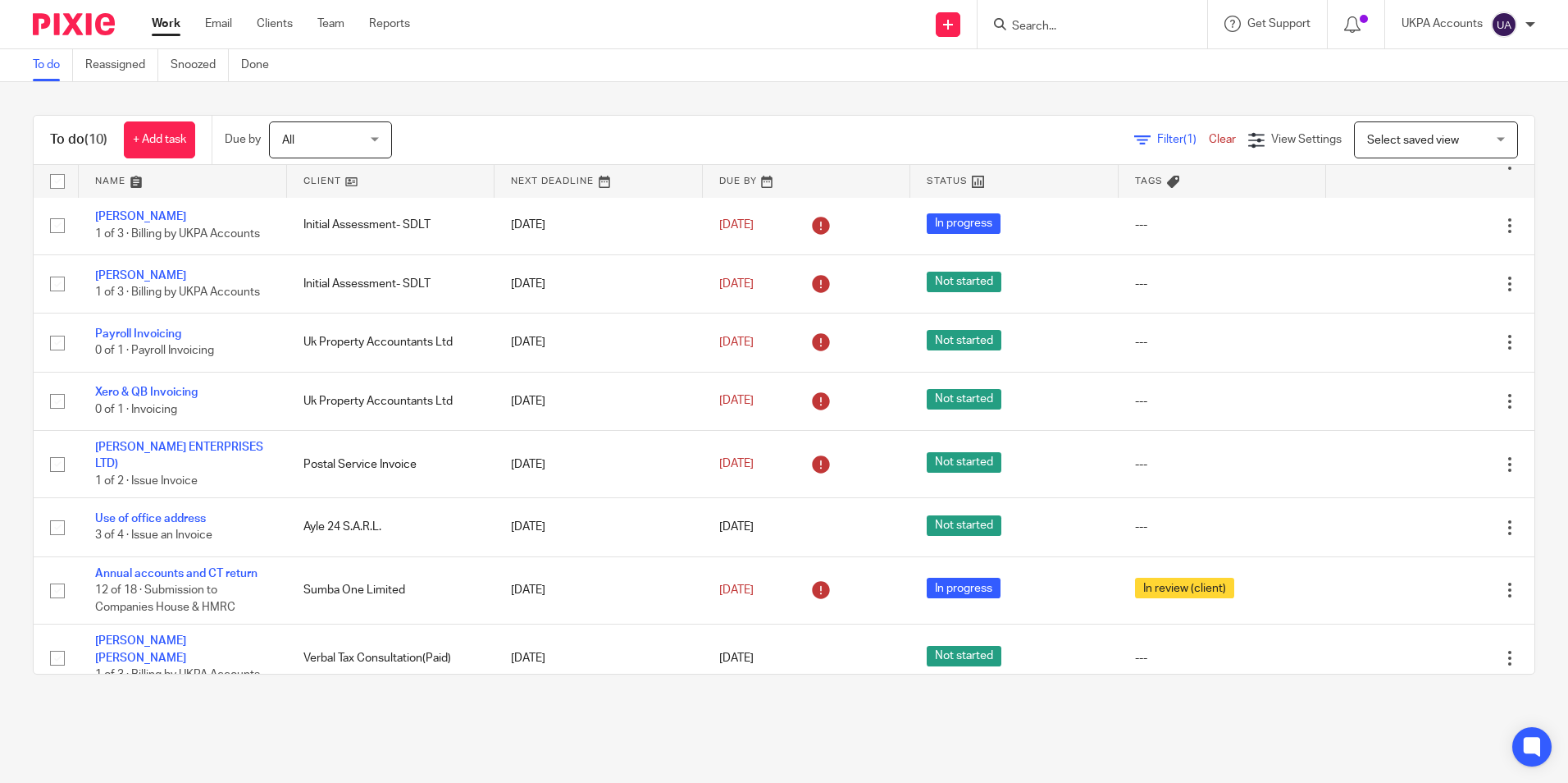
click at [37, 65] on link "To do" at bounding box center [53, 65] width 40 height 32
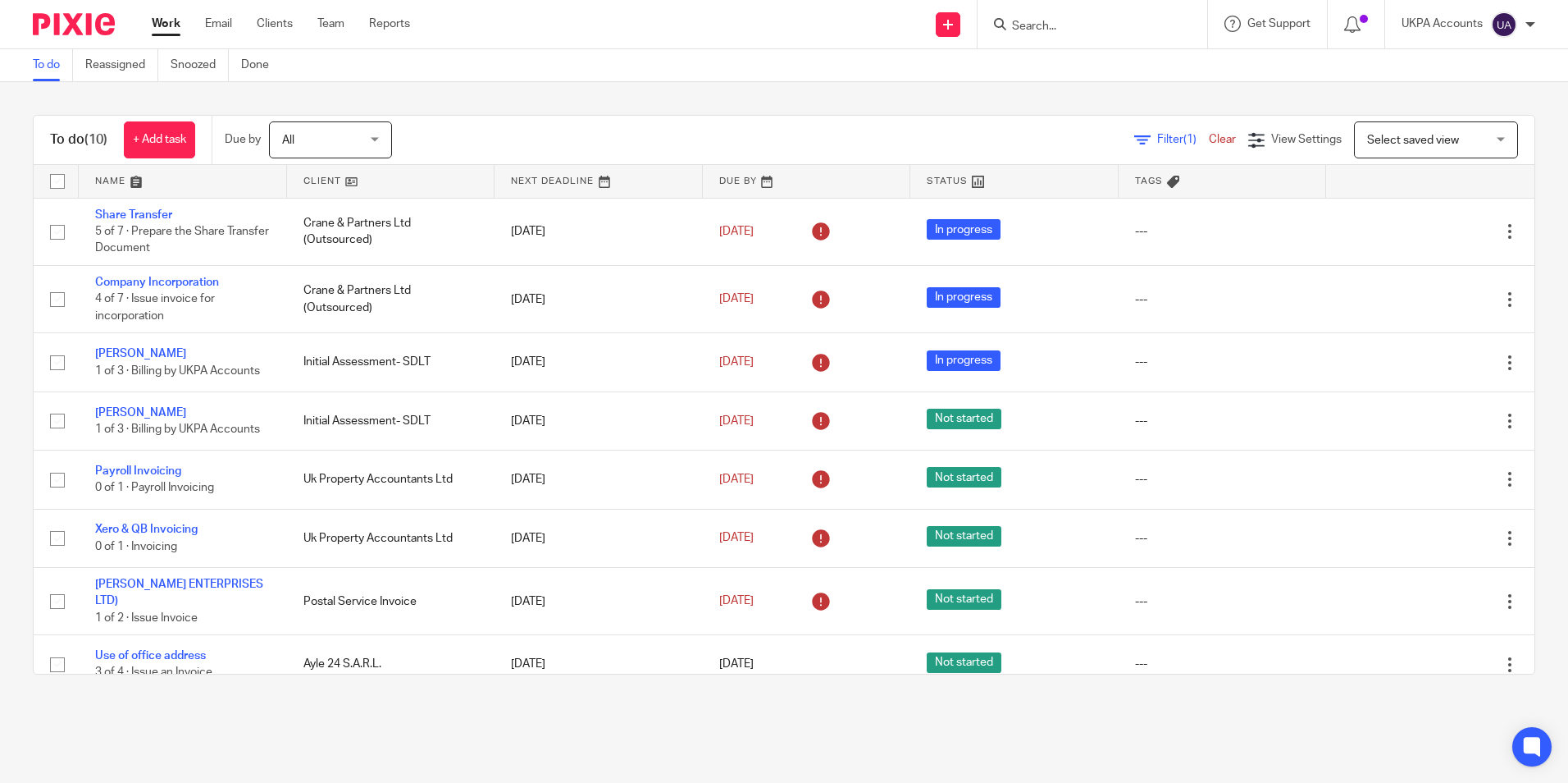
click at [256, 741] on main "To do Reassigned Snoozed Done To do (10) + Add task Due by All All Today Tomorr…" at bounding box center [784, 391] width 1568 height 783
click at [53, 62] on link "To do" at bounding box center [53, 65] width 40 height 32
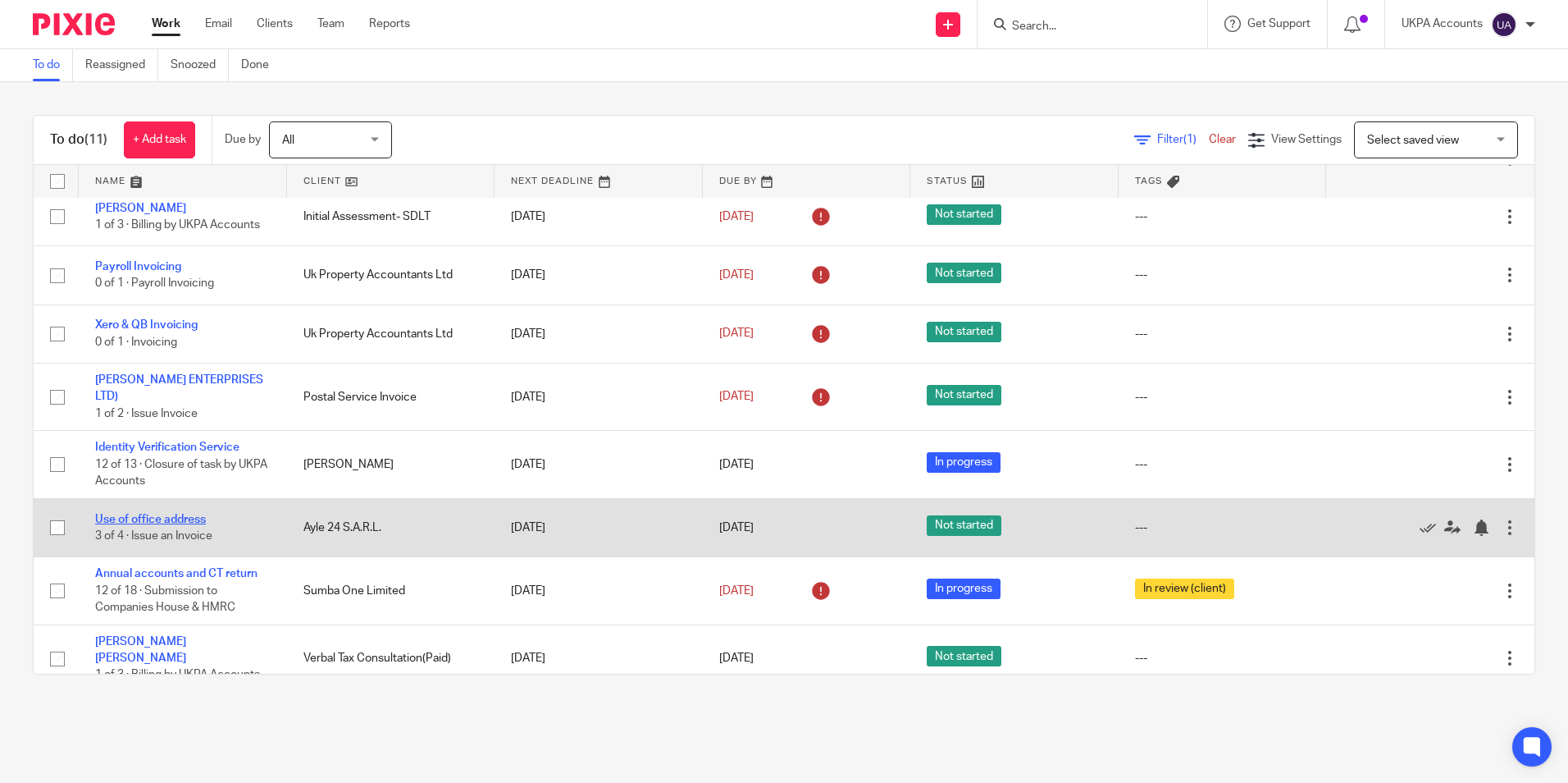
click at [192, 514] on link "Use of office address" at bounding box center [150, 519] width 110 height 12
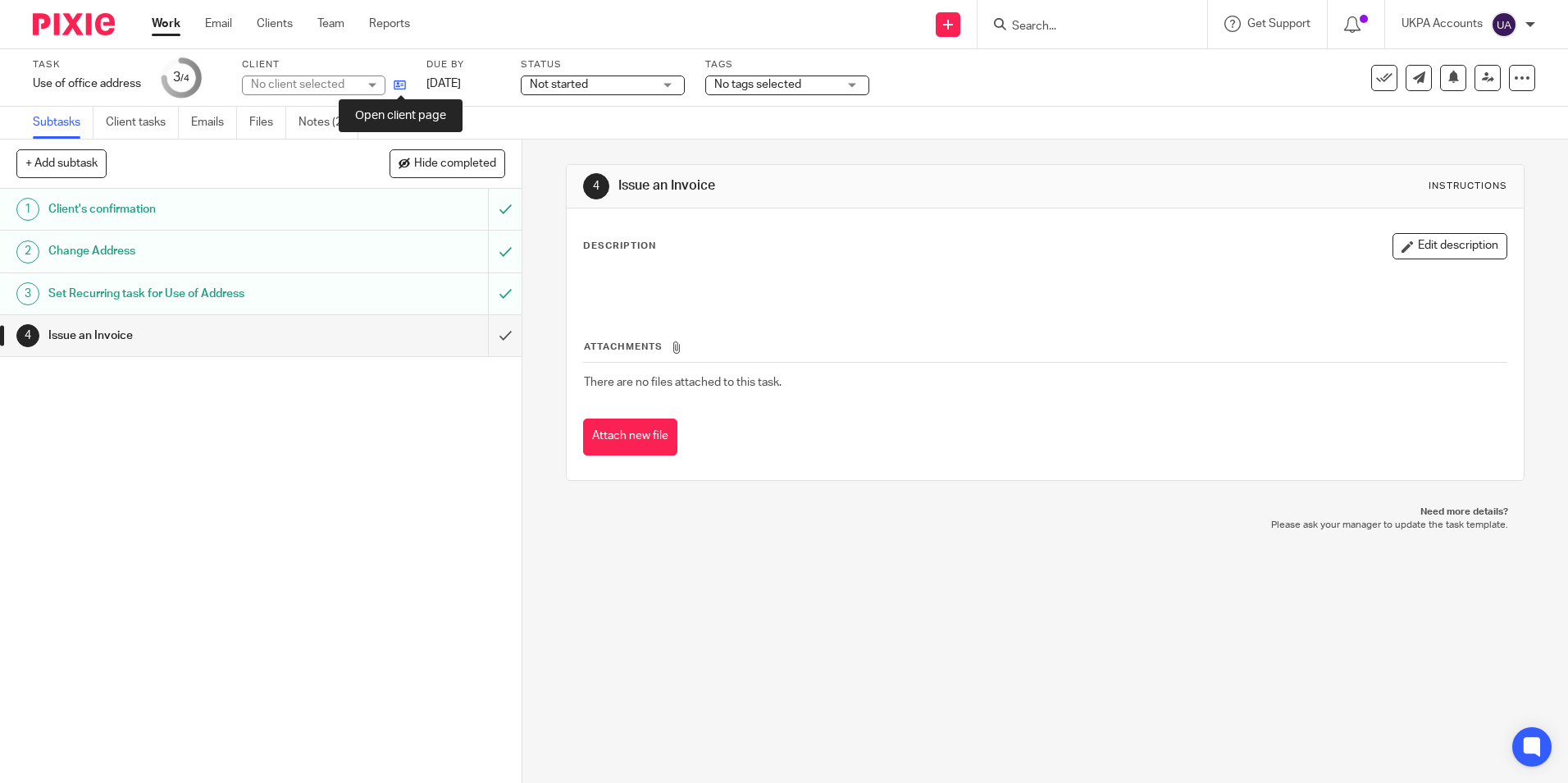
click at [402, 85] on icon at bounding box center [400, 85] width 12 height 12
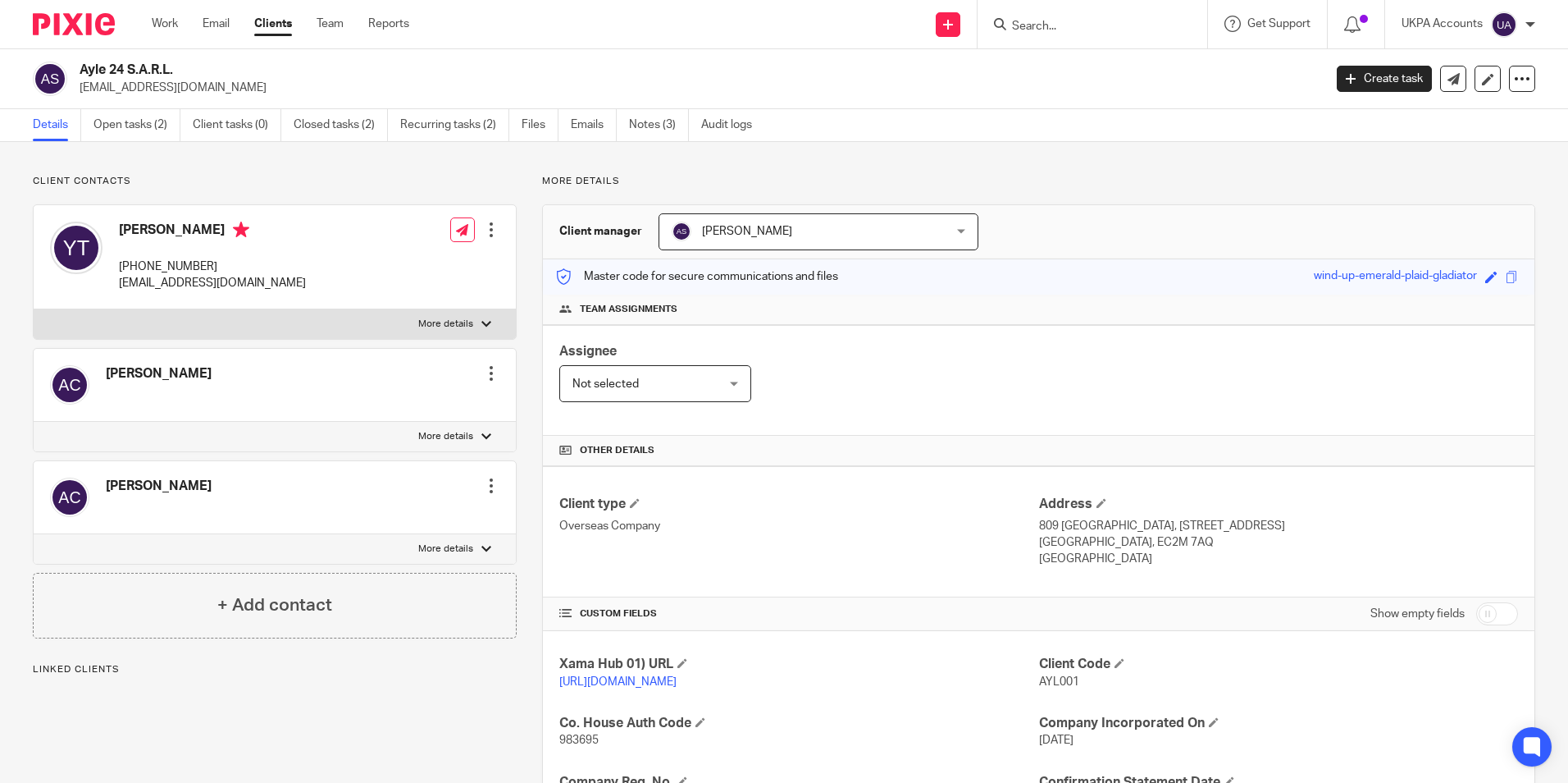
click at [185, 61] on h2 "Ayle 24 S.A.R.L." at bounding box center [572, 69] width 986 height 17
